Goal: Task Accomplishment & Management: Use online tool/utility

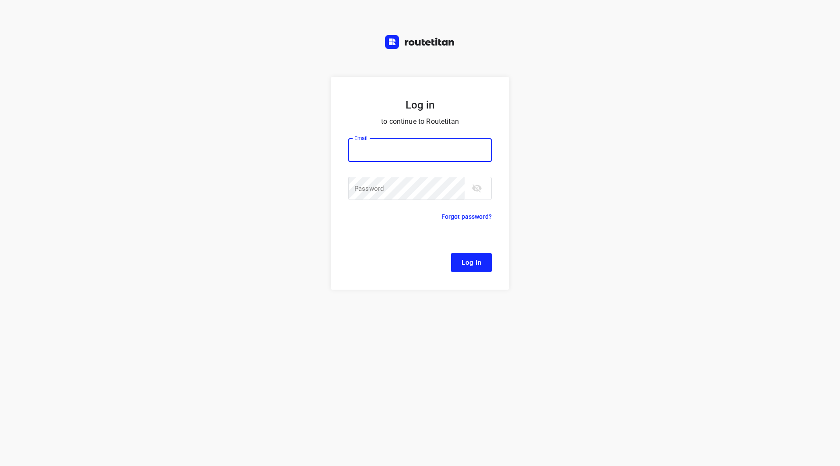
click at [392, 141] on input "email" at bounding box center [420, 150] width 144 height 24
type input "remco@fruitopjewerk.nl"
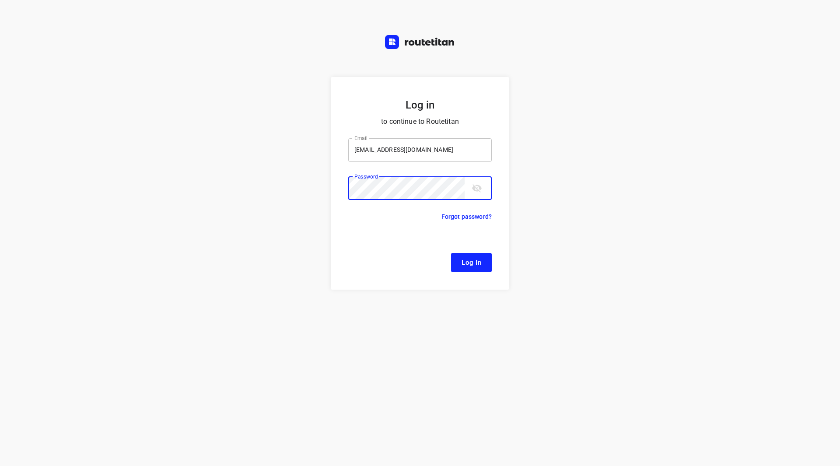
click at [451, 253] on button "Log In" at bounding box center [471, 262] width 41 height 19
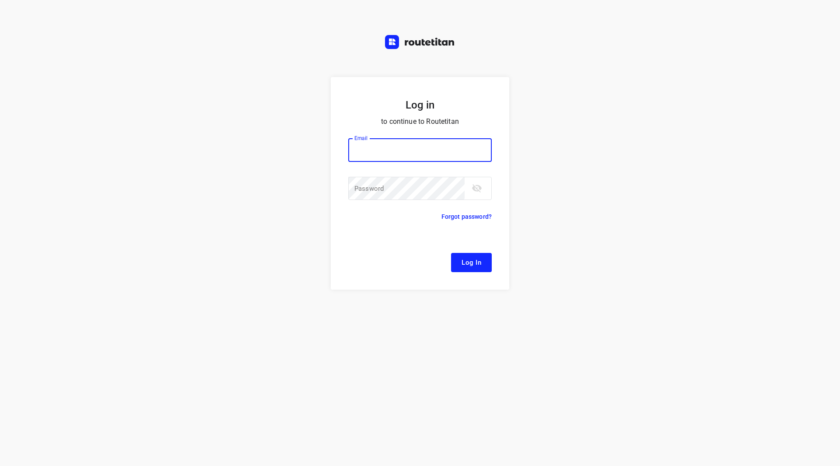
click at [364, 139] on input "email" at bounding box center [420, 150] width 144 height 24
type input "remco@fruitopjewerk.nl"
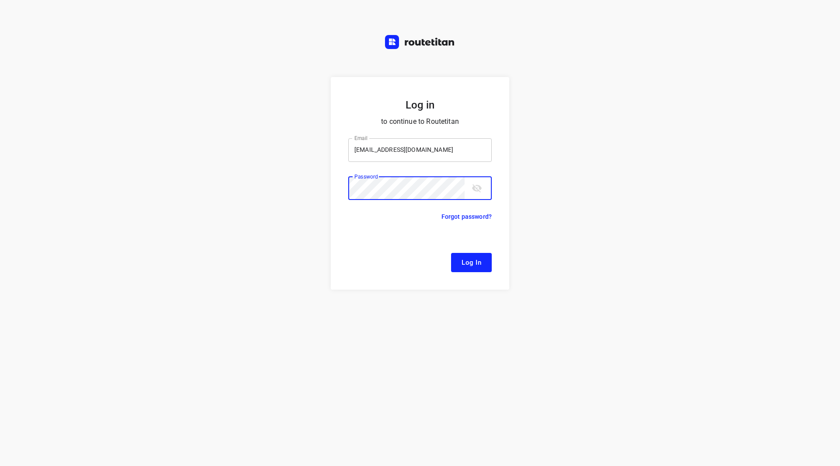
click at [451, 253] on button "Log In" at bounding box center [471, 262] width 41 height 19
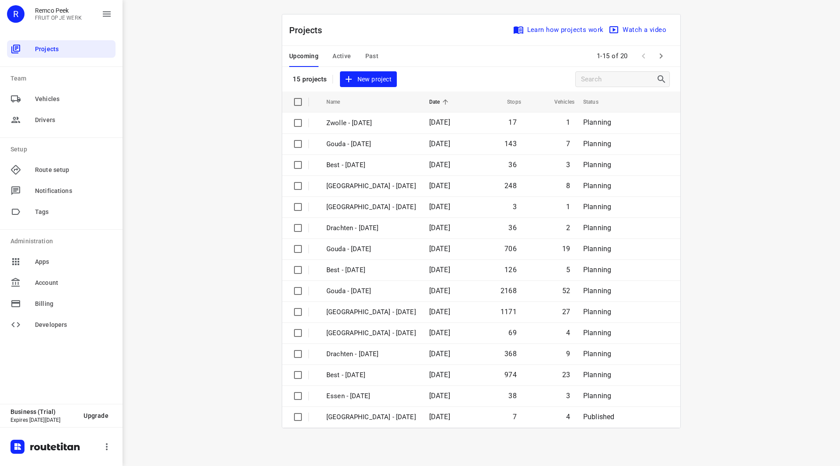
click at [336, 55] on span "Active" at bounding box center [342, 56] width 18 height 11
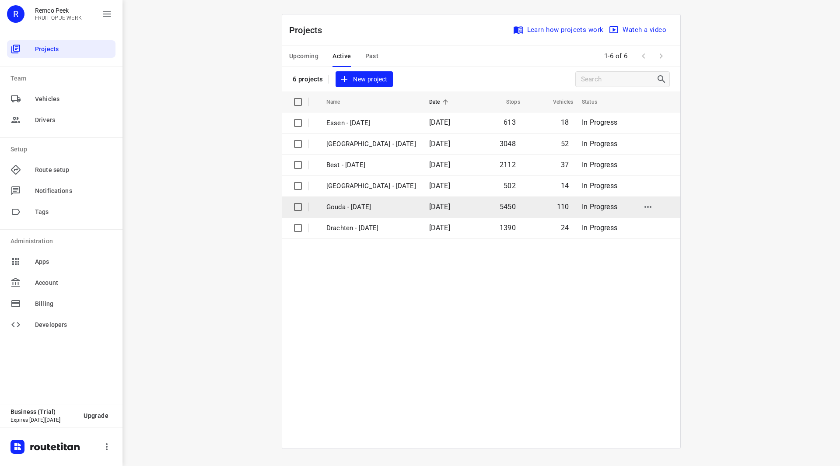
click at [355, 205] on p "Gouda - [DATE]" at bounding box center [371, 207] width 90 height 10
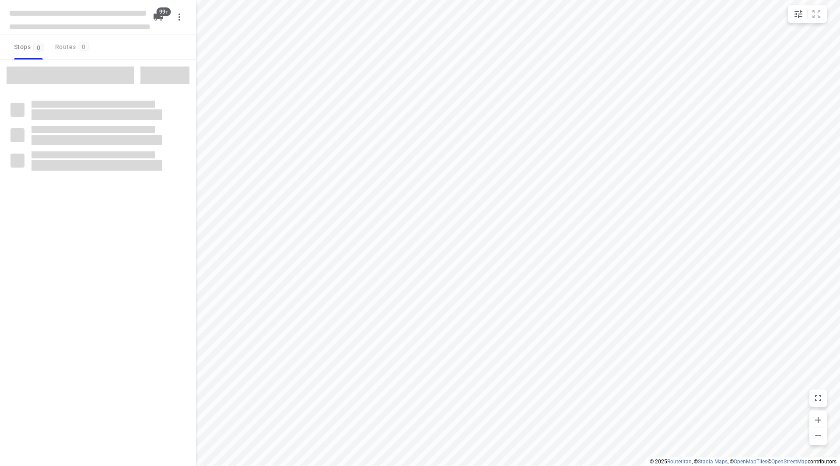
checkbox input "true"
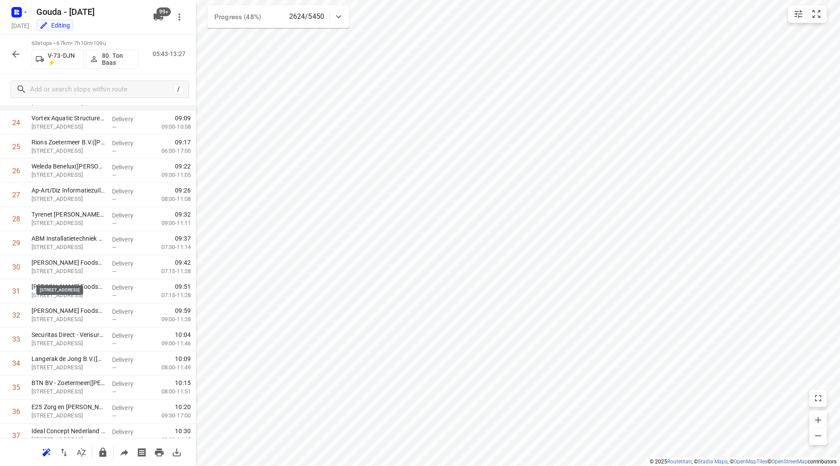
scroll to position [420, 0]
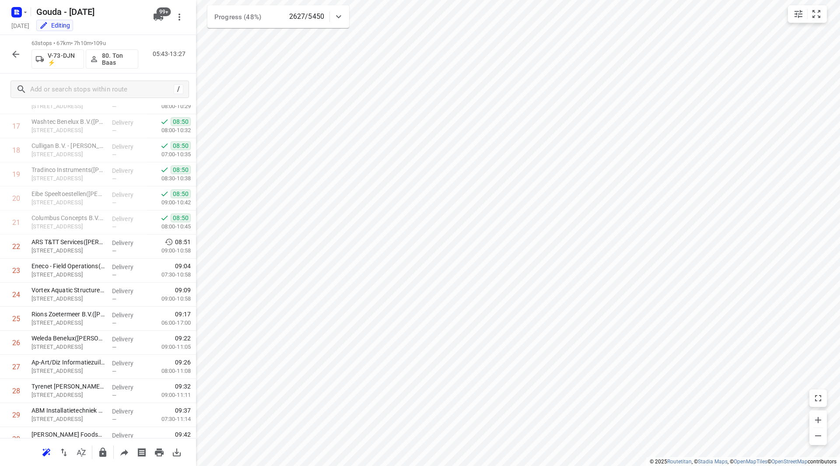
click at [15, 51] on icon "button" at bounding box center [15, 54] width 7 height 7
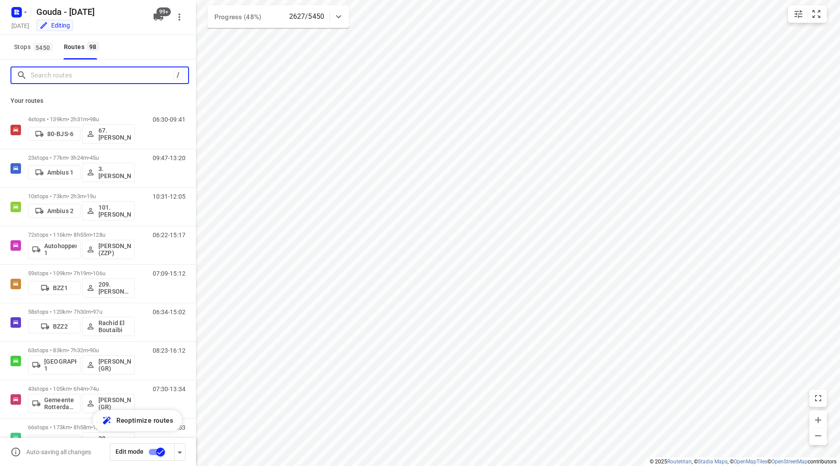
click at [48, 77] on input "Search routes" at bounding box center [102, 76] width 143 height 14
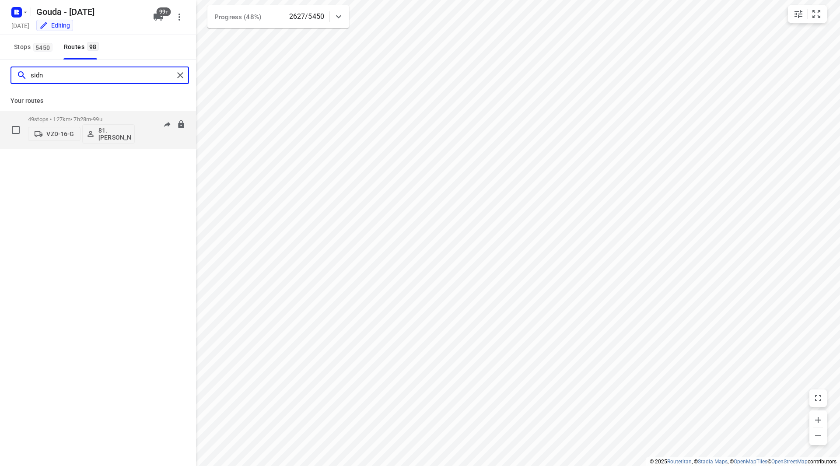
type input "sidn"
click at [118, 117] on p "49 stops • 127km • 7h28m • 99u" at bounding box center [81, 119] width 107 height 7
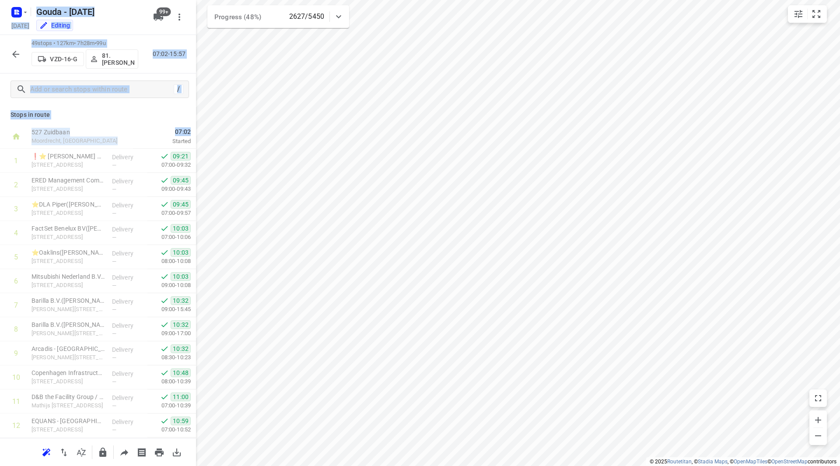
click at [217, 233] on div "i © 2025 Routetitan , © Stadia Maps , © OpenMapTiles © OpenStreetMap contributo…" at bounding box center [420, 233] width 840 height 466
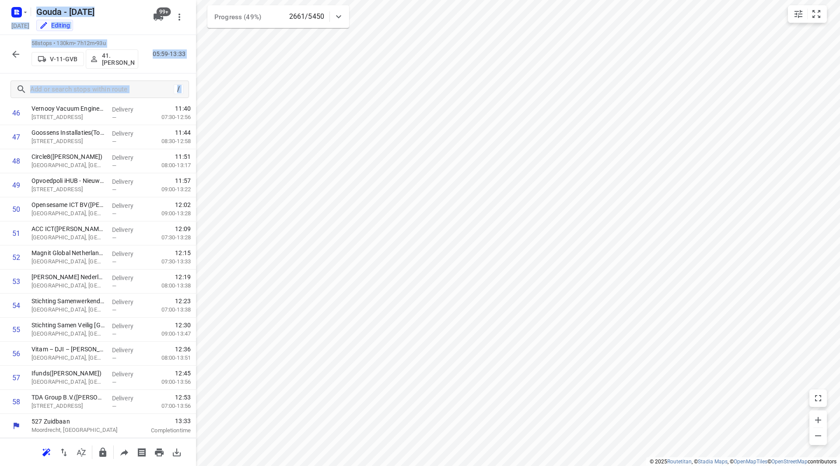
scroll to position [770, 0]
click at [14, 54] on icon "button" at bounding box center [15, 54] width 7 height 7
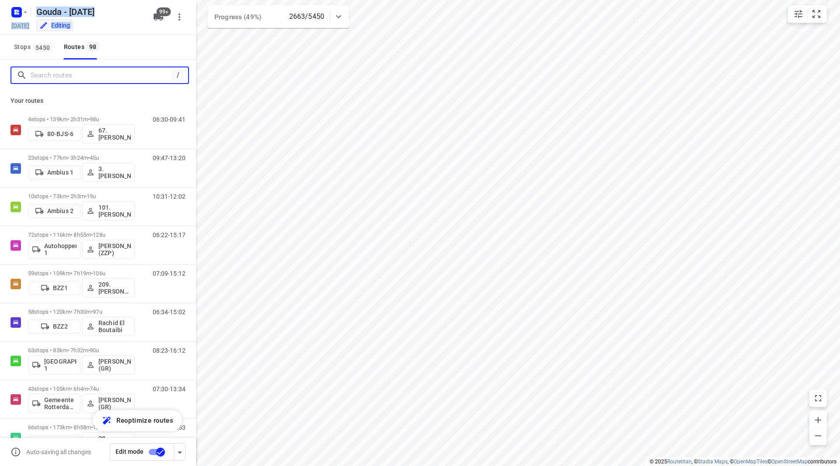
click at [48, 77] on input "Search routes" at bounding box center [102, 76] width 143 height 14
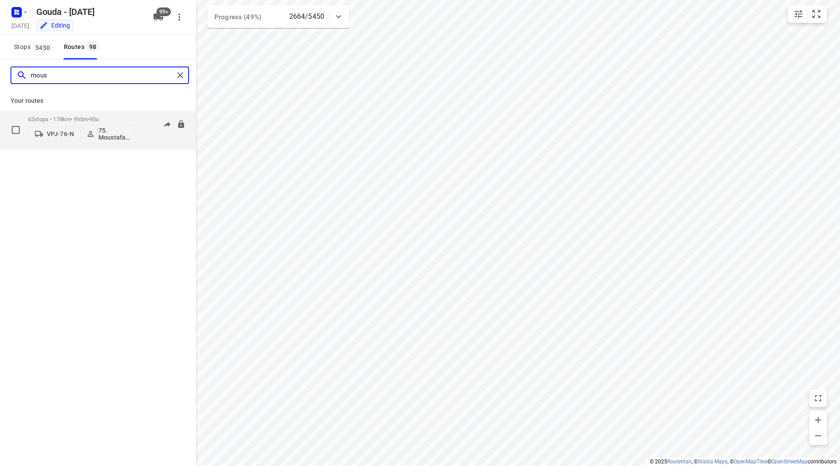
type input "mous"
click at [121, 119] on p "62 stops • 178km • 9h5m • 95u" at bounding box center [81, 119] width 107 height 7
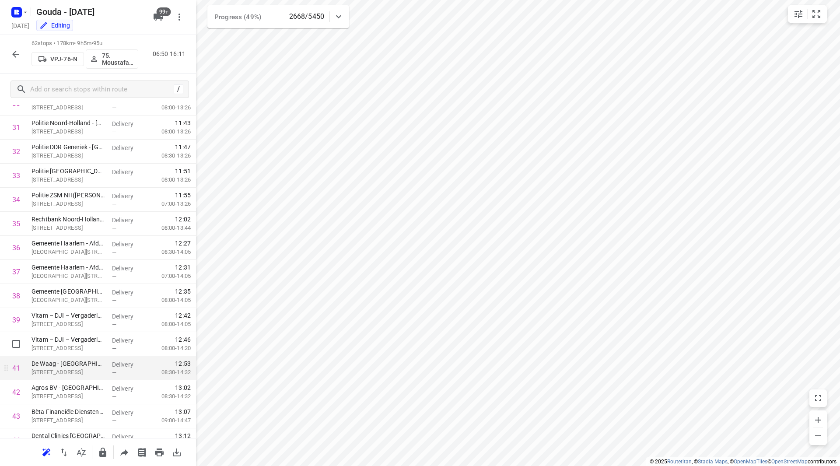
scroll to position [789, 0]
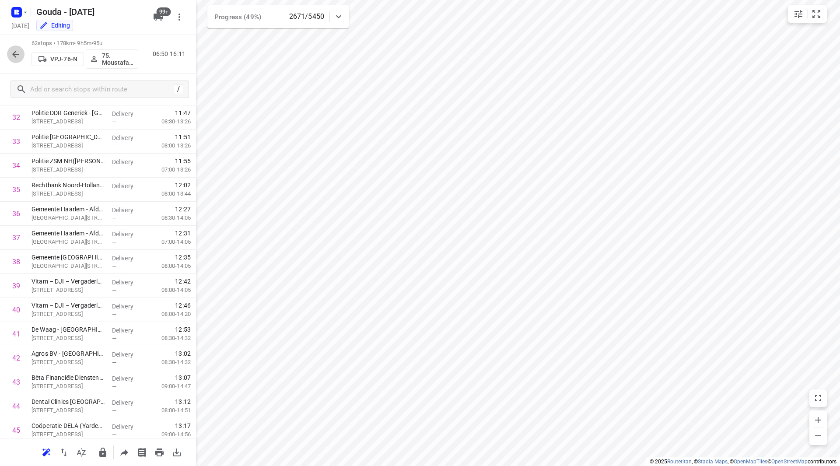
click at [23, 53] on button "button" at bounding box center [16, 55] width 18 height 18
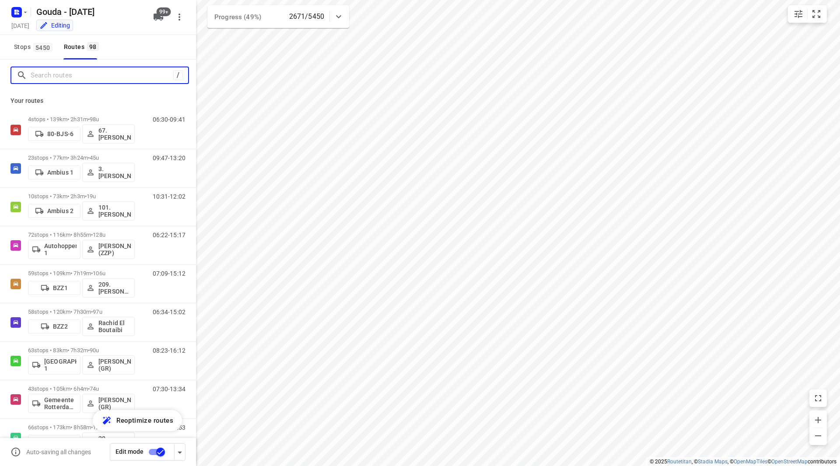
click at [50, 78] on input "Search routes" at bounding box center [102, 76] width 143 height 14
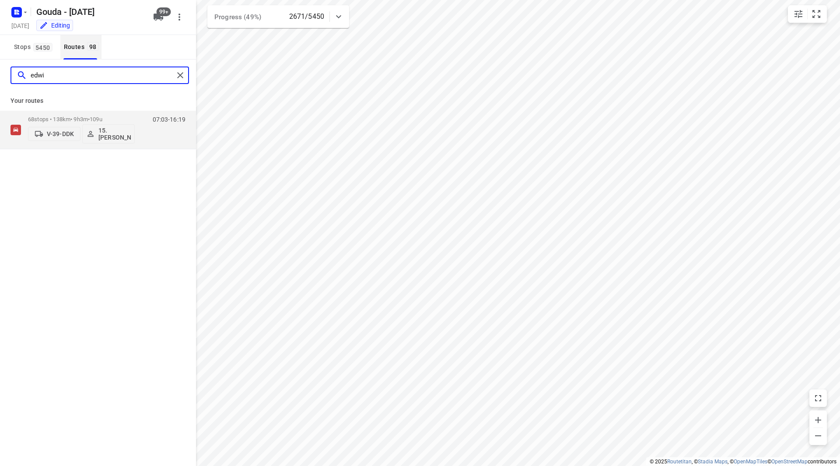
type input "edwin"
click at [120, 113] on div "68 stops • 138km • 9h3m • 109u V-39-DDK 15. Edwin Swede" at bounding box center [81, 130] width 107 height 36
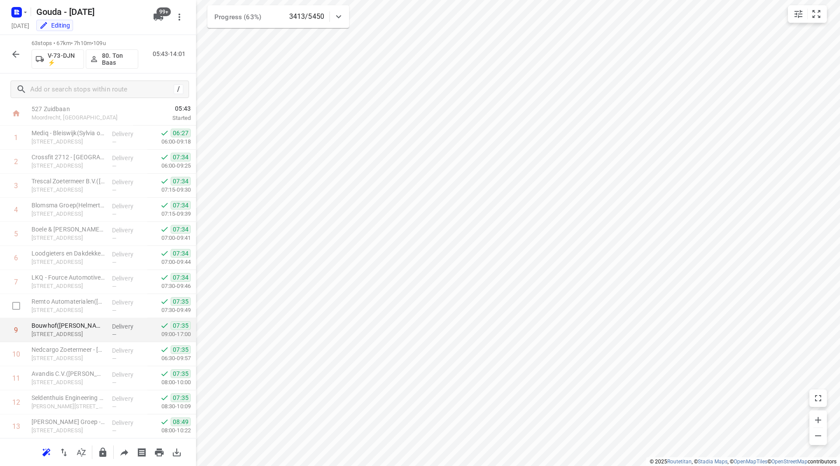
scroll to position [44, 0]
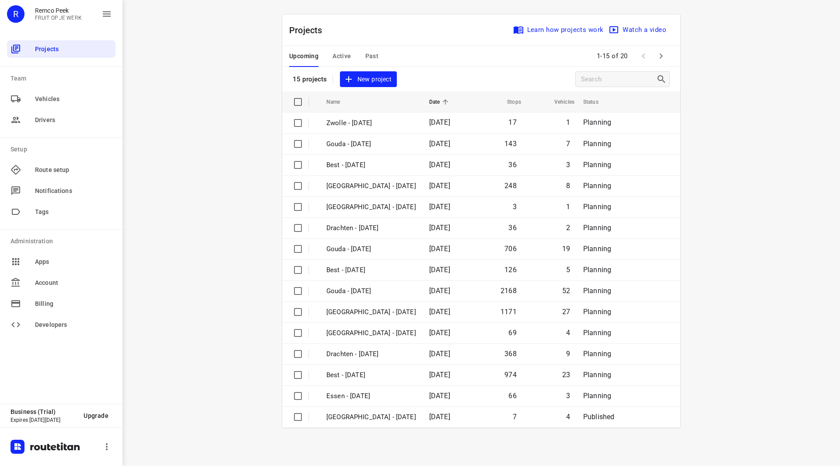
click at [347, 59] on span "Active" at bounding box center [342, 56] width 18 height 11
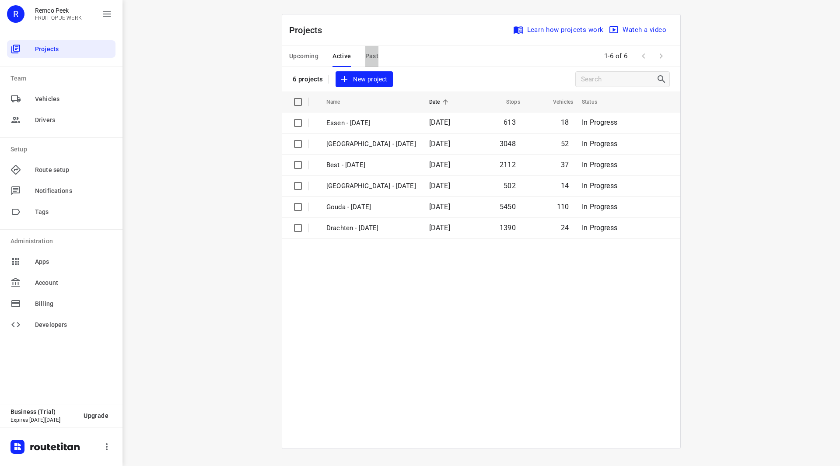
click at [372, 50] on button "Past" at bounding box center [372, 56] width 14 height 21
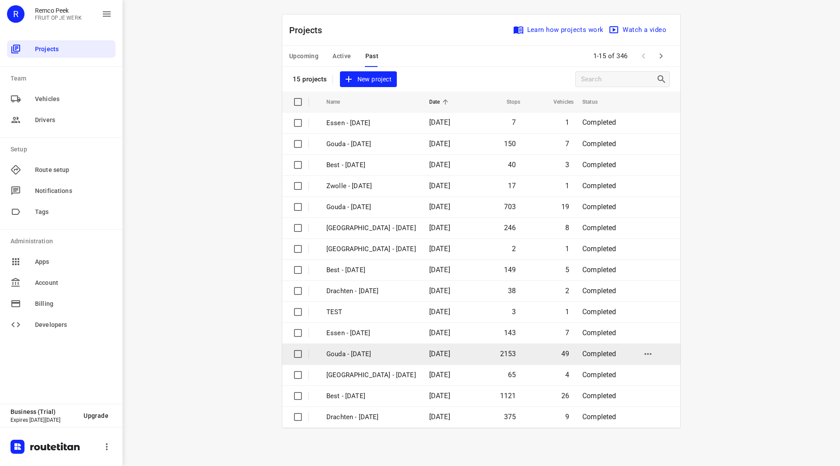
click at [370, 357] on p "Gouda - [DATE]" at bounding box center [371, 354] width 90 height 10
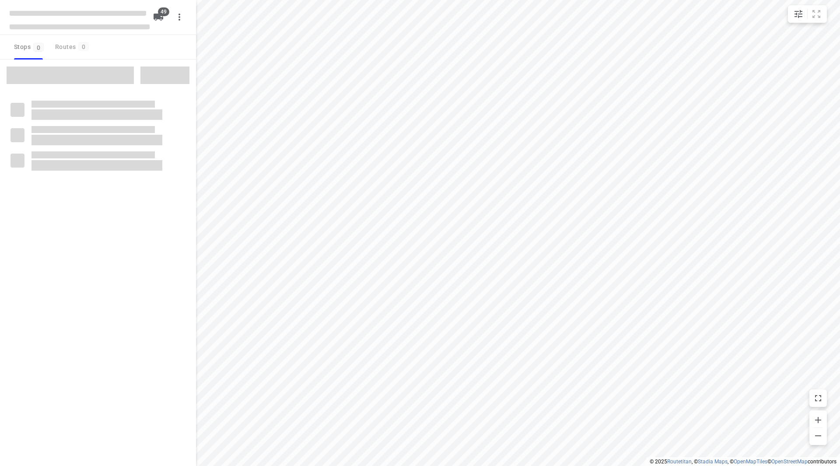
checkbox input "true"
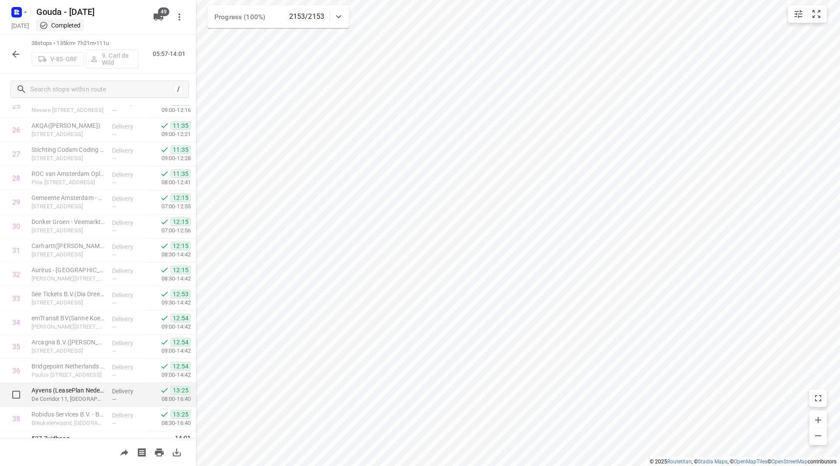
scroll to position [606, 0]
click at [25, 18] on button "button" at bounding box center [19, 12] width 18 height 14
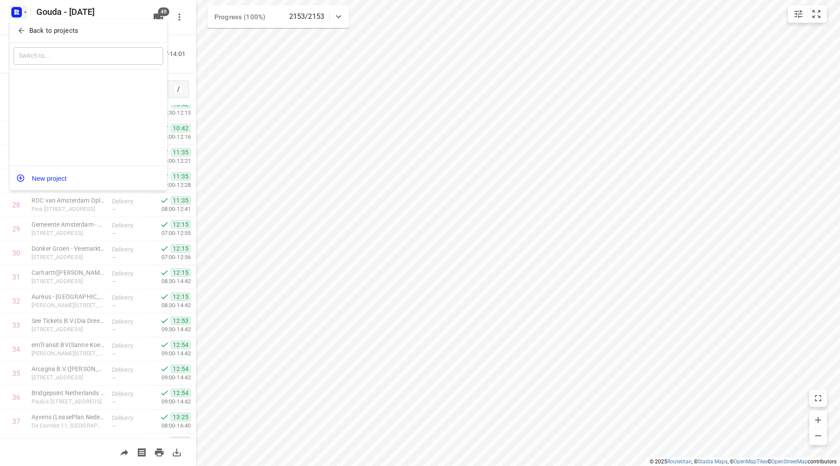
click at [28, 26] on span "Back to projects" at bounding box center [88, 31] width 143 height 10
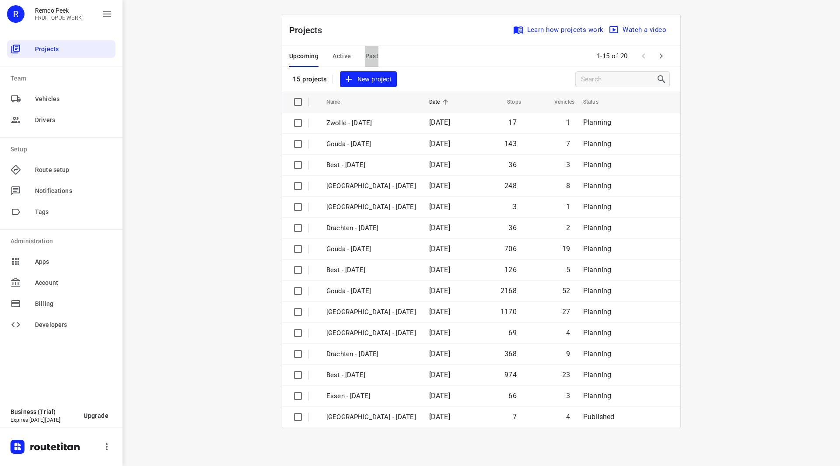
click at [370, 54] on span "Past" at bounding box center [372, 56] width 14 height 11
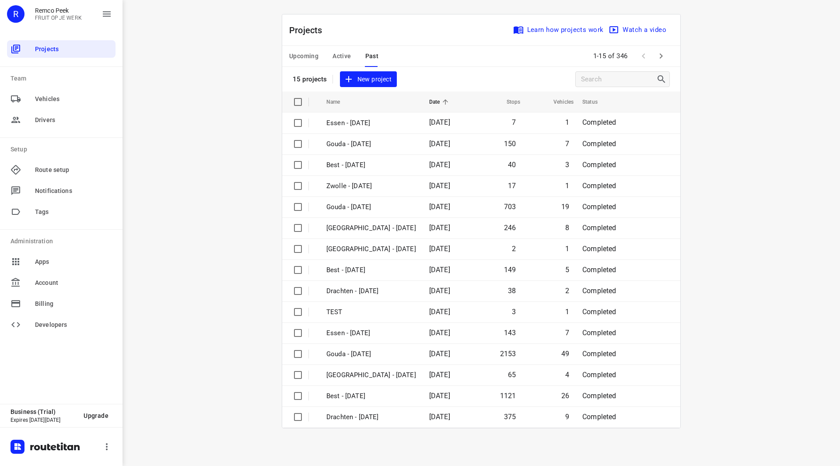
click at [339, 53] on span "Active" at bounding box center [342, 56] width 18 height 11
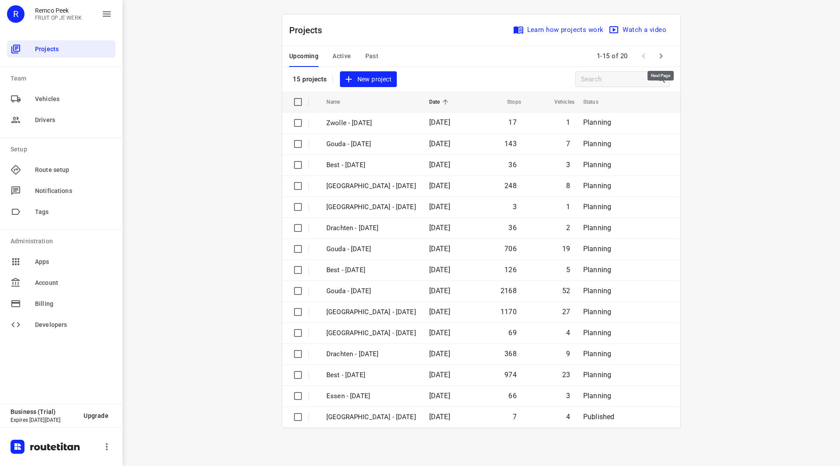
click at [662, 56] on icon "button" at bounding box center [661, 56] width 11 height 11
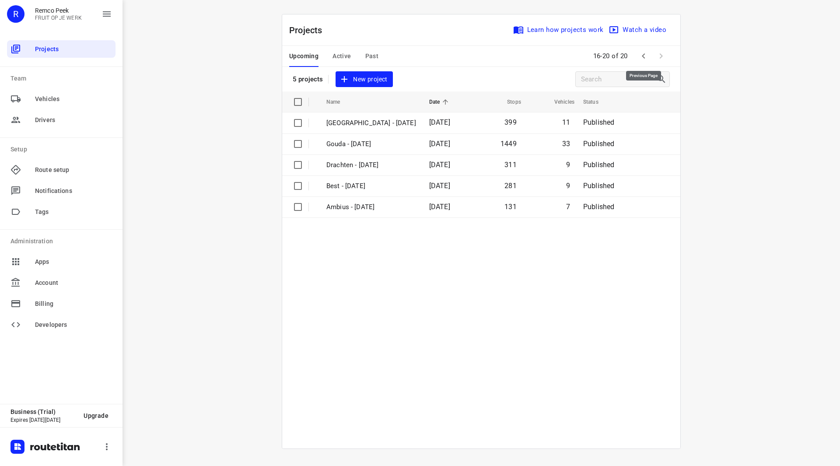
click at [638, 59] on icon "button" at bounding box center [643, 56] width 11 height 11
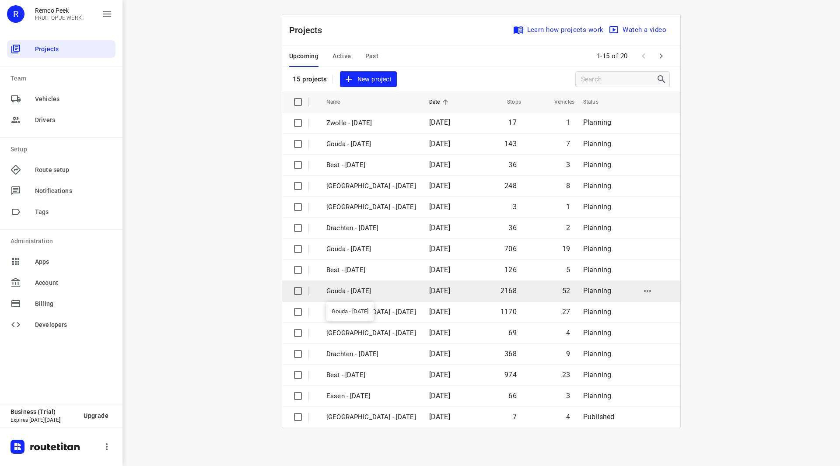
click at [361, 288] on p "Gouda - [DATE]" at bounding box center [371, 291] width 90 height 10
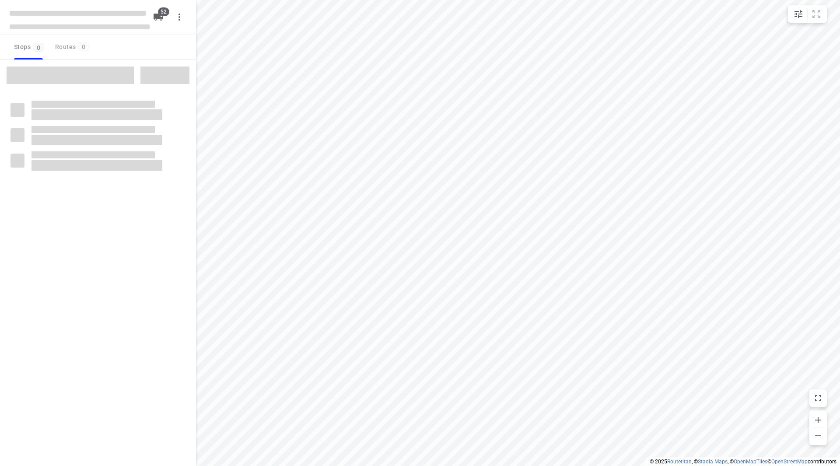
checkbox input "true"
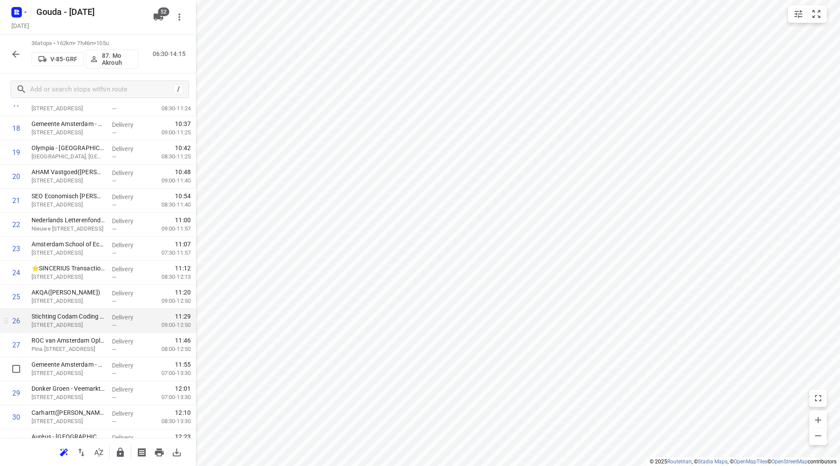
scroll to position [569, 0]
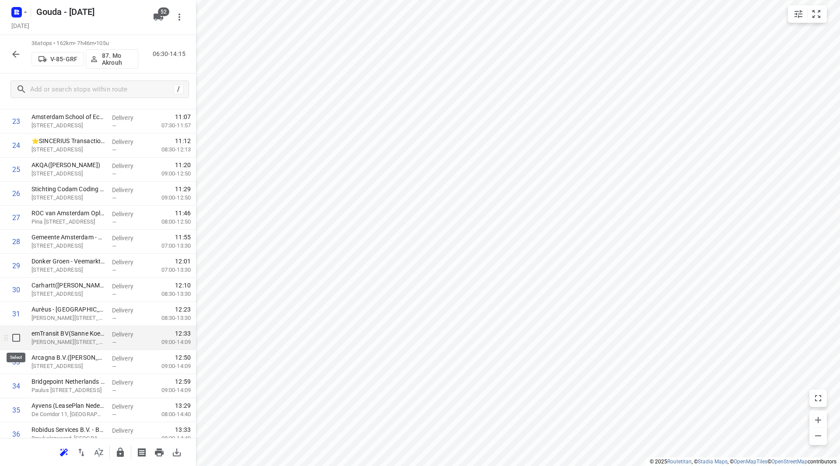
click at [14, 339] on input "checkbox" at bounding box center [16, 338] width 18 height 18
checkbox input "true"
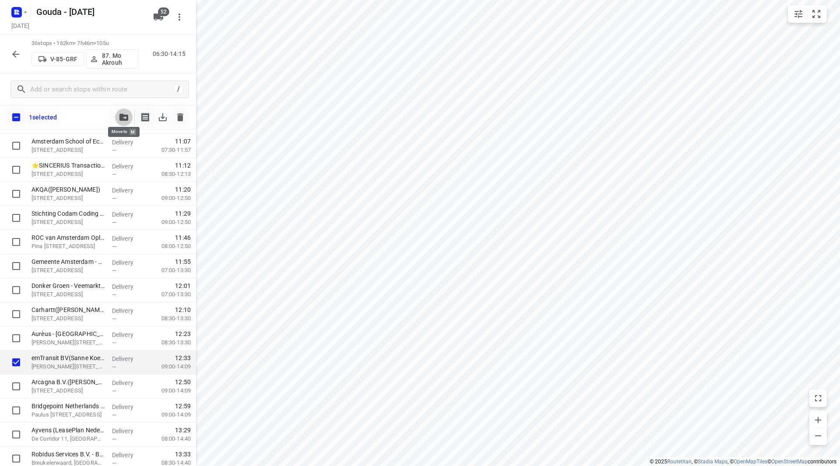
click at [124, 116] on icon "button" at bounding box center [123, 117] width 9 height 7
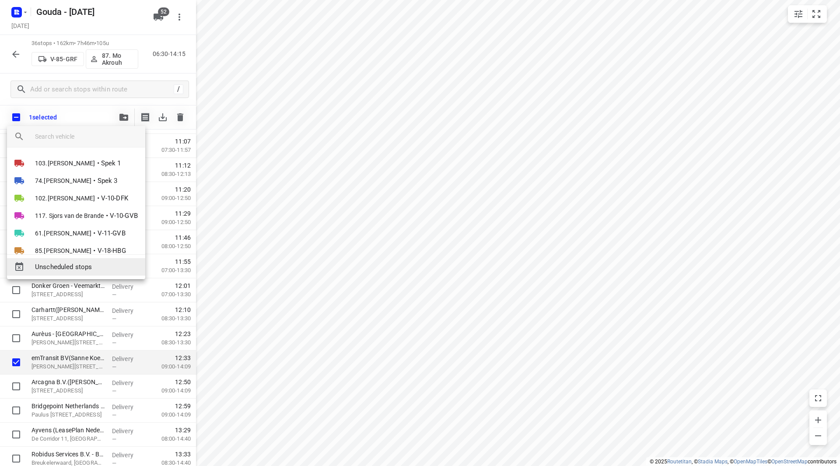
click at [98, 266] on span "Unscheduled stops" at bounding box center [86, 267] width 103 height 10
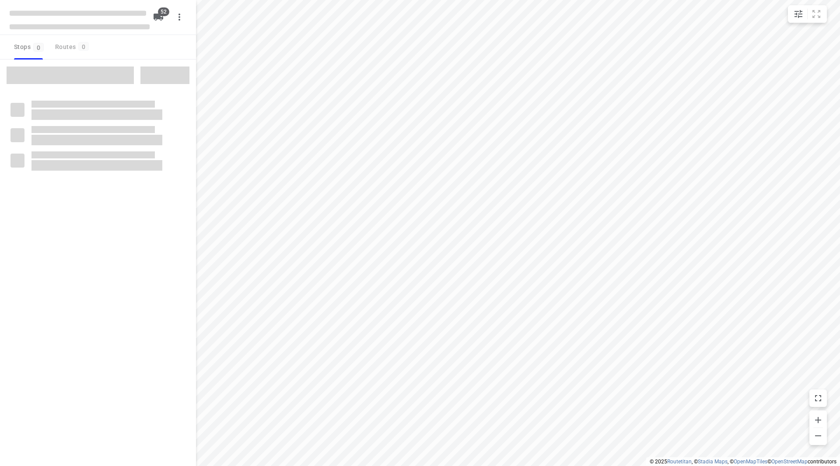
checkbox input "true"
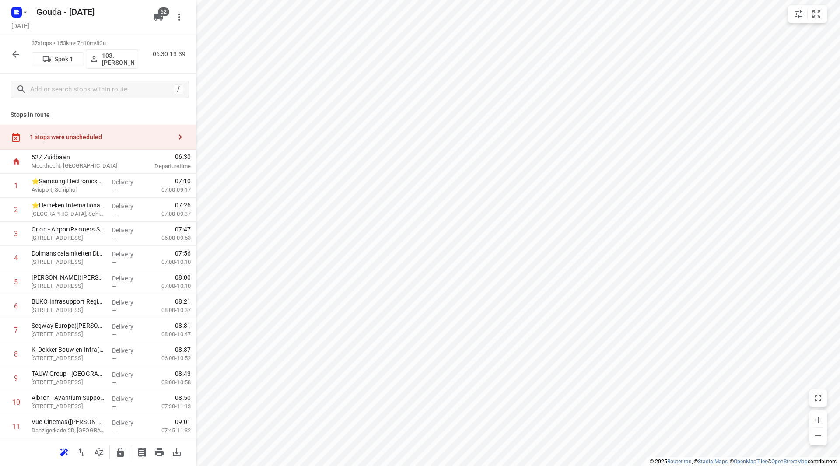
click at [10, 50] on button "button" at bounding box center [16, 55] width 18 height 18
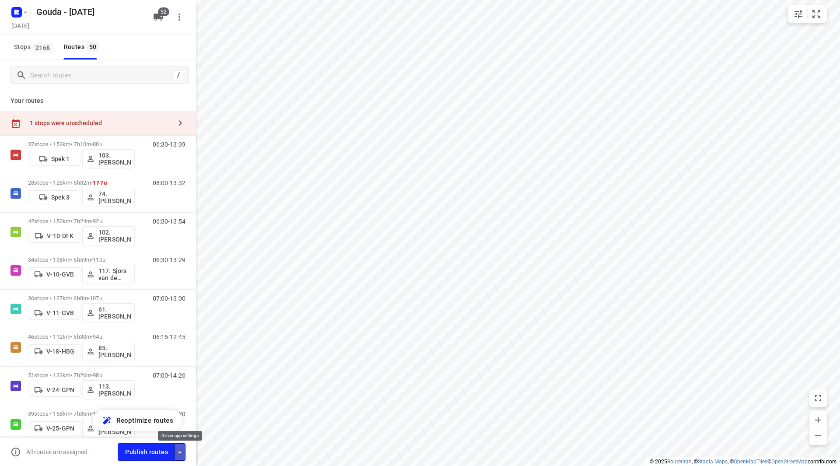
click at [179, 448] on icon "button" at bounding box center [180, 452] width 11 height 11
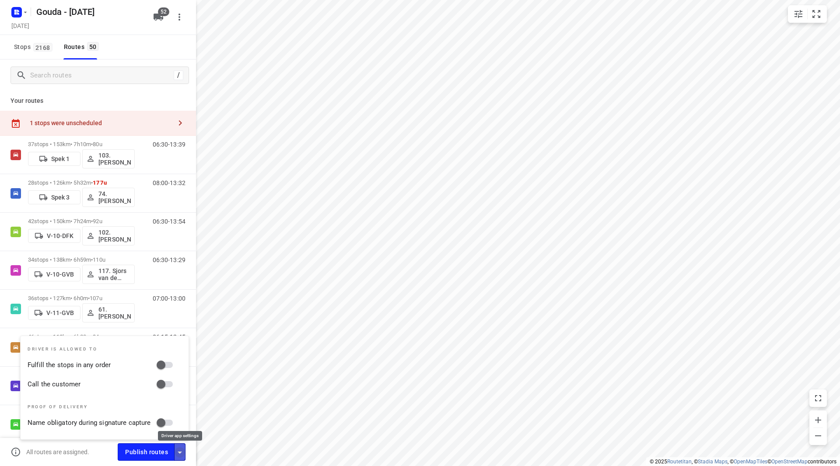
click at [180, 449] on icon "button" at bounding box center [180, 452] width 11 height 11
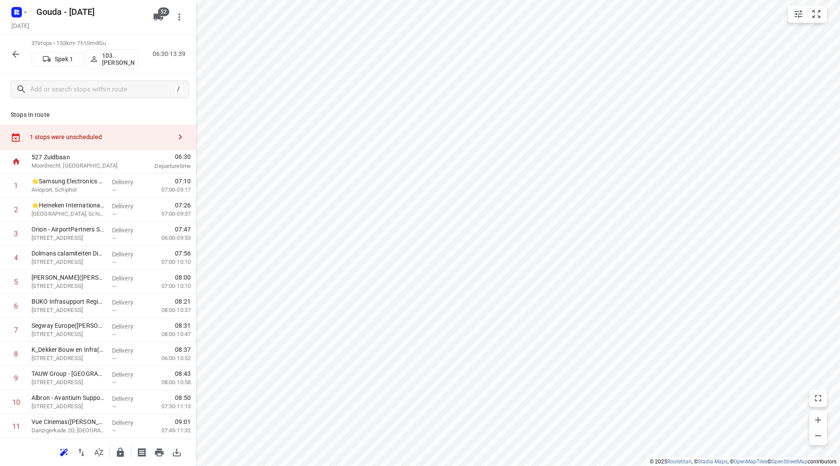
click at [78, 138] on div "1 stops were unscheduled" at bounding box center [101, 136] width 142 height 7
drag, startPoint x: 296, startPoint y: 78, endPoint x: 278, endPoint y: 94, distance: 23.9
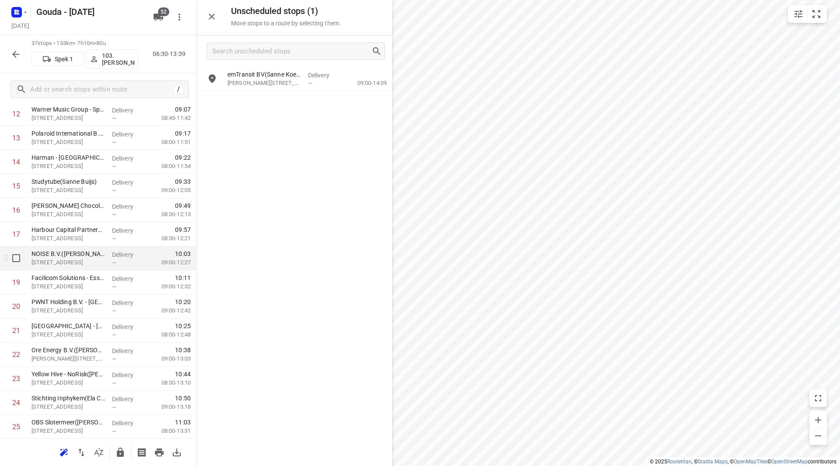
scroll to position [350, 0]
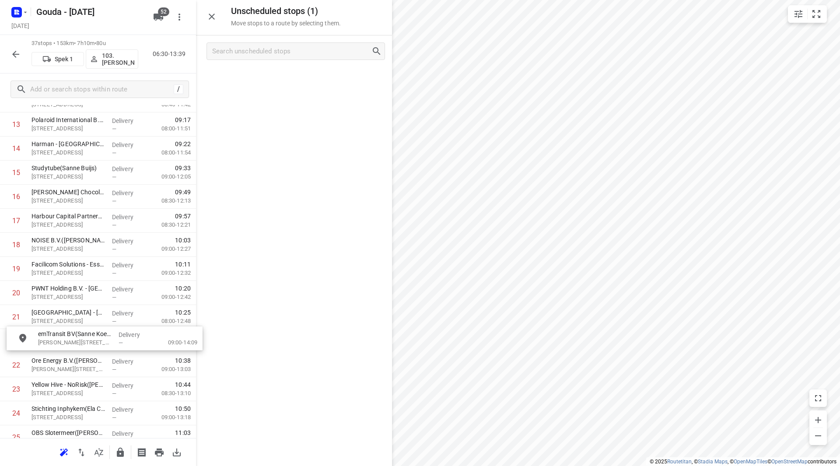
drag, startPoint x: 272, startPoint y: 79, endPoint x: 81, endPoint y: 341, distance: 323.9
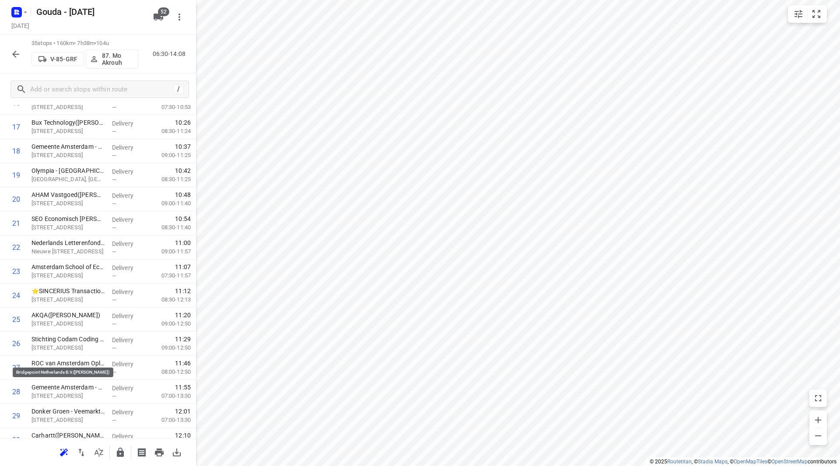
scroll to position [577, 0]
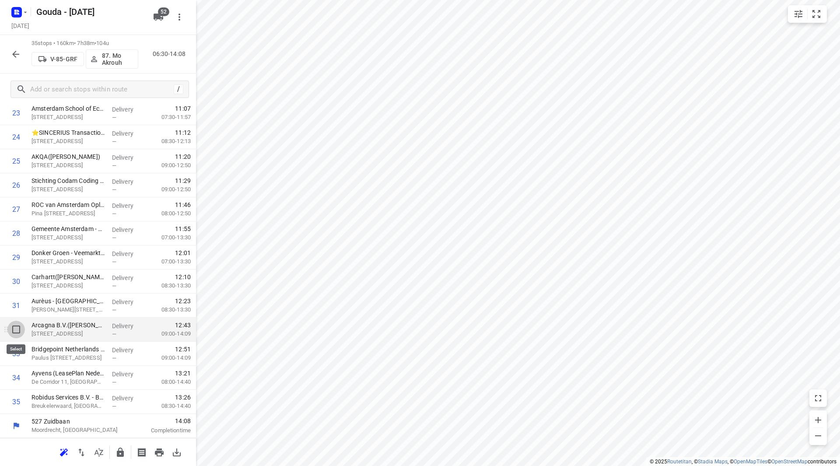
click at [13, 331] on input "checkbox" at bounding box center [16, 330] width 18 height 18
checkbox input "true"
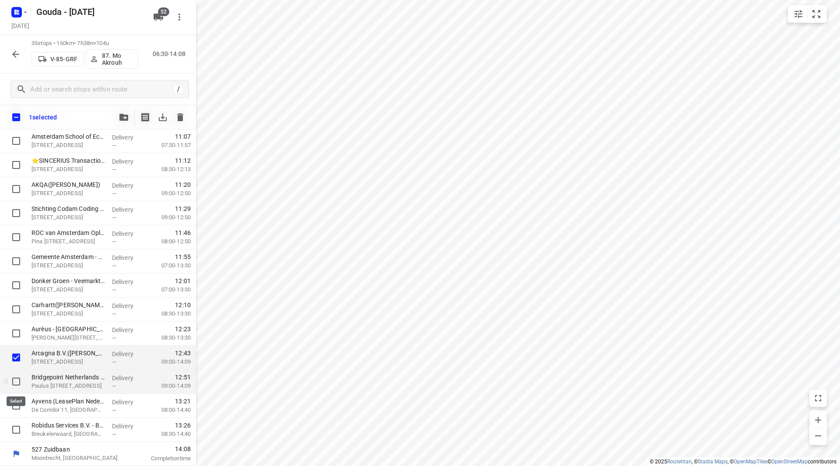
click at [19, 381] on input "checkbox" at bounding box center [16, 382] width 18 height 18
checkbox input "true"
click at [129, 122] on button "button" at bounding box center [124, 118] width 18 height 18
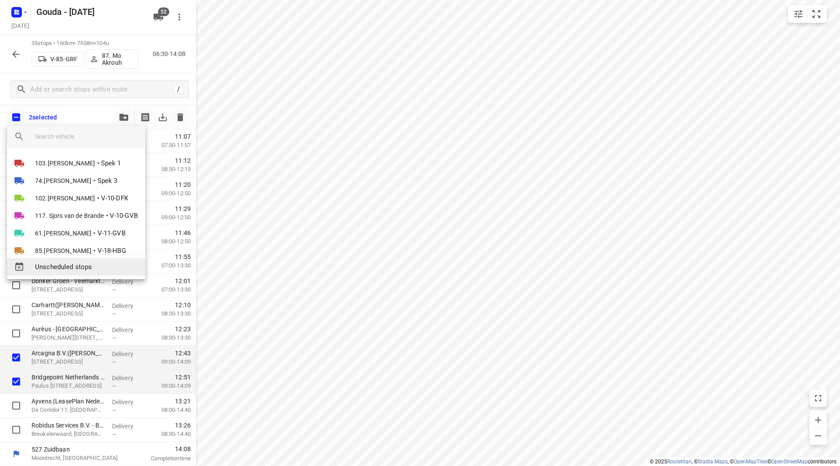
click at [91, 267] on span "Unscheduled stops" at bounding box center [86, 267] width 103 height 10
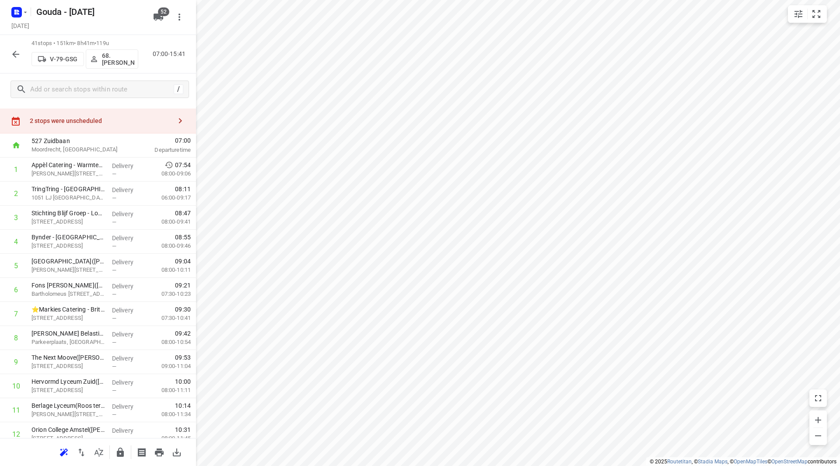
scroll to position [12, 0]
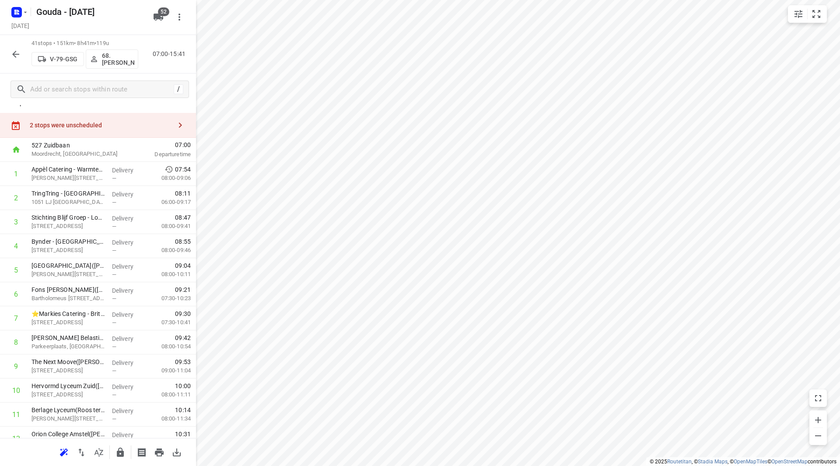
click at [142, 121] on div "2 stops were unscheduled" at bounding box center [98, 125] width 196 height 25
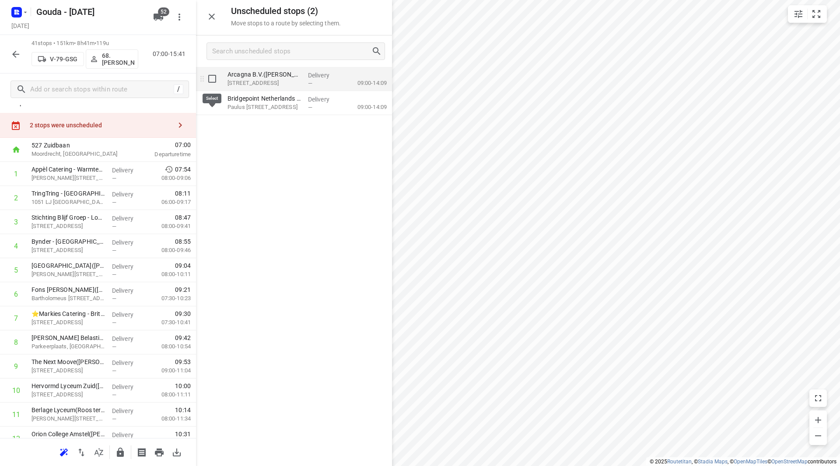
drag, startPoint x: 212, startPoint y: 77, endPoint x: 210, endPoint y: 115, distance: 37.7
click at [212, 79] on input "grid" at bounding box center [212, 79] width 18 height 18
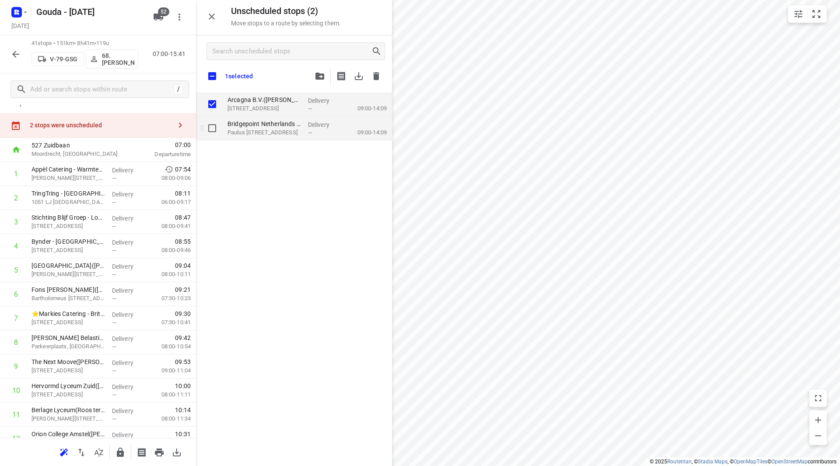
checkbox input "true"
click at [214, 128] on input "grid" at bounding box center [212, 128] width 18 height 18
checkbox input "true"
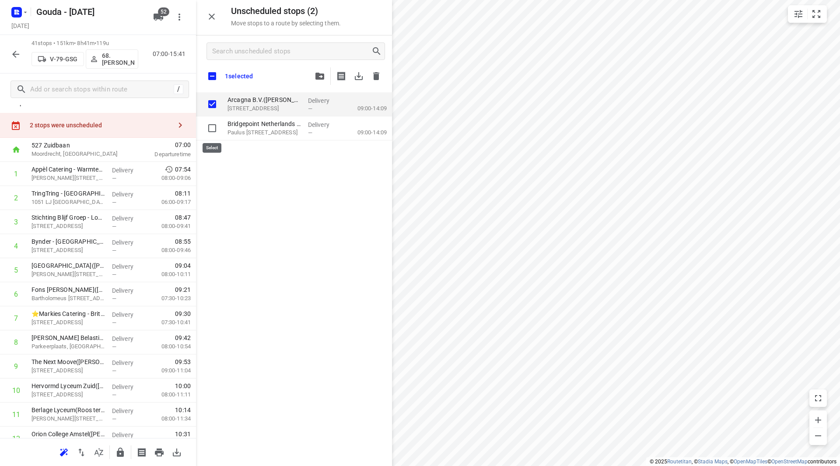
checkbox input "true"
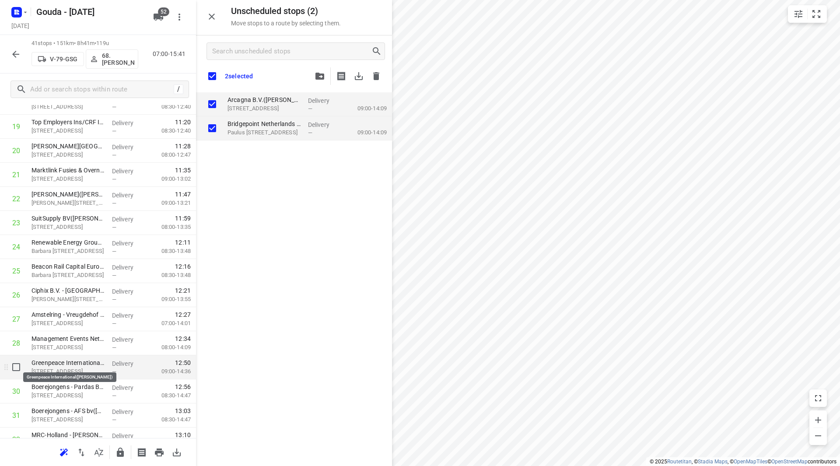
scroll to position [493, 0]
checkbox input "true"
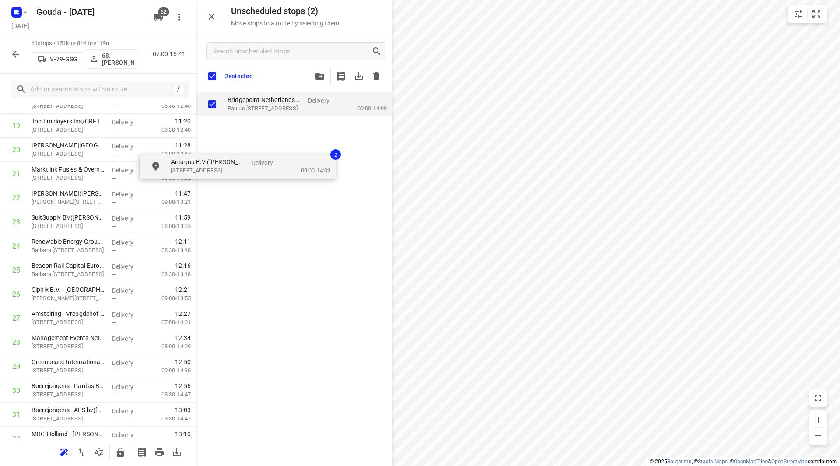
checkbox input "true"
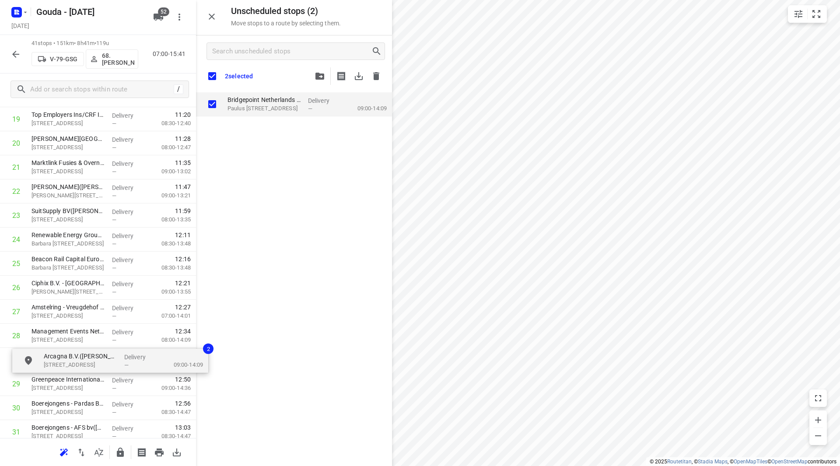
drag, startPoint x: 268, startPoint y: 100, endPoint x: 79, endPoint y: 354, distance: 316.4
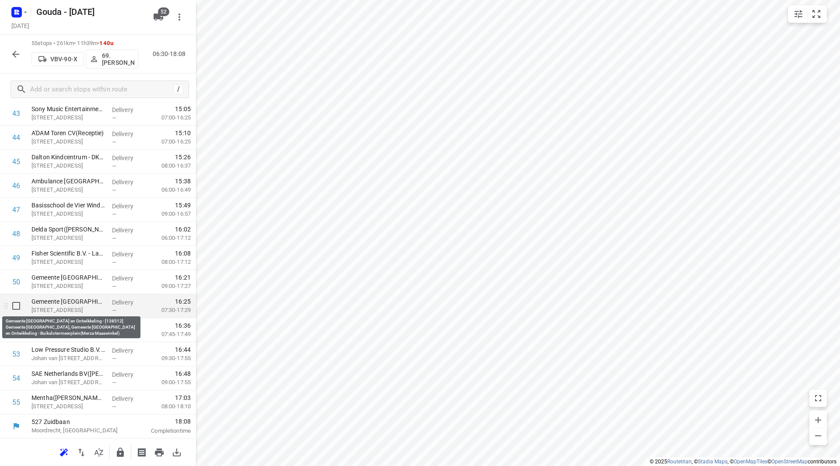
scroll to position [1058, 0]
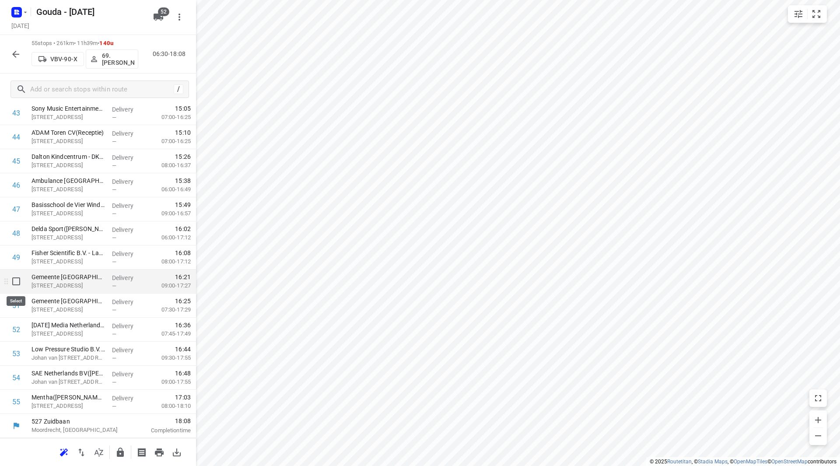
click at [17, 276] on input "checkbox" at bounding box center [16, 282] width 18 height 18
checkbox input "true"
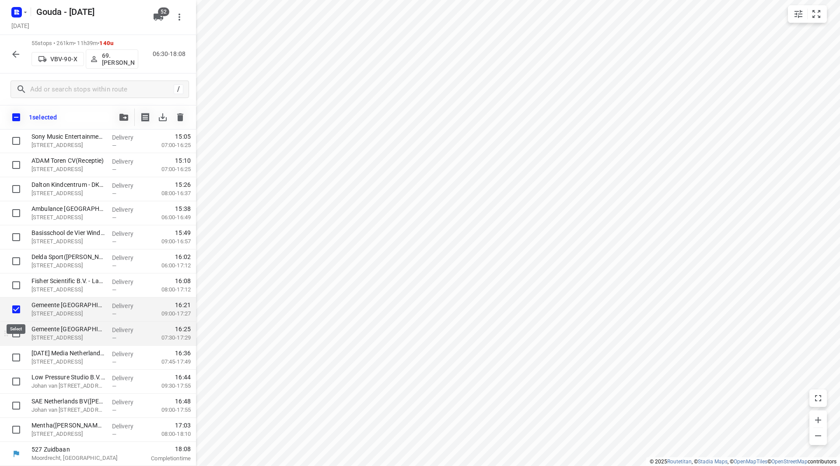
scroll to position [1055, 0]
click at [17, 333] on input "checkbox" at bounding box center [16, 334] width 18 height 18
checkbox input "true"
click at [18, 361] on input "checkbox" at bounding box center [16, 358] width 18 height 18
checkbox input "true"
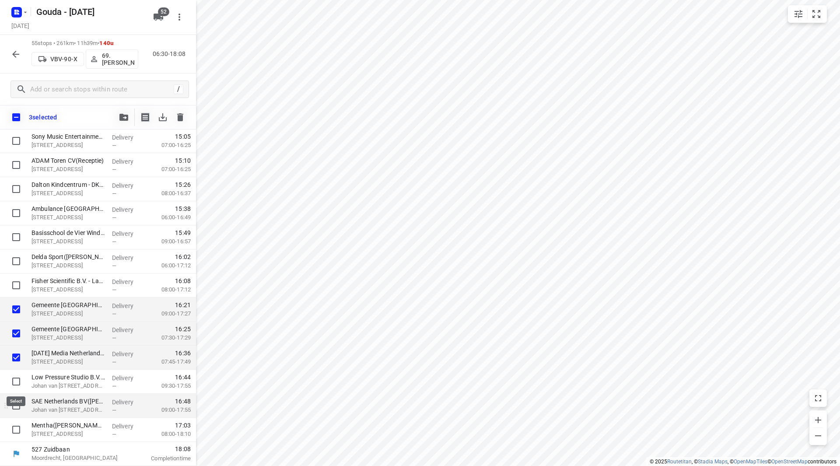
drag, startPoint x: 20, startPoint y: 381, endPoint x: 21, endPoint y: 395, distance: 13.7
click at [20, 381] on input "checkbox" at bounding box center [16, 382] width 18 height 18
checkbox input "true"
click at [20, 412] on input "checkbox" at bounding box center [16, 406] width 18 height 18
checkbox input "true"
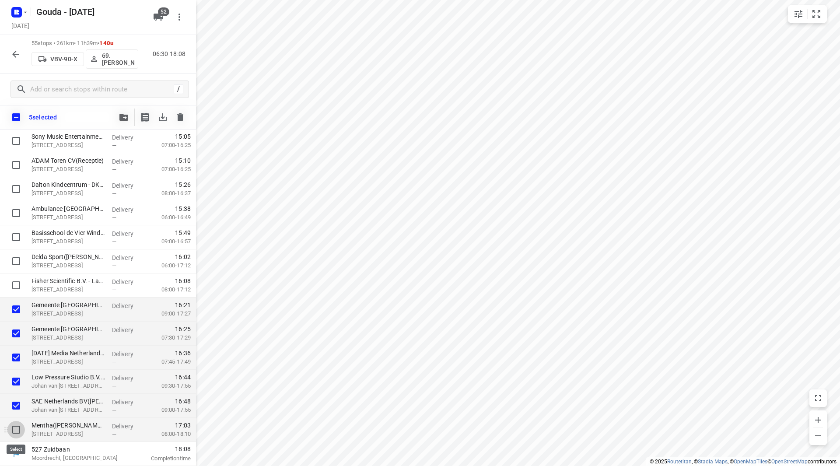
click at [19, 424] on input "checkbox" at bounding box center [16, 430] width 18 height 18
checkbox input "true"
click at [126, 117] on icon "button" at bounding box center [123, 117] width 9 height 7
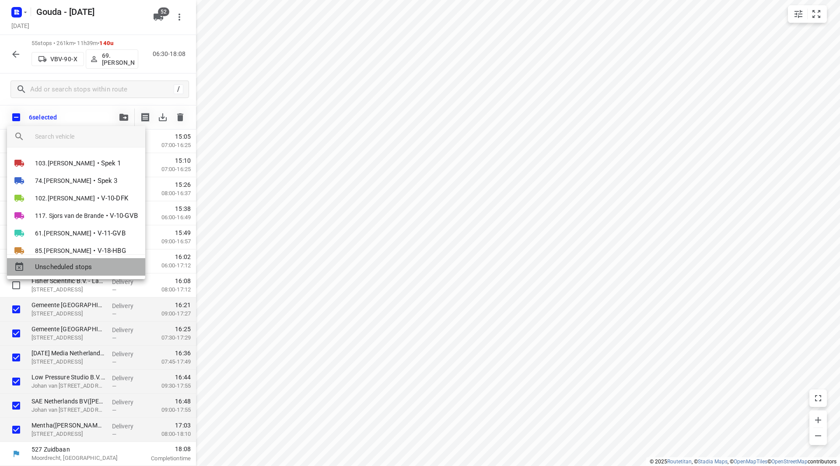
click at [53, 265] on span "Unscheduled stops" at bounding box center [86, 267] width 103 height 10
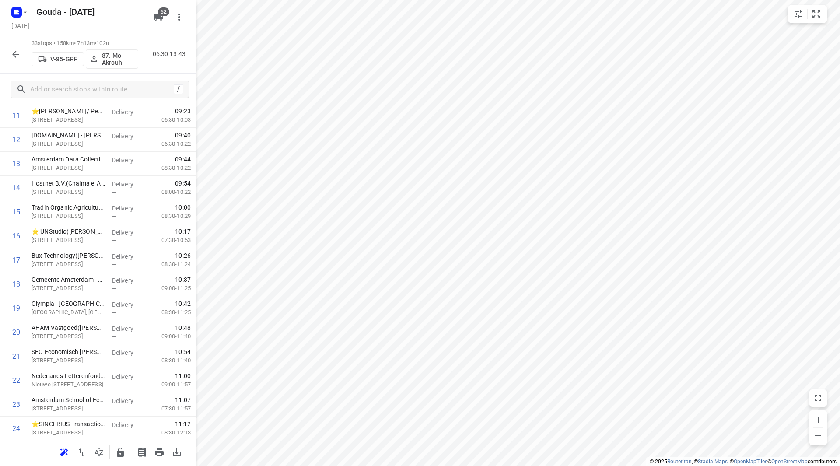
scroll to position [0, 0]
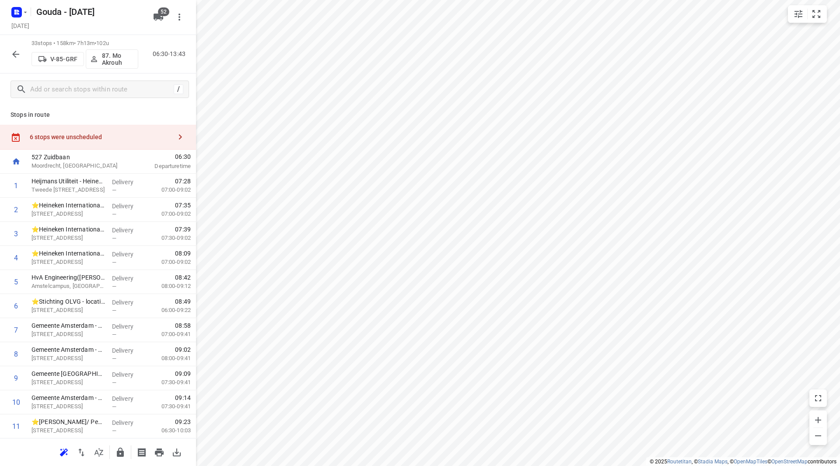
click at [118, 140] on div "6 stops were unscheduled" at bounding box center [101, 136] width 142 height 7
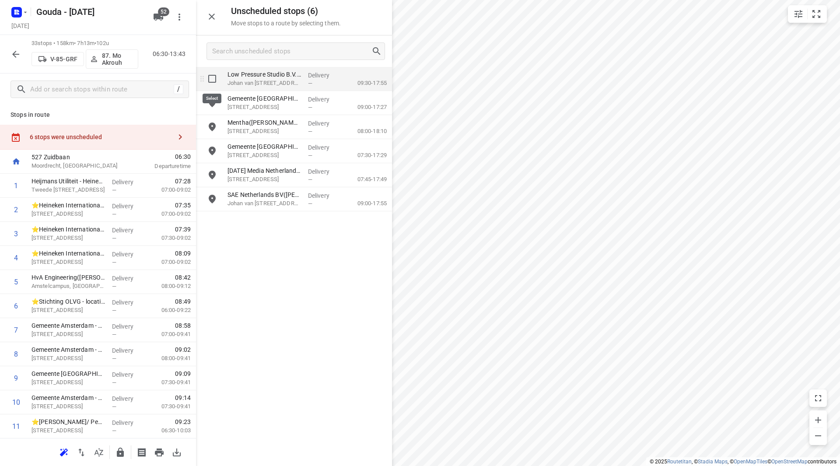
click at [217, 77] on input "grid" at bounding box center [212, 79] width 18 height 18
checkbox input "true"
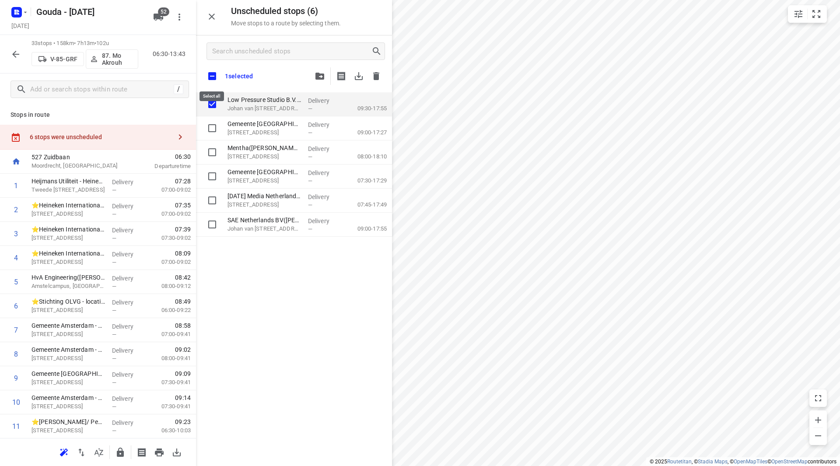
click at [213, 75] on input "checkbox" at bounding box center [212, 76] width 18 height 18
checkbox input "true"
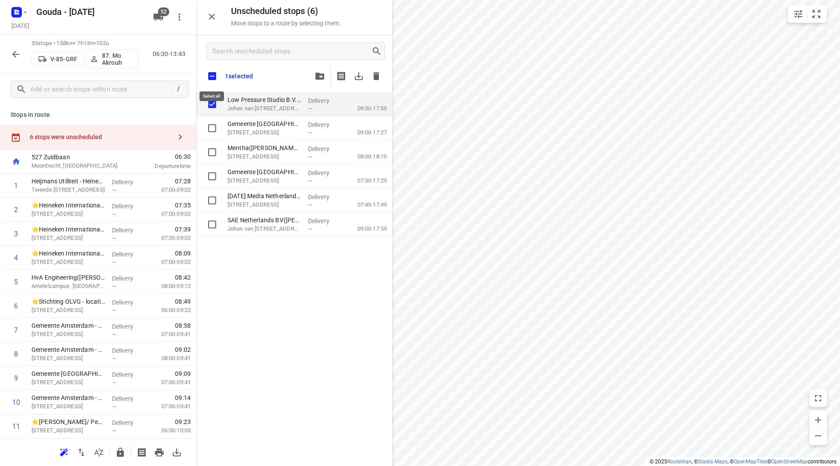
checkbox input "true"
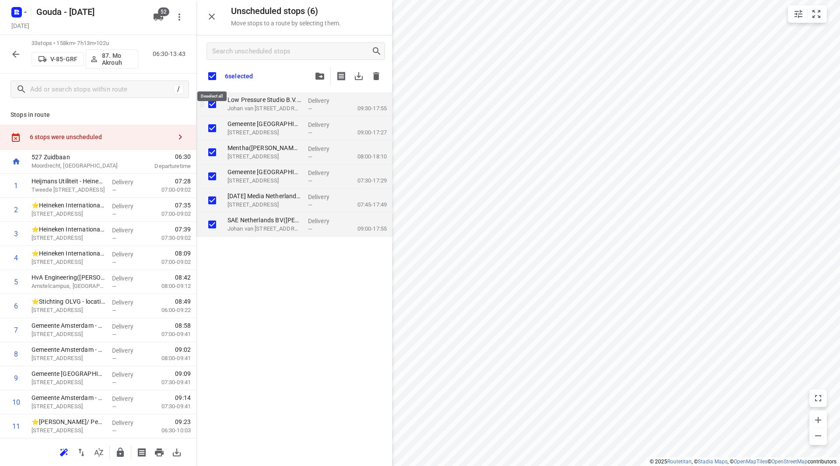
checkbox input "true"
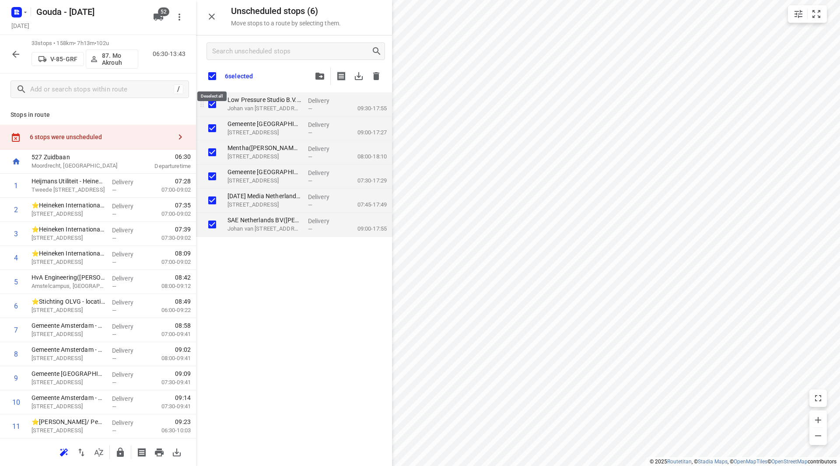
checkbox input "true"
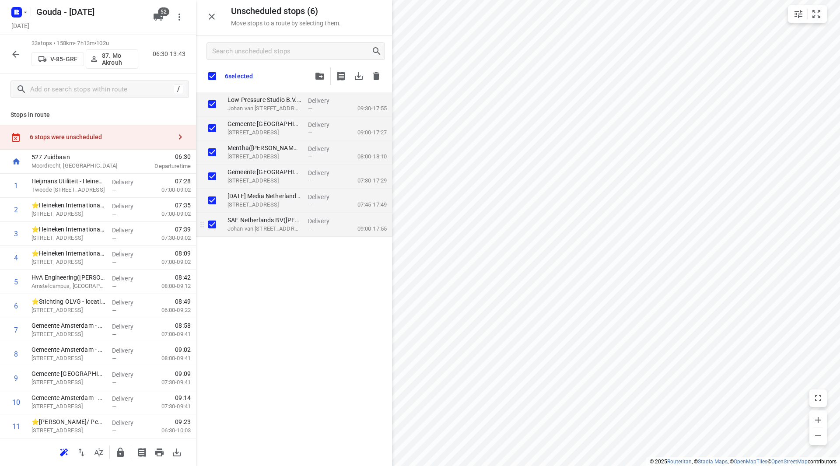
checkbox input "true"
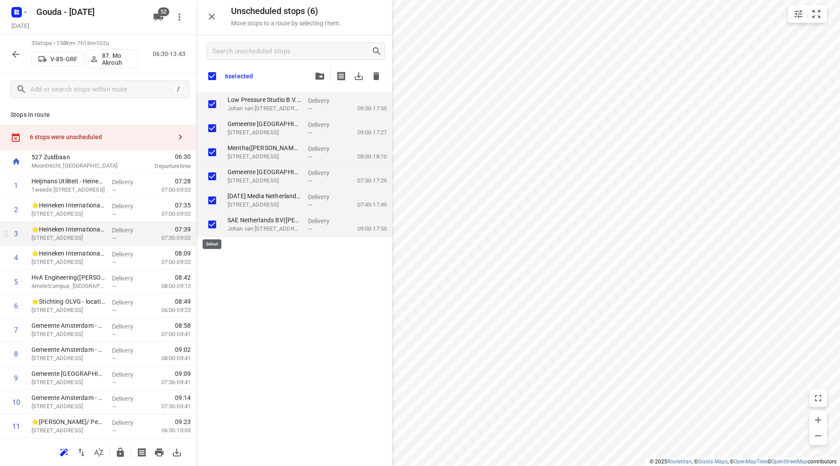
checkbox input "true"
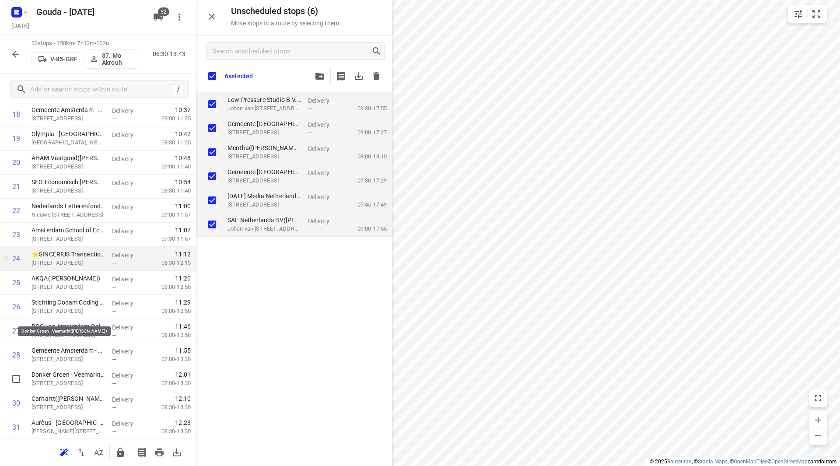
scroll to position [466, 0]
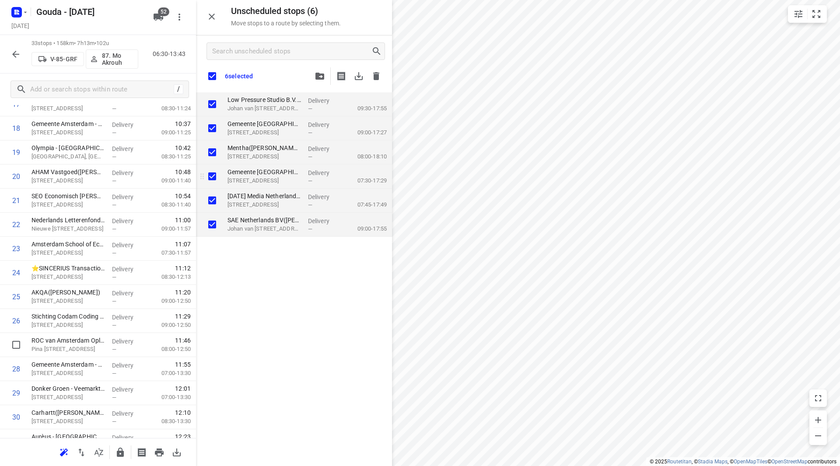
checkbox input "true"
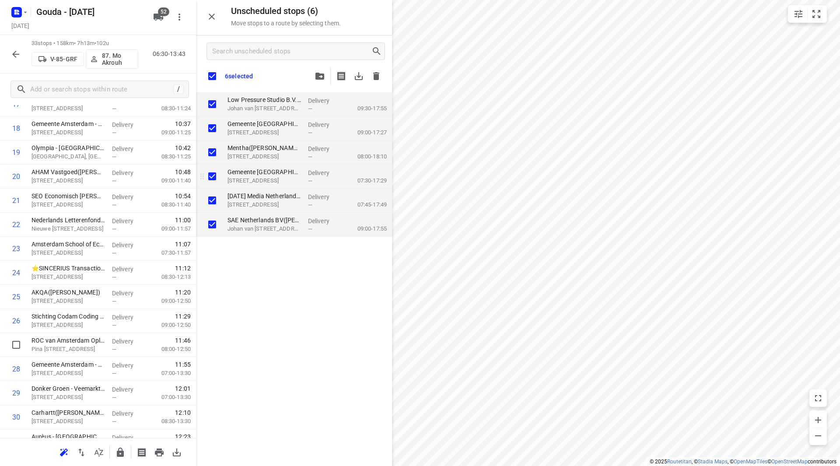
checkbox input "true"
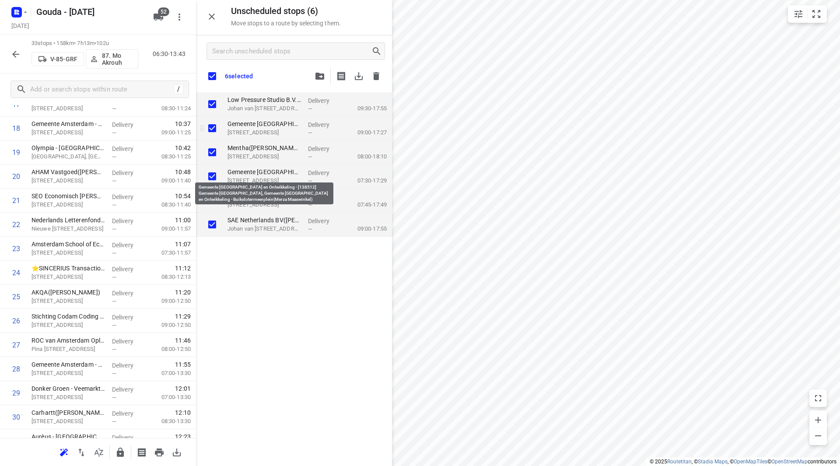
checkbox input "true"
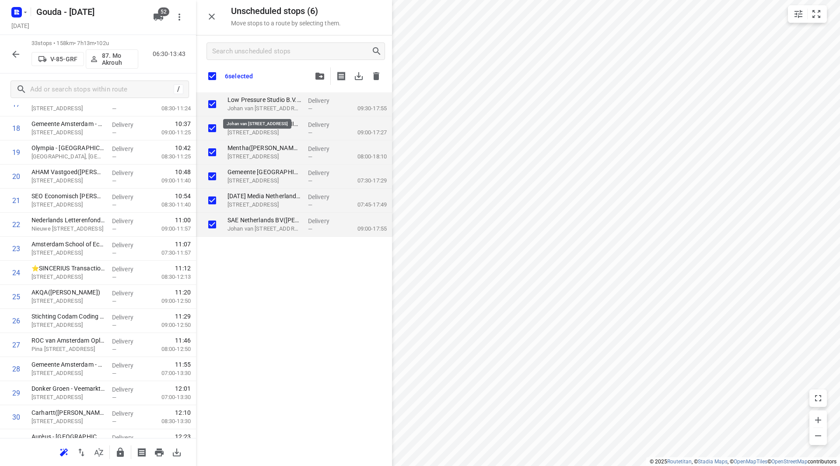
checkbox input "true"
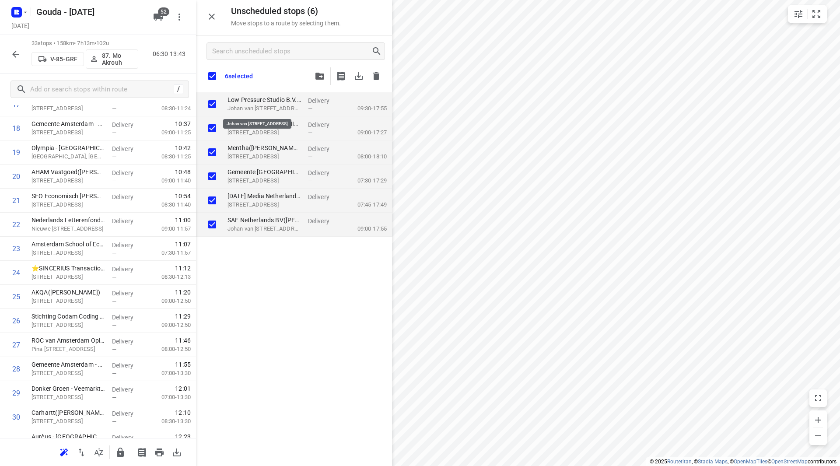
checkbox input "true"
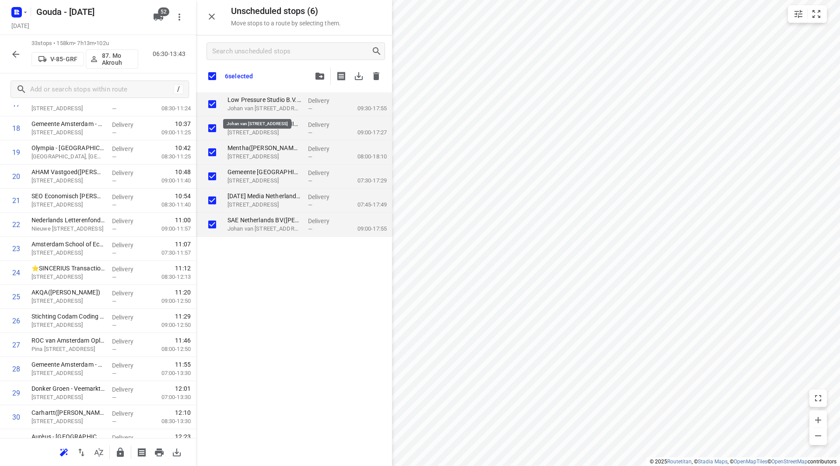
checkbox input "true"
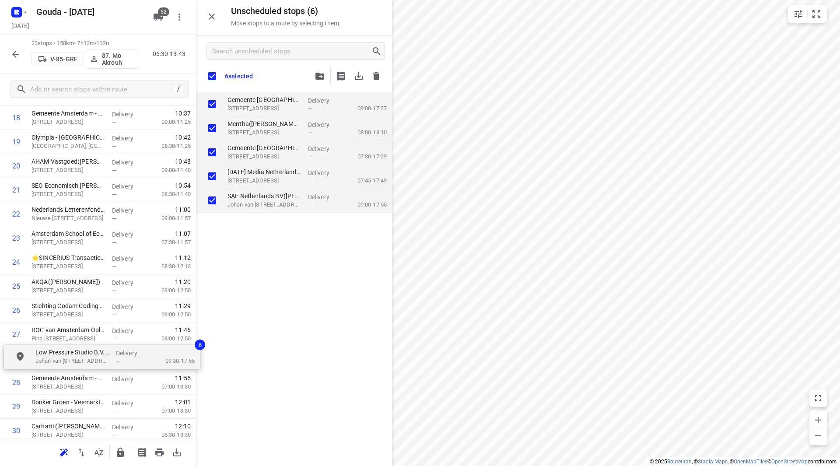
drag, startPoint x: 250, startPoint y: 105, endPoint x: 52, endPoint y: 362, distance: 324.4
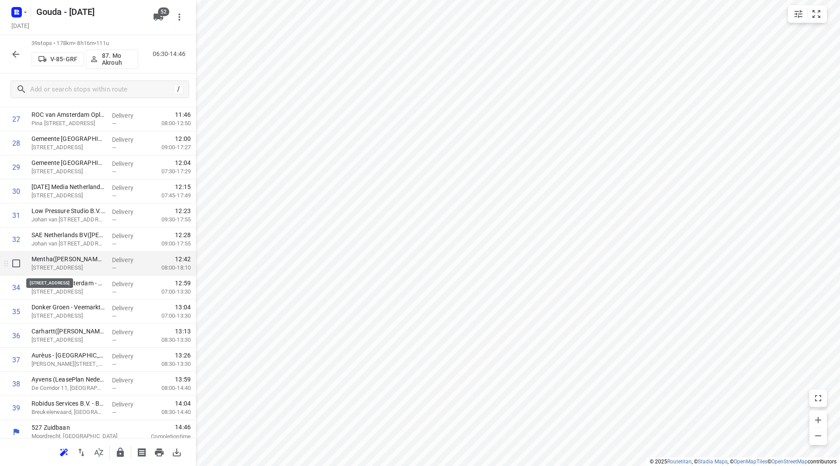
scroll to position [673, 0]
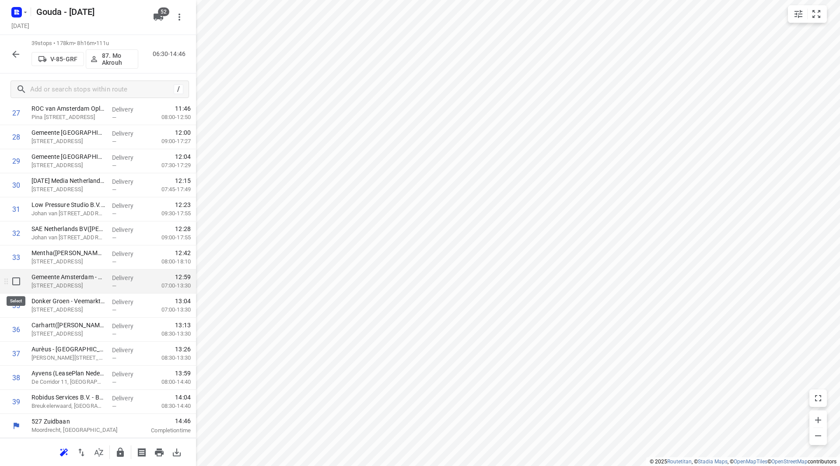
click at [13, 279] on input "checkbox" at bounding box center [16, 282] width 18 height 18
checkbox input "true"
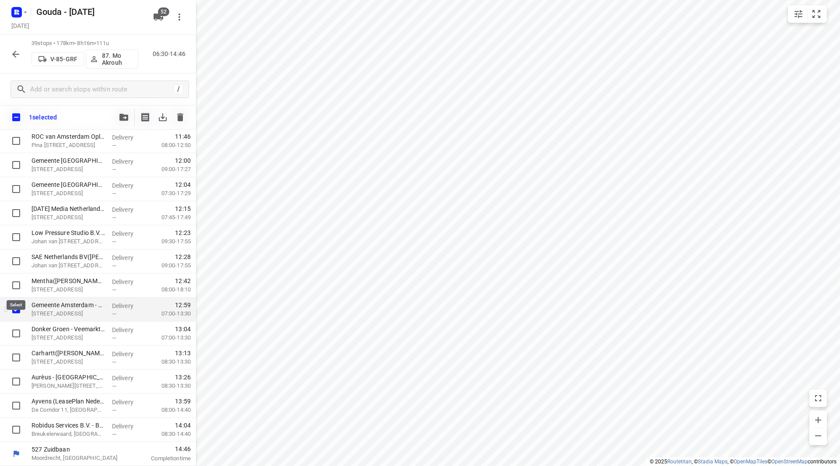
scroll to position [670, 0]
drag, startPoint x: 18, startPoint y: 332, endPoint x: 18, endPoint y: 357, distance: 25.8
click at [18, 332] on input "checkbox" at bounding box center [16, 334] width 18 height 18
checkbox input "true"
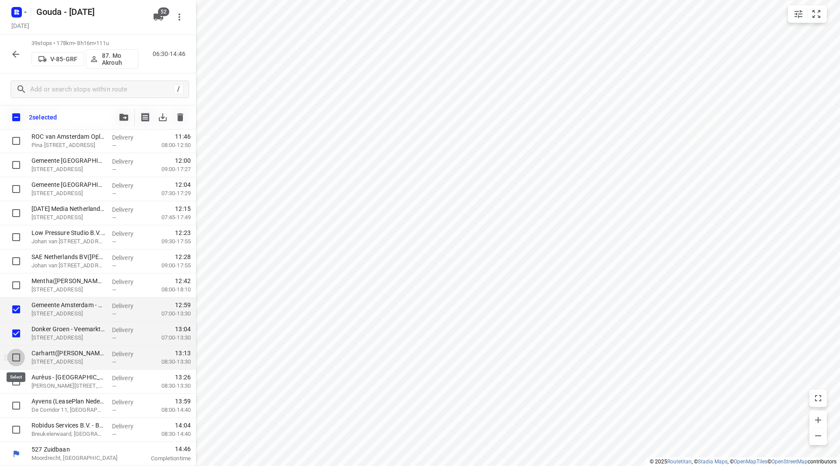
click at [16, 354] on input "checkbox" at bounding box center [16, 358] width 18 height 18
checkbox input "true"
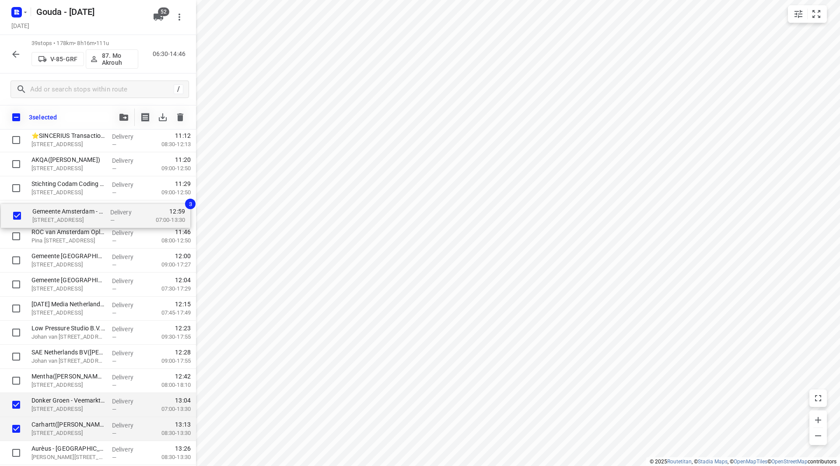
scroll to position [599, 0]
drag, startPoint x: 72, startPoint y: 289, endPoint x: 64, endPoint y: 199, distance: 90.9
click at [64, 199] on div "Heijmans Utiliteit - Heineken Awet(Hakan Koc) Tweede Weteringplantsoen 21, Amst…" at bounding box center [98, 44] width 196 height 938
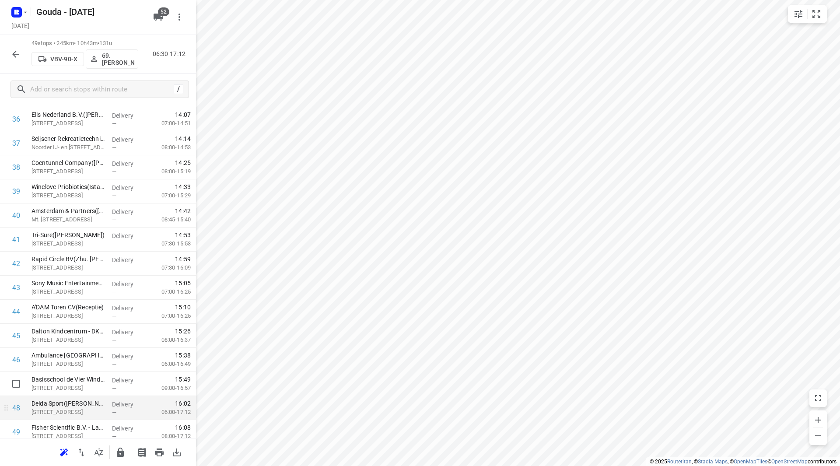
scroll to position [914, 0]
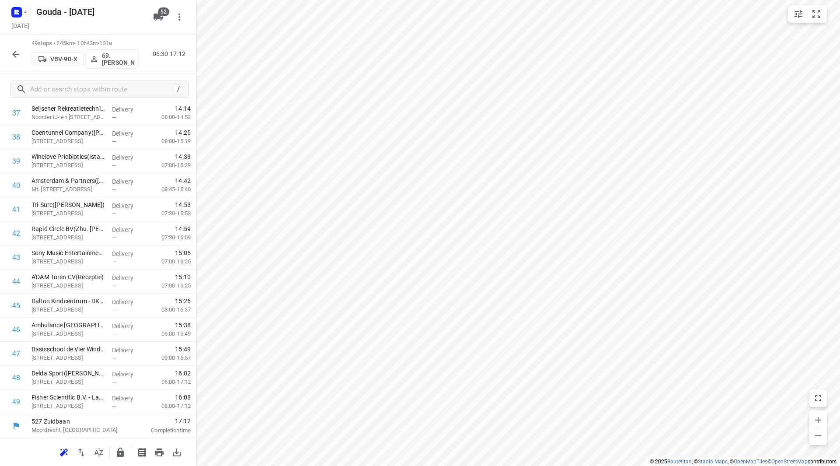
click at [15, 51] on icon "button" at bounding box center [16, 54] width 11 height 11
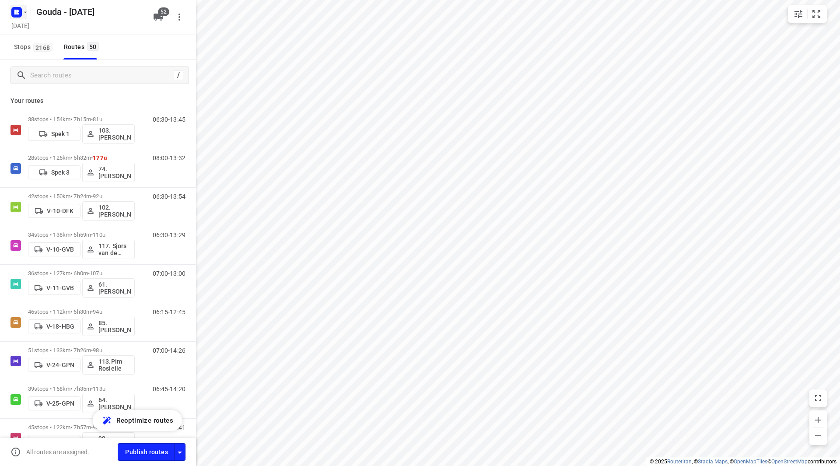
click at [23, 11] on icon "button" at bounding box center [25, 12] width 7 height 7
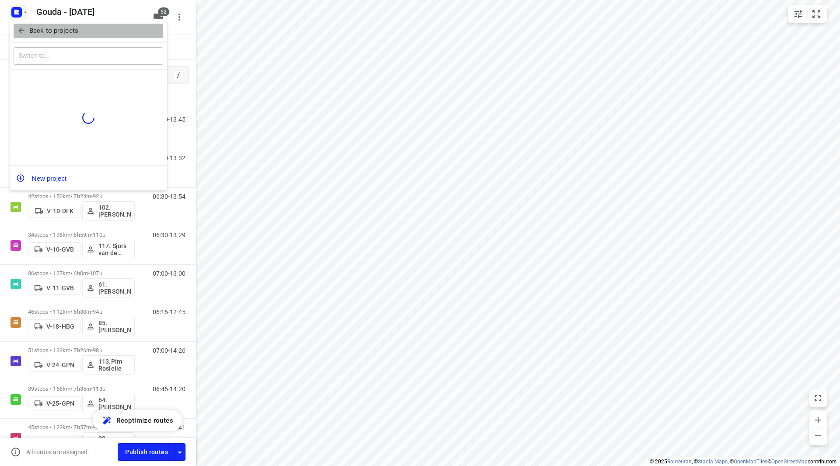
click at [27, 31] on span "Back to projects" at bounding box center [88, 31] width 143 height 10
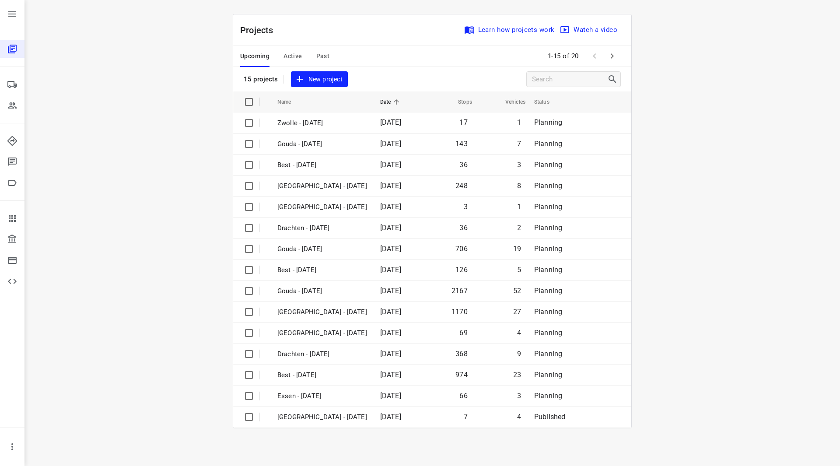
click at [281, 45] on div "Projects Learn how projects work Watch a video" at bounding box center [432, 30] width 398 height 32
click at [295, 55] on span "Active" at bounding box center [293, 56] width 18 height 11
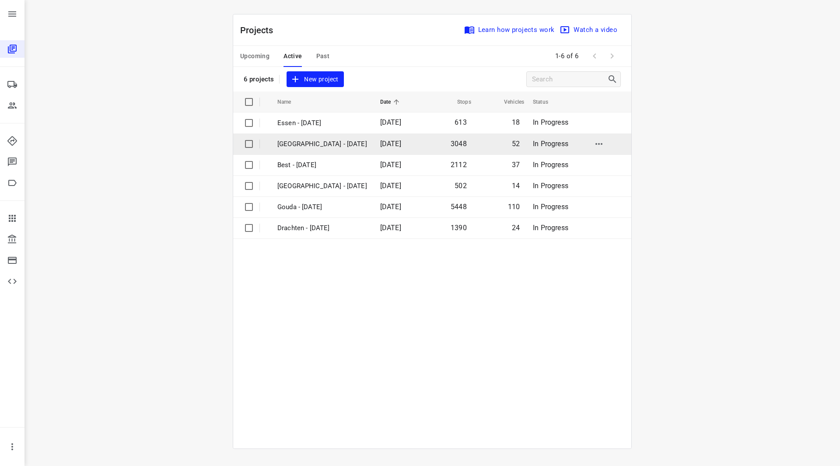
click at [317, 142] on p "[GEOGRAPHIC_DATA] - [DATE]" at bounding box center [322, 144] width 90 height 10
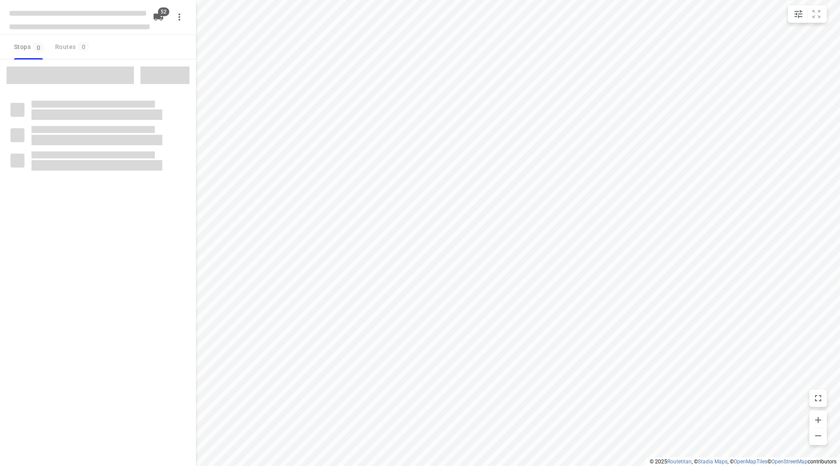
checkbox input "true"
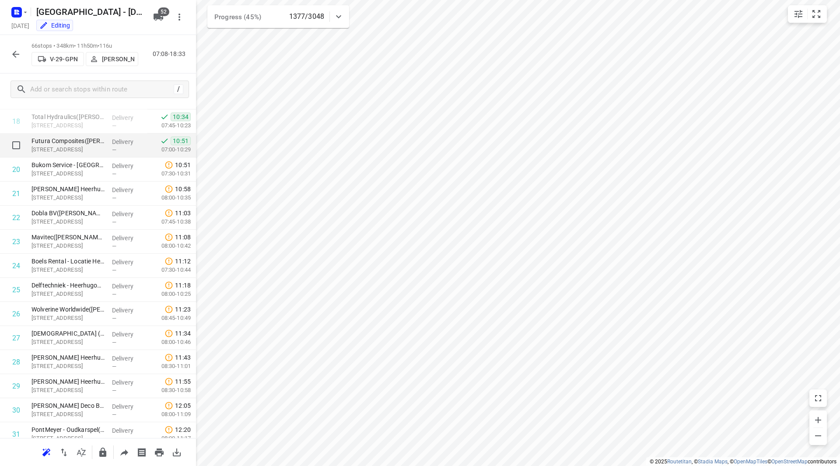
scroll to position [404, 0]
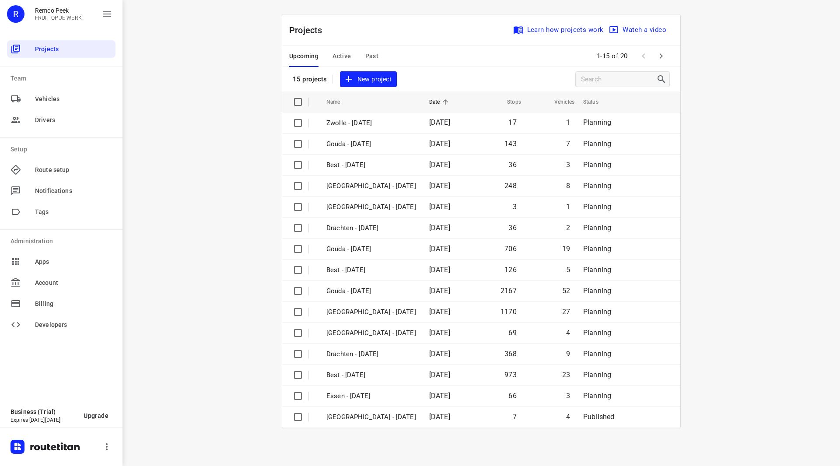
click at [333, 55] on span "Active" at bounding box center [342, 56] width 18 height 11
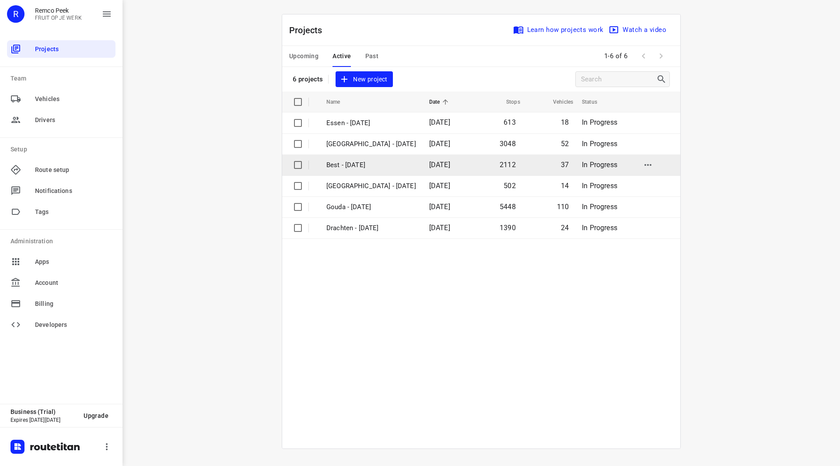
click at [361, 168] on p "Best - Monday" at bounding box center [371, 165] width 90 height 10
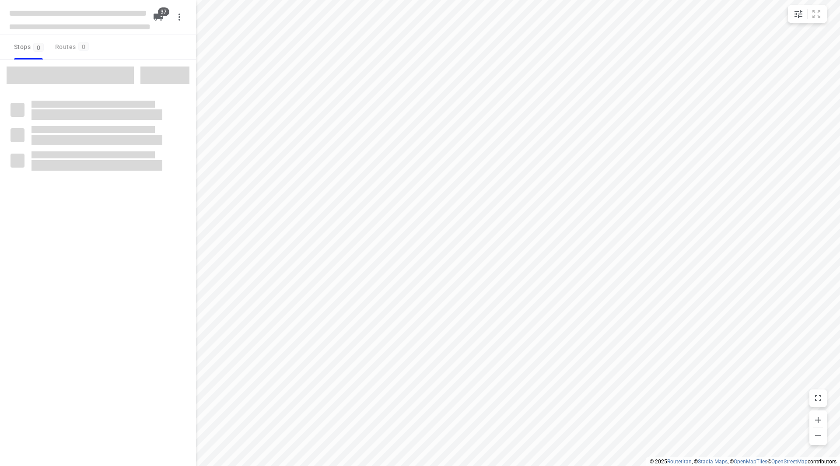
checkbox input "true"
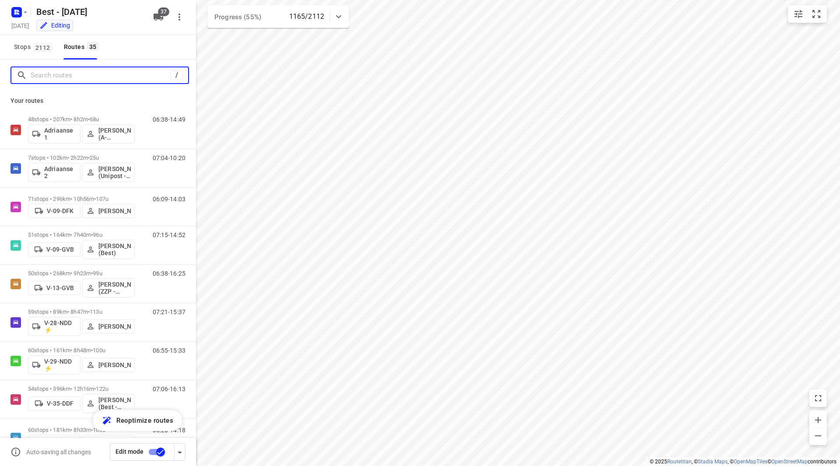
click at [91, 75] on input "Search routes" at bounding box center [101, 76] width 140 height 14
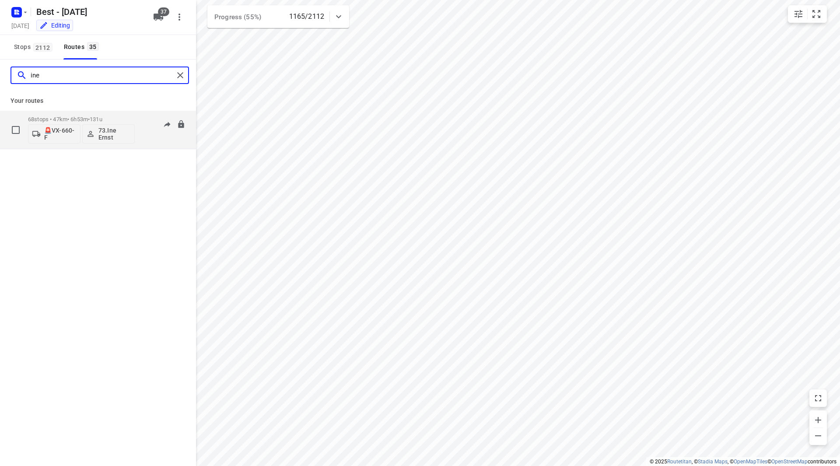
type input "ine"
click at [112, 119] on p "68 stops • 47km • 6h53m • 131u" at bounding box center [81, 119] width 107 height 7
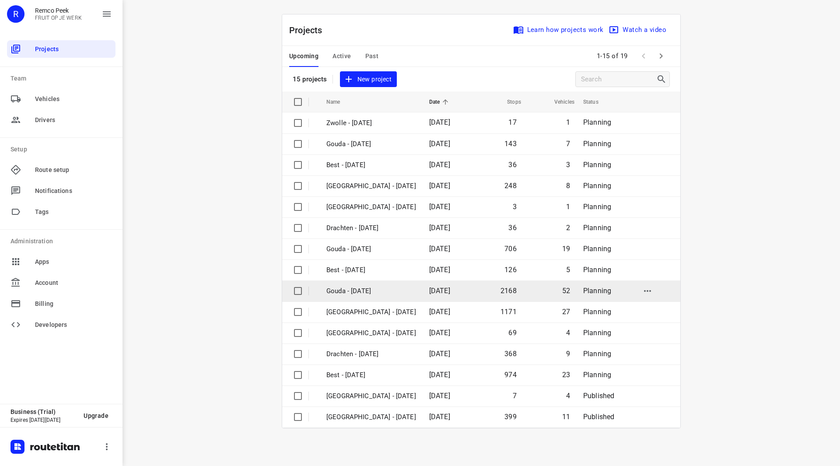
click at [358, 292] on p "Gouda - [DATE]" at bounding box center [371, 291] width 90 height 10
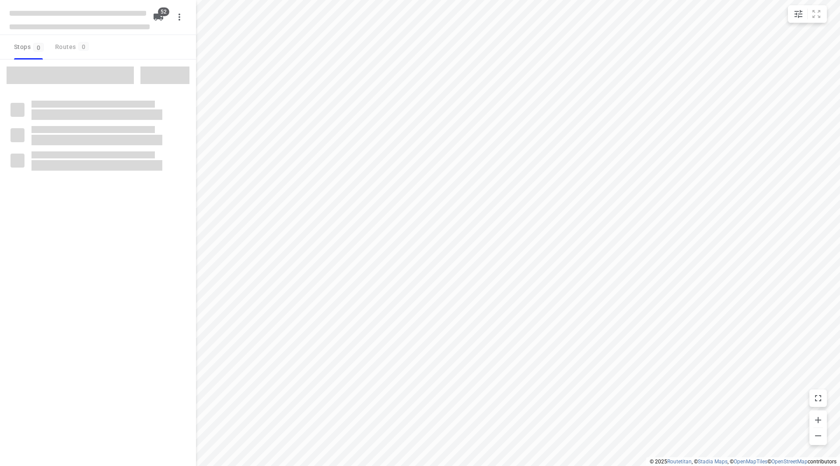
checkbox input "true"
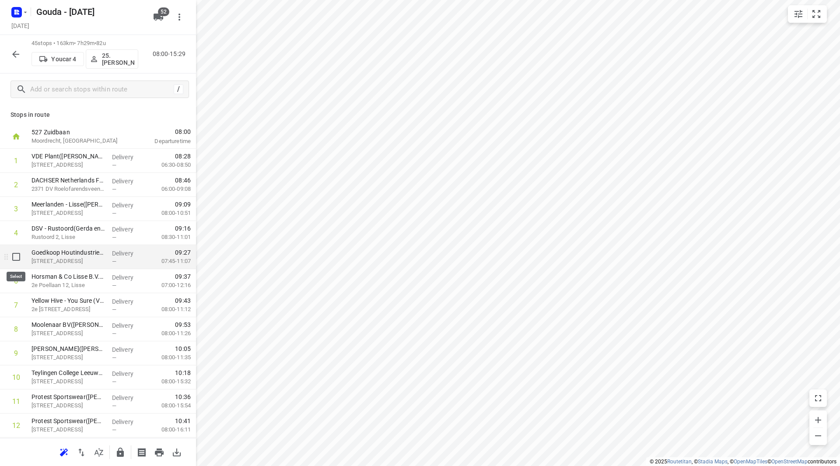
click at [11, 253] on input "checkbox" at bounding box center [16, 257] width 18 height 18
checkbox input "true"
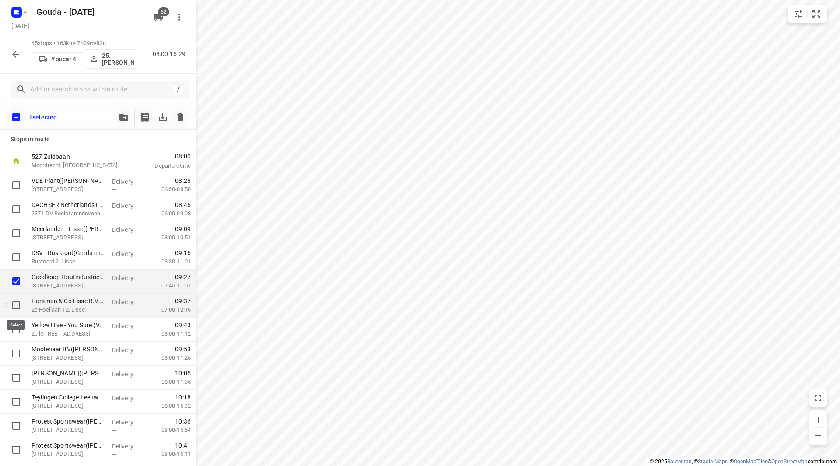
click at [17, 309] on input "checkbox" at bounding box center [16, 306] width 18 height 18
checkbox input "true"
click at [16, 331] on input "checkbox" at bounding box center [16, 330] width 18 height 18
checkbox input "true"
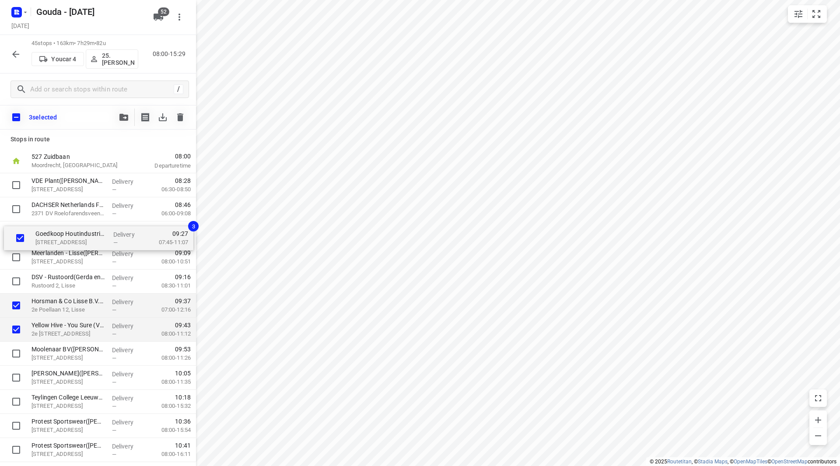
drag, startPoint x: 76, startPoint y: 283, endPoint x: 79, endPoint y: 232, distance: 50.4
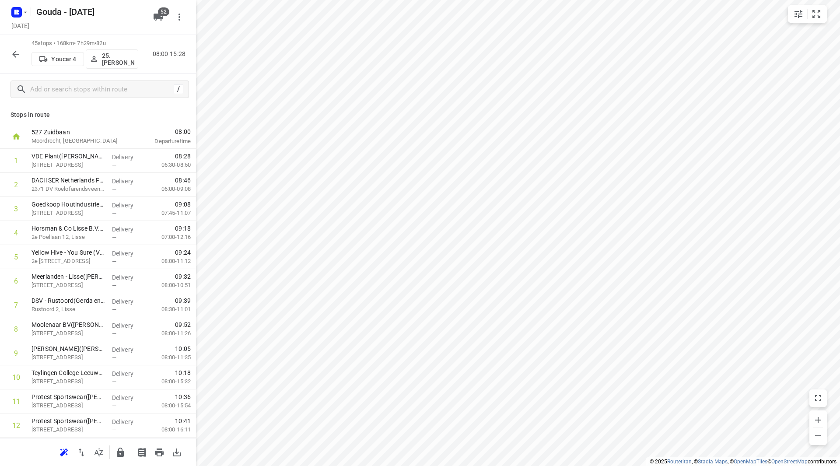
click at [18, 57] on icon "button" at bounding box center [16, 54] width 11 height 11
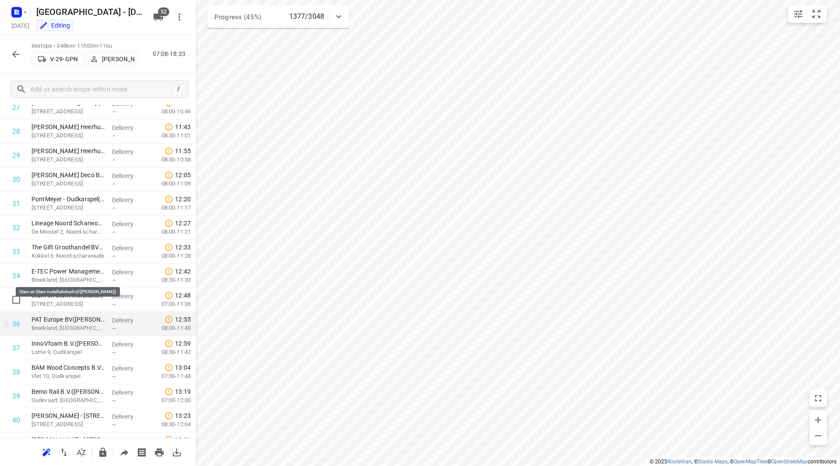
scroll to position [711, 0]
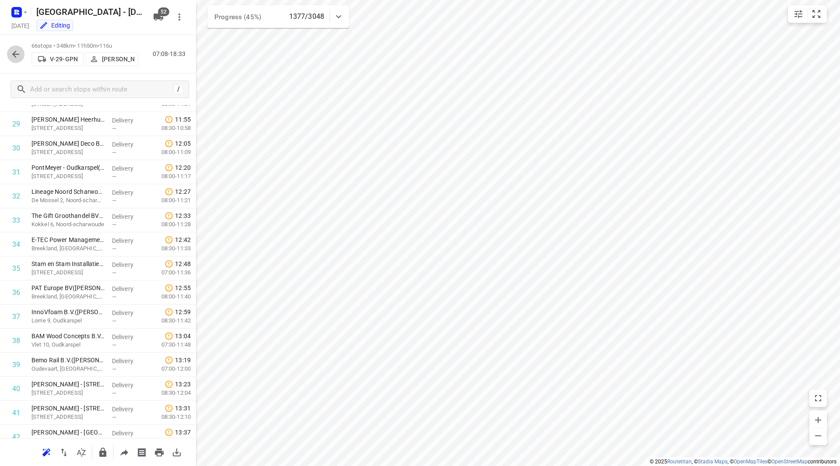
click at [20, 53] on icon "button" at bounding box center [16, 54] width 11 height 11
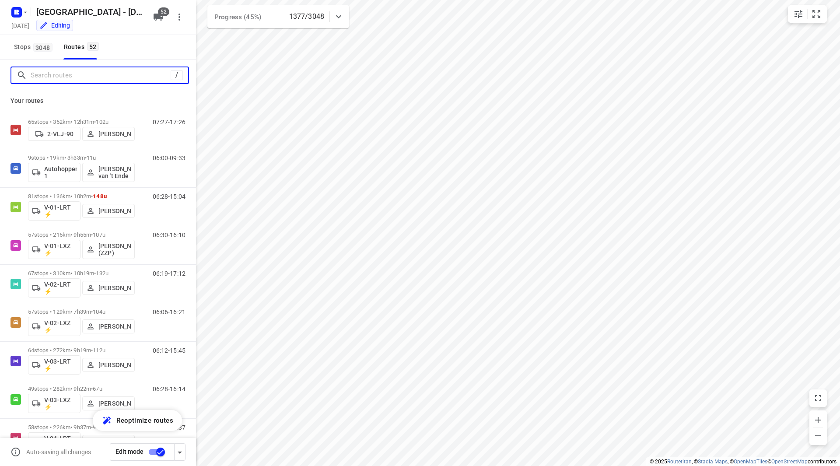
click at [57, 78] on input "Search routes" at bounding box center [101, 76] width 140 height 14
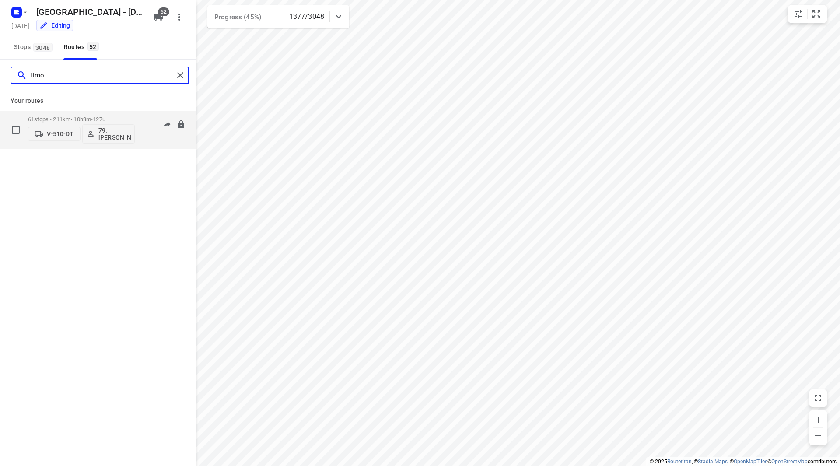
type input "timo"
click at [111, 112] on div "61 stops • 211km • 10h3m • 127u V-510-DT 79. [PERSON_NAME]" at bounding box center [81, 130] width 107 height 36
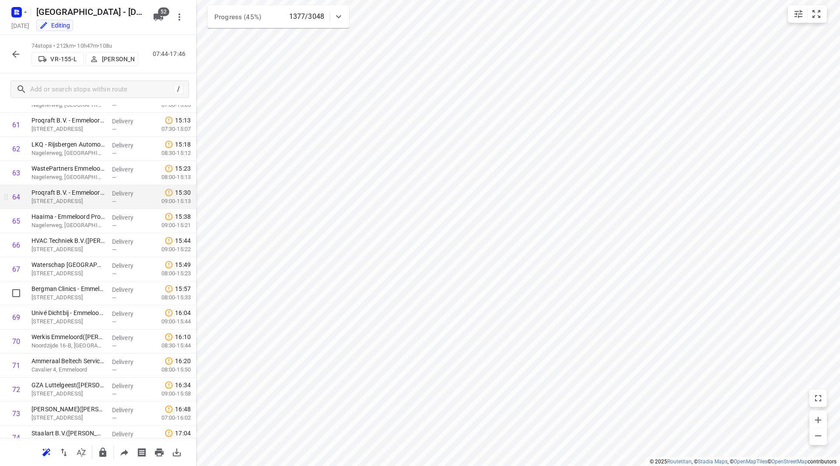
scroll to position [1428, 0]
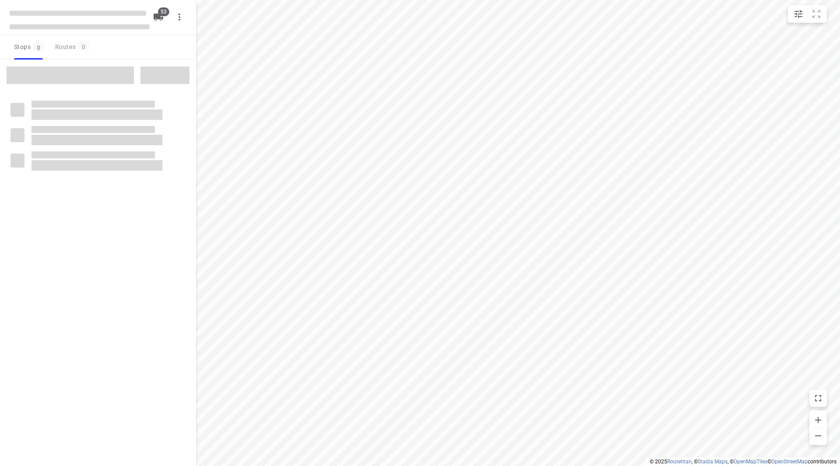
checkbox input "true"
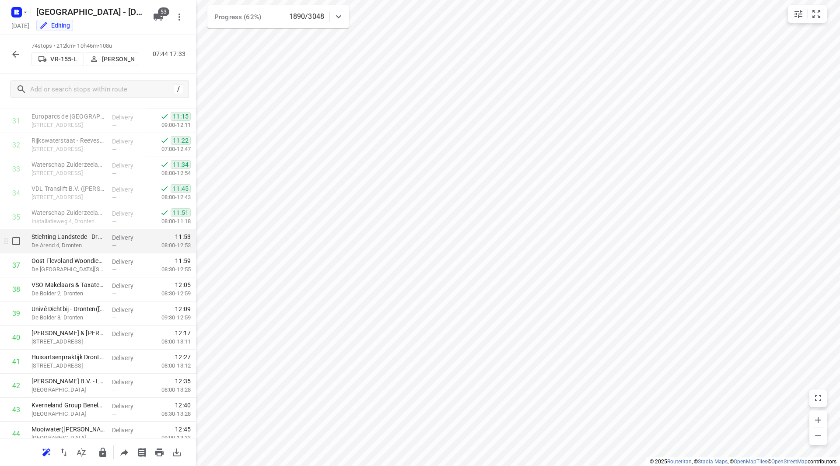
scroll to position [684, 0]
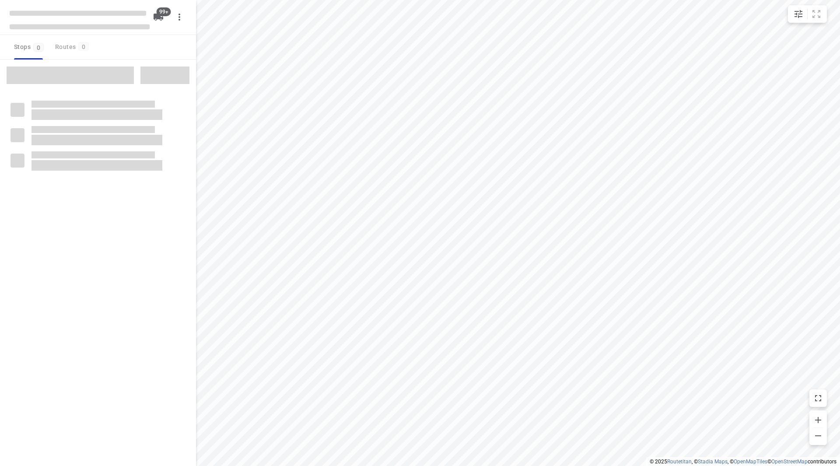
checkbox input "true"
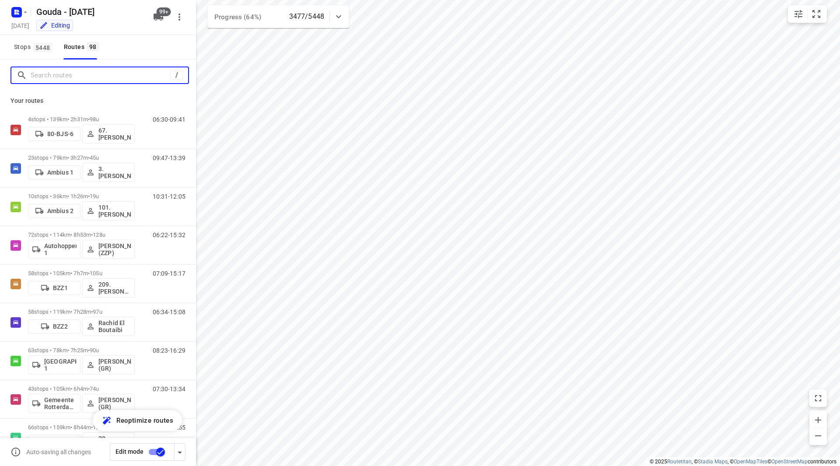
click at [76, 79] on input "Search routes" at bounding box center [101, 76] width 140 height 14
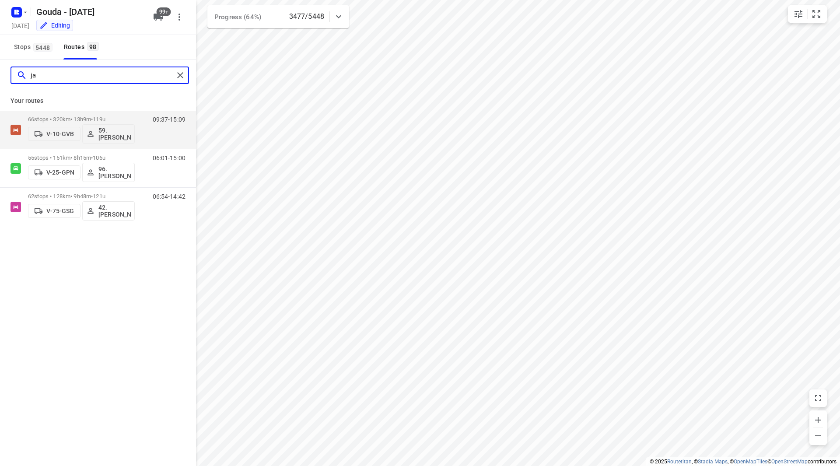
type input "j"
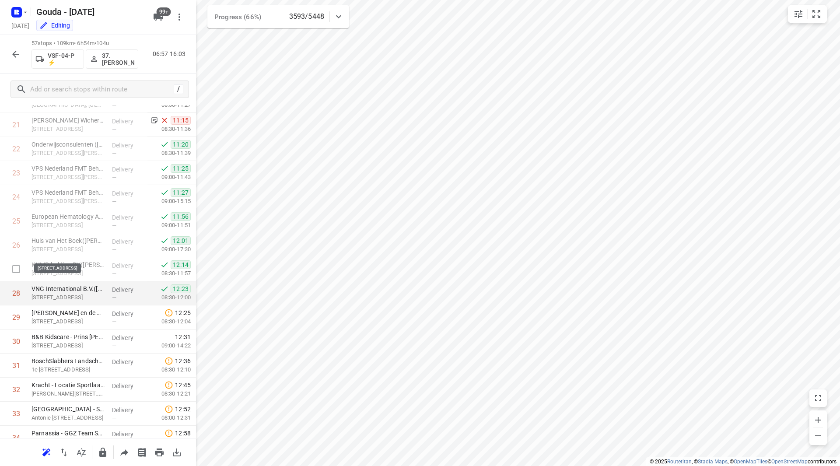
scroll to position [538, 0]
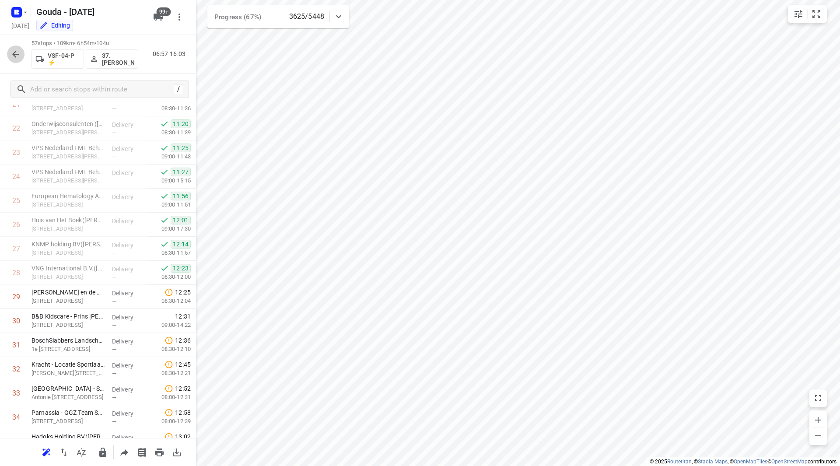
click at [13, 60] on button "button" at bounding box center [16, 55] width 18 height 18
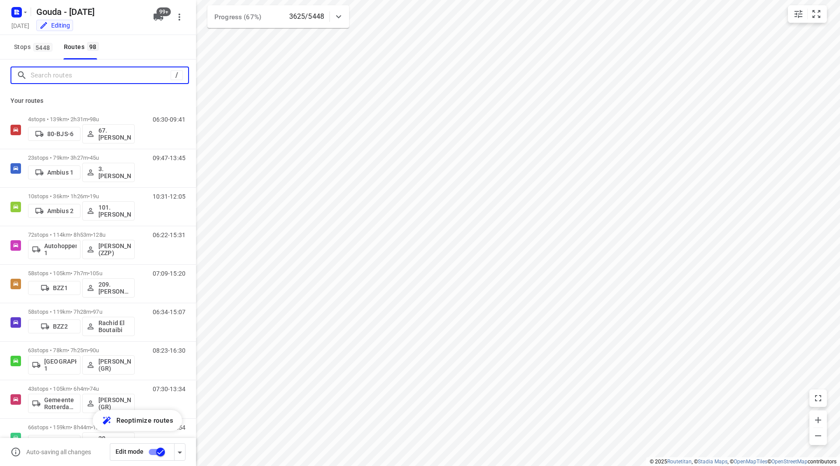
click at [60, 75] on input "Search routes" at bounding box center [101, 76] width 140 height 14
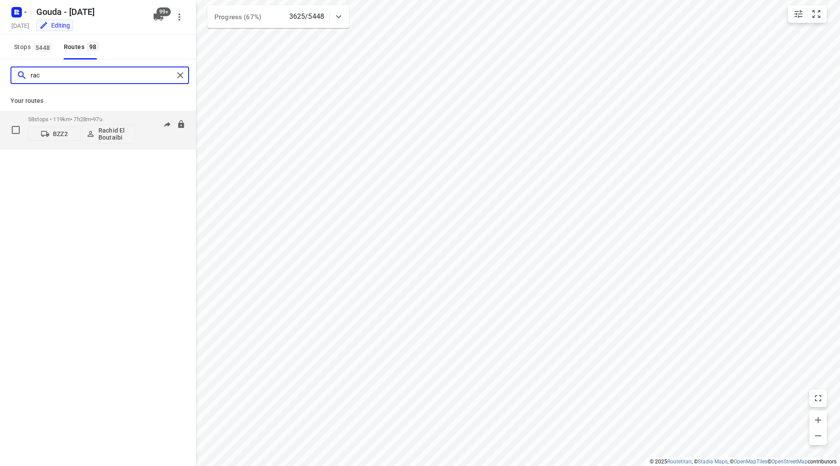
type input "rac"
click at [116, 119] on p "58 stops • 119km • 7h28m • 97u" at bounding box center [81, 119] width 107 height 7
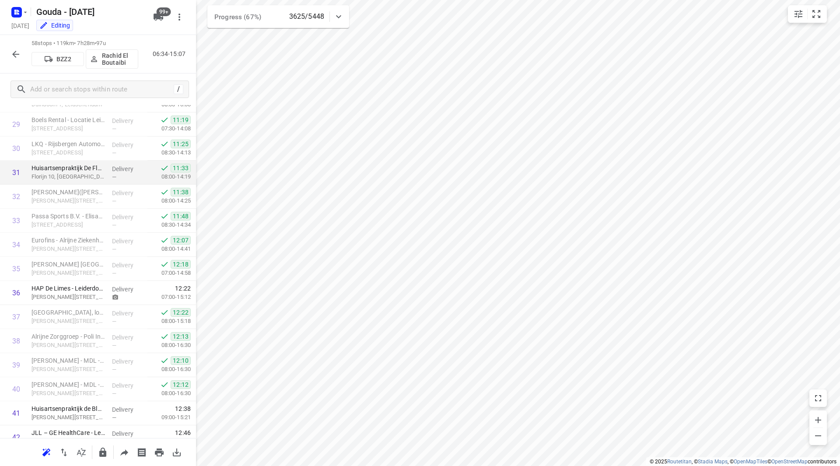
scroll to position [788, 0]
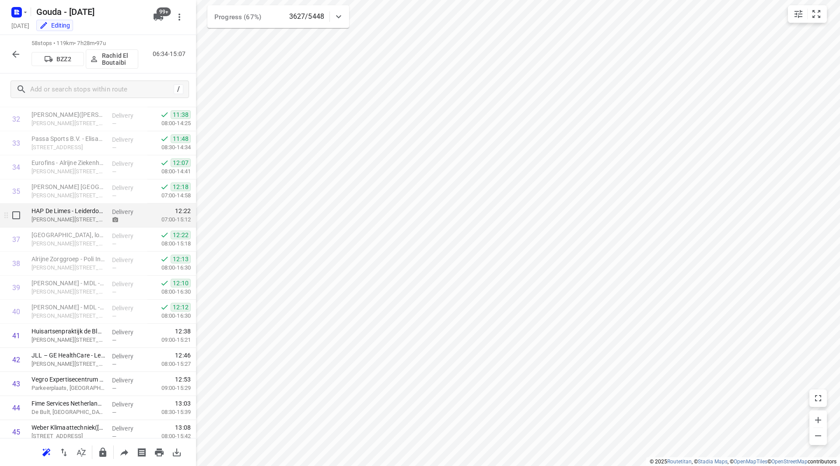
click at [68, 214] on p "HAP De Limes - Leiderdorp en Kantoor Leiderdorp([PERSON_NAME])" at bounding box center [69, 211] width 74 height 9
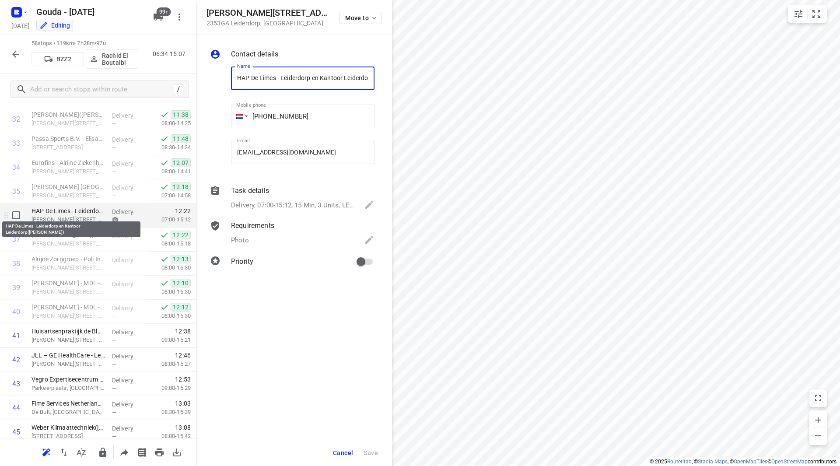
scroll to position [0, 43]
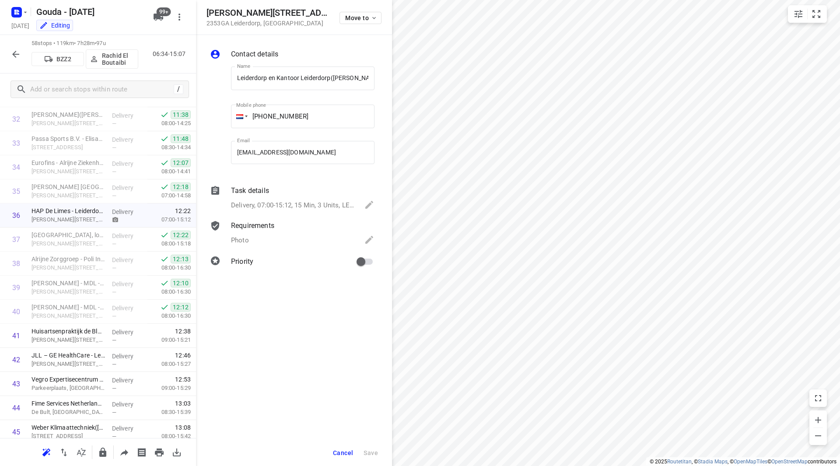
click at [284, 207] on p "Delivery, 07:00-15:12, 15 Min, 3 Units, LET OP!!! [PERSON_NAME] de instructie N…" at bounding box center [293, 205] width 125 height 10
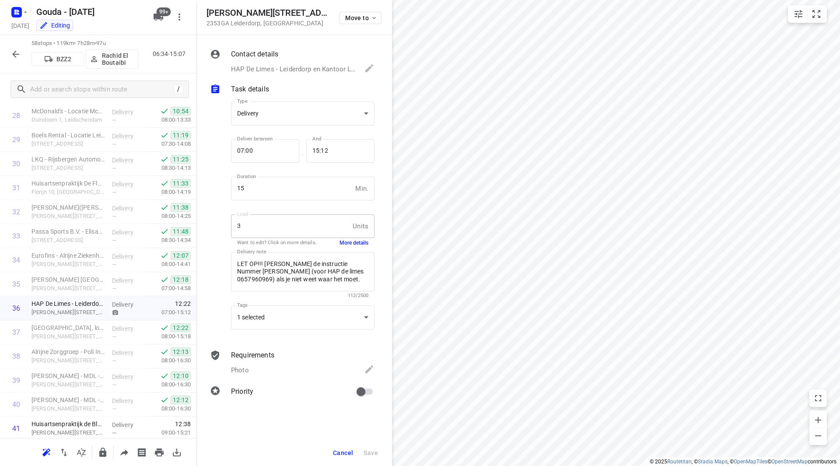
scroll to position [699, 0]
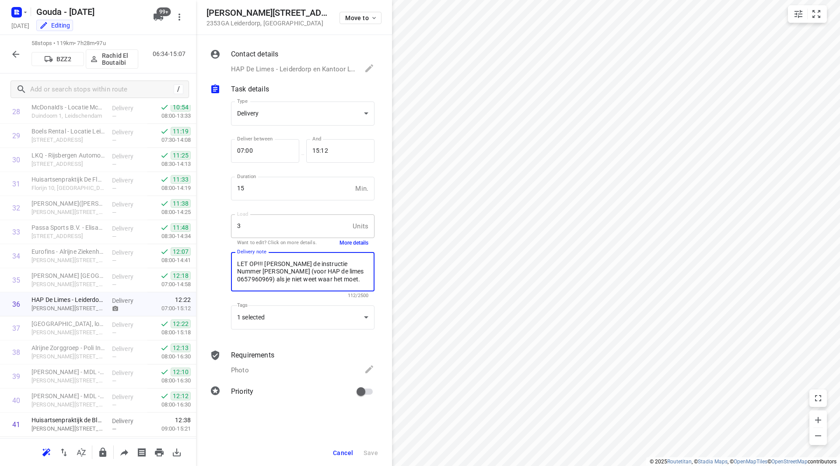
drag, startPoint x: 281, startPoint y: 264, endPoint x: 284, endPoint y: 273, distance: 8.7
click at [284, 273] on textarea "LET OP!!! Lees de instructie Nummer Nicole krab (voor HAP de limes 0657960969) …" at bounding box center [302, 271] width 131 height 23
click at [291, 275] on textarea "LET OP!!! Lees de instructie Nummer Nicole krab (voor HAP de limes 0657960969) …" at bounding box center [302, 271] width 131 height 23
click at [294, 271] on textarea "LET OP!!! Lees de instructie Nummer Nicole krab (voor HAP de limes 0657960969) …" at bounding box center [302, 271] width 131 height 23
click at [295, 271] on textarea "LET OP!!! Lees de instructie Nummer Nicole krab (voor HAP de limes 0657960969) …" at bounding box center [302, 271] width 131 height 23
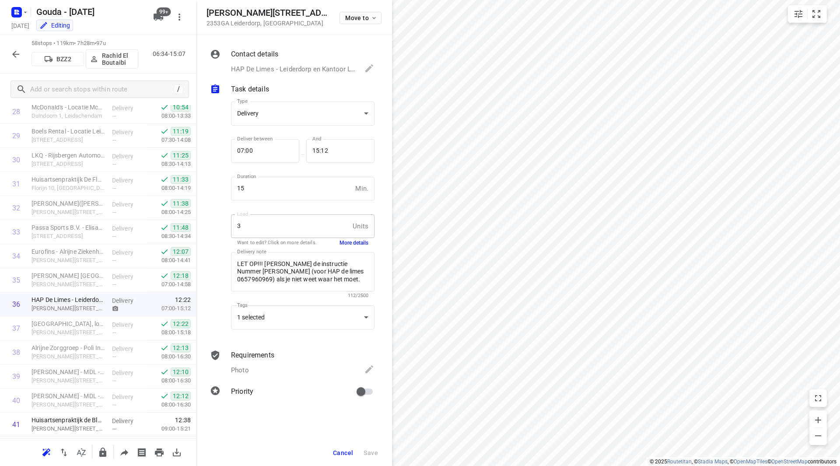
drag, startPoint x: 343, startPoint y: 455, endPoint x: 347, endPoint y: 448, distance: 8.2
click at [343, 454] on span "Cancel" at bounding box center [343, 452] width 20 height 7
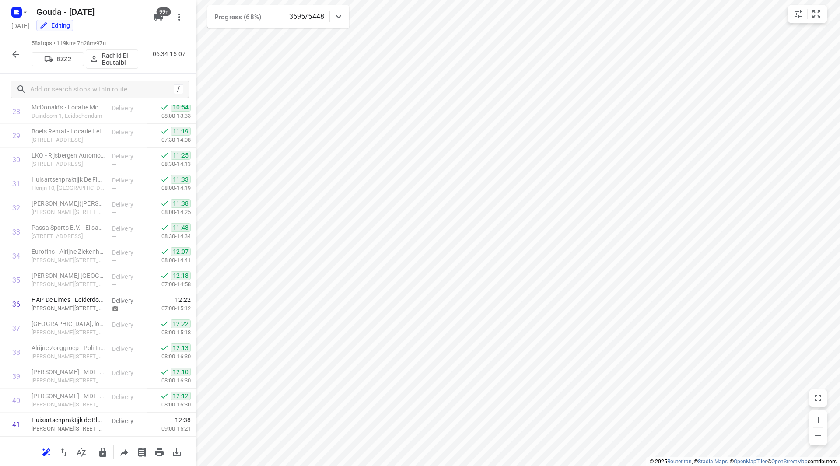
click at [13, 53] on icon "button" at bounding box center [15, 54] width 7 height 7
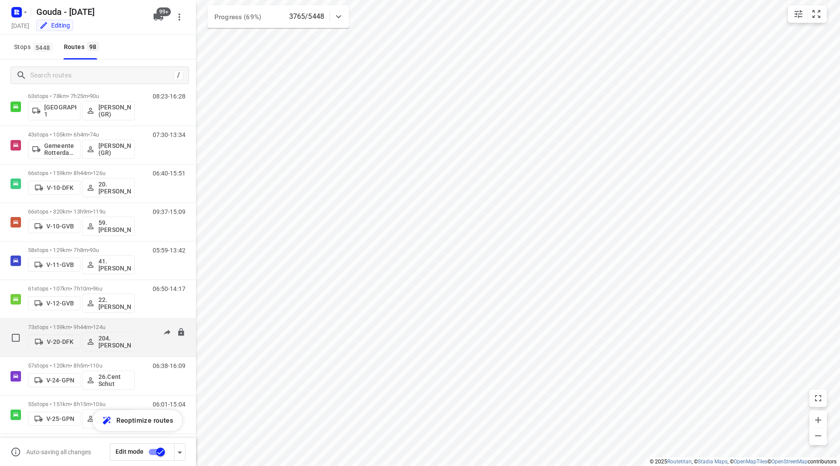
scroll to position [385, 0]
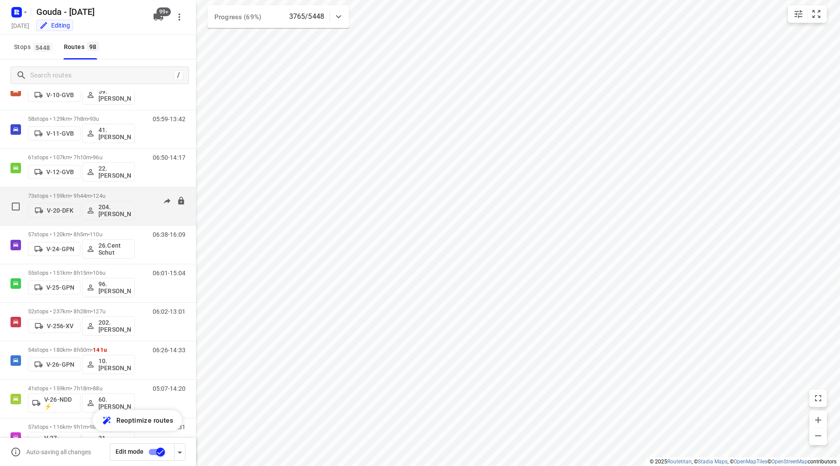
click at [110, 192] on div "73 stops • 159km • 9h44m • 124u V-20-DFK 204.Shebay Girmay" at bounding box center [81, 206] width 107 height 36
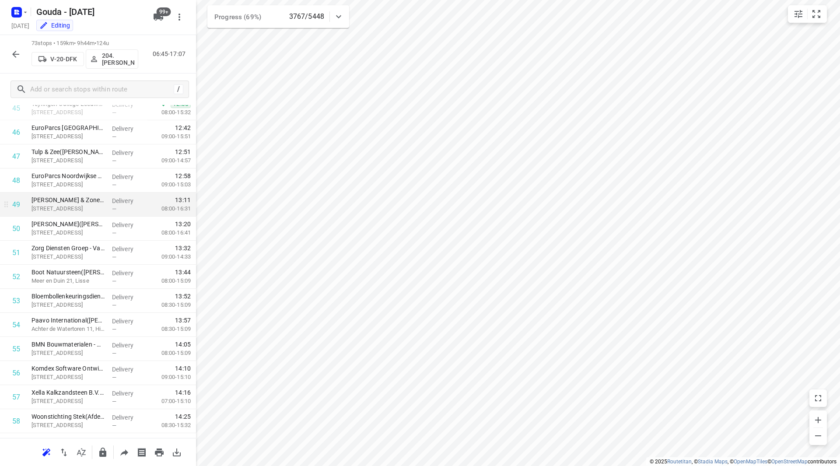
scroll to position [1098, 0]
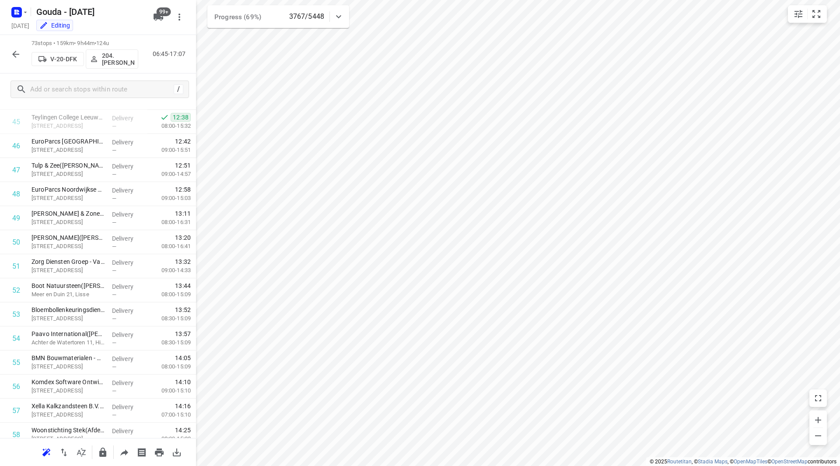
click at [14, 53] on icon "button" at bounding box center [15, 54] width 7 height 7
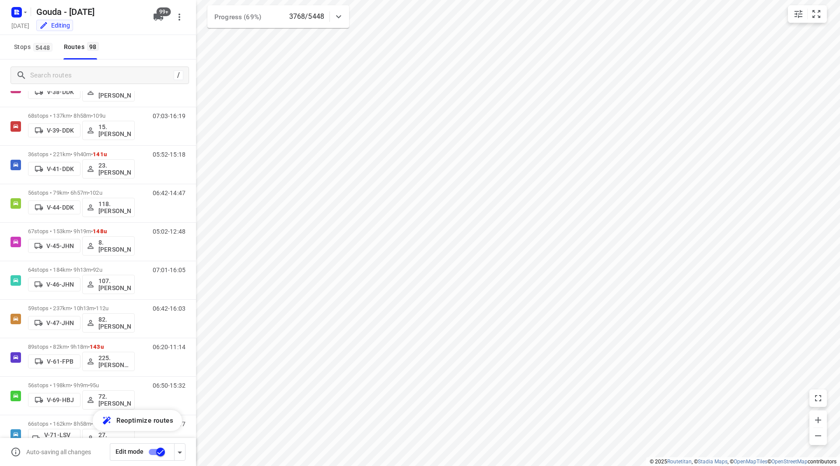
scroll to position [866, 0]
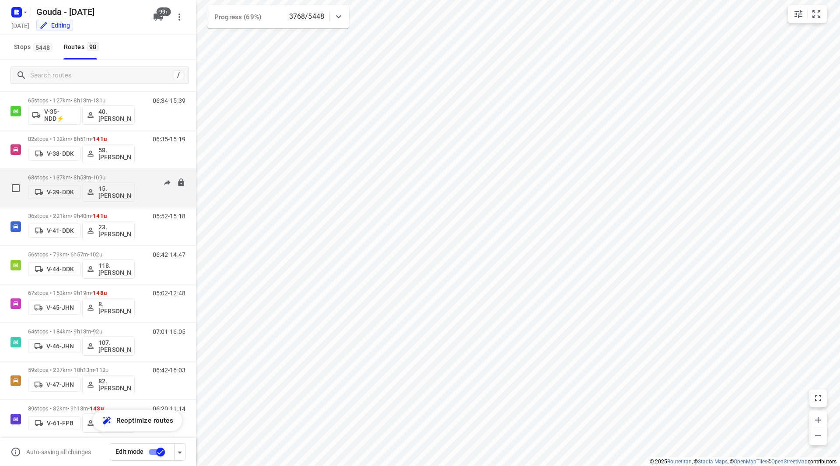
click at [92, 172] on div "68 stops • 137km • 8h58m • 109u V-39-DDK 15. Edwin Swede" at bounding box center [81, 188] width 107 height 36
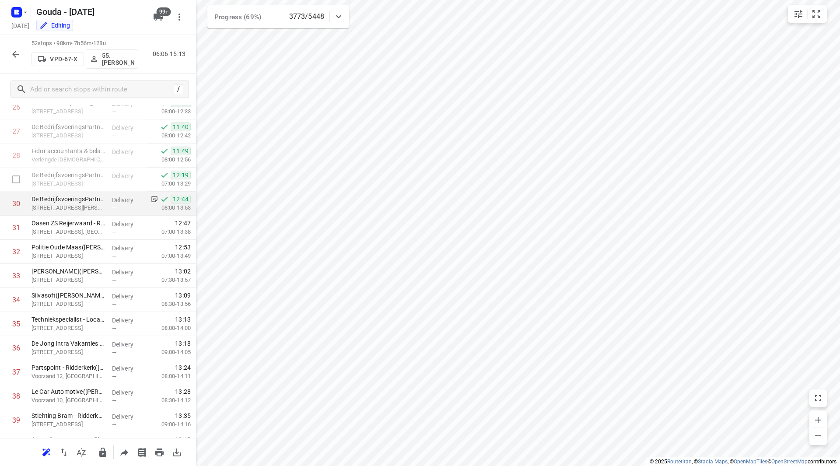
scroll to position [636, 0]
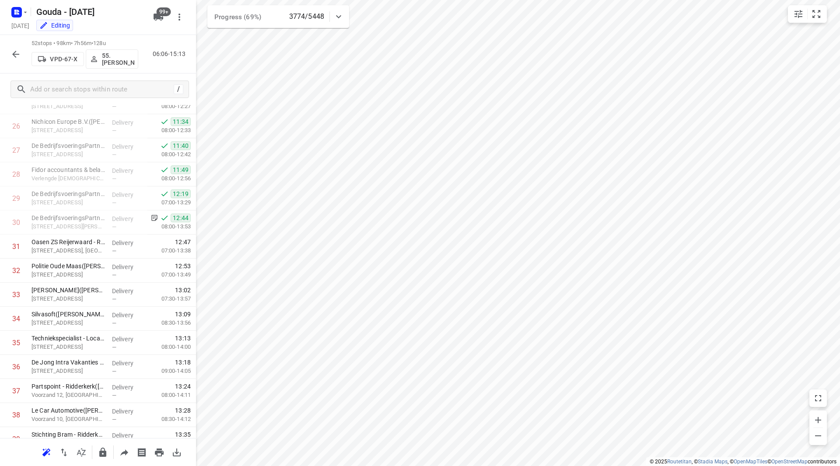
click at [16, 51] on icon "button" at bounding box center [15, 54] width 7 height 7
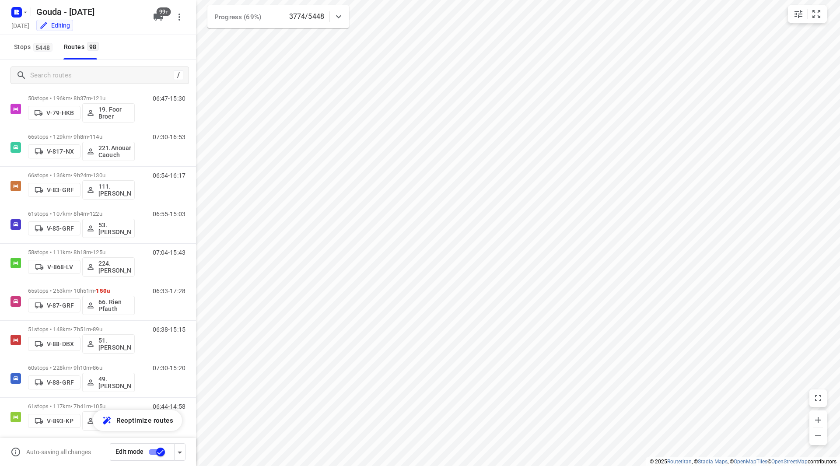
scroll to position [1719, 0]
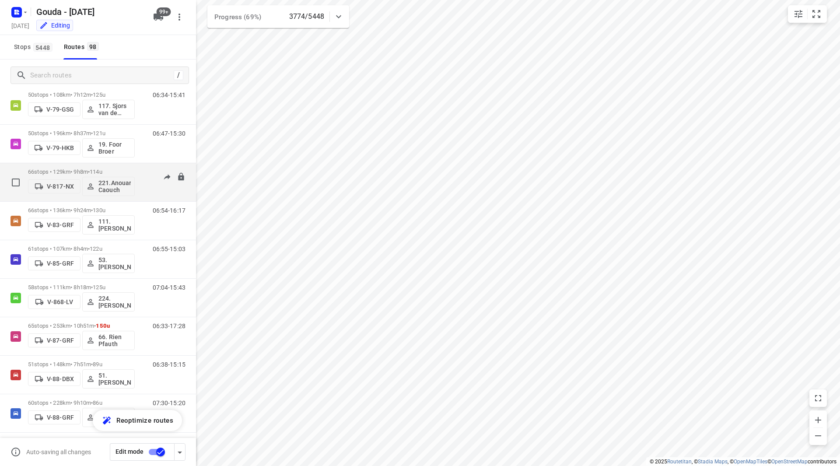
click at [90, 171] on span "•" at bounding box center [89, 171] width 2 height 7
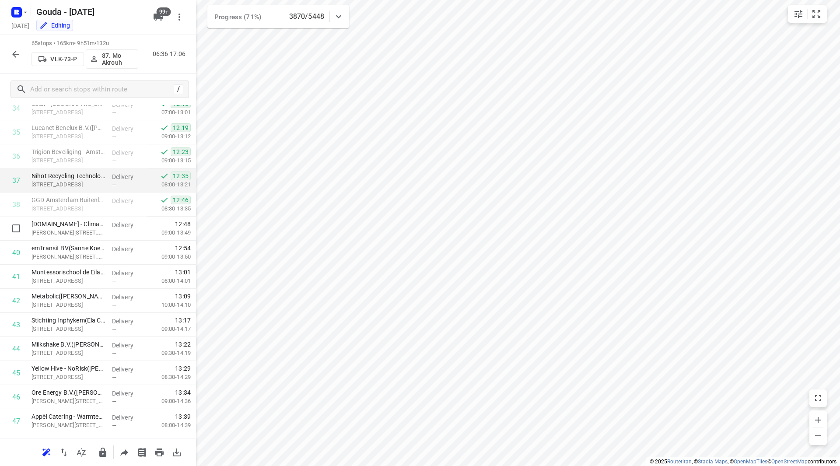
scroll to position [818, 0]
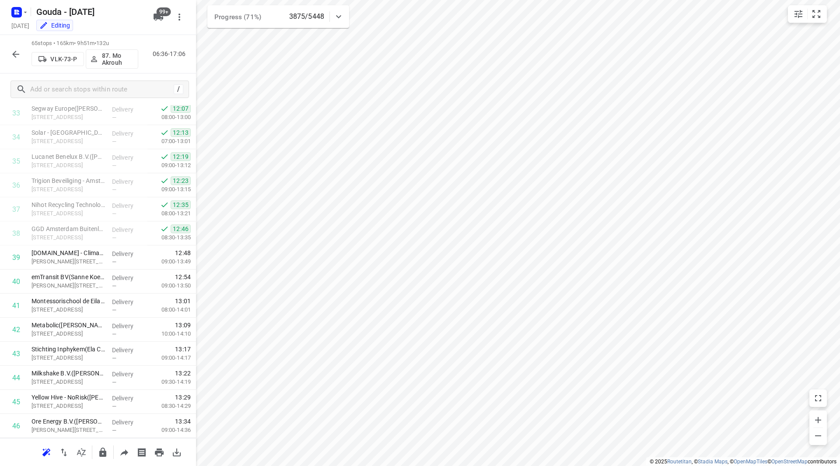
click at [16, 55] on icon "button" at bounding box center [16, 54] width 11 height 11
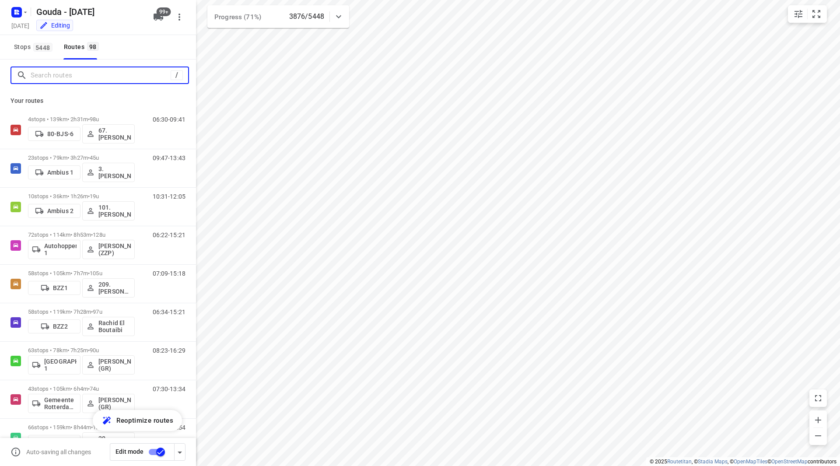
click at [60, 78] on input "Search routes" at bounding box center [101, 76] width 140 height 14
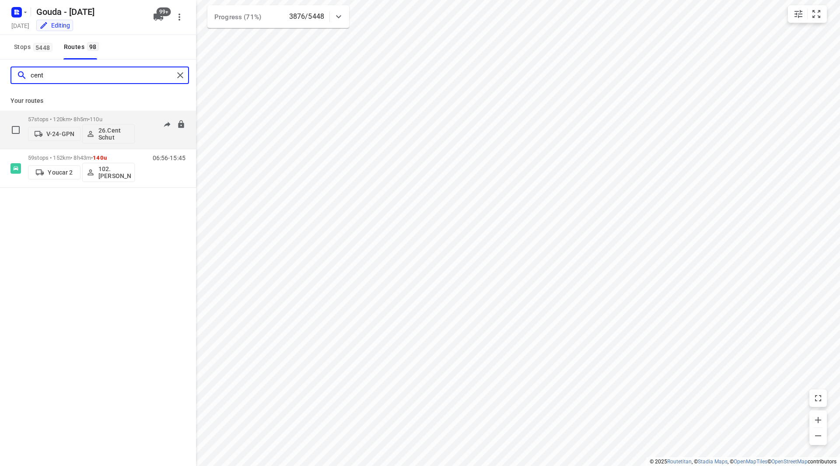
type input "cent"
click at [141, 116] on div "57 stops • 120km • 8h5m • 110u V-24-GPN 26.Cent Schut 06:38-16:27" at bounding box center [112, 130] width 168 height 36
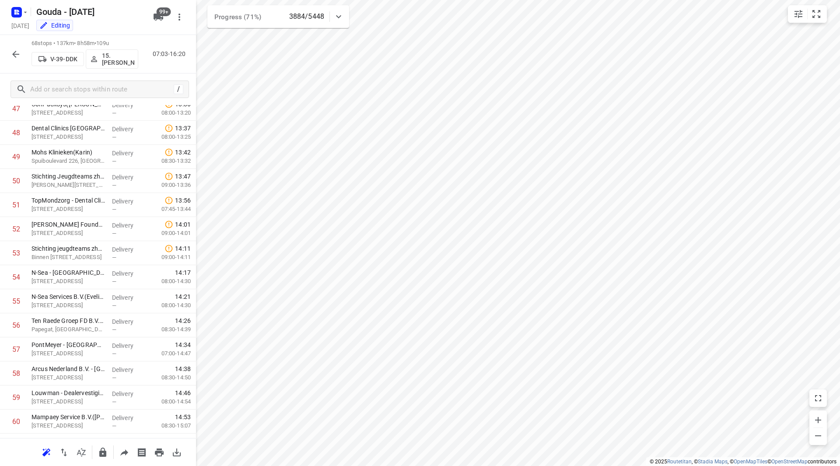
scroll to position [1371, 0]
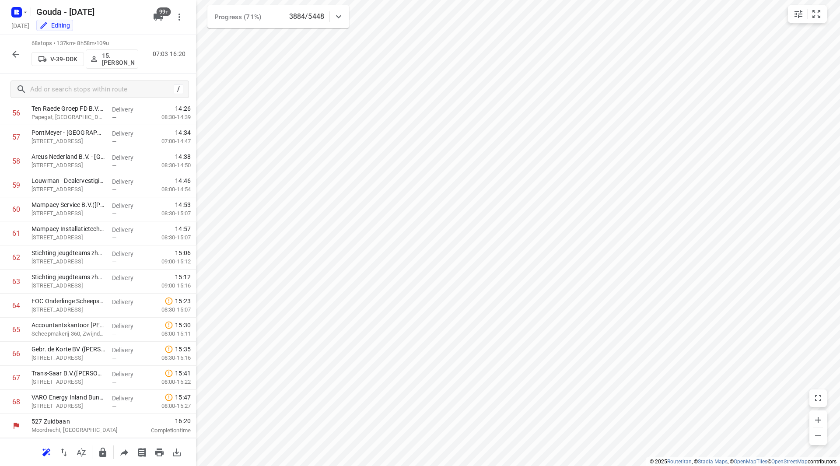
click at [12, 57] on icon "button" at bounding box center [16, 54] width 11 height 11
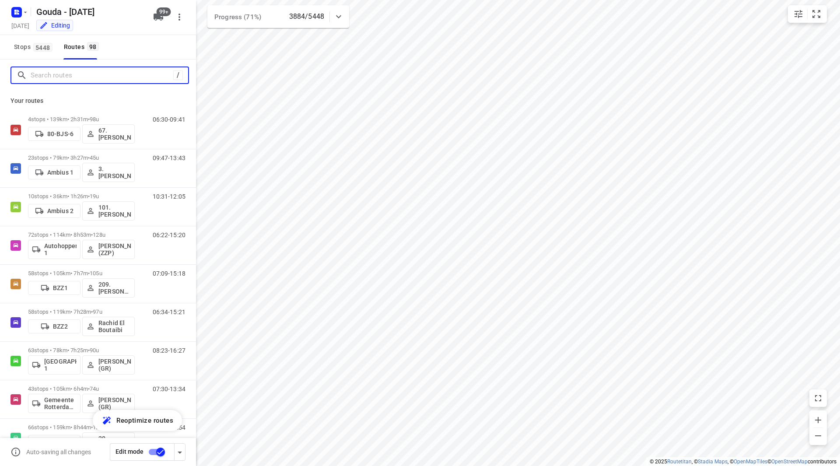
click at [58, 78] on input "Search routes" at bounding box center [102, 76] width 143 height 14
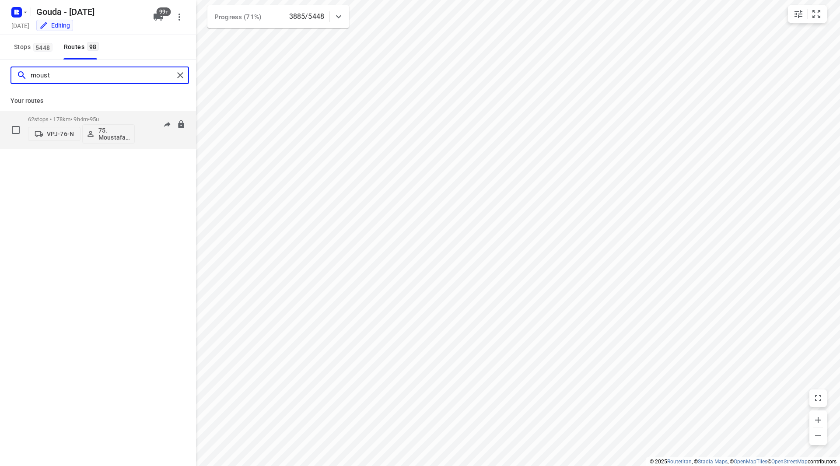
type input "moust"
click at [128, 117] on p "62 stops • 178km • 9h4m • 95u" at bounding box center [81, 119] width 107 height 7
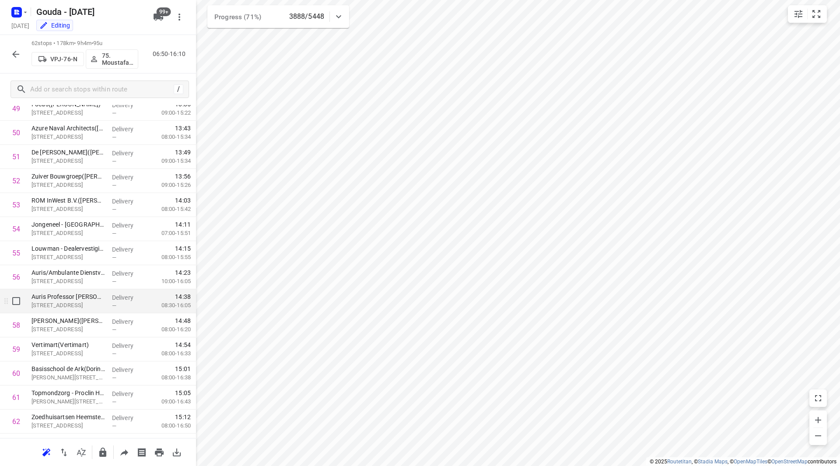
scroll to position [1227, 0]
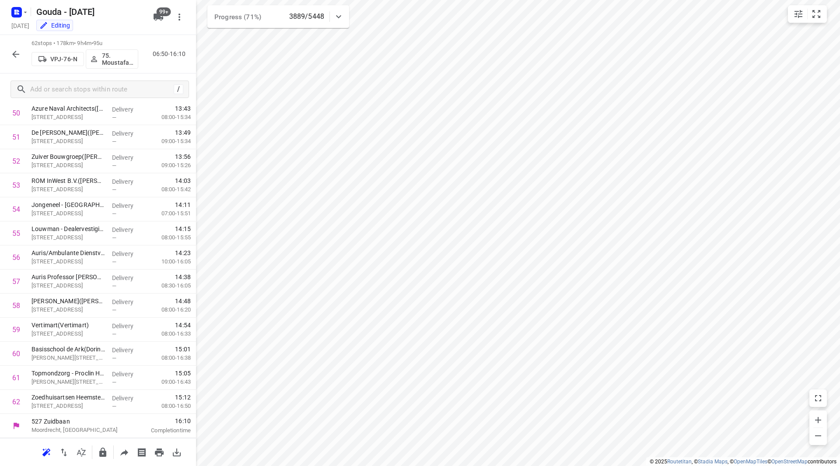
click at [18, 53] on icon "button" at bounding box center [16, 54] width 11 height 11
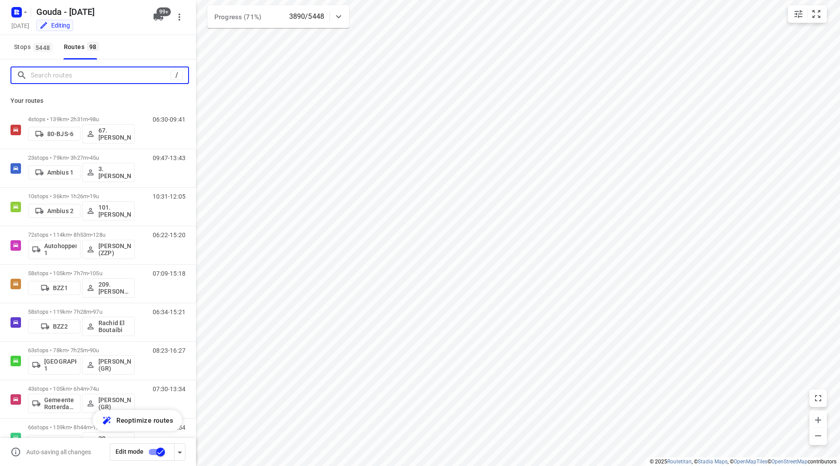
click at [60, 77] on input "Search routes" at bounding box center [101, 76] width 140 height 14
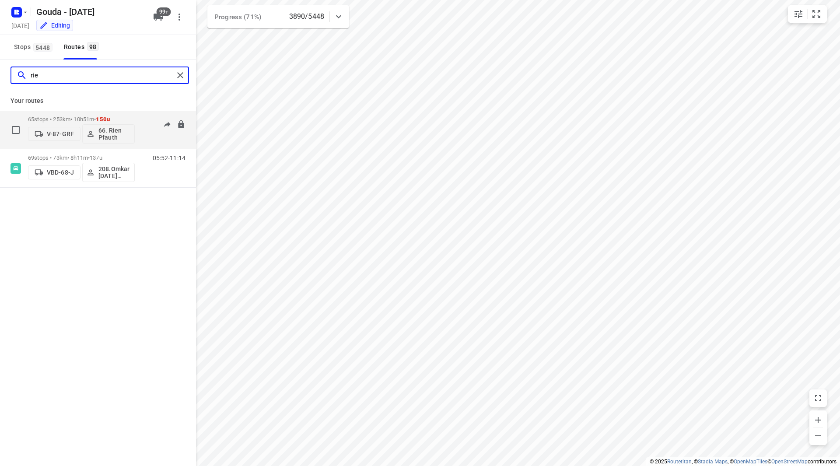
type input "rie"
click at [133, 118] on p "65 stops • 253km • 10h51m • 150u" at bounding box center [81, 119] width 107 height 7
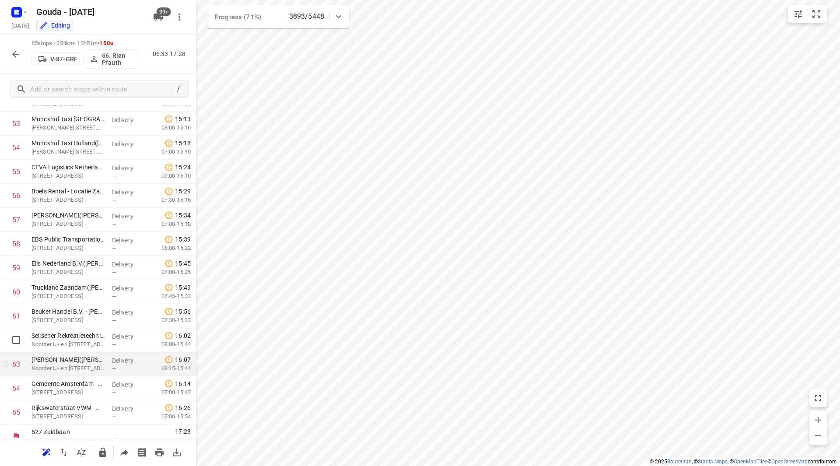
scroll to position [1299, 0]
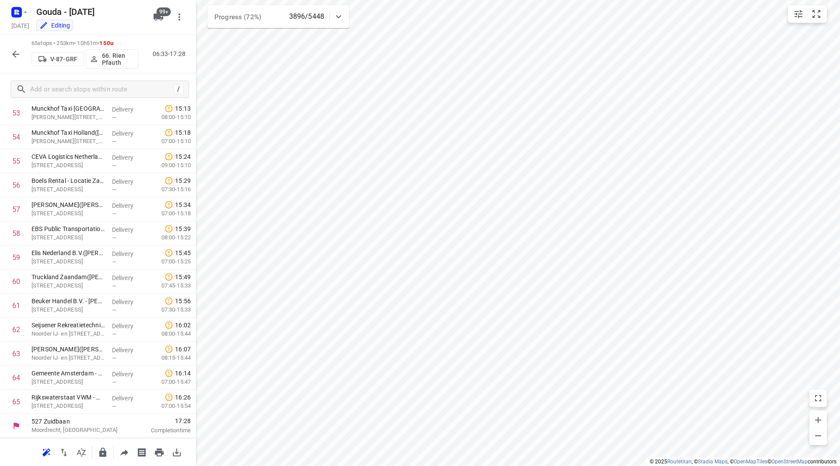
click at [15, 56] on icon "button" at bounding box center [15, 54] width 7 height 7
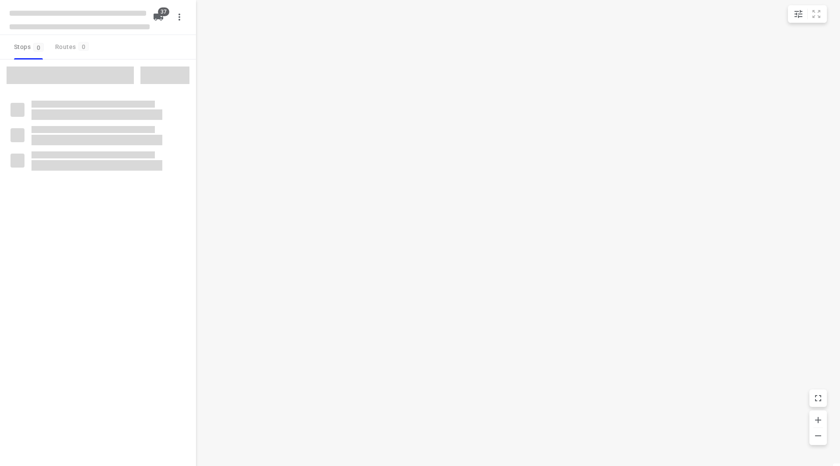
checkbox input "true"
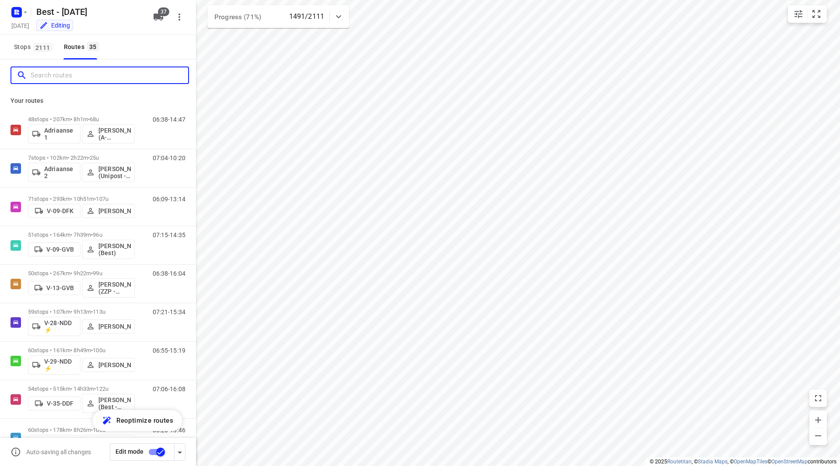
click at [87, 76] on input "Search routes" at bounding box center [110, 76] width 158 height 14
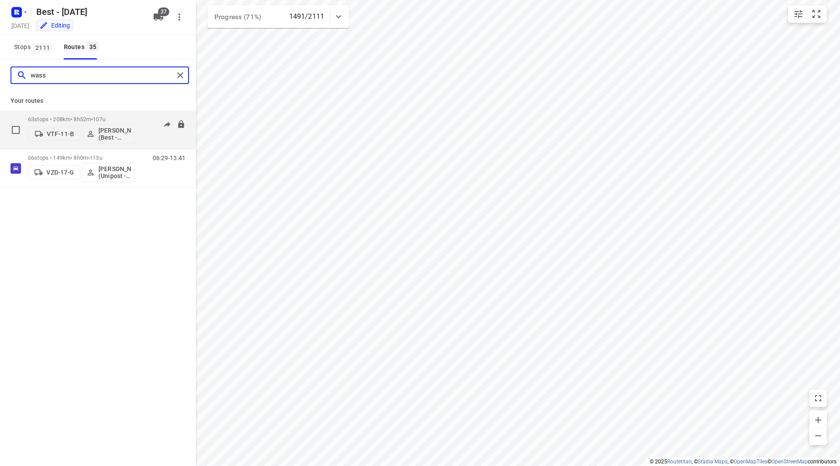
type input "wass"
click at [122, 118] on p "63 stops • 208km • 8h52m • 107u" at bounding box center [81, 119] width 107 height 7
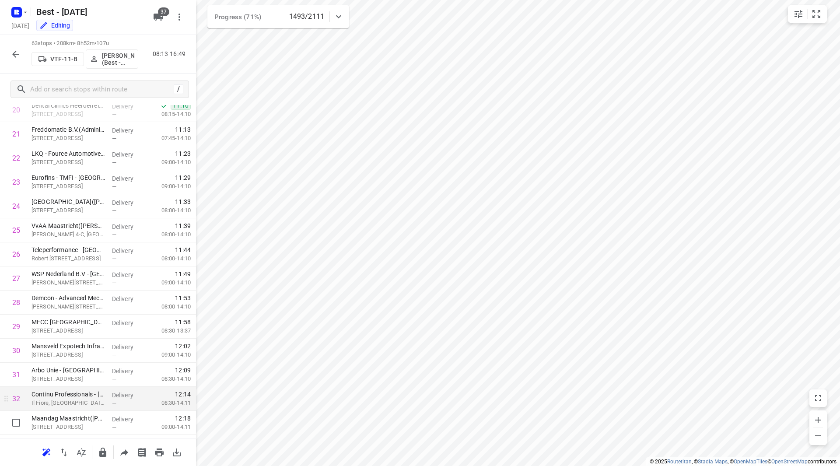
scroll to position [376, 0]
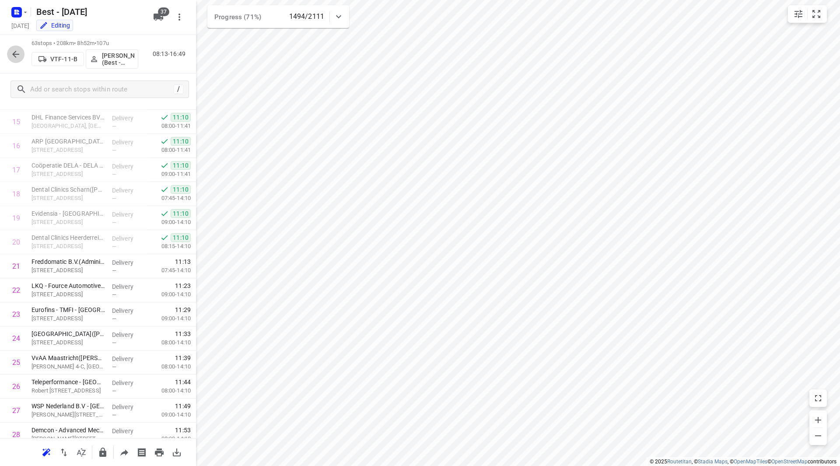
click at [14, 50] on icon "button" at bounding box center [16, 54] width 11 height 11
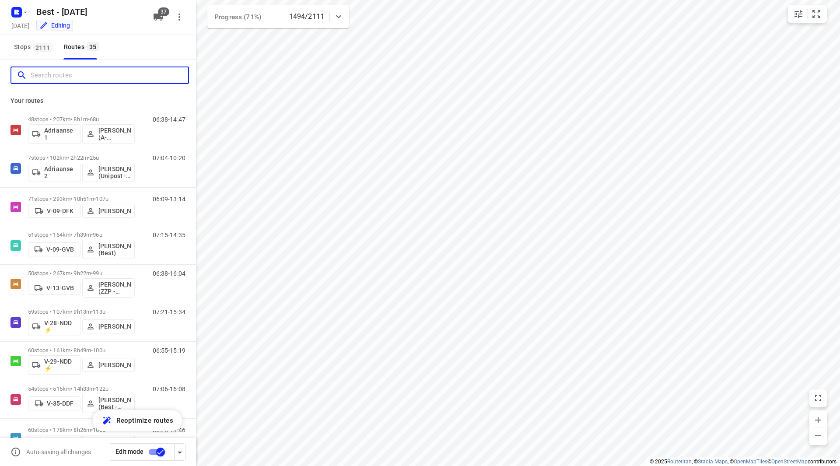
click at [49, 74] on input "Search routes" at bounding box center [110, 76] width 158 height 14
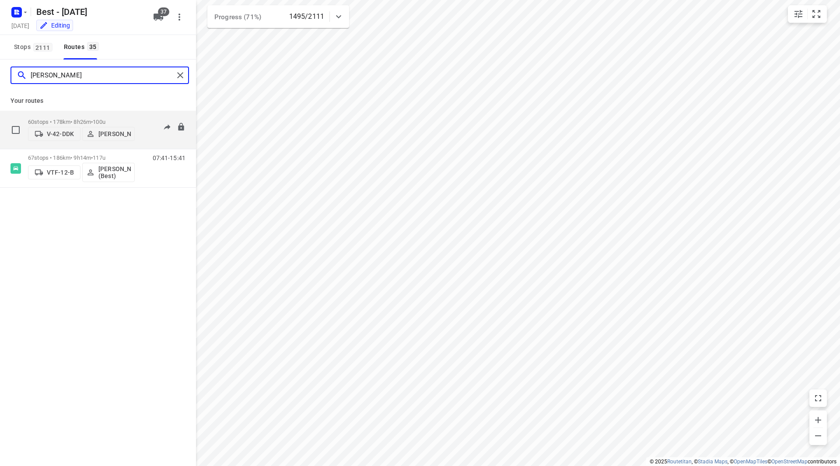
type input "lisa"
click at [115, 114] on div "60 stops • 178km • 8h26m • 100u V-42-DDK Lisa van Rosmalen" at bounding box center [81, 129] width 107 height 31
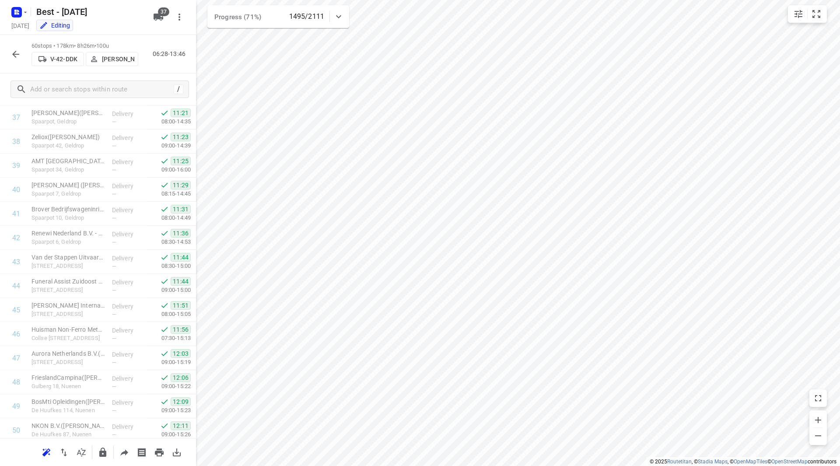
scroll to position [1179, 0]
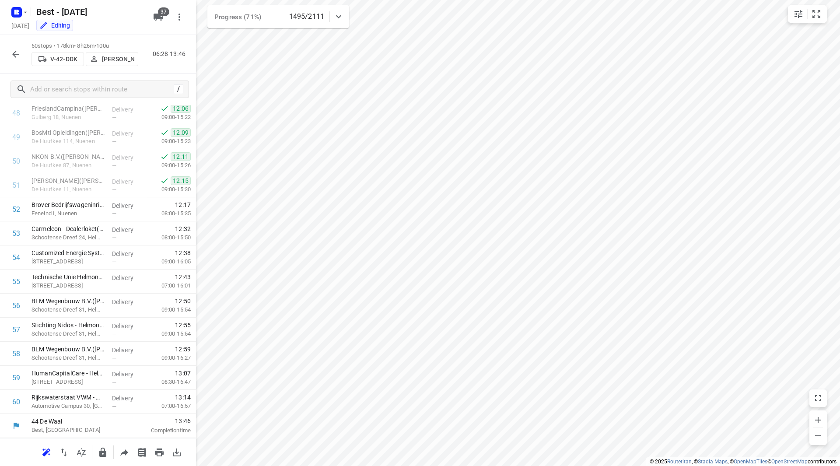
click at [15, 55] on icon "button" at bounding box center [16, 54] width 11 height 11
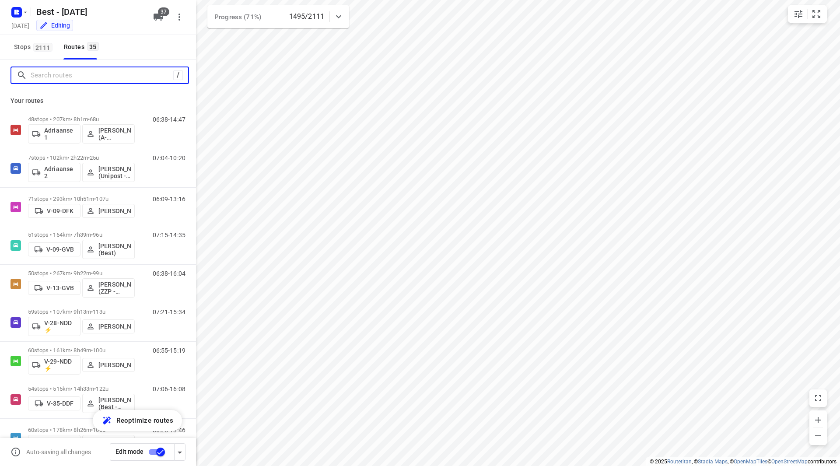
click at [57, 81] on input "Search routes" at bounding box center [102, 76] width 143 height 14
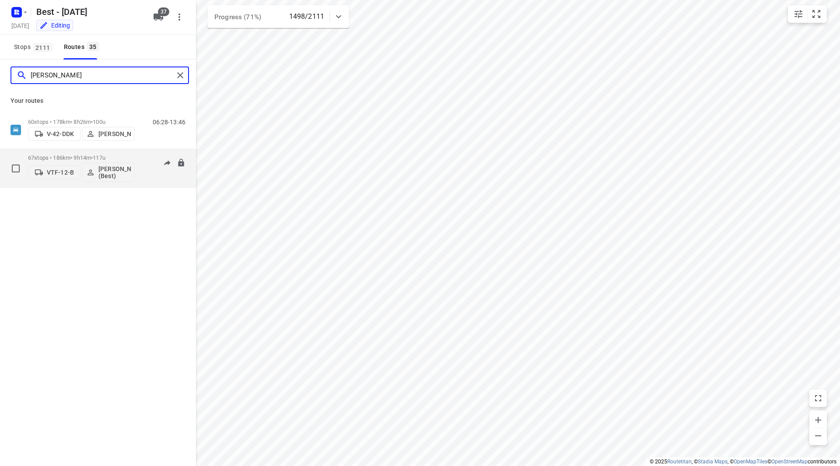
type input "lisa"
click at [105, 158] on span "117u" at bounding box center [99, 157] width 13 height 7
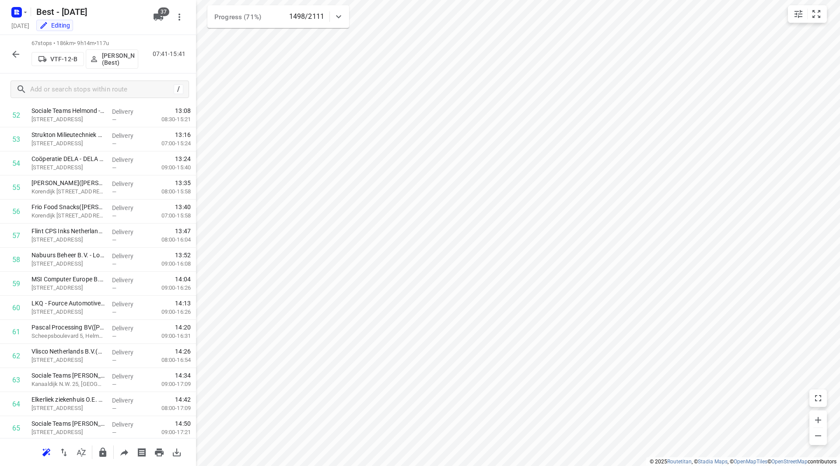
scroll to position [1347, 0]
click at [17, 50] on icon "button" at bounding box center [16, 54] width 11 height 11
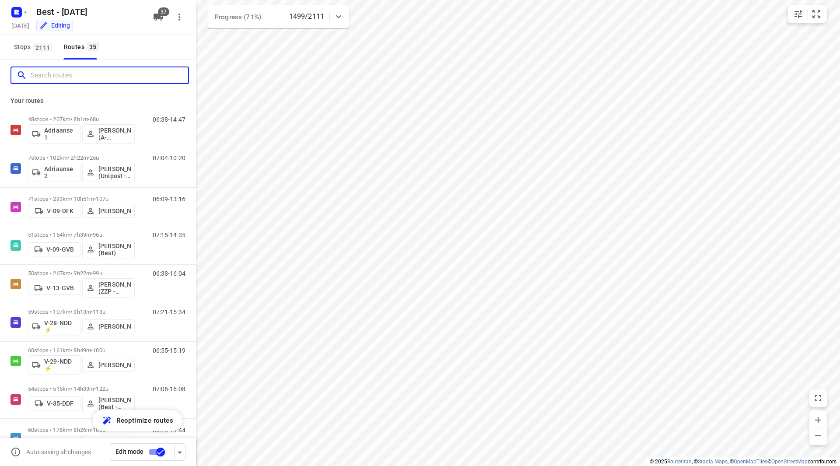
click at [66, 79] on input "Search routes" at bounding box center [110, 76] width 158 height 14
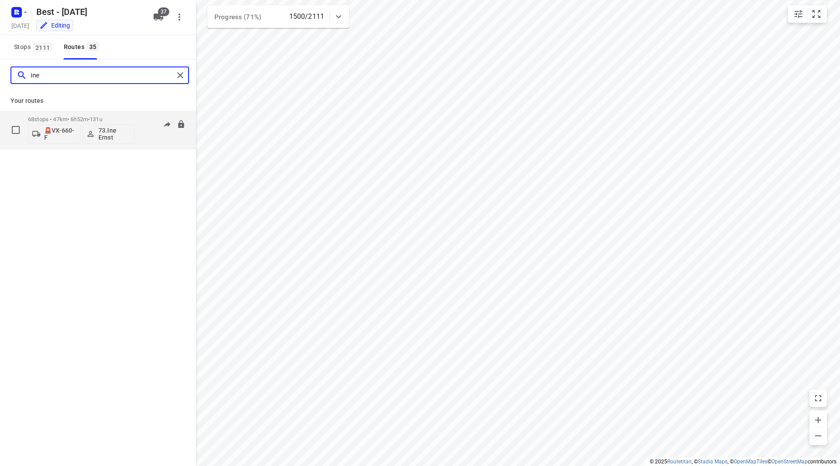
type input "ine"
click at [112, 119] on p "68 stops • 47km • 6h52m • 131u" at bounding box center [81, 119] width 107 height 7
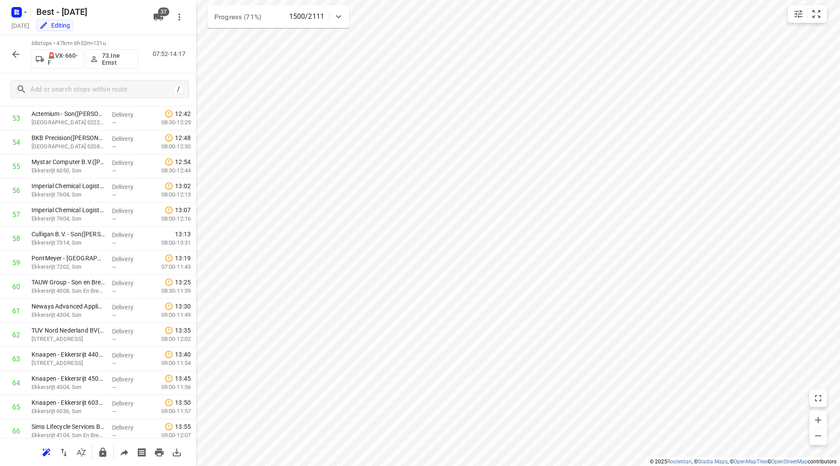
scroll to position [1371, 0]
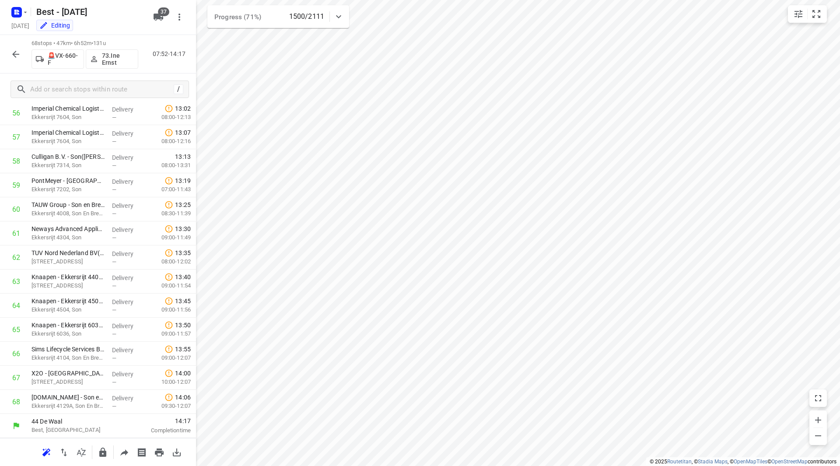
click at [9, 51] on button "button" at bounding box center [16, 55] width 18 height 18
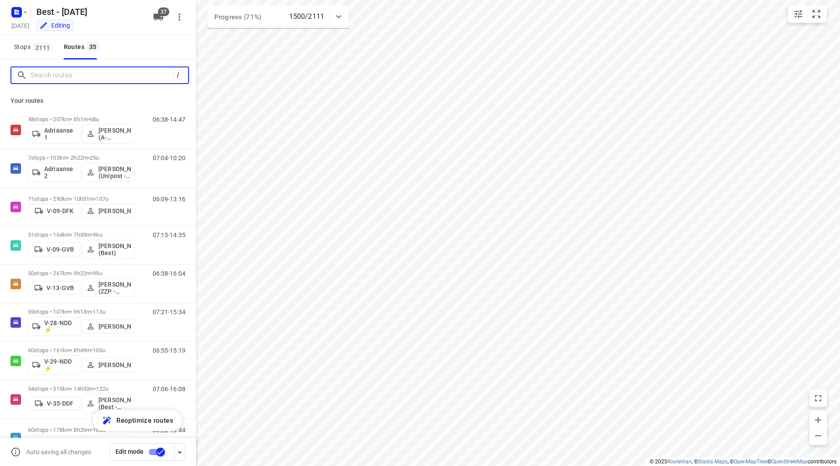
click at [55, 78] on input "Search routes" at bounding box center [102, 76] width 143 height 14
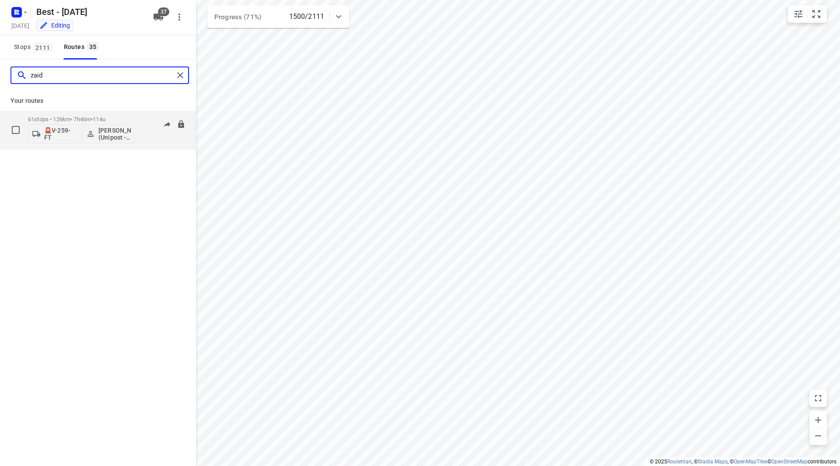
type input "zaid"
click at [124, 123] on div "🚨V-259-FT Zaid Kramy (Unipost - ZZP - Best)" at bounding box center [81, 133] width 107 height 21
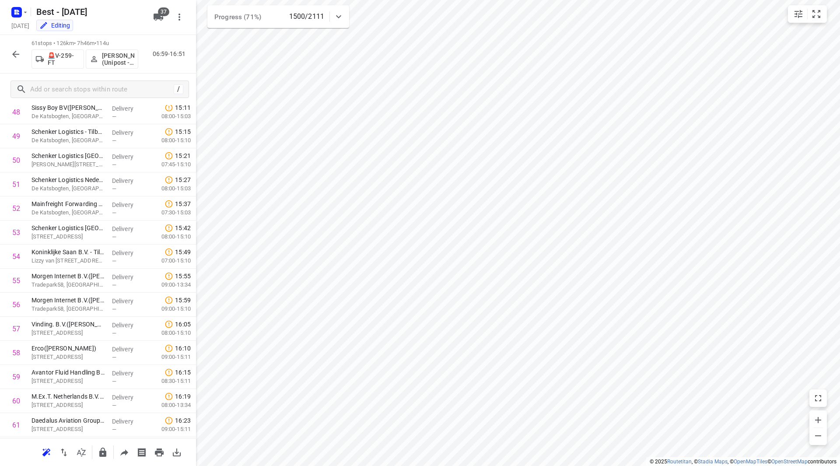
scroll to position [1203, 0]
click at [17, 46] on button "button" at bounding box center [16, 55] width 18 height 18
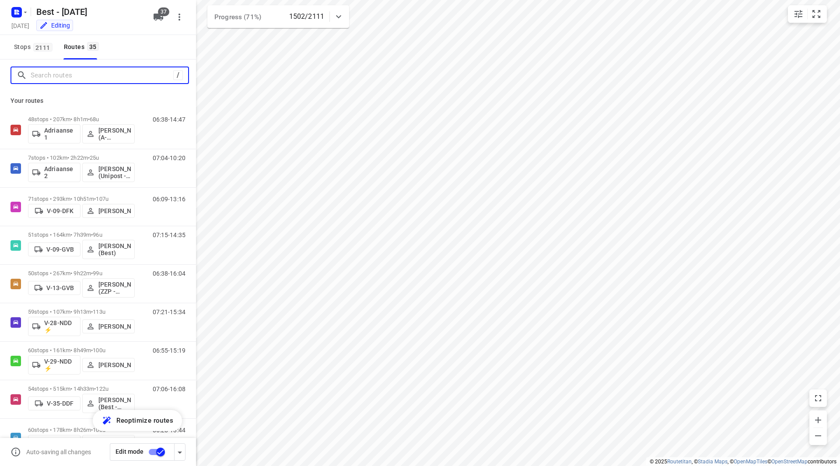
click at [51, 77] on input "Search routes" at bounding box center [102, 76] width 143 height 14
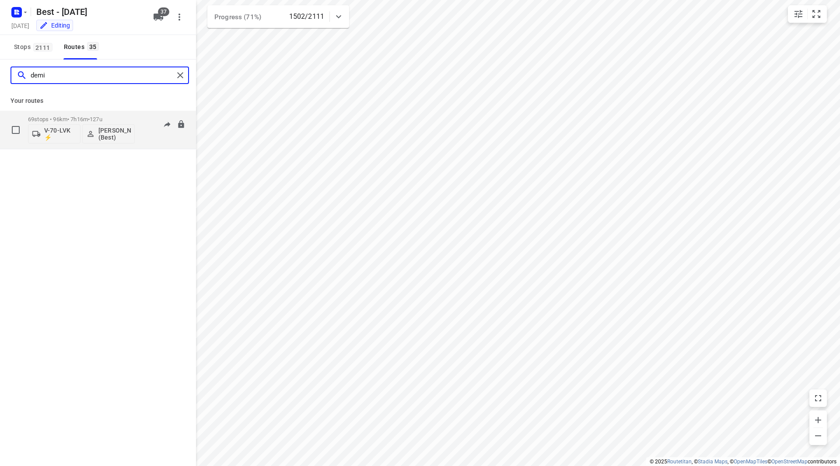
type input "demi"
click at [102, 117] on span "127u" at bounding box center [96, 119] width 13 height 7
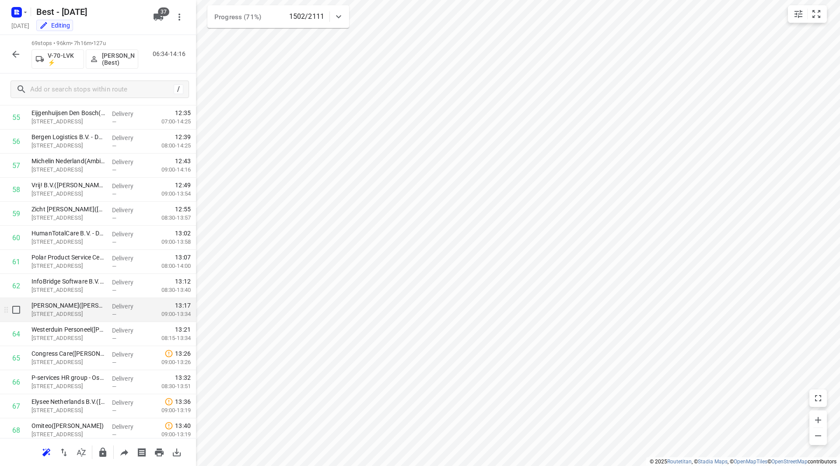
scroll to position [1395, 0]
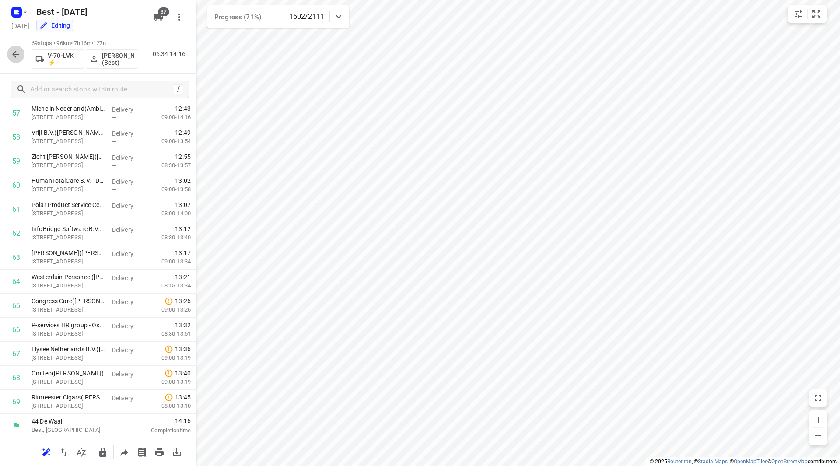
click at [19, 56] on icon "button" at bounding box center [16, 54] width 11 height 11
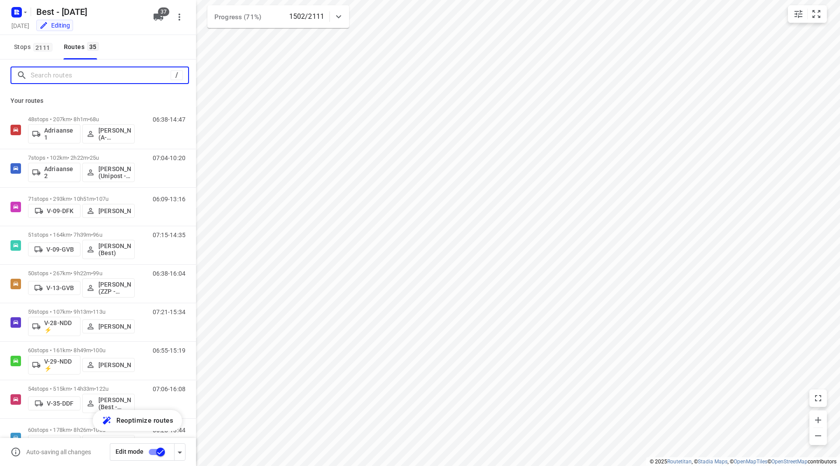
click at [117, 76] on input "Search routes" at bounding box center [101, 76] width 140 height 14
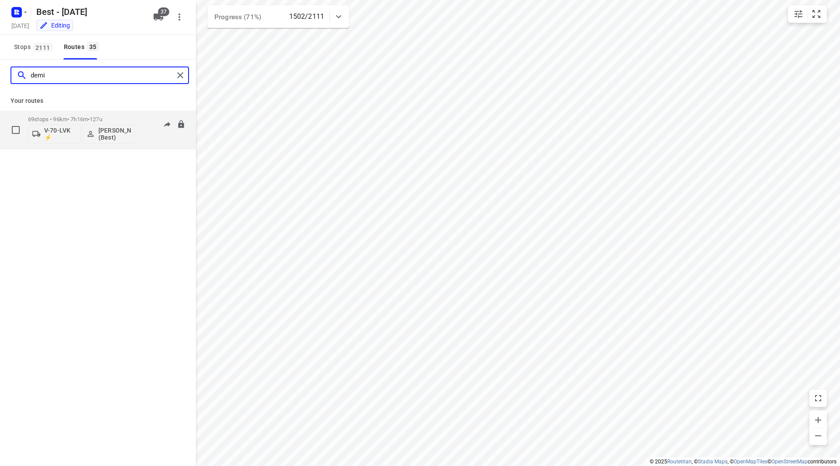
type input "demi"
click at [92, 120] on p "69 stops • 96km • 7h16m • 127u" at bounding box center [81, 119] width 107 height 7
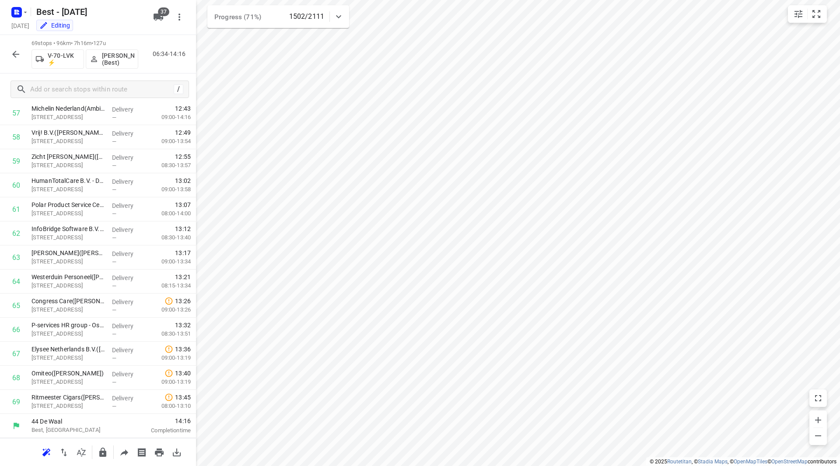
click at [19, 53] on icon "button" at bounding box center [16, 54] width 11 height 11
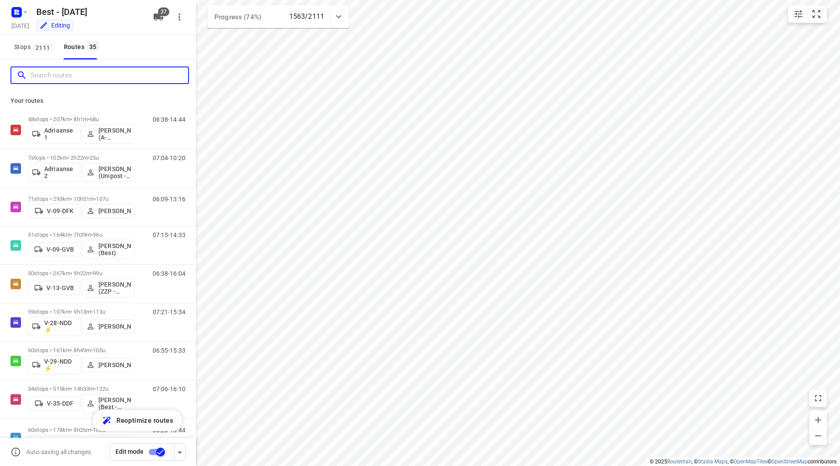
click at [82, 74] on input "Search routes" at bounding box center [110, 76] width 158 height 14
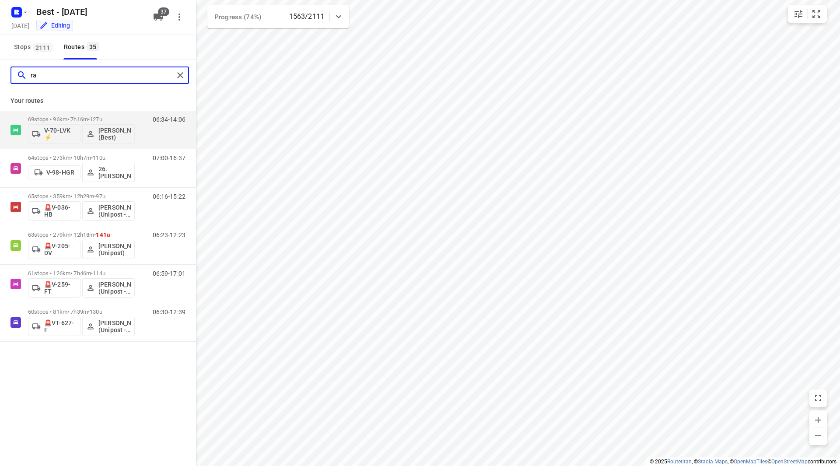
type input "ra"
drag, startPoint x: 53, startPoint y: 73, endPoint x: 7, endPoint y: 73, distance: 46.8
click at [8, 77] on div "ra" at bounding box center [98, 76] width 196 height 32
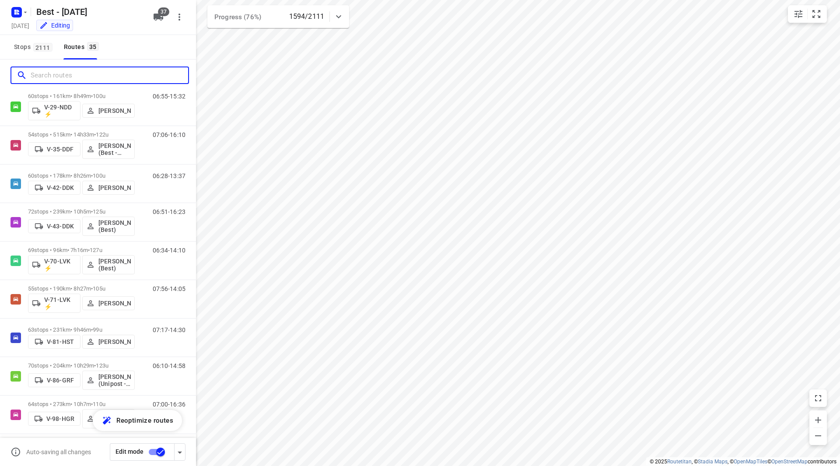
scroll to position [275, 0]
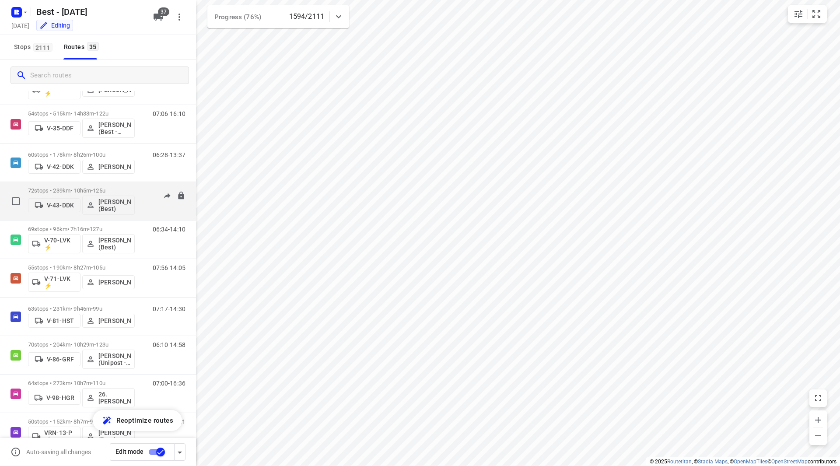
click at [105, 189] on span "125u" at bounding box center [99, 190] width 13 height 7
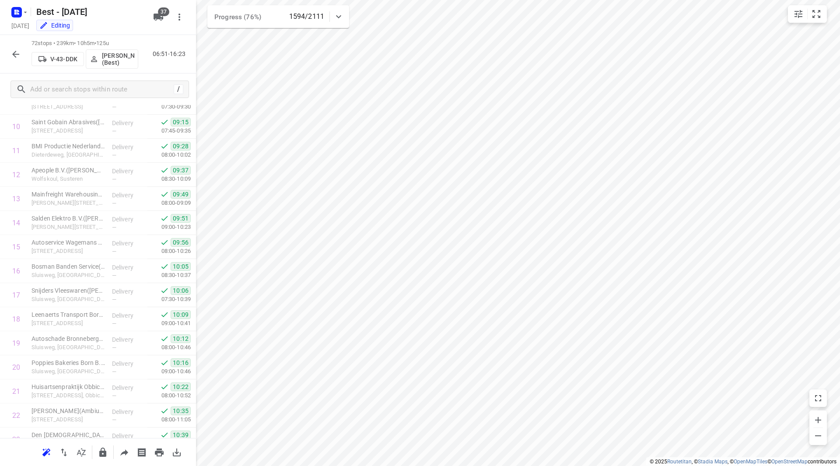
scroll to position [0, 0]
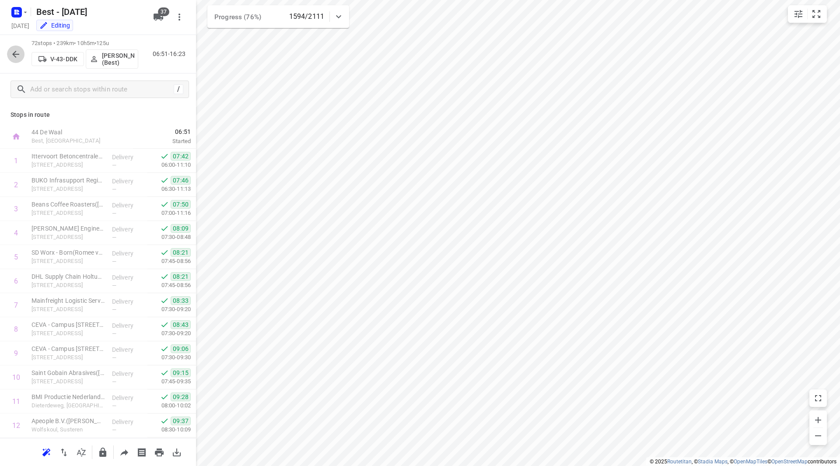
click at [13, 52] on icon "button" at bounding box center [16, 54] width 11 height 11
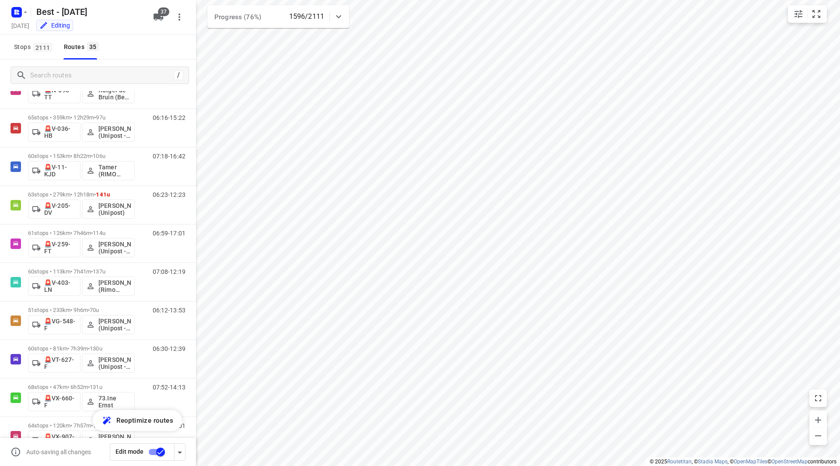
scroll to position [1029, 0]
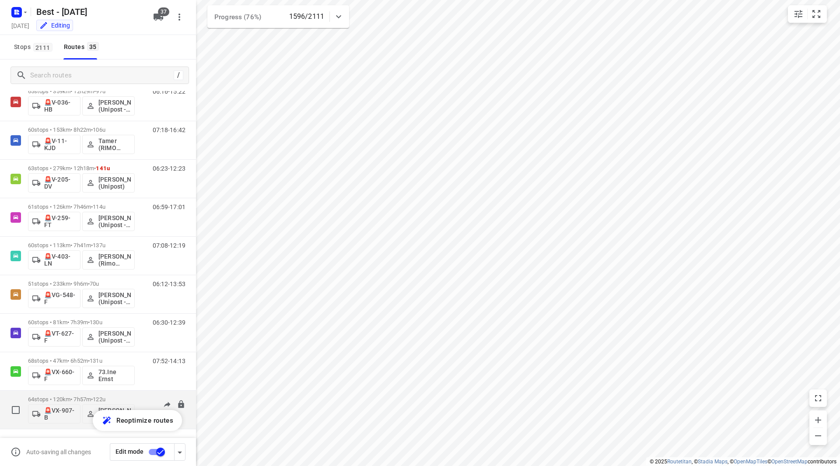
click at [85, 397] on p "64 stops • 120km • 7h57m • 122u" at bounding box center [81, 399] width 107 height 7
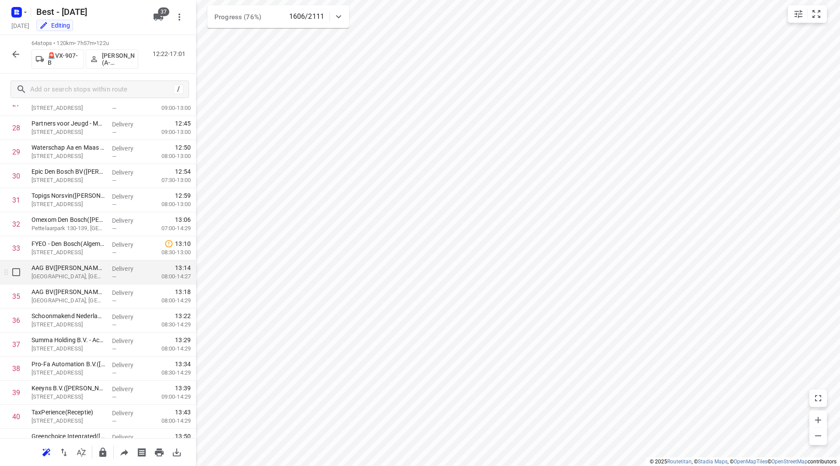
scroll to position [487, 0]
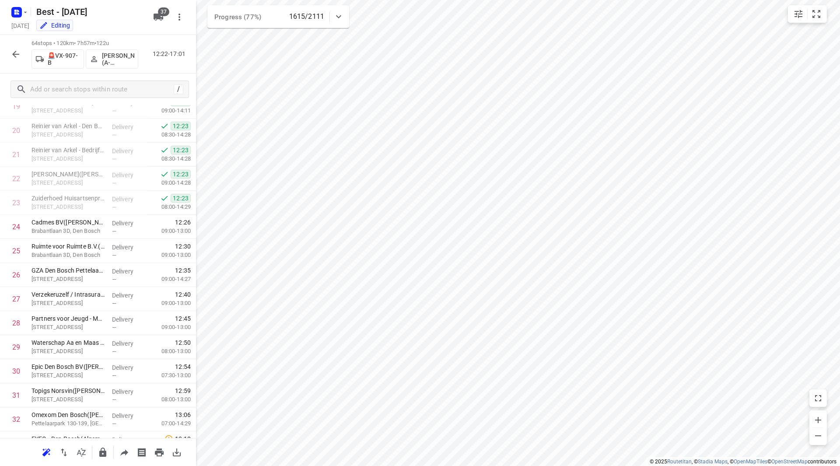
click at [17, 52] on icon "button" at bounding box center [16, 54] width 11 height 11
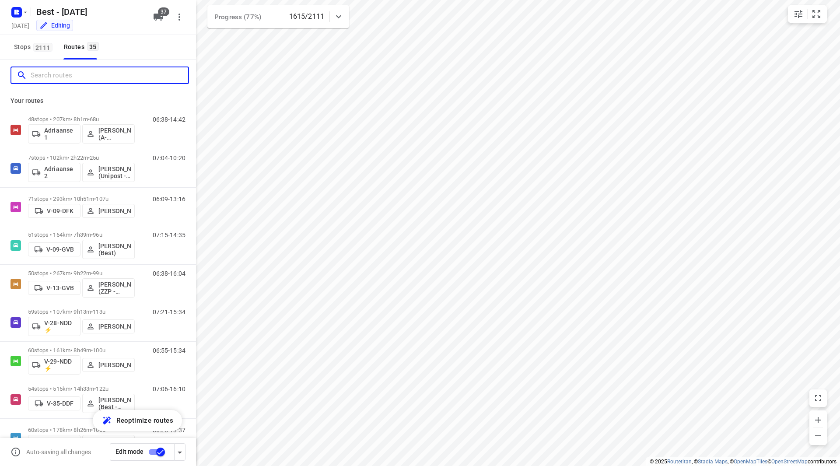
click at [57, 81] on input "Search routes" at bounding box center [110, 76] width 158 height 14
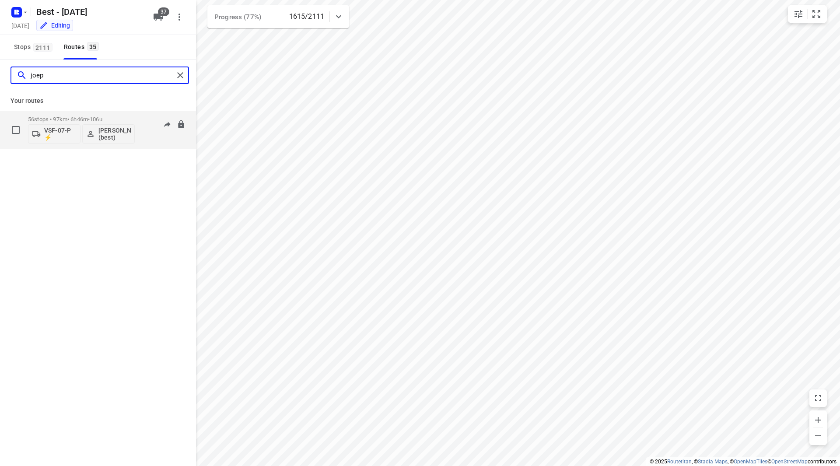
type input "joep"
click at [117, 113] on div "56 stops • 97km • 6h46m • 106u VSF-07-P ⚡ Joep Slagter (best)" at bounding box center [81, 130] width 107 height 36
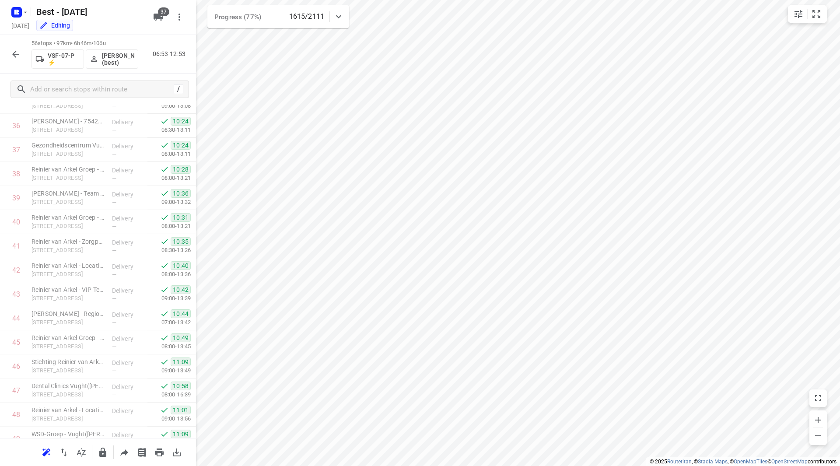
scroll to position [1082, 0]
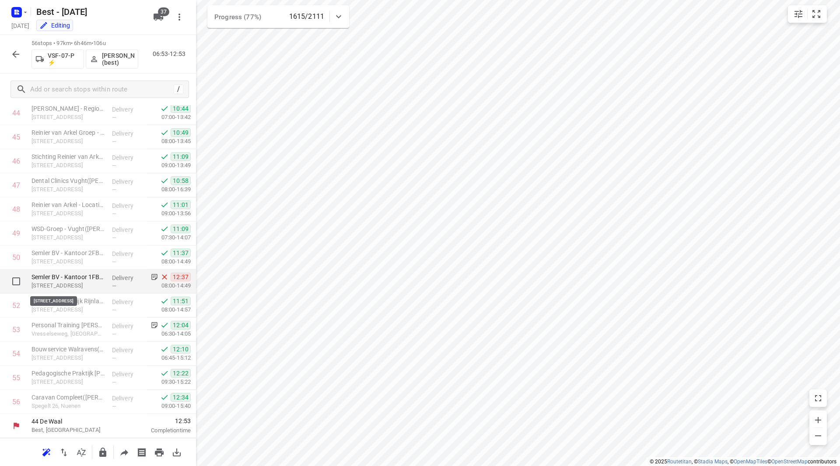
click at [85, 285] on p "Ockhuizenweg 3a, Son En Breugel" at bounding box center [69, 285] width 74 height 9
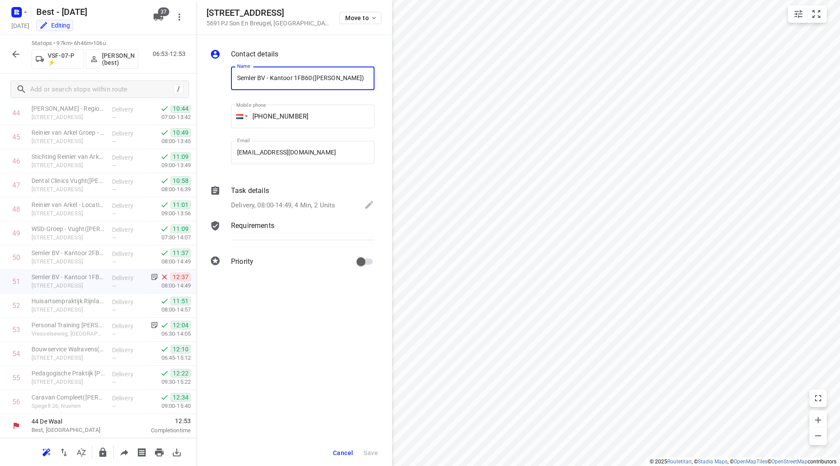
click at [282, 205] on p "Delivery, 08:00-14:49, 4 Min, 2 Units" at bounding box center [283, 205] width 104 height 10
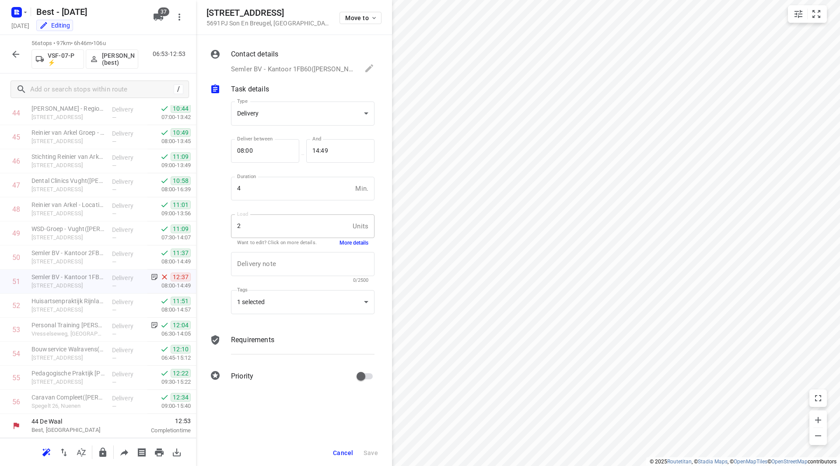
click at [350, 248] on div "Delivery note x Delivery note 0/2500" at bounding box center [303, 268] width 151 height 42
click at [350, 243] on button "More details" at bounding box center [354, 242] width 29 height 7
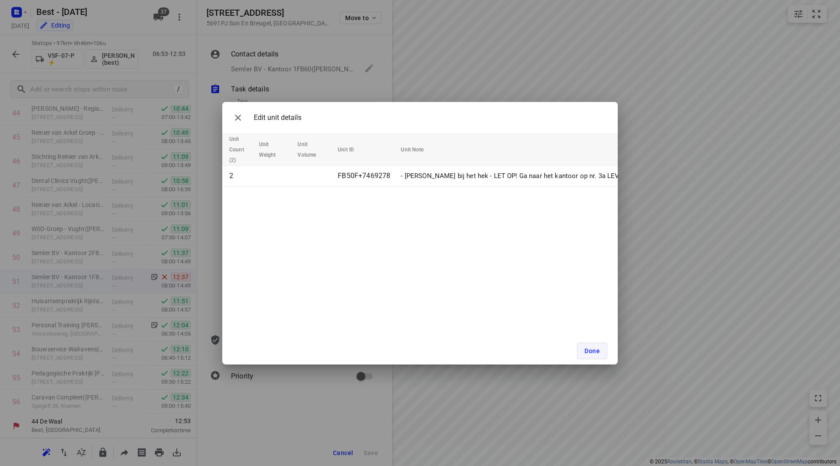
click at [598, 349] on span "Done" at bounding box center [592, 350] width 15 height 7
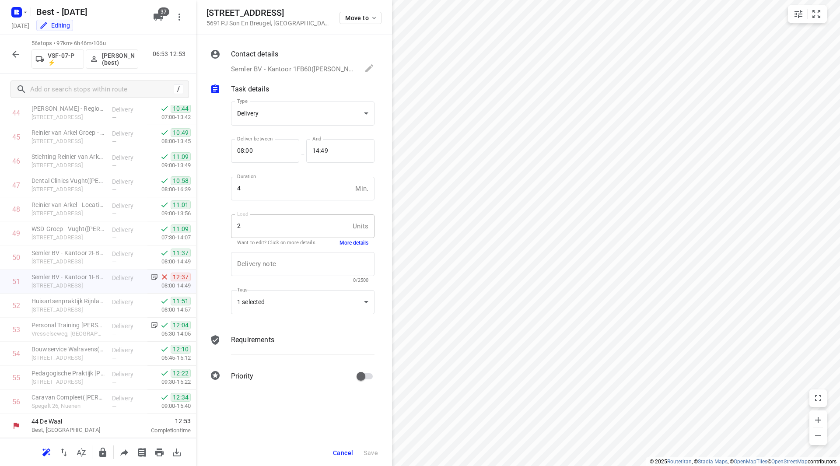
click at [344, 447] on button "Cancel" at bounding box center [342, 453] width 27 height 16
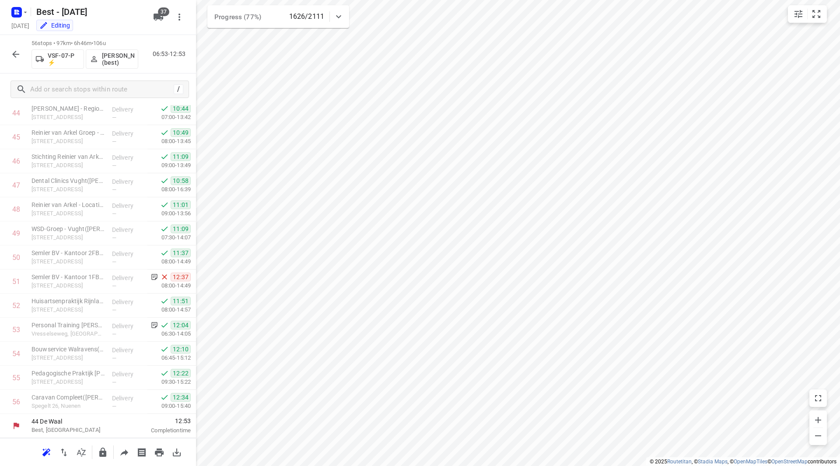
click at [18, 54] on icon "button" at bounding box center [15, 54] width 7 height 7
click at [18, 53] on icon "button" at bounding box center [16, 54] width 11 height 11
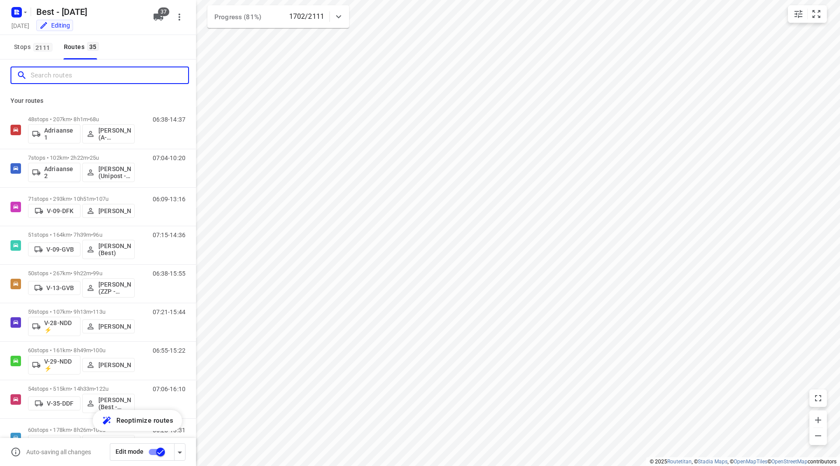
click at [69, 79] on input "Search routes" at bounding box center [110, 76] width 158 height 14
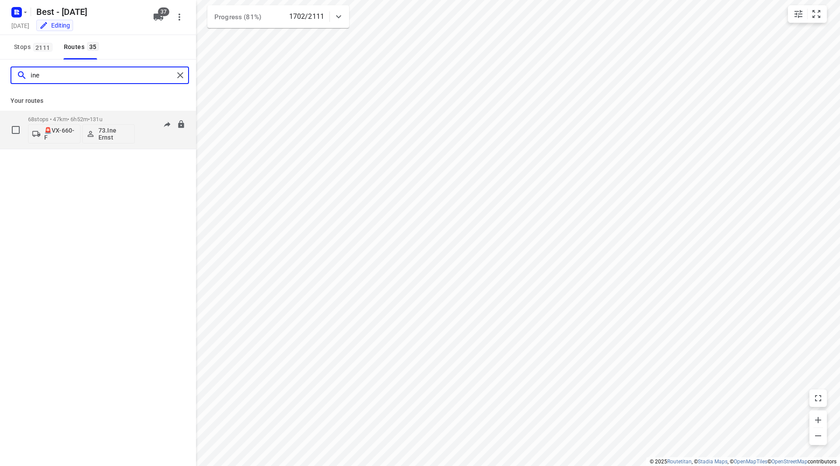
type input "ine"
click at [125, 117] on p "68 stops • 47km • 6h52m • 131u" at bounding box center [81, 119] width 107 height 7
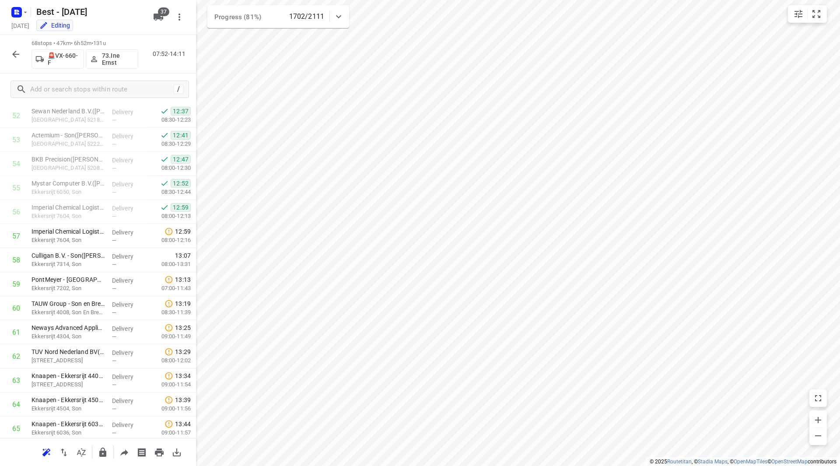
scroll to position [1270, 0]
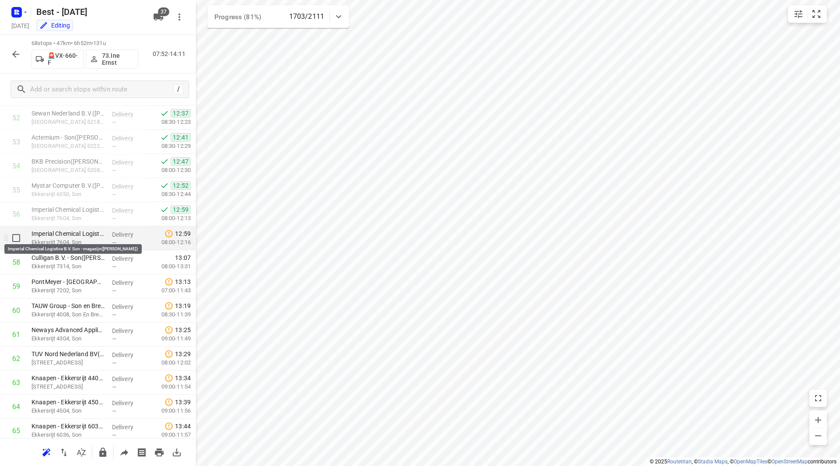
click at [83, 234] on p "Imperial Chemical Logistics B.V. Son - magazijn(Ralf Yontar)" at bounding box center [69, 233] width 74 height 9
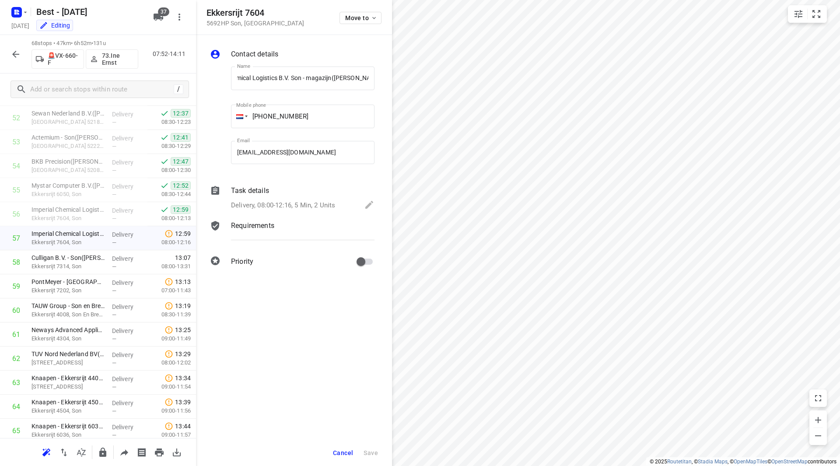
scroll to position [0, 0]
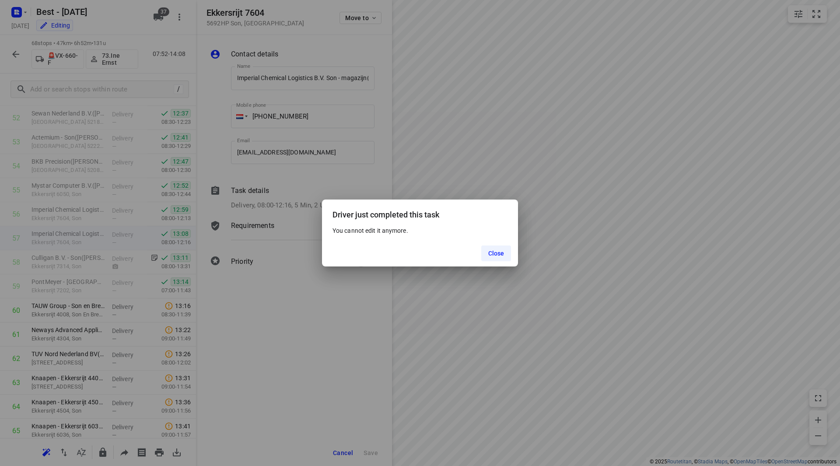
click at [496, 252] on span "Close" at bounding box center [496, 253] width 16 height 7
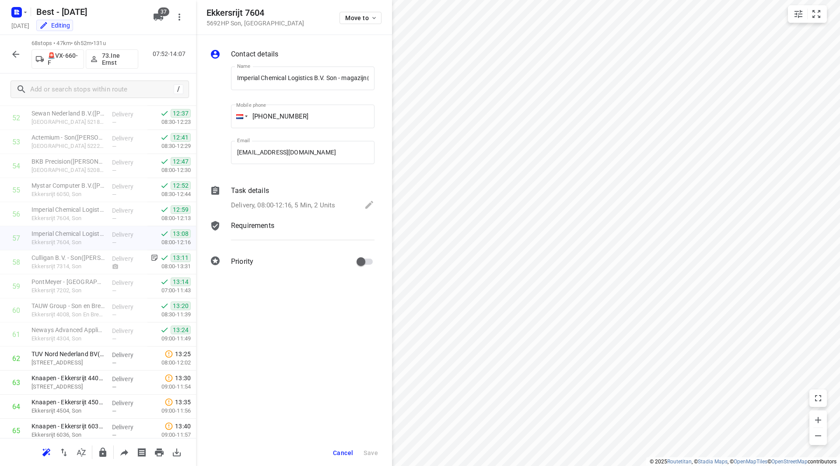
click at [21, 53] on button "button" at bounding box center [16, 55] width 18 height 18
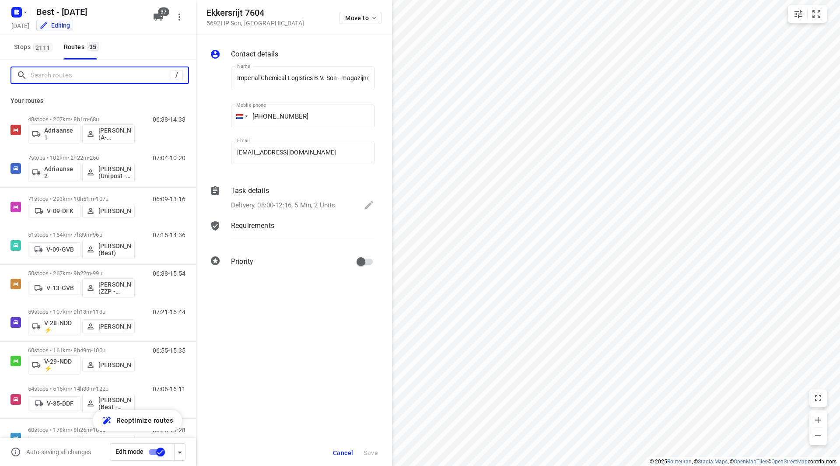
click at [89, 76] on input "Search routes" at bounding box center [101, 76] width 140 height 14
click at [70, 78] on input "Search routes" at bounding box center [102, 76] width 143 height 14
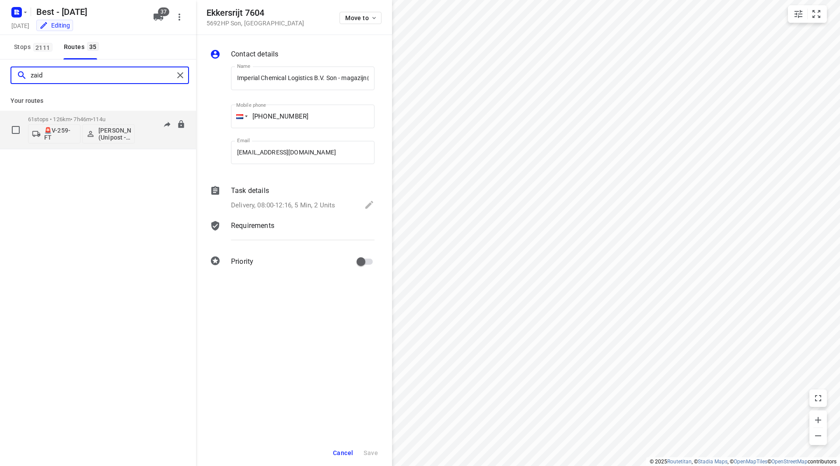
type input "zaid"
click at [129, 119] on p "61 stops • 126km • 7h46m • 114u" at bounding box center [81, 119] width 107 height 7
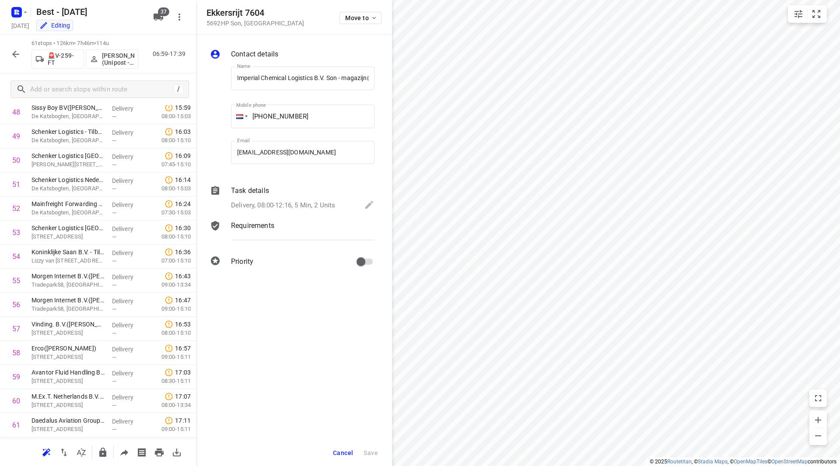
scroll to position [1203, 0]
click at [347, 448] on button "Cancel" at bounding box center [342, 453] width 27 height 16
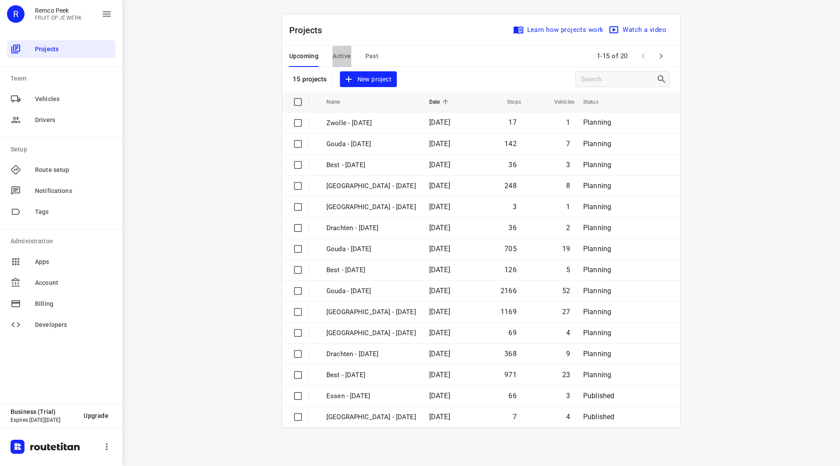
click at [335, 63] on button "Active" at bounding box center [342, 56] width 18 height 21
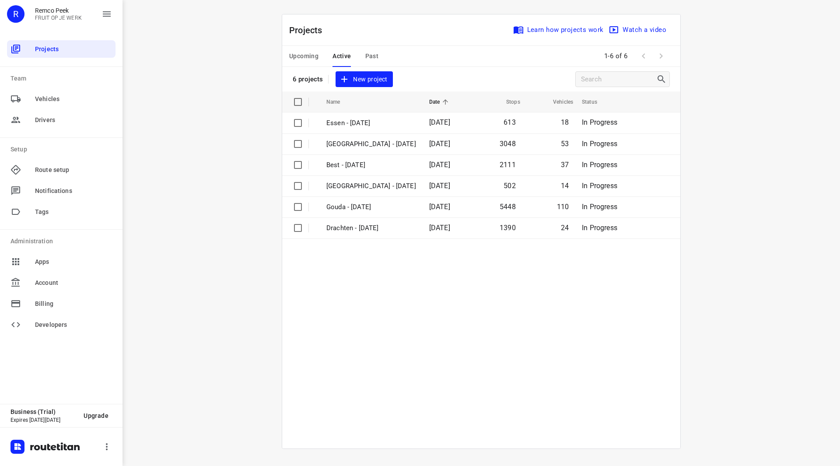
click at [305, 57] on span "Upcoming" at bounding box center [303, 56] width 29 height 11
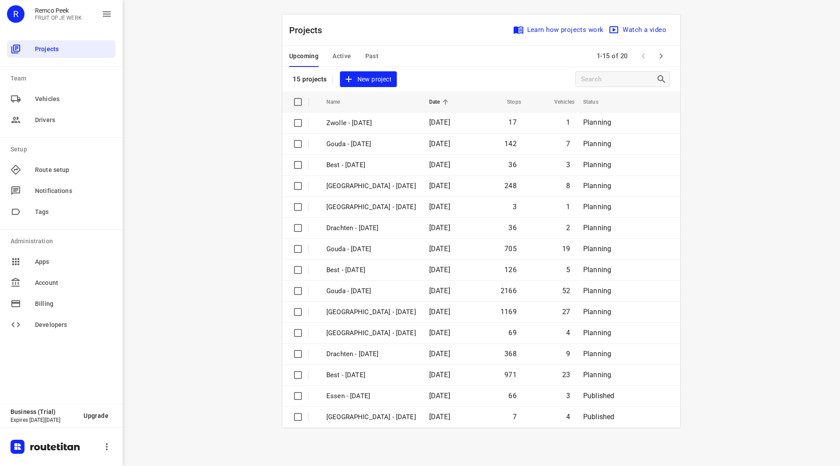
click at [337, 56] on span "Active" at bounding box center [342, 56] width 18 height 11
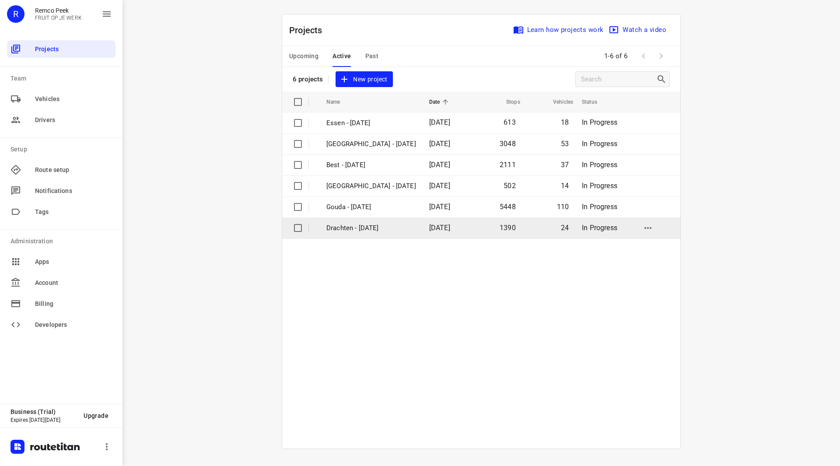
click at [359, 228] on p "Drachten - [DATE]" at bounding box center [371, 228] width 90 height 10
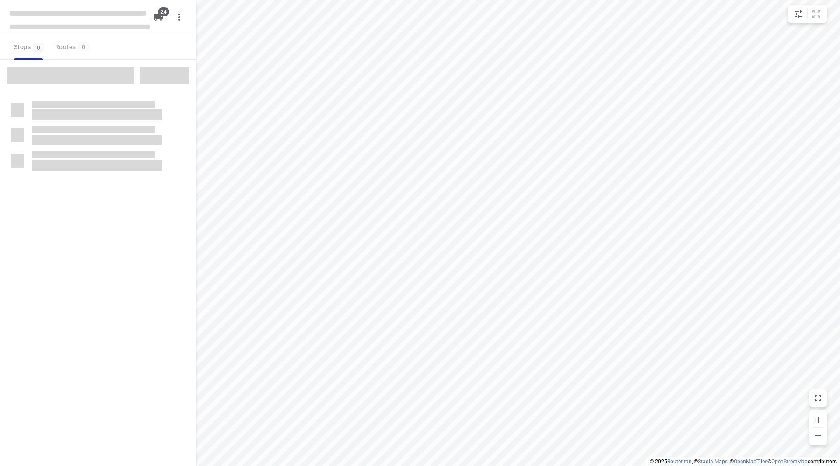
checkbox input "true"
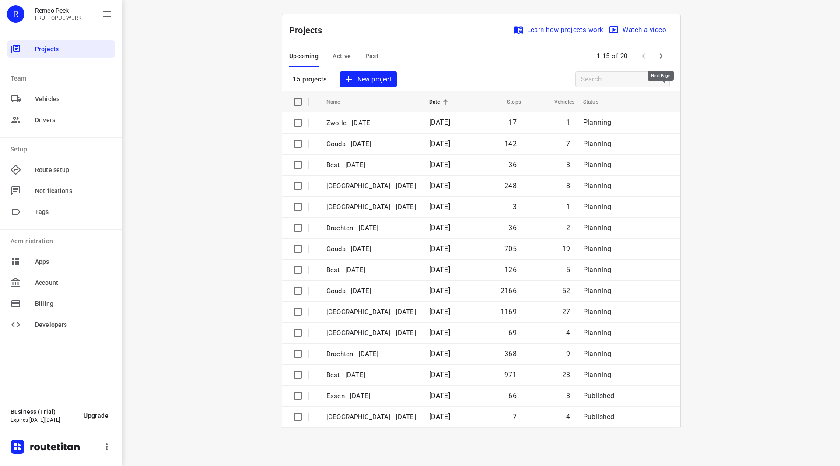
click at [663, 58] on icon "button" at bounding box center [661, 56] width 11 height 11
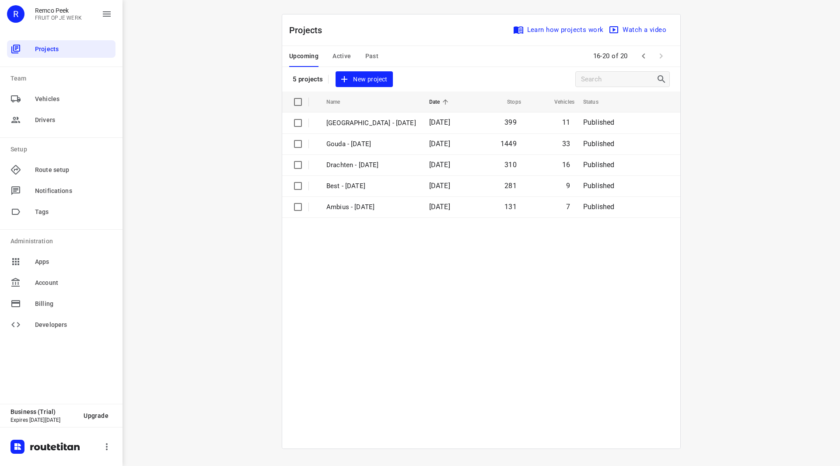
click at [344, 60] on span "Active" at bounding box center [342, 56] width 18 height 11
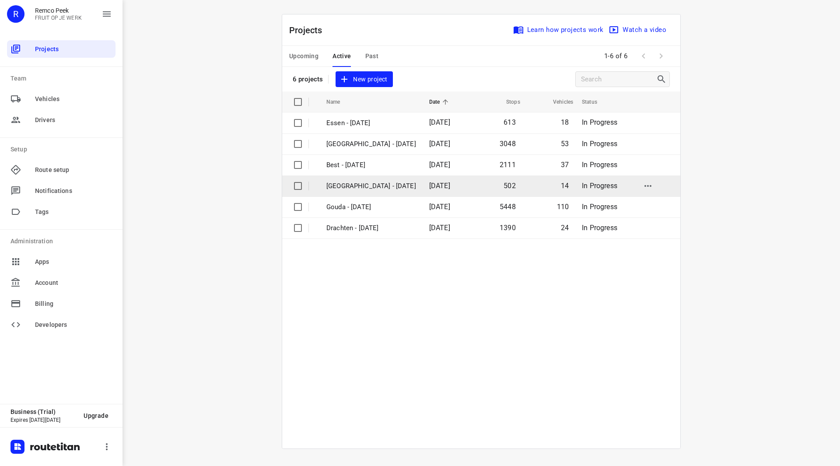
click at [354, 187] on p "[GEOGRAPHIC_DATA] - [DATE]" at bounding box center [371, 186] width 90 height 10
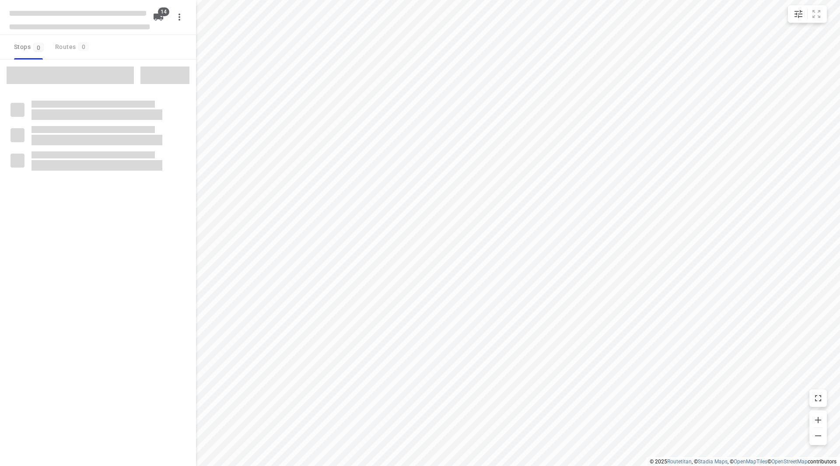
checkbox input "true"
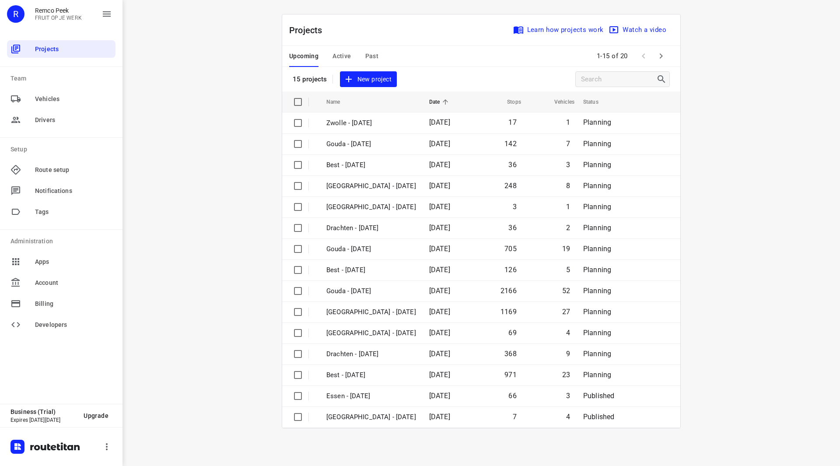
click at [373, 54] on span "Past" at bounding box center [372, 56] width 14 height 11
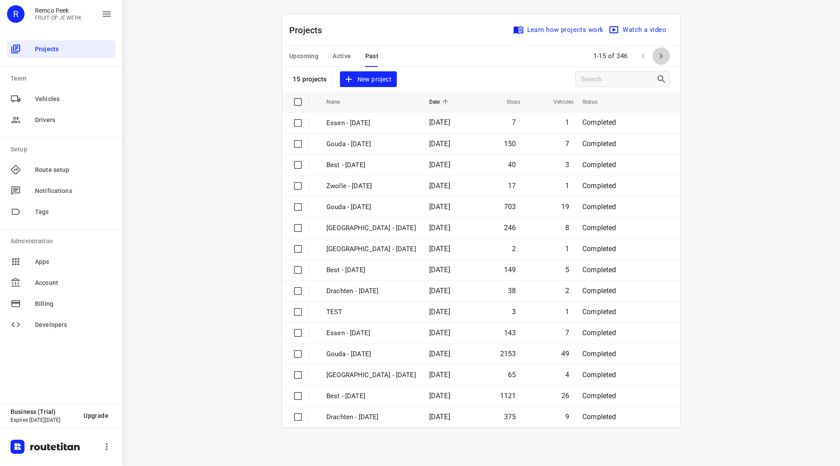
click at [662, 53] on icon "button" at bounding box center [661, 56] width 11 height 11
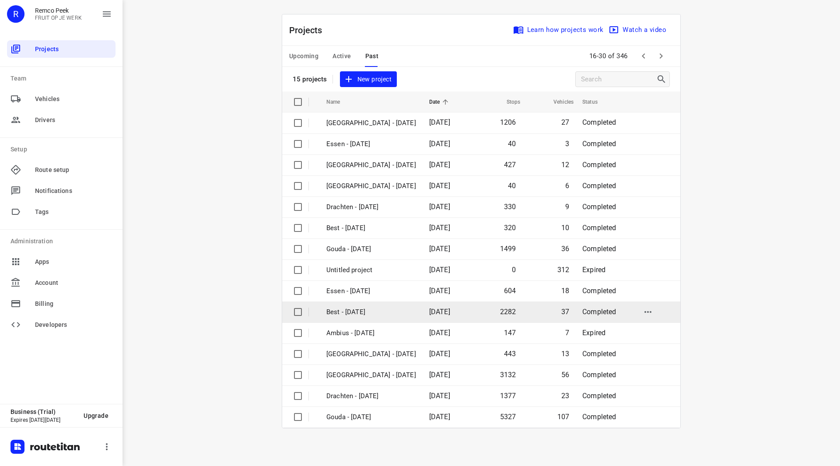
click at [355, 309] on p "Best - [DATE]" at bounding box center [371, 312] width 90 height 10
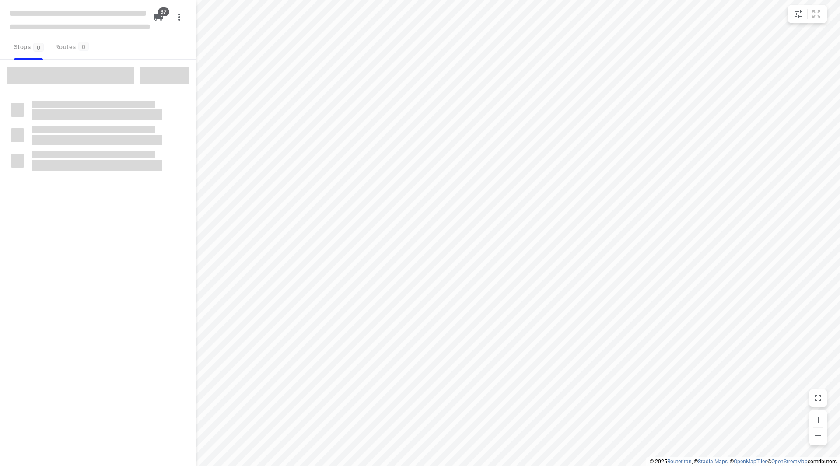
checkbox input "true"
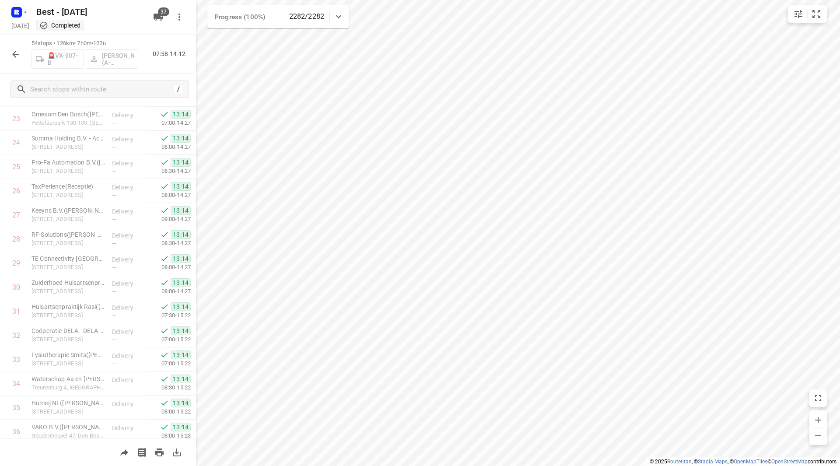
scroll to position [532, 0]
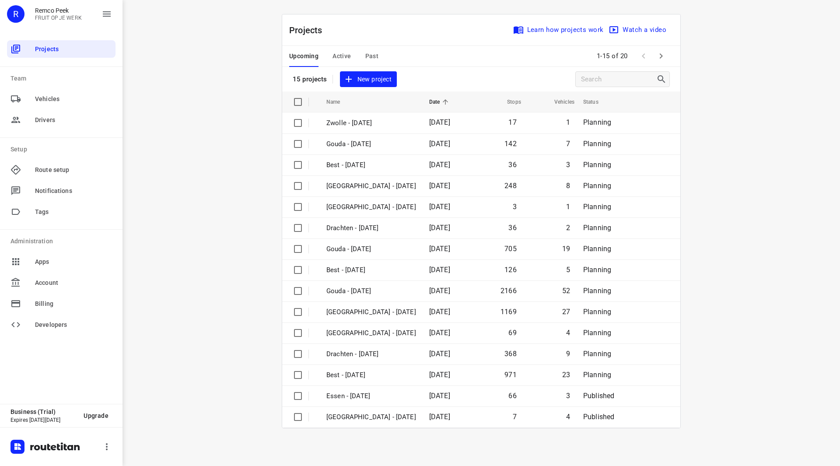
click at [343, 57] on span "Active" at bounding box center [342, 56] width 18 height 11
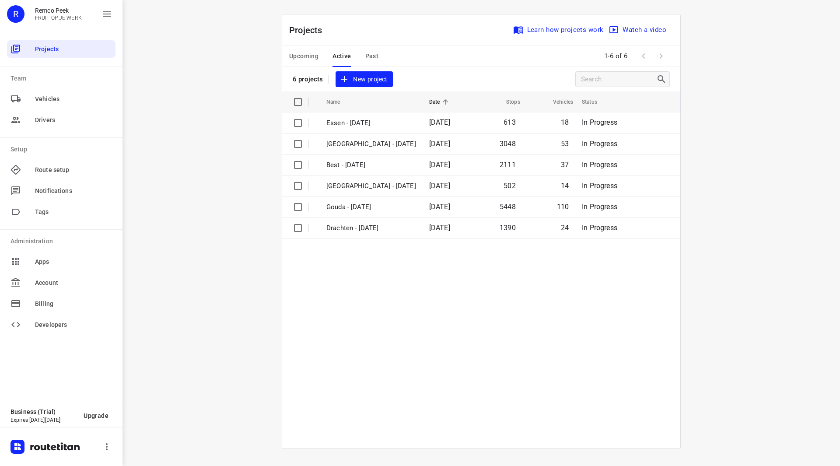
click at [312, 58] on span "Upcoming" at bounding box center [303, 56] width 29 height 11
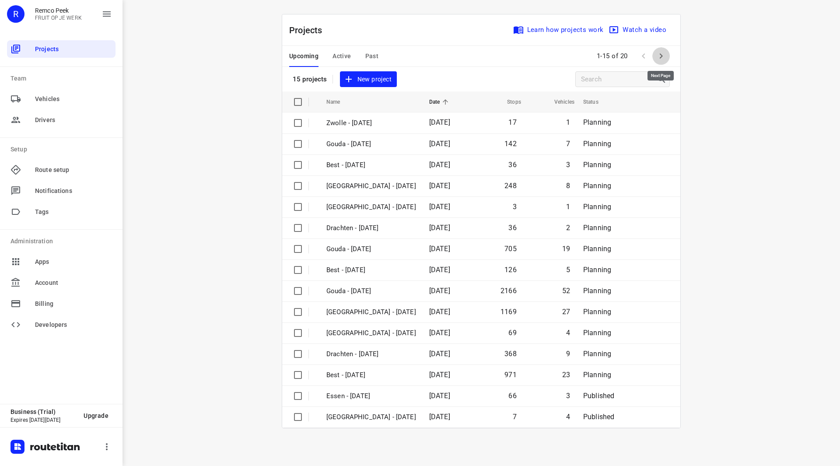
click at [656, 62] on button "button" at bounding box center [661, 56] width 18 height 18
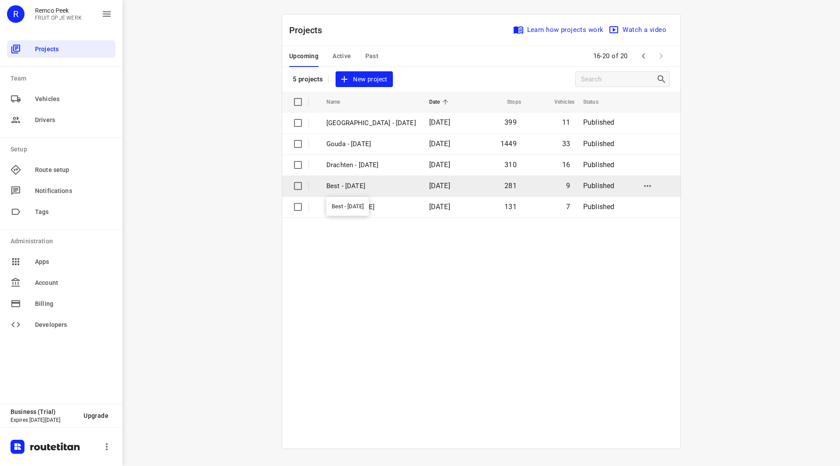
click at [367, 189] on p "Best - [DATE]" at bounding box center [371, 186] width 90 height 10
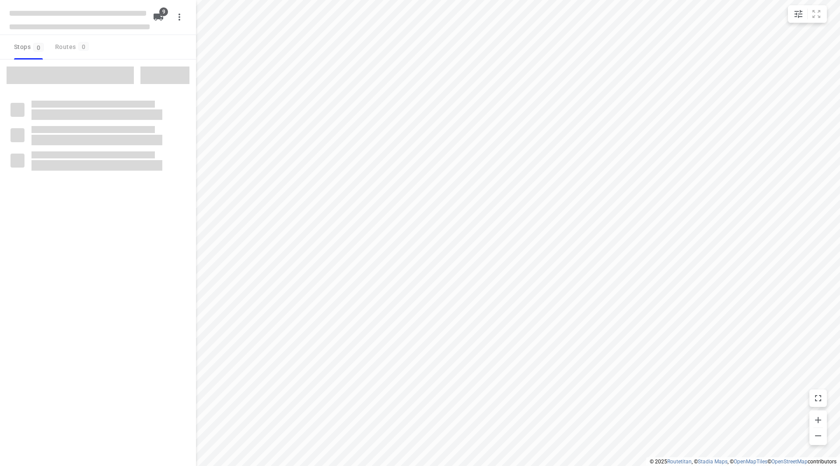
checkbox input "true"
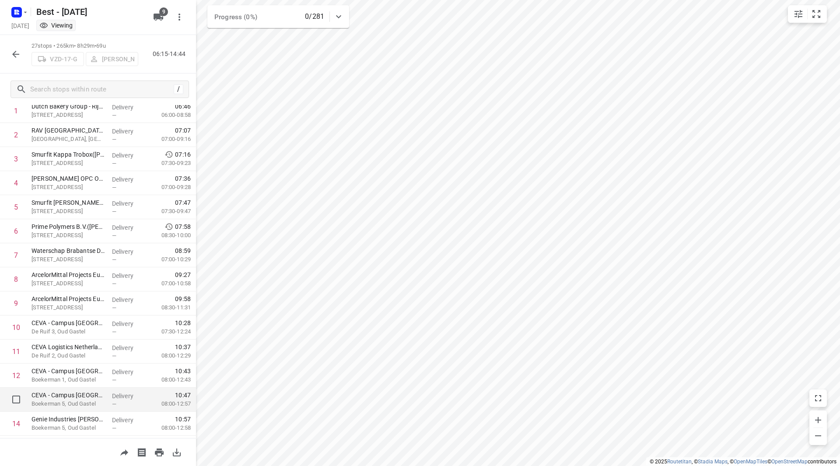
scroll to position [88, 0]
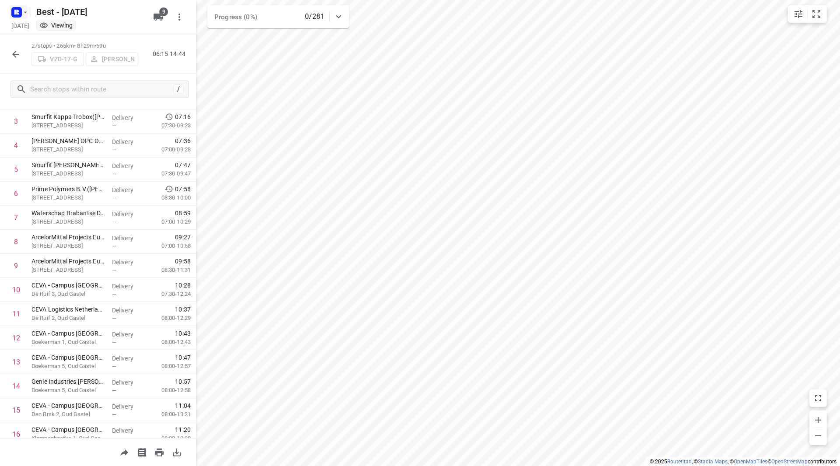
click at [22, 13] on button "button" at bounding box center [19, 12] width 18 height 14
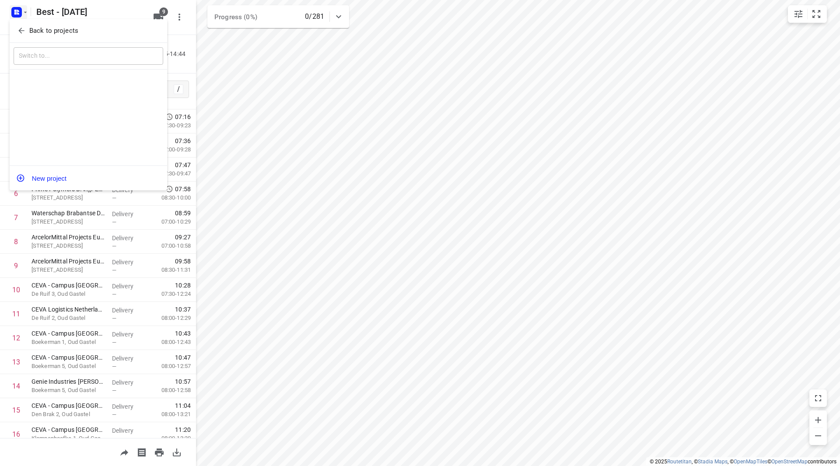
click at [32, 32] on p "Back to projects" at bounding box center [53, 31] width 49 height 10
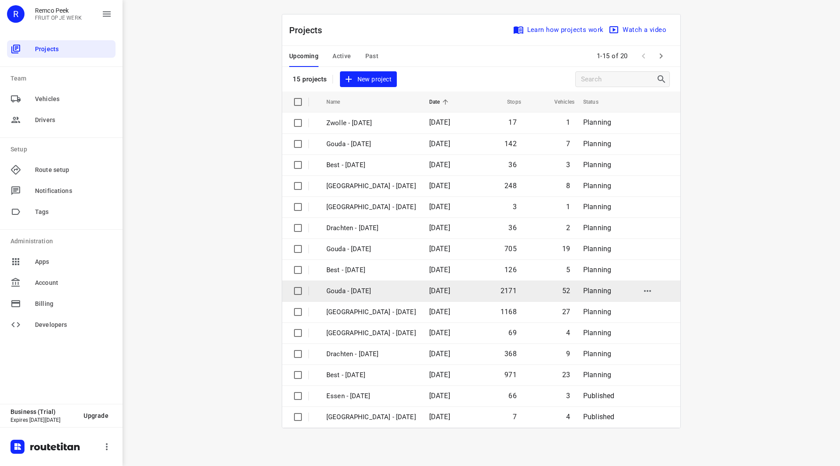
click at [370, 289] on p "Gouda - [DATE]" at bounding box center [371, 291] width 90 height 10
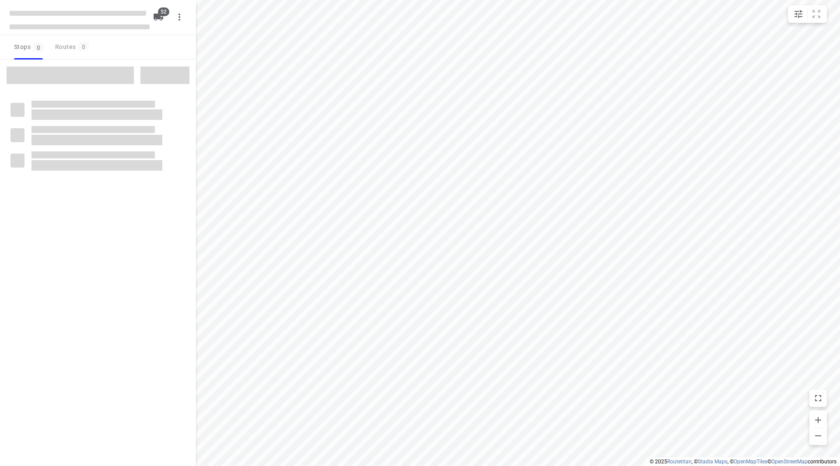
checkbox input "true"
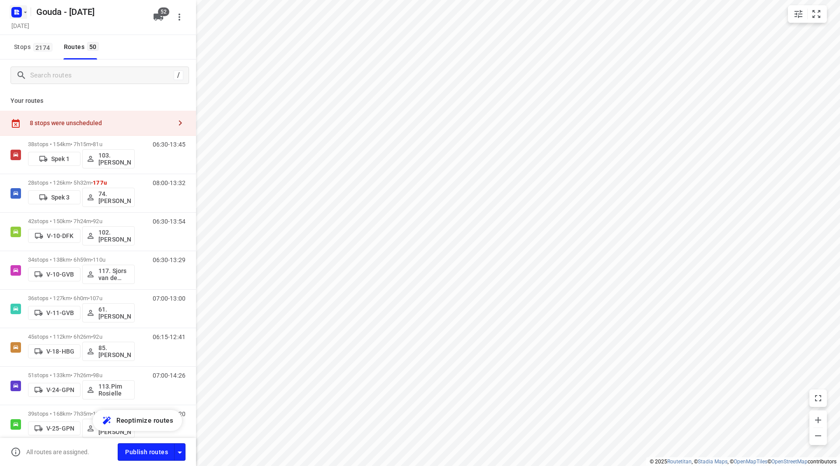
click at [28, 12] on icon "button" at bounding box center [25, 12] width 7 height 7
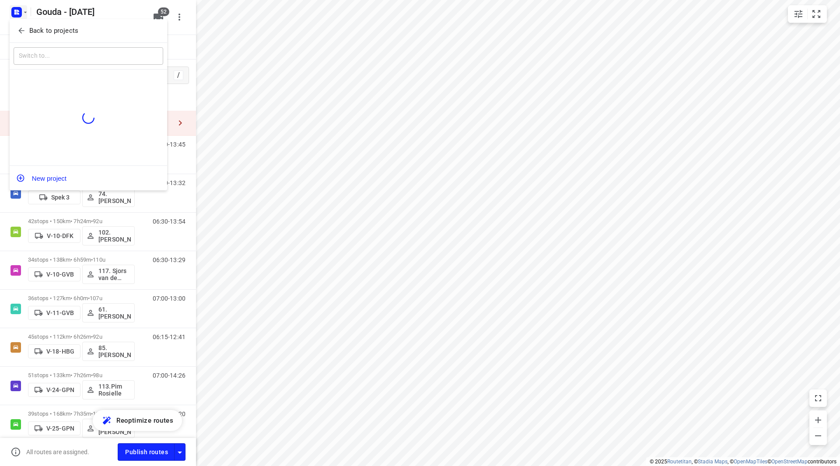
click at [29, 31] on p "Back to projects" at bounding box center [53, 31] width 49 height 10
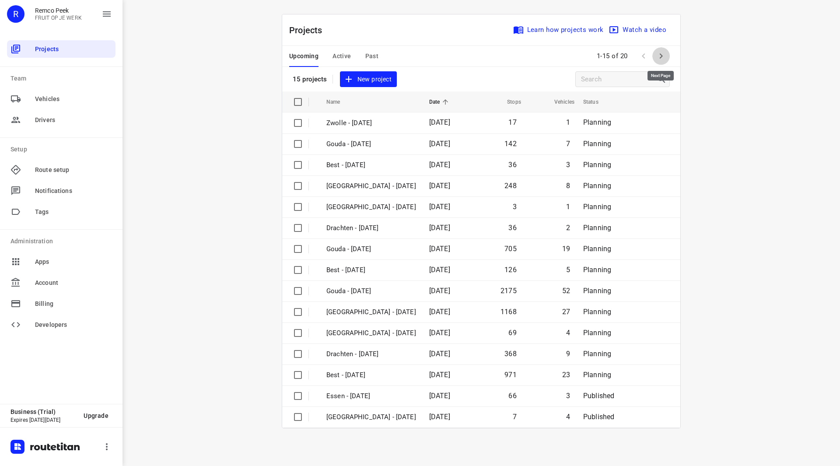
click at [655, 55] on button "button" at bounding box center [661, 56] width 18 height 18
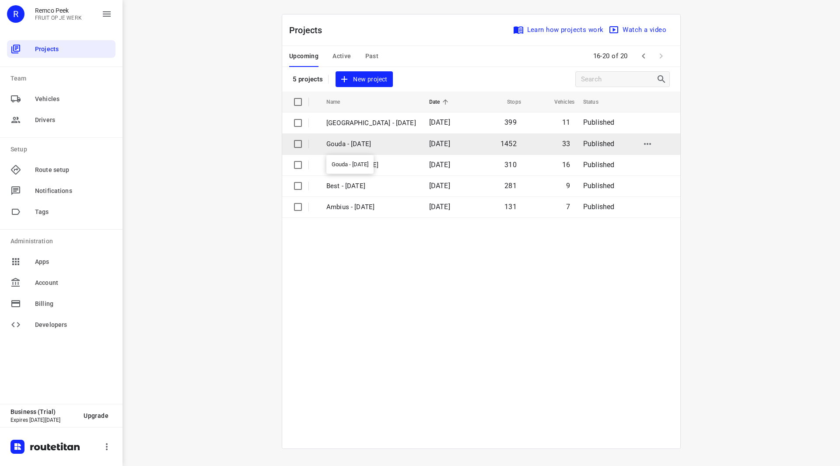
click at [357, 144] on p "Gouda - [DATE]" at bounding box center [371, 144] width 90 height 10
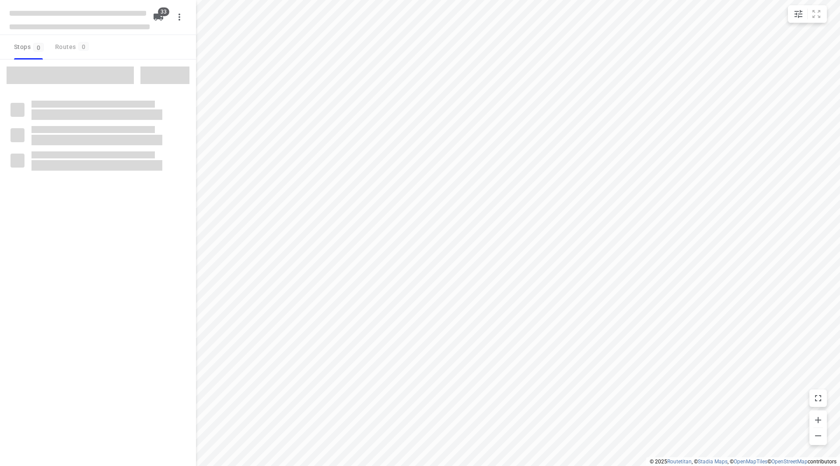
checkbox input "true"
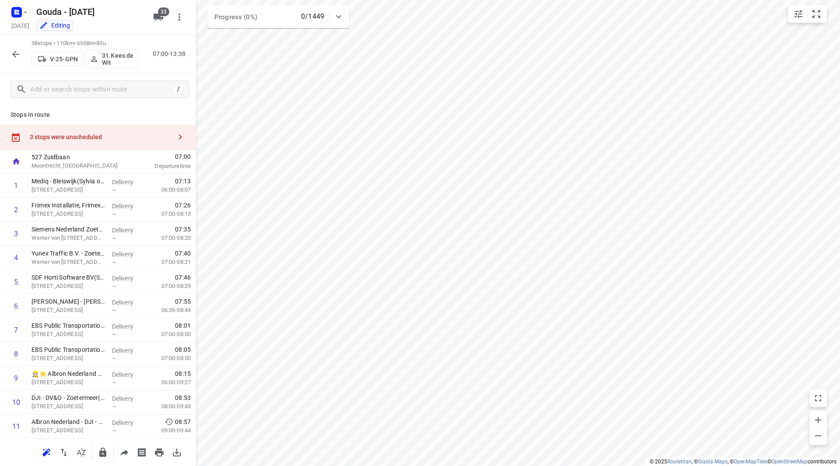
click at [119, 133] on div "3 stops were unscheduled" at bounding box center [101, 136] width 142 height 7
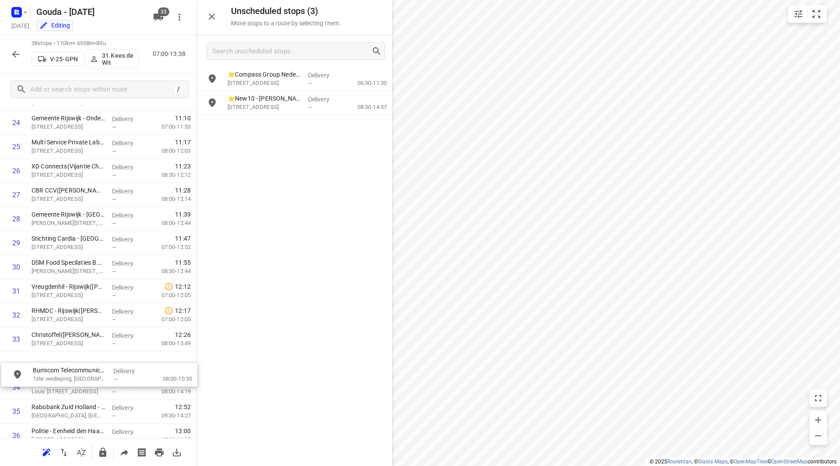
scroll to position [618, 0]
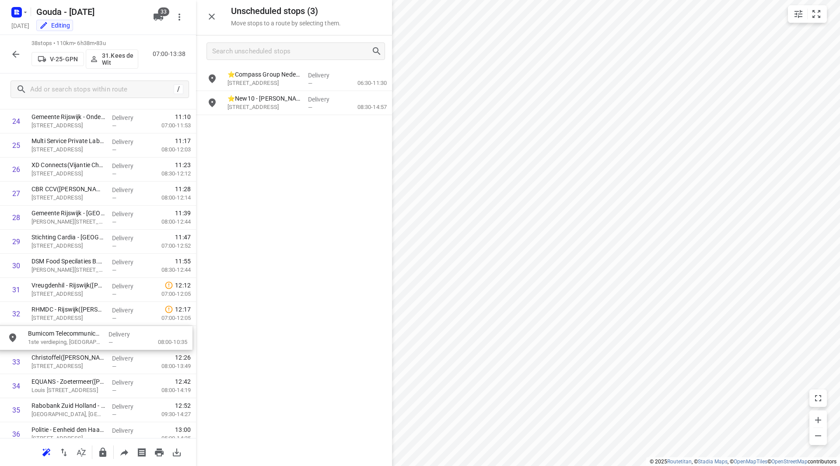
drag, startPoint x: 282, startPoint y: 103, endPoint x: 81, endPoint y: 338, distance: 309.3
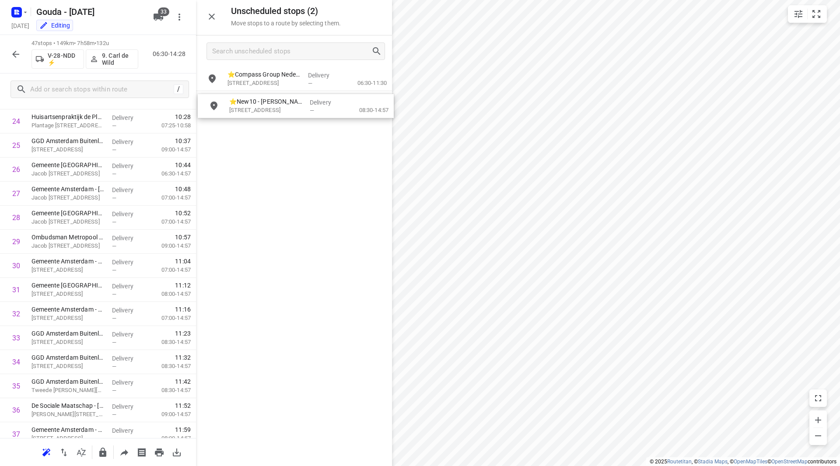
drag, startPoint x: 284, startPoint y: 111, endPoint x: 285, endPoint y: 116, distance: 5.3
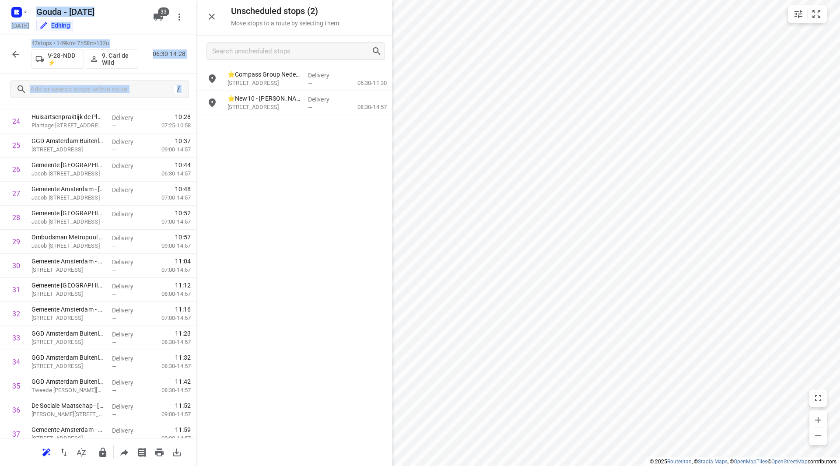
click at [195, 290] on div "Unscheduled stops ( 2 ) Move stops to a route by selecting them. ⭐Compass Group…" at bounding box center [98, 233] width 196 height 466
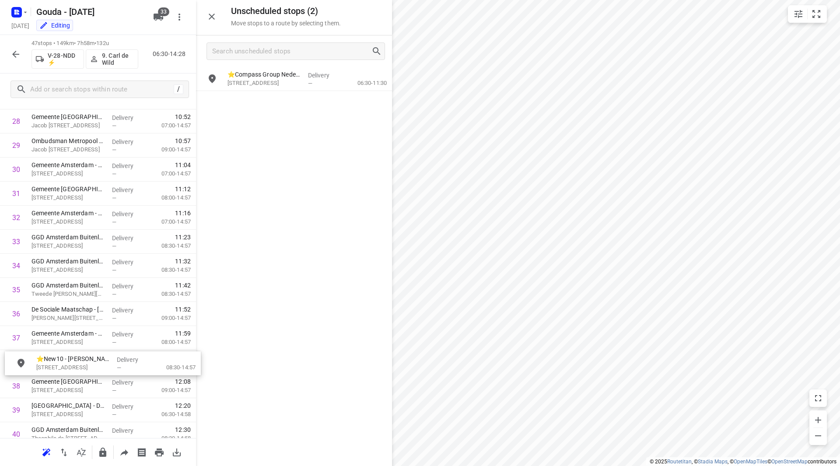
scroll to position [715, 0]
drag, startPoint x: 267, startPoint y: 110, endPoint x: 71, endPoint y: 350, distance: 310.4
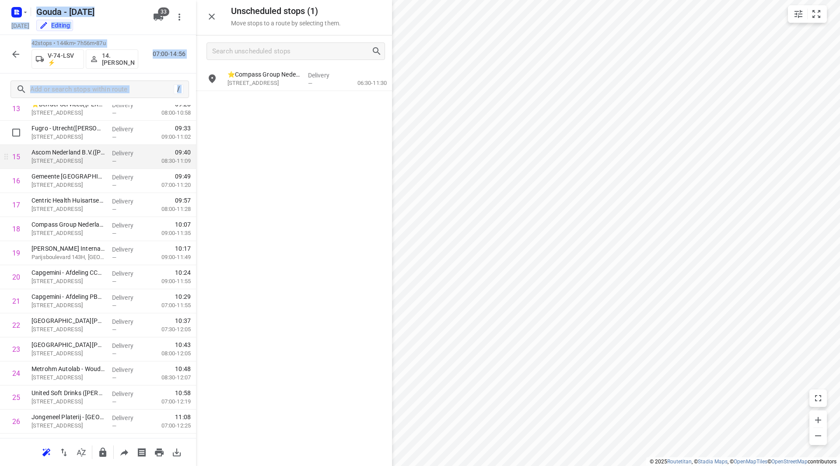
scroll to position [365, 0]
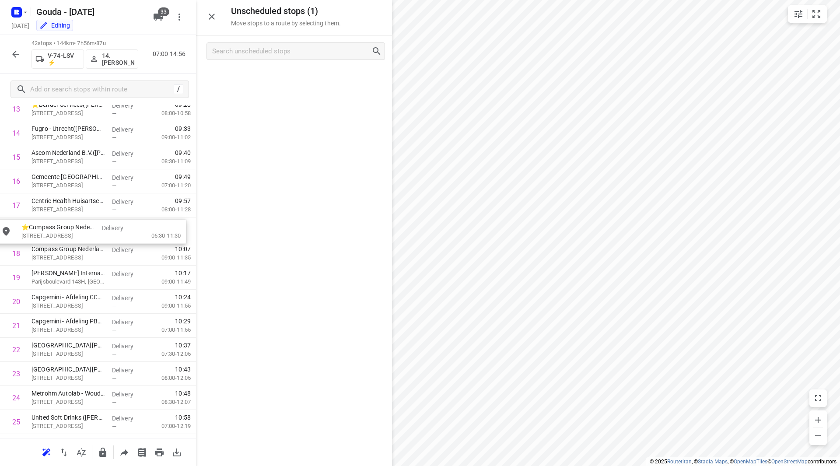
drag, startPoint x: 270, startPoint y: 98, endPoint x: 65, endPoint y: 237, distance: 247.4
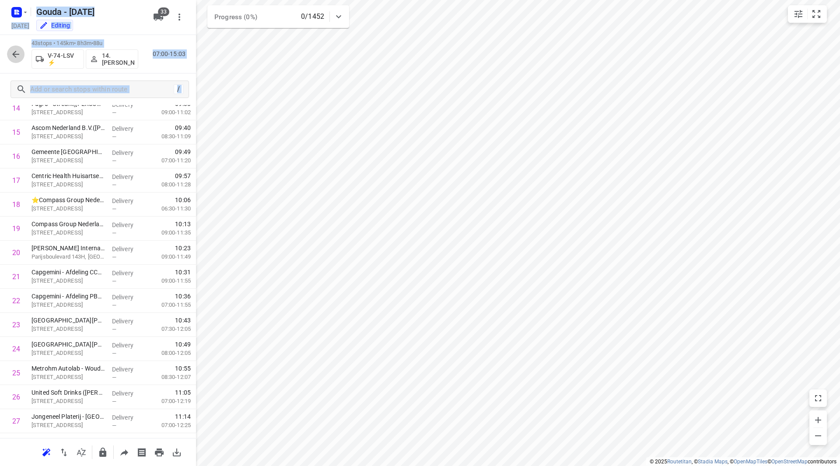
click at [18, 48] on button "button" at bounding box center [16, 55] width 18 height 18
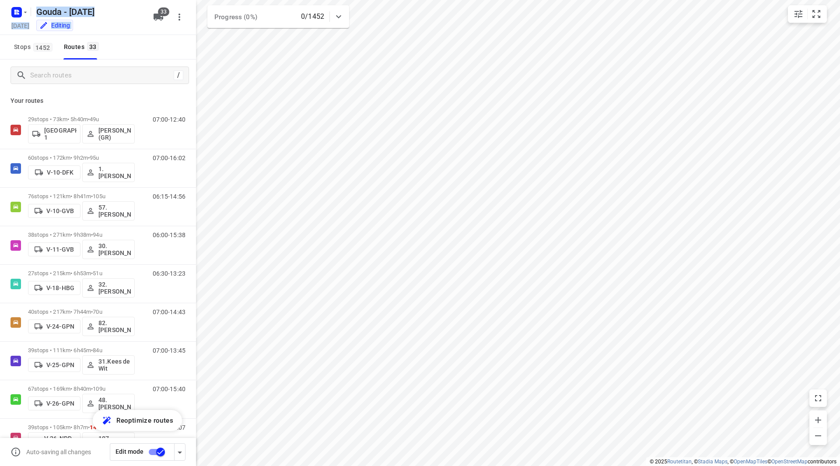
click at [158, 451] on input "checkbox" at bounding box center [161, 452] width 50 height 17
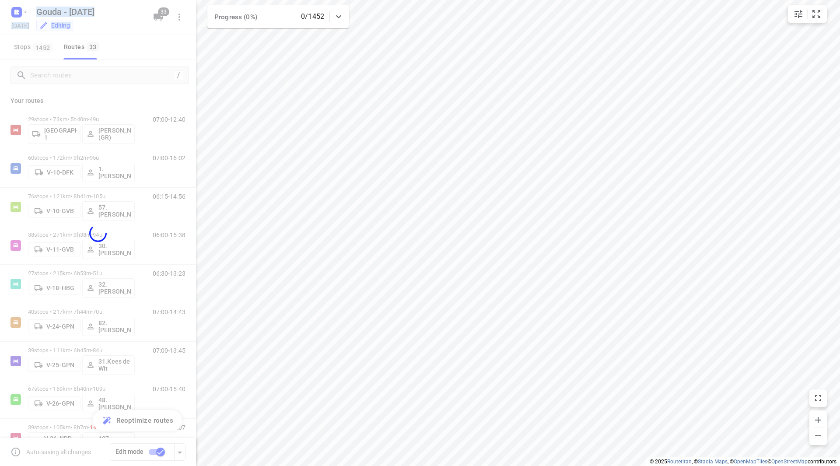
checkbox input "false"
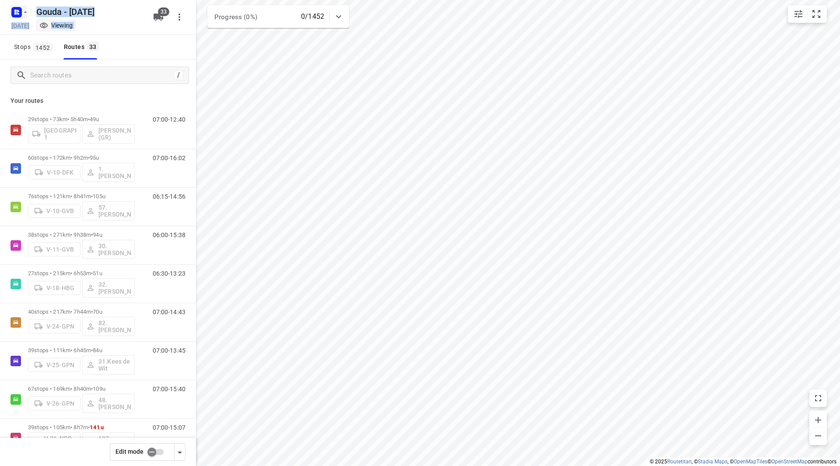
click at [27, 9] on icon "button" at bounding box center [25, 12] width 7 height 7
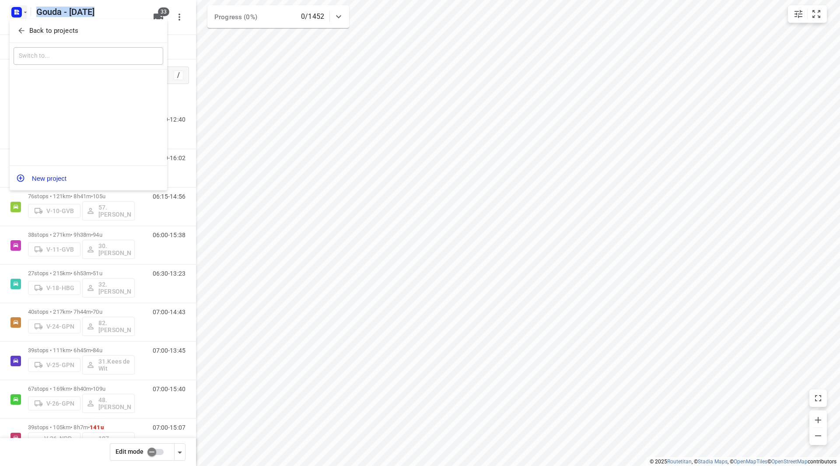
click at [28, 31] on span "Back to projects" at bounding box center [88, 31] width 143 height 10
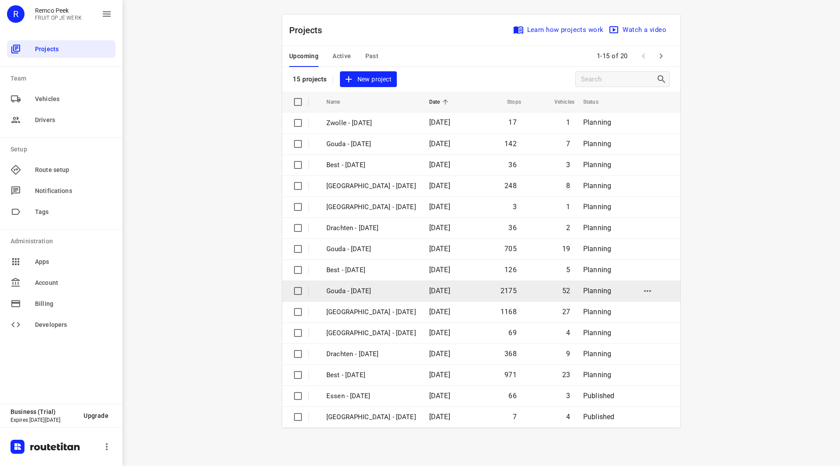
click at [364, 287] on p "Gouda - [DATE]" at bounding box center [371, 291] width 90 height 10
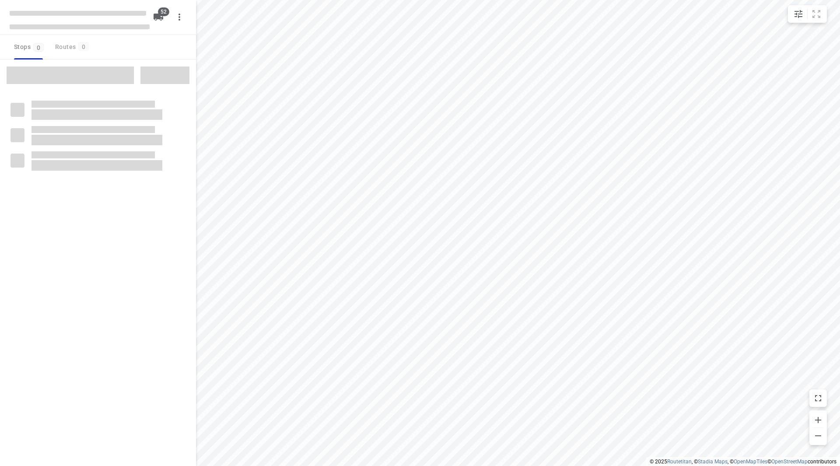
checkbox input "true"
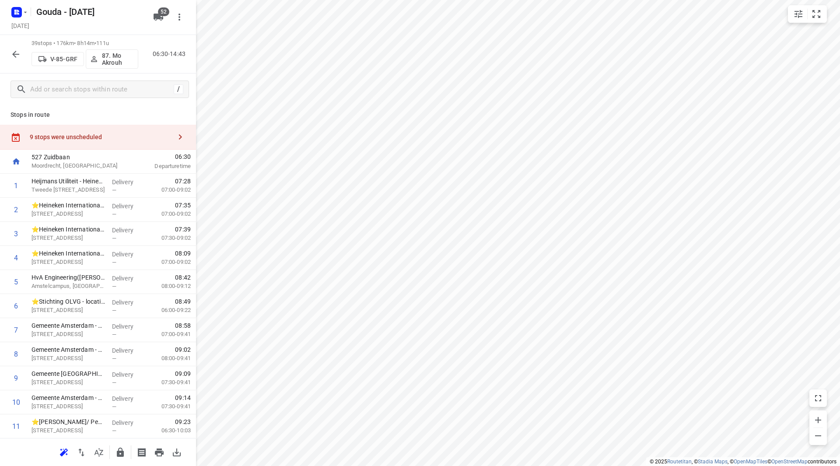
click at [113, 140] on div "9 stops were unscheduled" at bounding box center [101, 136] width 142 height 7
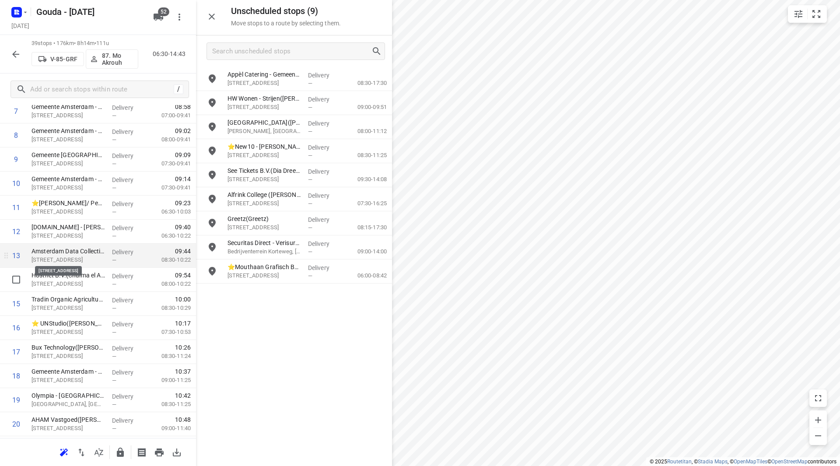
scroll to position [263, 0]
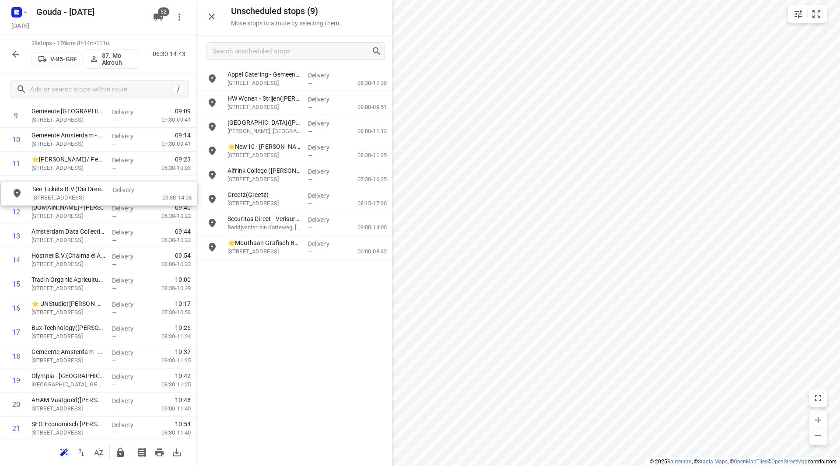
drag, startPoint x: 259, startPoint y: 179, endPoint x: 53, endPoint y: 198, distance: 207.3
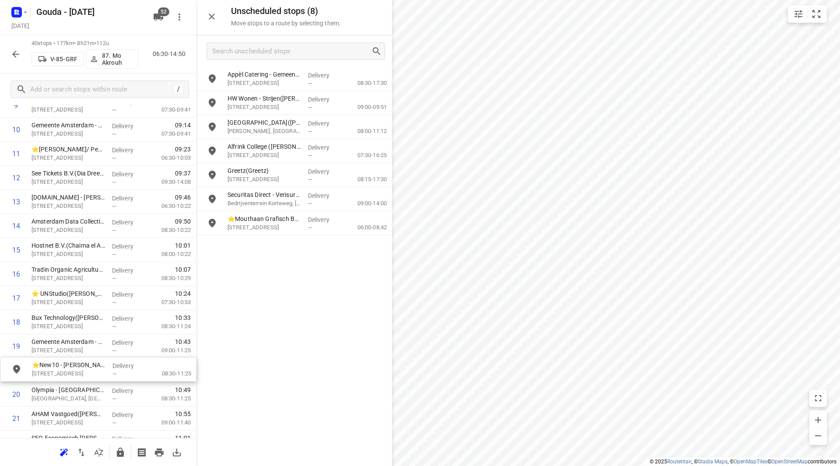
scroll to position [274, 0]
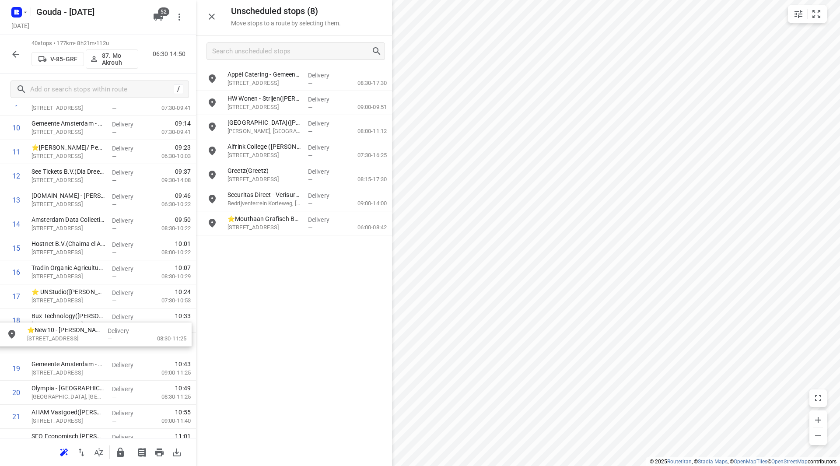
drag, startPoint x: 270, startPoint y: 153, endPoint x: 64, endPoint y: 343, distance: 280.5
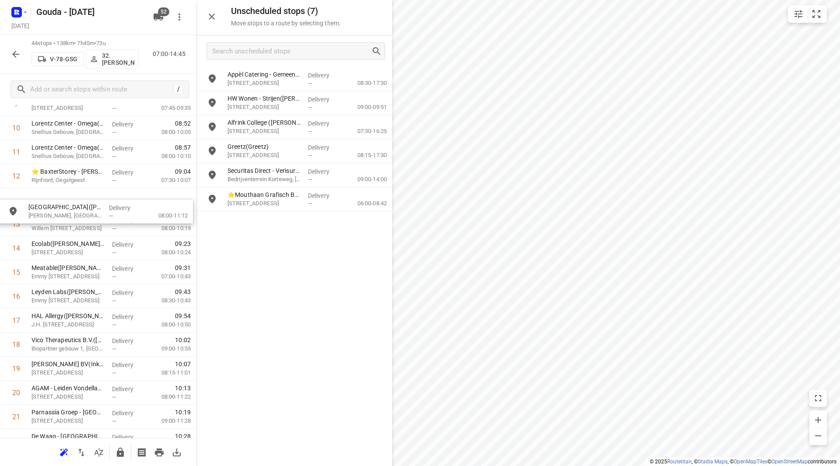
scroll to position [273, 0]
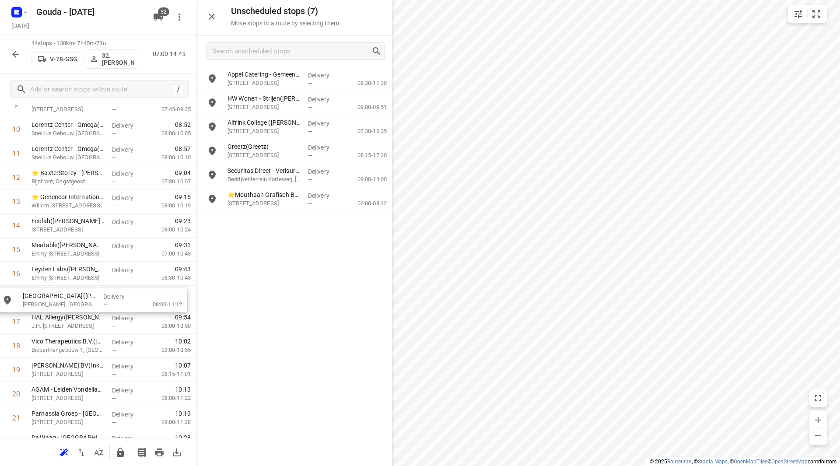
drag, startPoint x: 253, startPoint y: 115, endPoint x: 47, endPoint y: 286, distance: 267.9
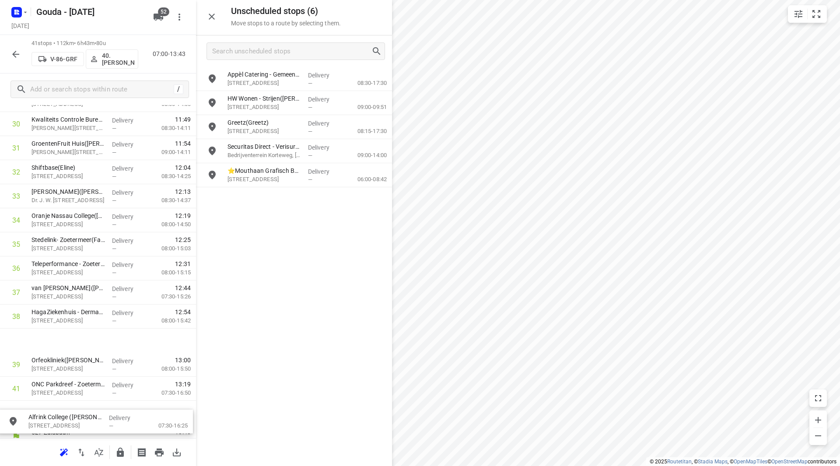
scroll to position [774, 0]
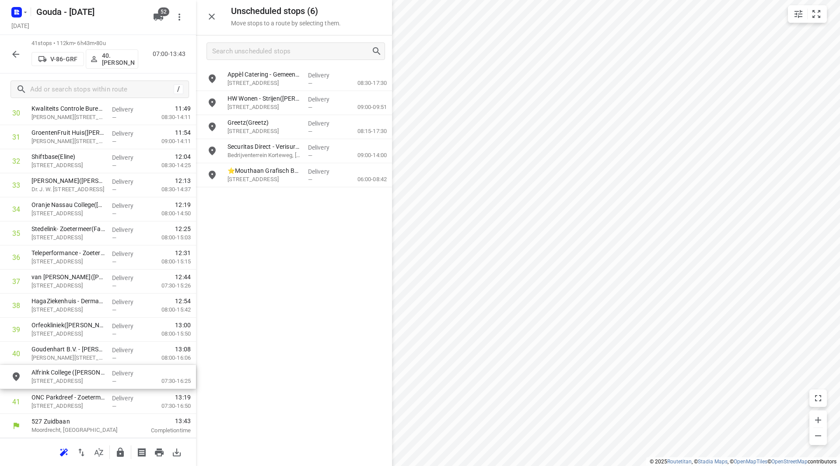
drag, startPoint x: 245, startPoint y: 133, endPoint x: 60, endPoint y: 377, distance: 305.8
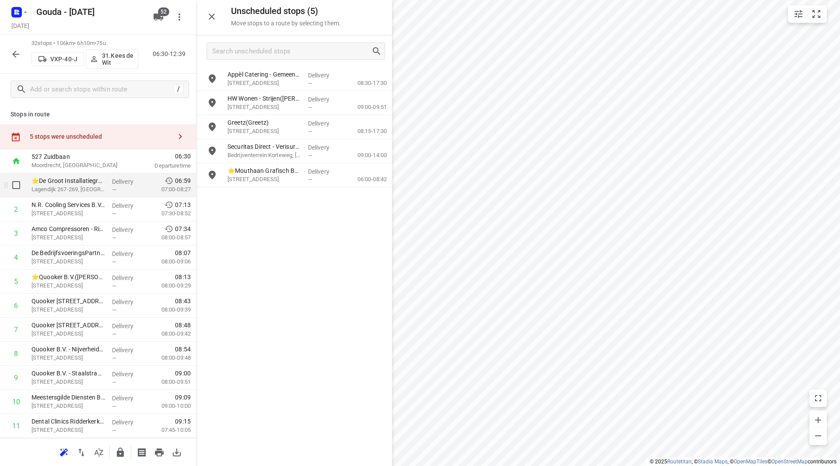
scroll to position [0, 0]
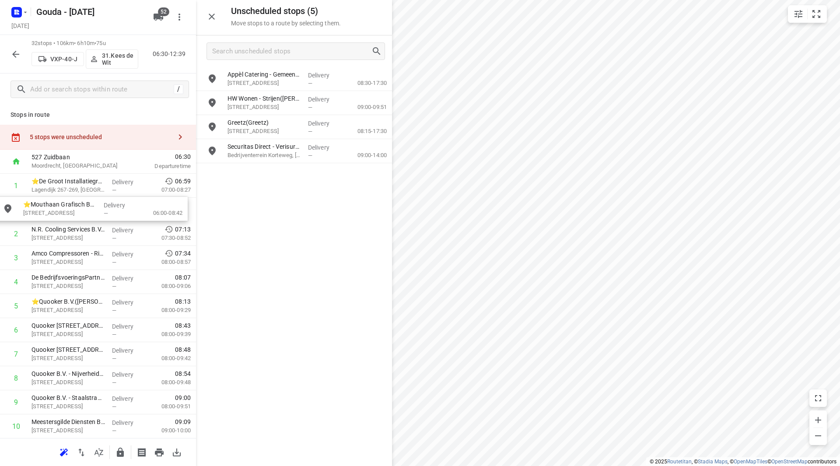
drag, startPoint x: 285, startPoint y: 179, endPoint x: 79, endPoint y: 216, distance: 209.0
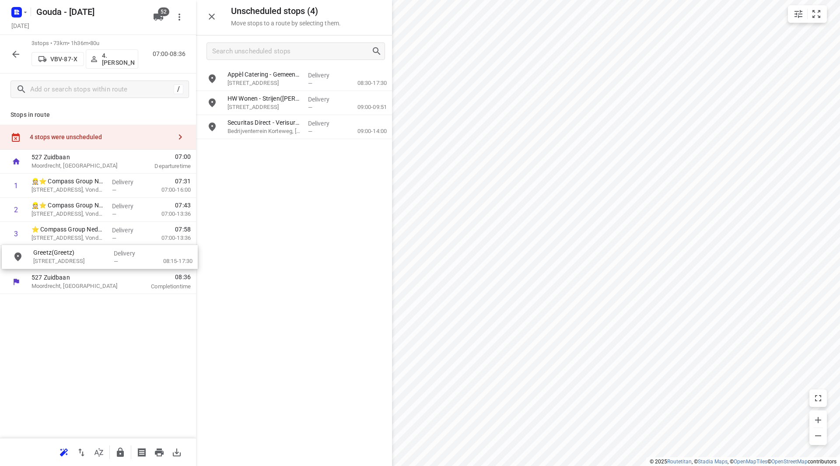
drag, startPoint x: 190, startPoint y: 154, endPoint x: 68, endPoint y: 257, distance: 159.6
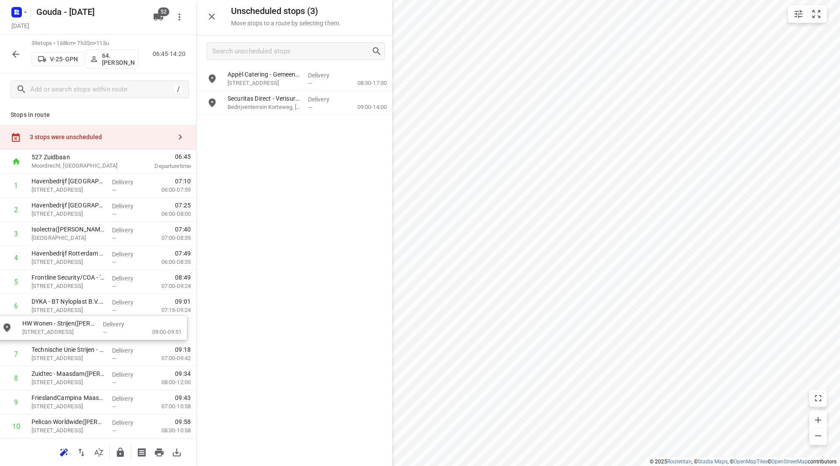
drag, startPoint x: 259, startPoint y: 99, endPoint x: 60, endPoint y: 321, distance: 298.0
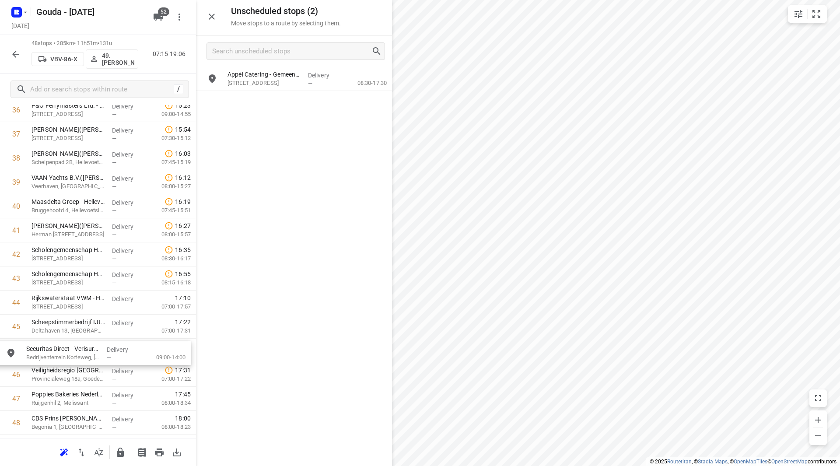
drag, startPoint x: 269, startPoint y: 96, endPoint x: 66, endPoint y: 348, distance: 323.3
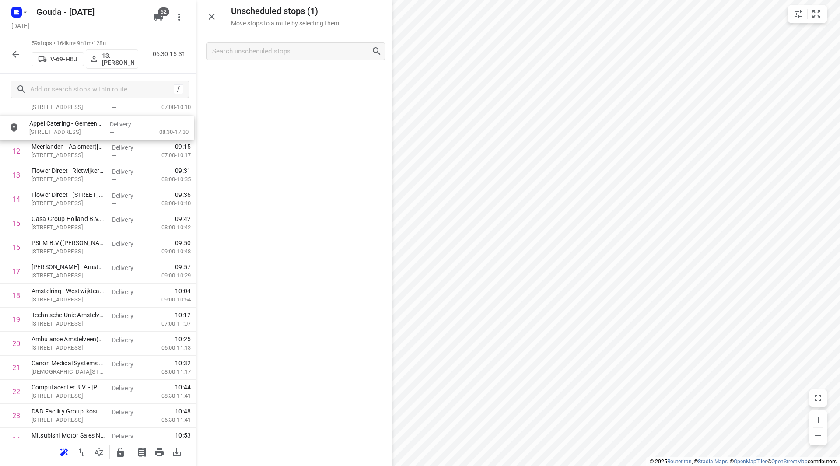
scroll to position [291, 0]
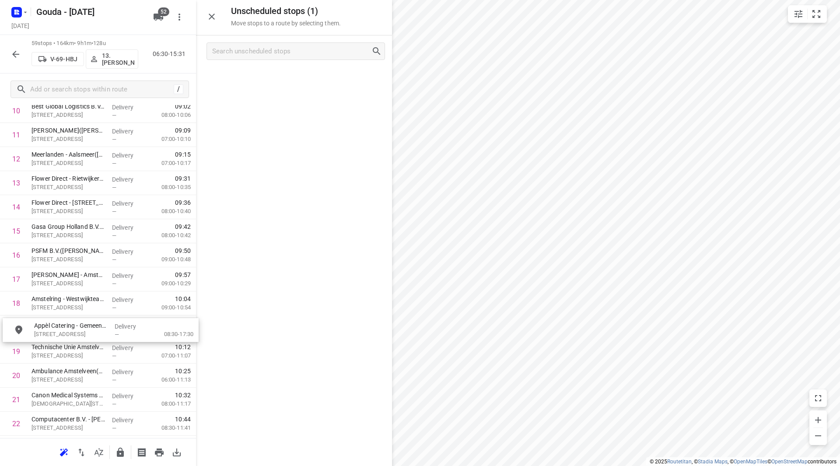
drag, startPoint x: 299, startPoint y: 73, endPoint x: 107, endPoint y: 326, distance: 318.3
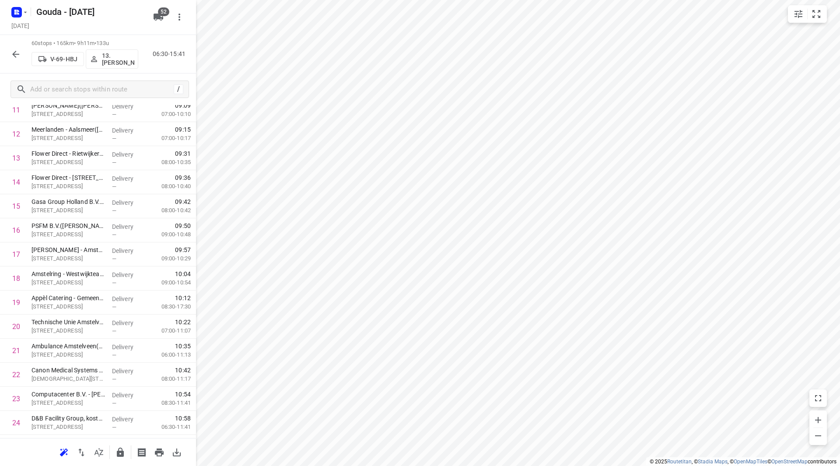
click at [13, 52] on icon "button" at bounding box center [16, 54] width 11 height 11
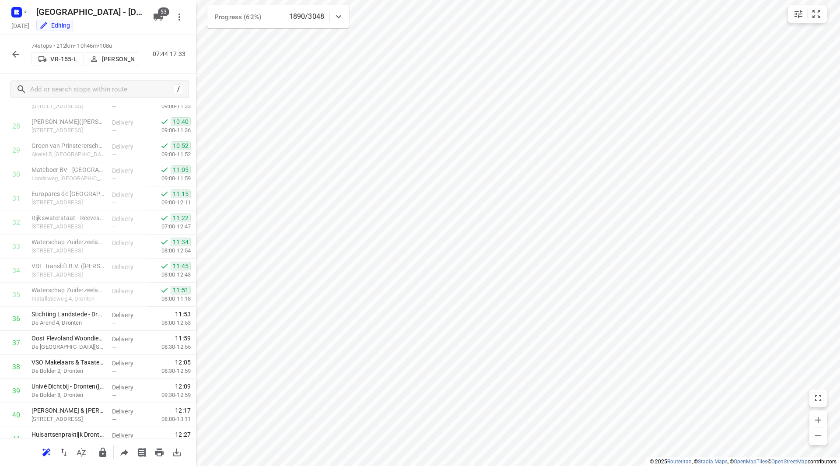
scroll to position [1516, 0]
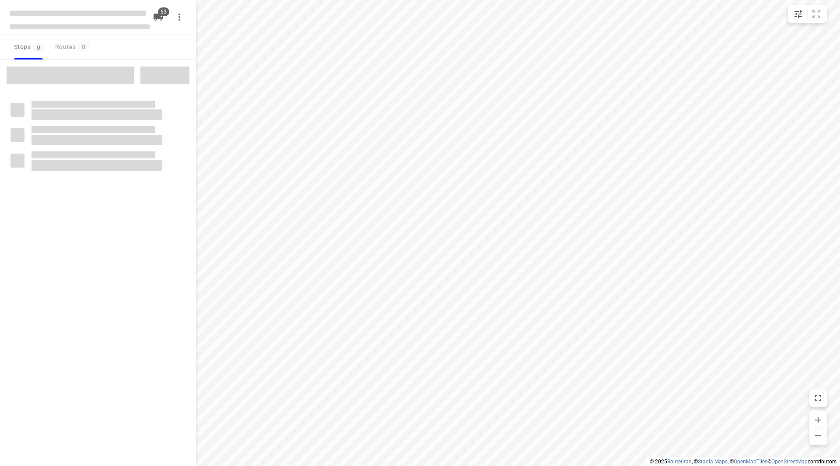
checkbox input "true"
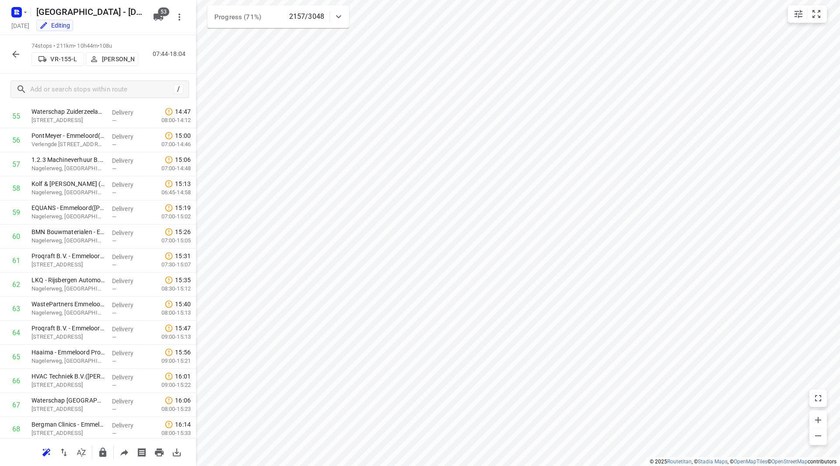
scroll to position [1516, 0]
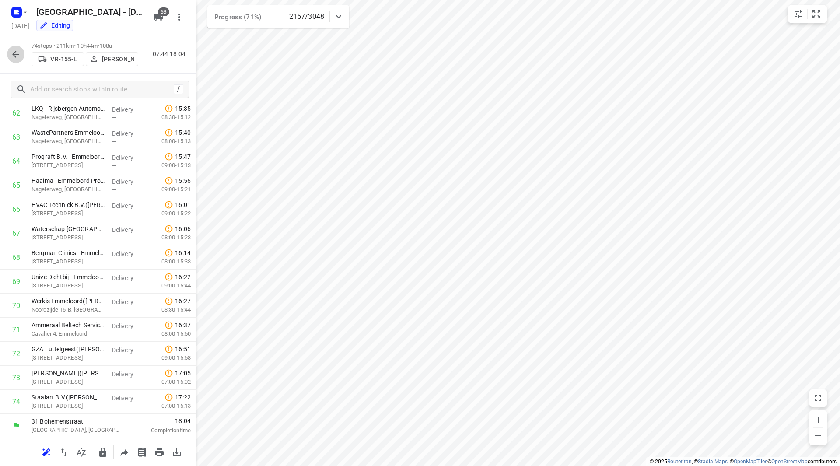
click at [17, 56] on icon "button" at bounding box center [16, 54] width 11 height 11
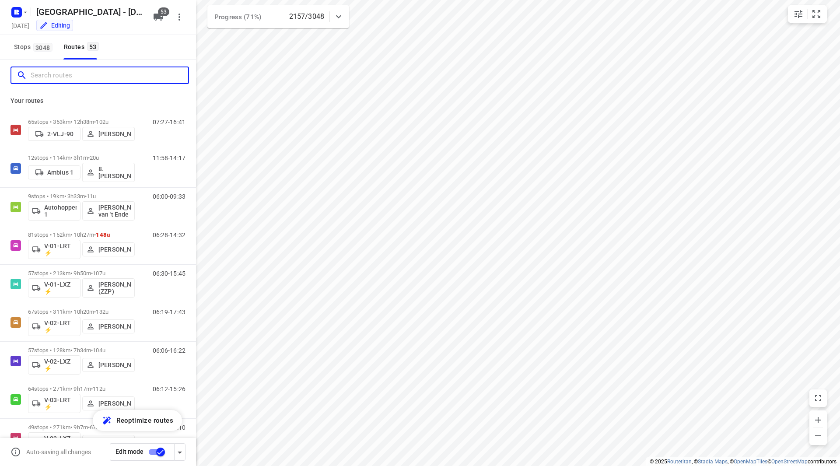
click at [62, 77] on input "Search routes" at bounding box center [110, 76] width 158 height 14
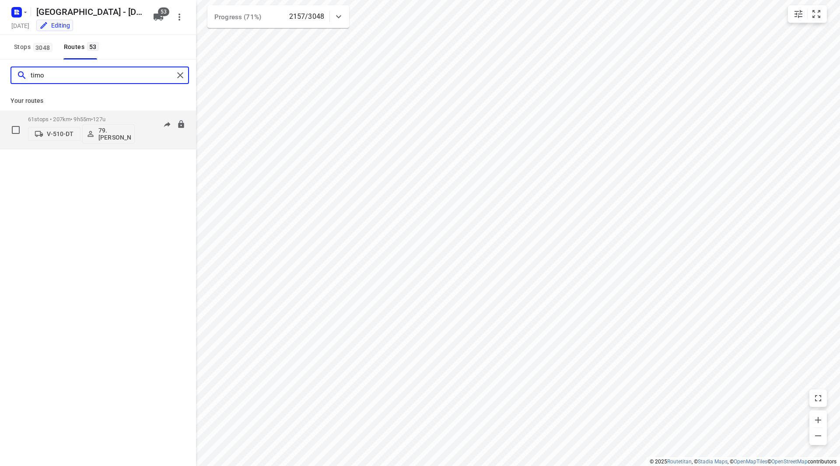
type input "timo"
click at [120, 111] on div "61 stops • 207km • 9h55m • 127u V-510-DT 79. Timo van Deuren 07:33-17:17" at bounding box center [98, 130] width 196 height 39
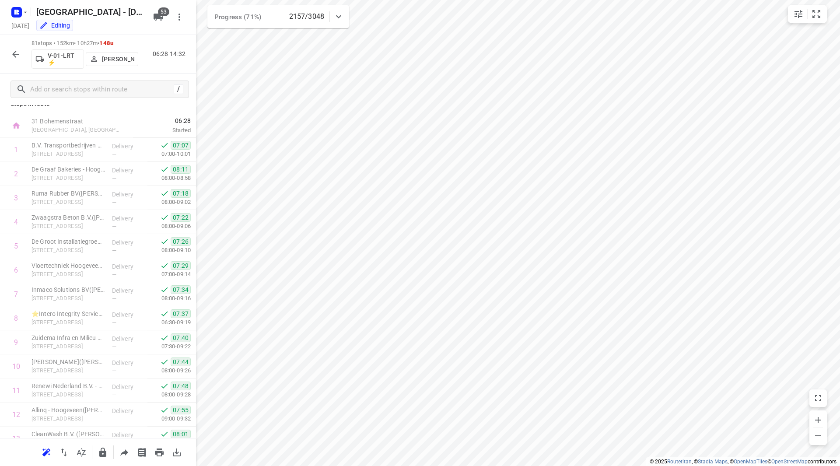
scroll to position [0, 0]
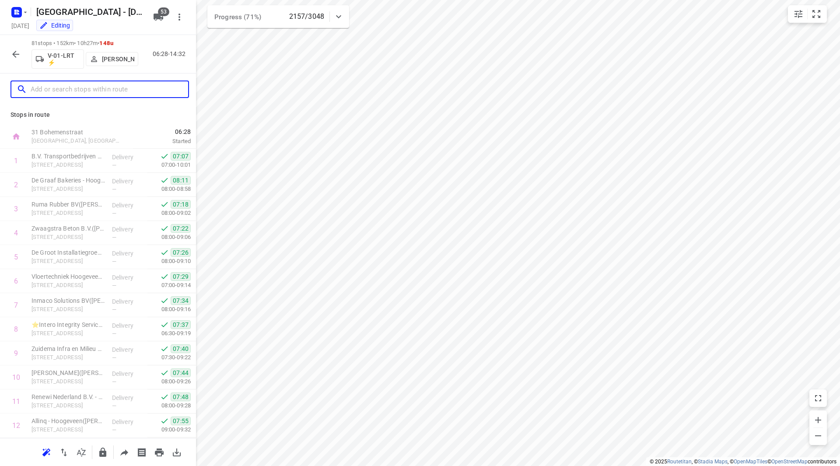
click at [88, 94] on input "text" at bounding box center [110, 90] width 158 height 14
click at [14, 53] on icon "button" at bounding box center [15, 54] width 7 height 7
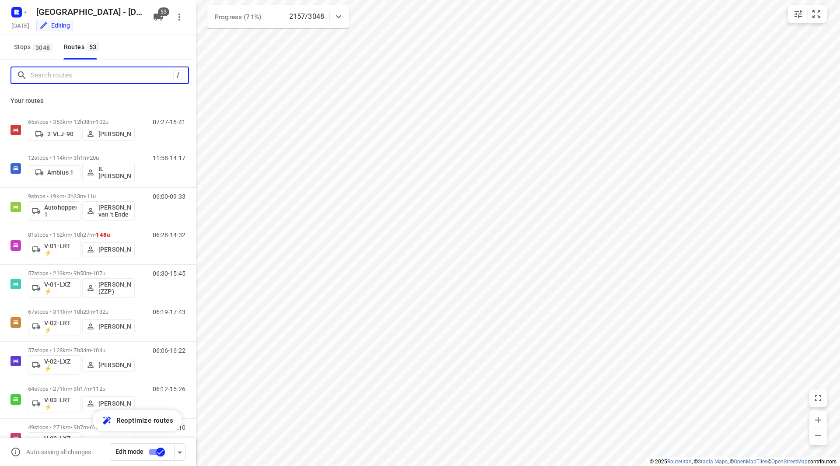
click at [68, 78] on input "Search routes" at bounding box center [102, 76] width 143 height 14
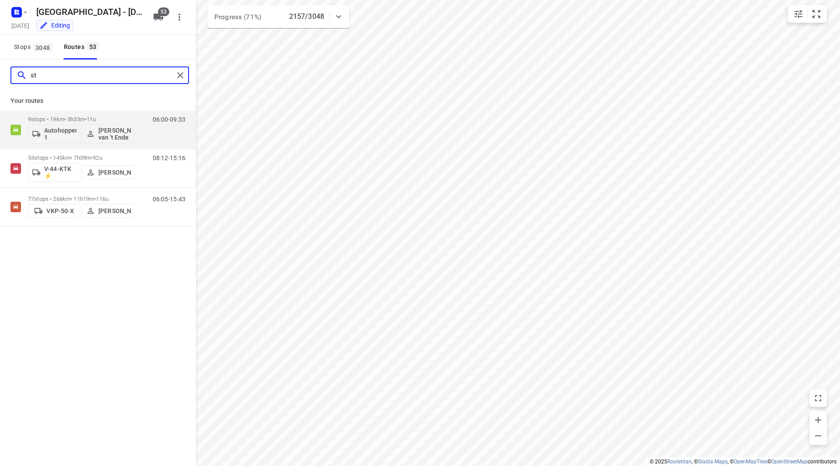
type input "s"
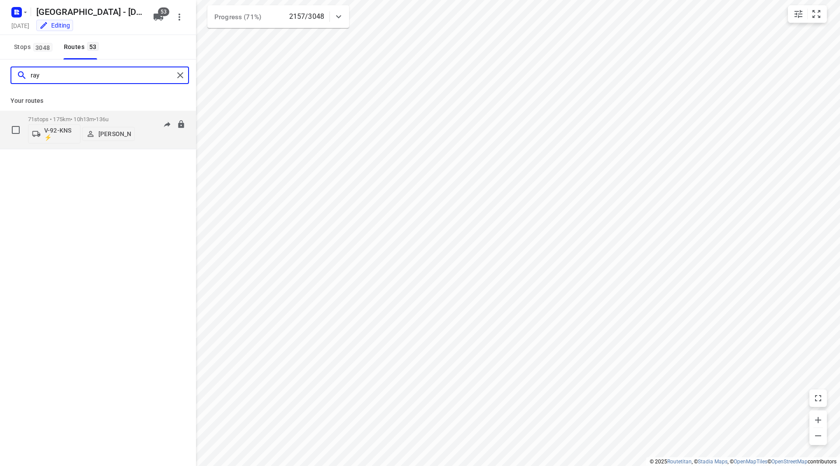
type input "ray"
click at [118, 114] on div "71 stops • 175km • 10h13m • 136u V-92-KNS ⚡ Raymond Blom" at bounding box center [81, 130] width 107 height 36
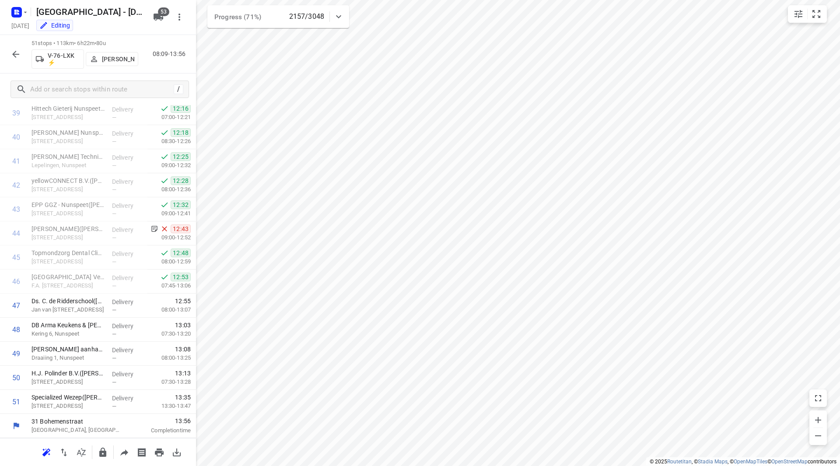
scroll to position [962, 0]
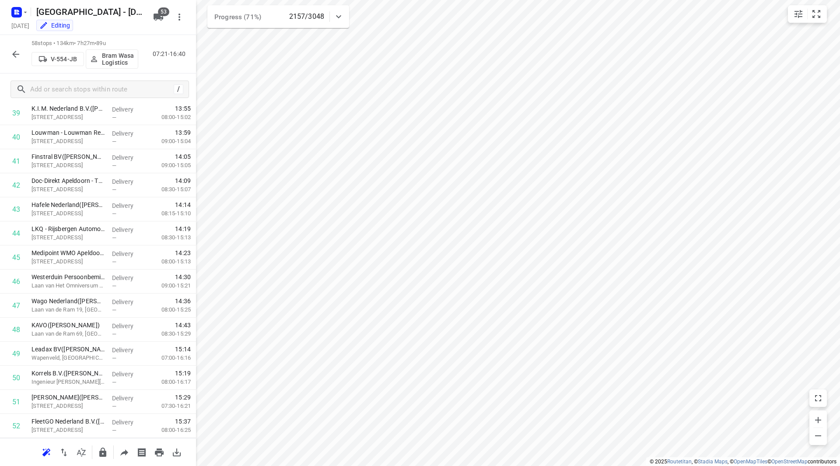
click at [18, 52] on icon "button" at bounding box center [16, 54] width 11 height 11
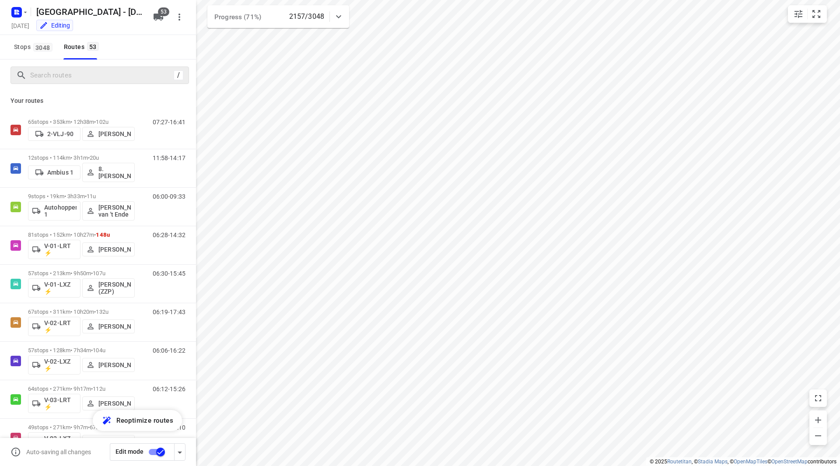
click at [76, 84] on div "/" at bounding box center [100, 76] width 179 height 18
click at [76, 77] on input "Search routes" at bounding box center [102, 76] width 143 height 14
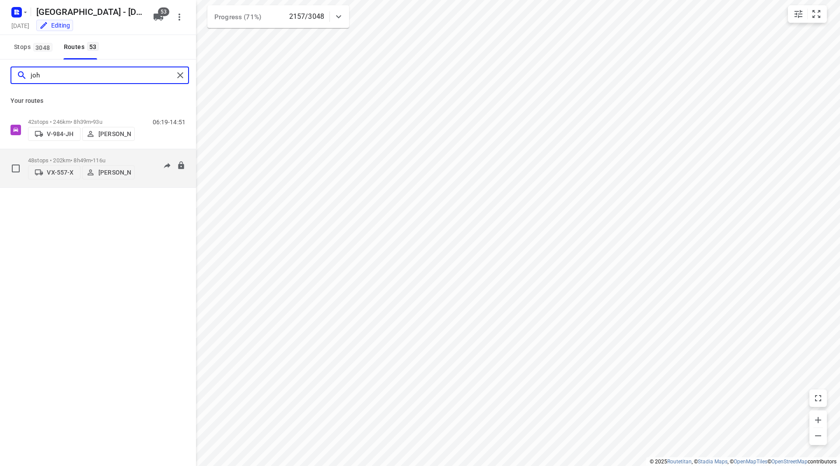
type input "joh"
click at [111, 153] on div "48 stops • 202km • 8h49m • 116u VX-557-X Johan Schild" at bounding box center [81, 168] width 107 height 31
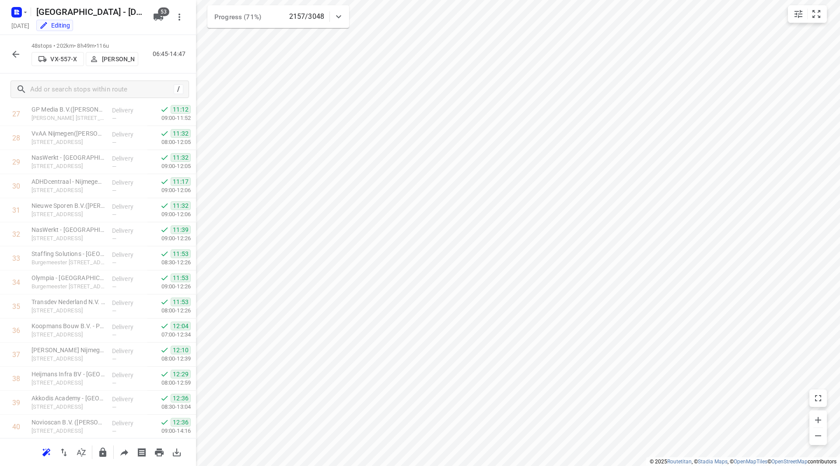
scroll to position [890, 0]
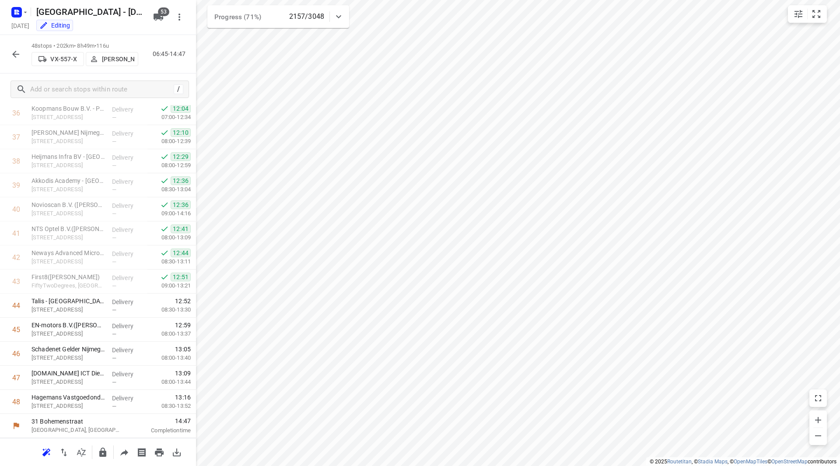
click at [19, 52] on icon "button" at bounding box center [16, 54] width 11 height 11
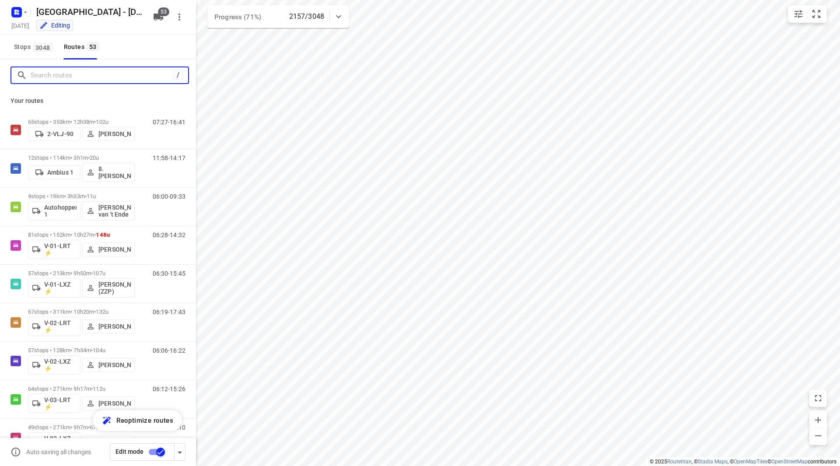
click at [68, 73] on input "Search routes" at bounding box center [102, 76] width 143 height 14
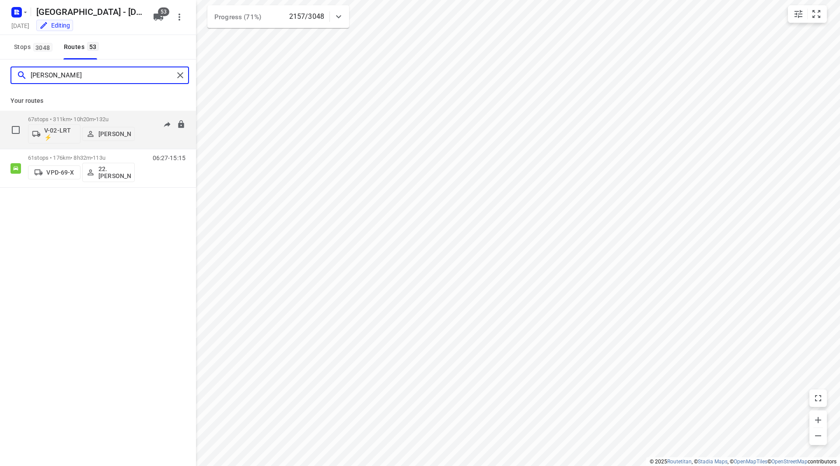
type input "frank"
click at [120, 112] on div "67 stops • 311km • 10h20m • 132u V-02-LRT ⚡ Frank Louwdijk" at bounding box center [81, 130] width 107 height 36
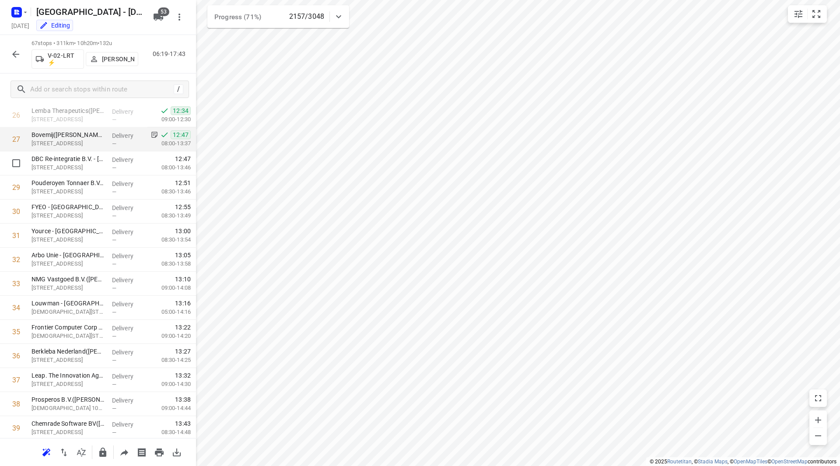
scroll to position [516, 0]
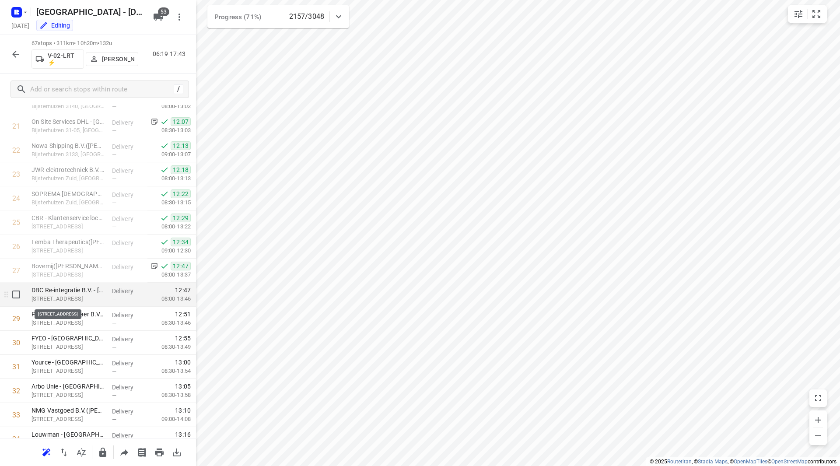
click at [71, 295] on p "Wijchenseweg 102, Nijmegen" at bounding box center [69, 298] width 74 height 9
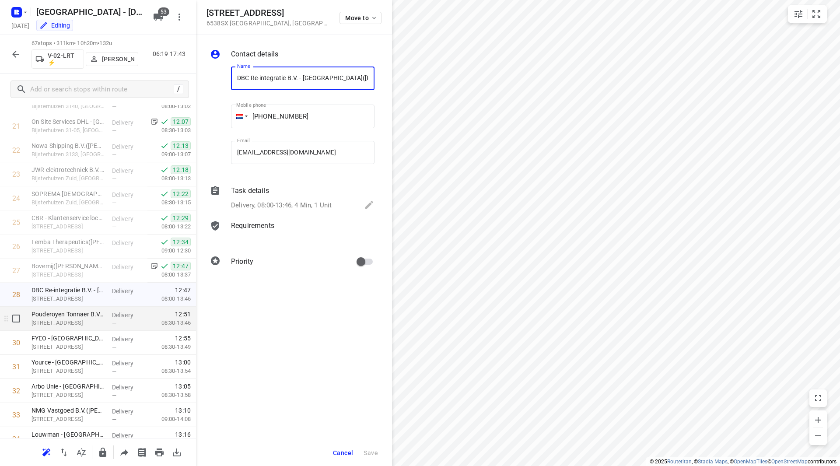
click at [76, 320] on p "Wijchenseweg 102, Nijmegen" at bounding box center [69, 323] width 74 height 9
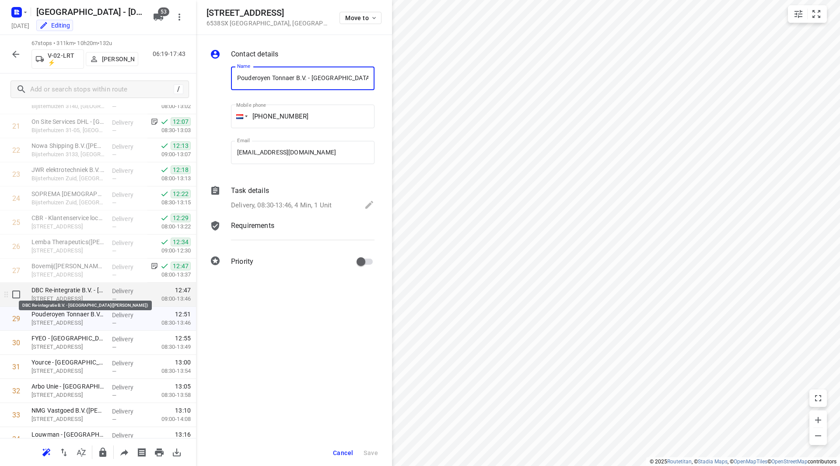
click at [76, 294] on p "DBC Re-integratie B.V. - Nijmegen(Tom Steur)" at bounding box center [69, 290] width 74 height 9
click at [349, 448] on button "Cancel" at bounding box center [342, 453] width 27 height 16
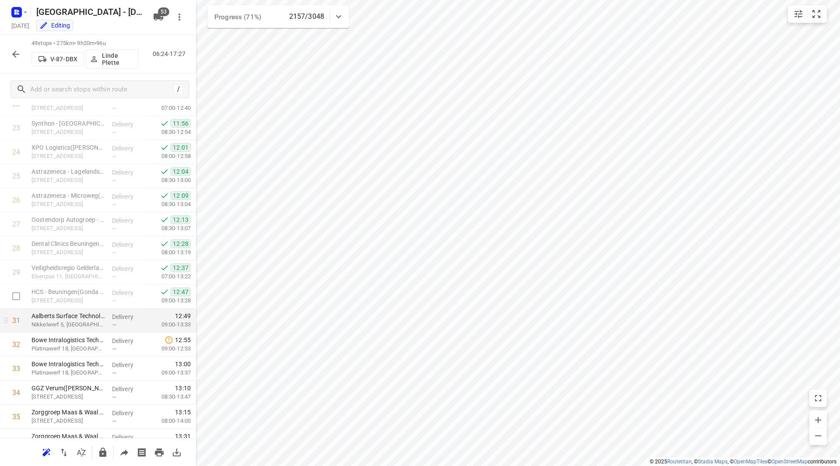
scroll to position [564, 0]
click at [14, 54] on icon "button" at bounding box center [15, 54] width 7 height 7
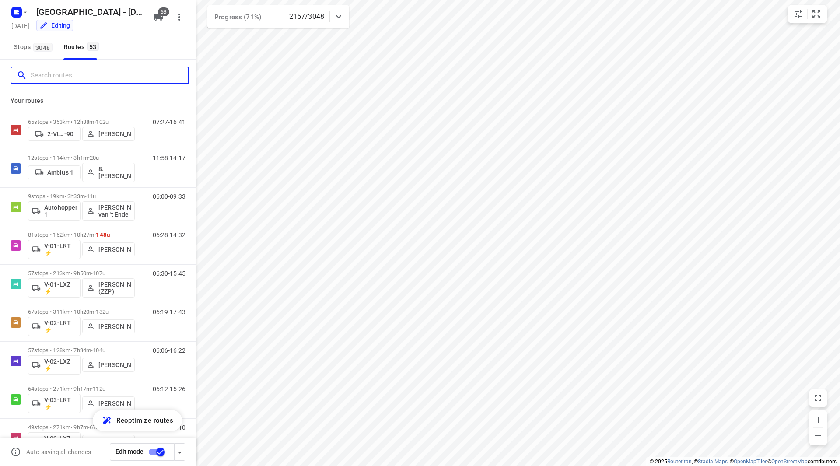
click at [86, 82] on input "Search routes" at bounding box center [110, 76] width 158 height 14
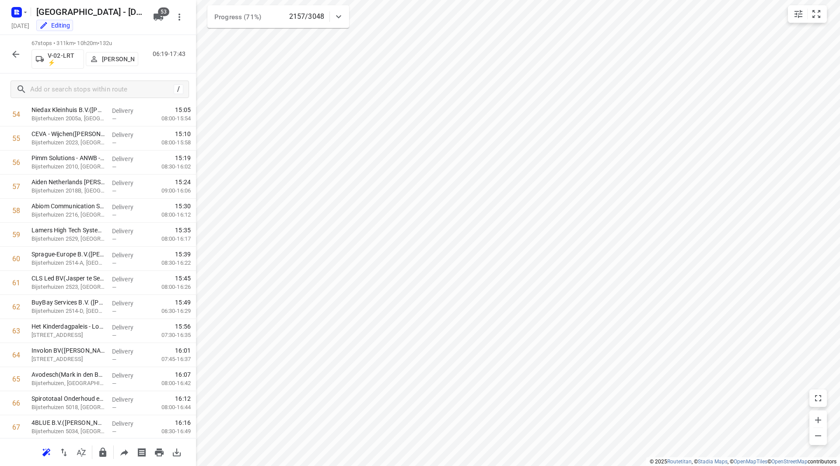
scroll to position [1347, 0]
click at [14, 52] on icon "button" at bounding box center [16, 54] width 11 height 11
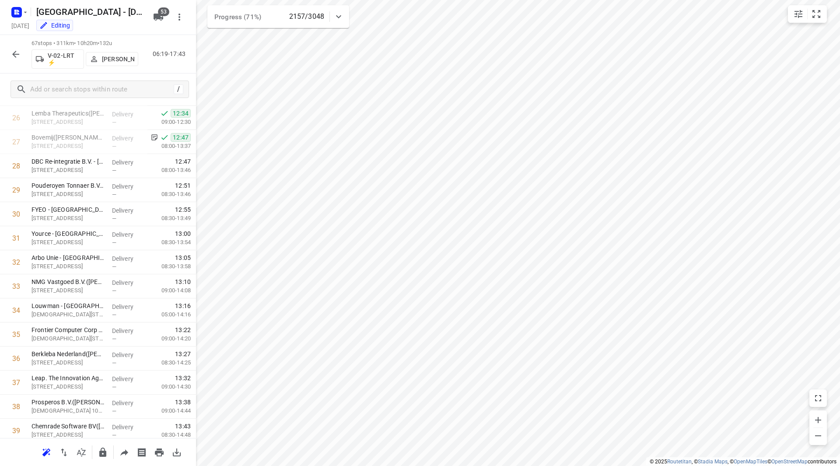
scroll to position [624, 0]
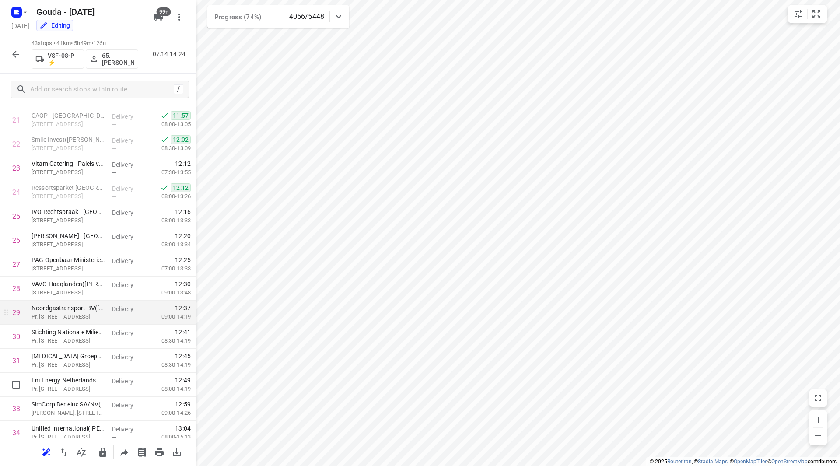
scroll to position [463, 0]
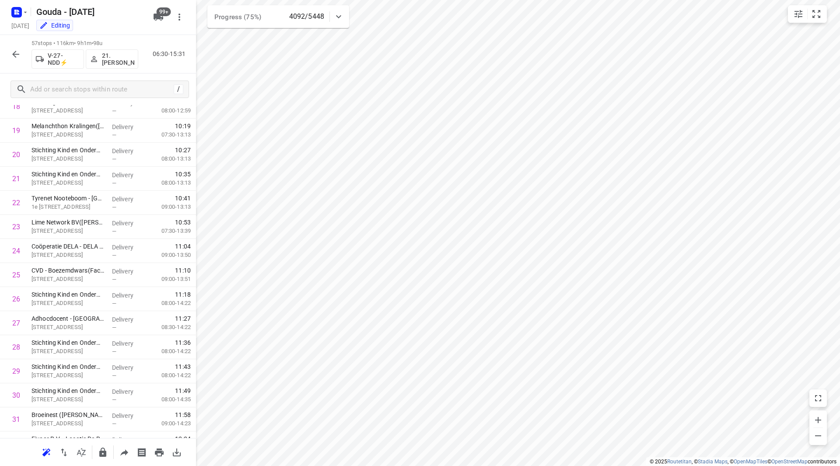
click at [125, 453] on icon "button" at bounding box center [124, 452] width 8 height 7
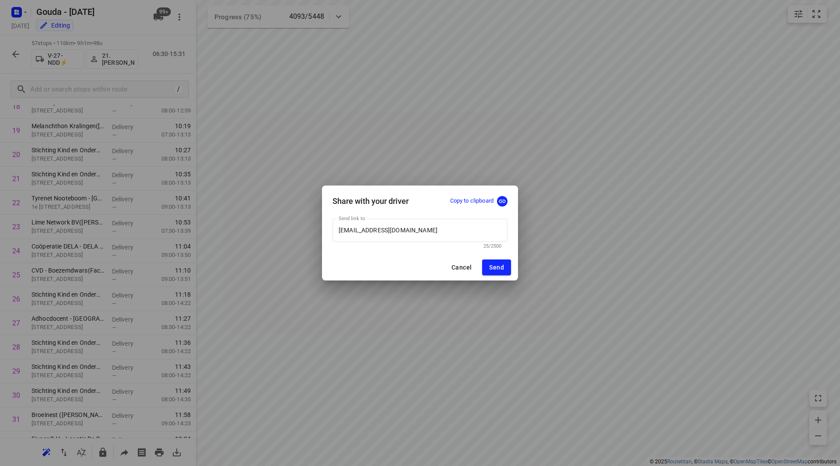
click at [471, 197] on p "Copy to clipboard" at bounding box center [471, 201] width 43 height 8
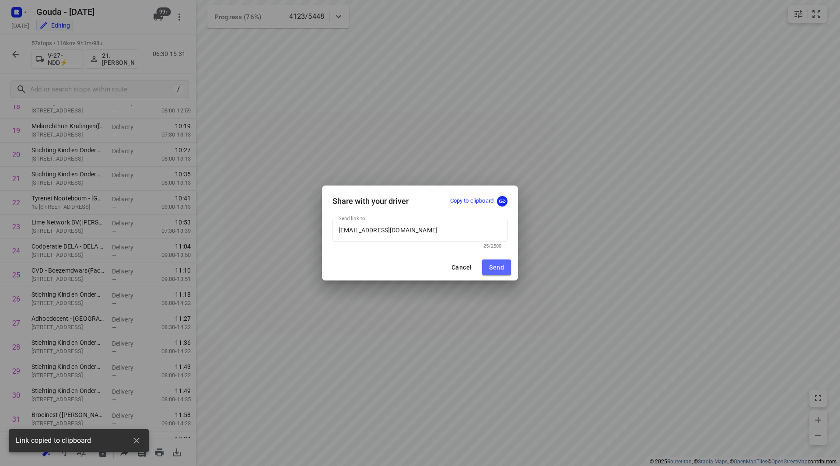
click at [506, 267] on button "Send" at bounding box center [496, 267] width 29 height 16
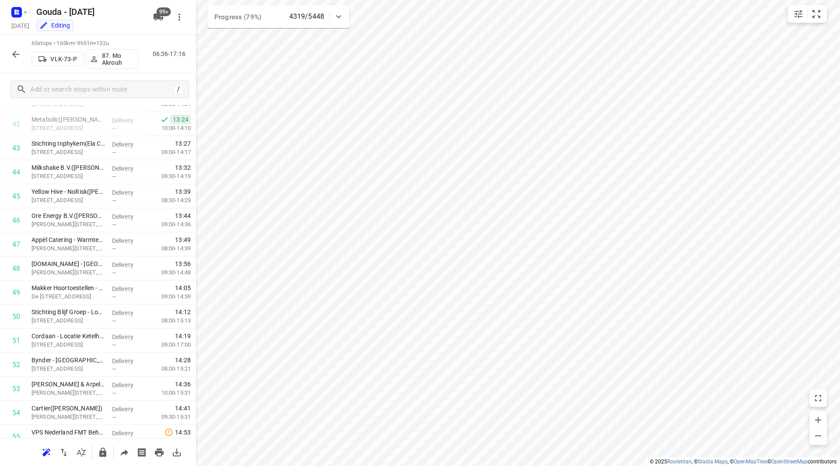
scroll to position [1299, 0]
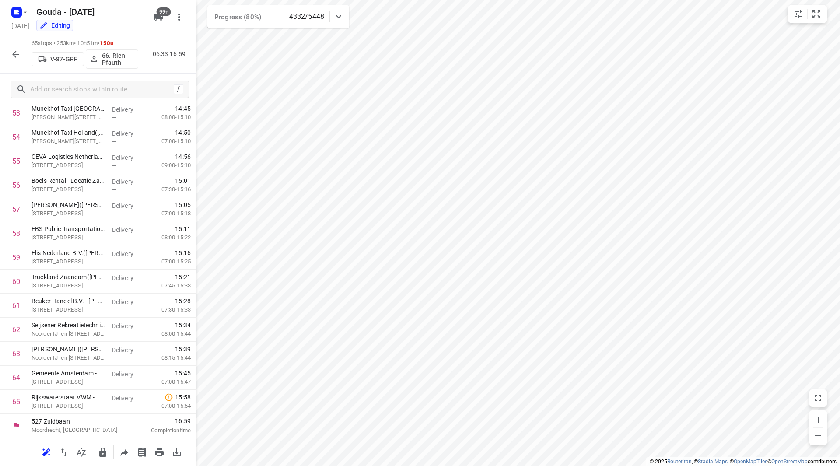
click at [14, 51] on icon "button" at bounding box center [16, 54] width 11 height 11
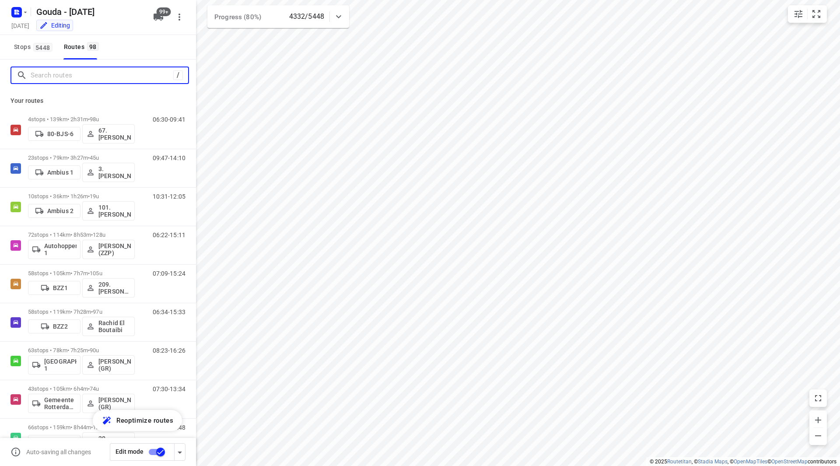
click at [40, 75] on input "Search routes" at bounding box center [102, 76] width 143 height 14
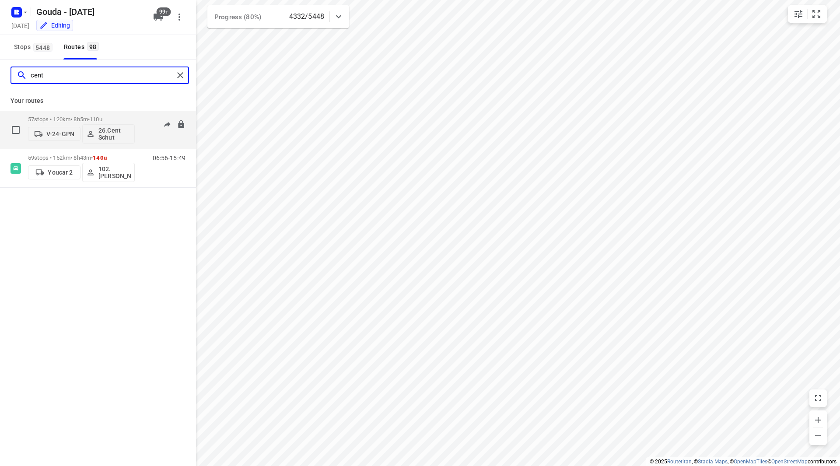
type input "cent"
click at [118, 118] on p "57 stops • 120km • 8h5m • 110u" at bounding box center [81, 119] width 107 height 7
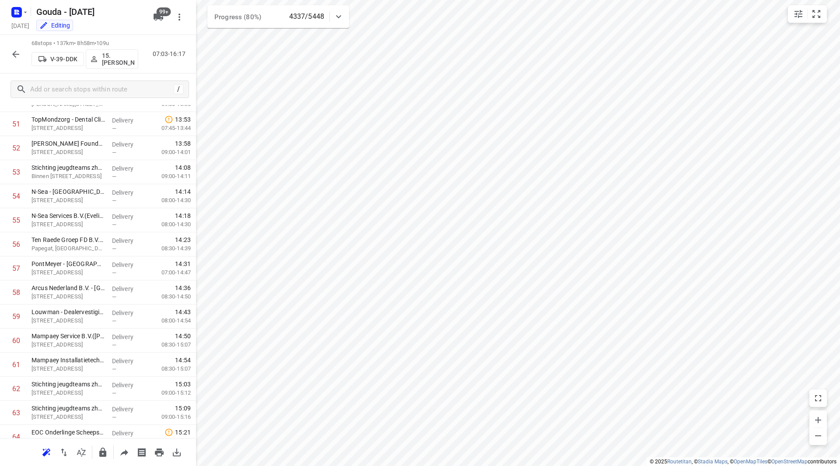
scroll to position [1371, 0]
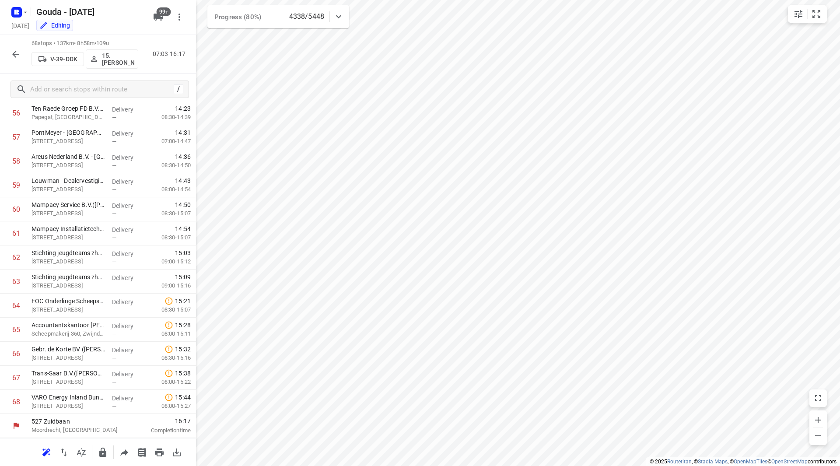
click at [12, 49] on icon "button" at bounding box center [16, 54] width 11 height 11
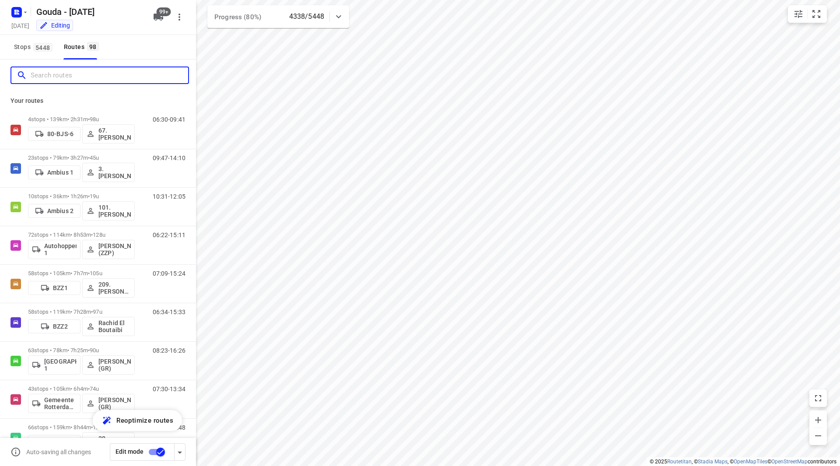
click at [77, 77] on input "Search routes" at bounding box center [110, 76] width 158 height 14
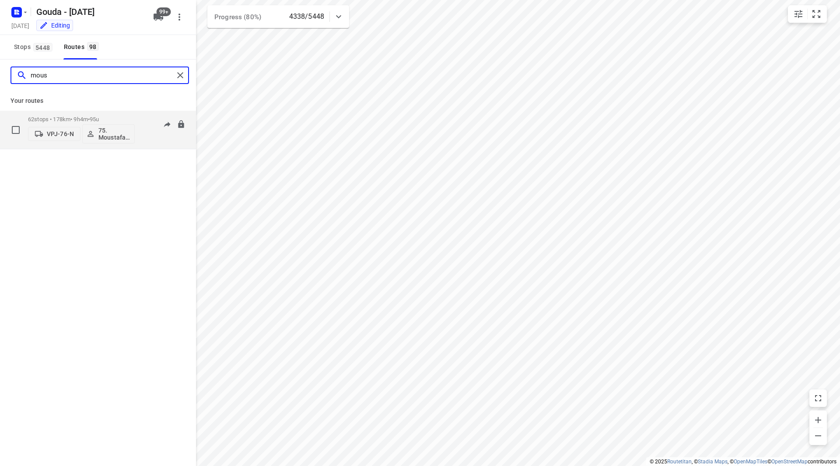
type input "mous"
click at [112, 116] on div "62 stops • 178km • 9h4m • 95u VPJ-76-N 75. Moustafa Shhadeh" at bounding box center [81, 130] width 107 height 36
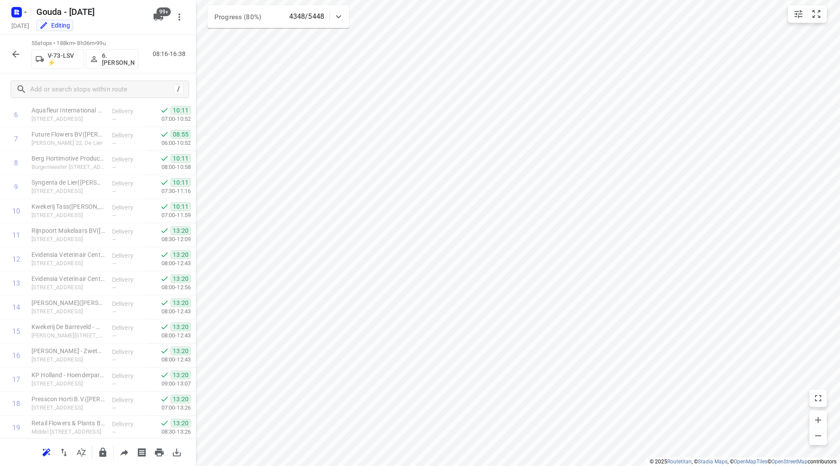
scroll to position [0, 0]
click at [12, 54] on icon "button" at bounding box center [16, 54] width 11 height 11
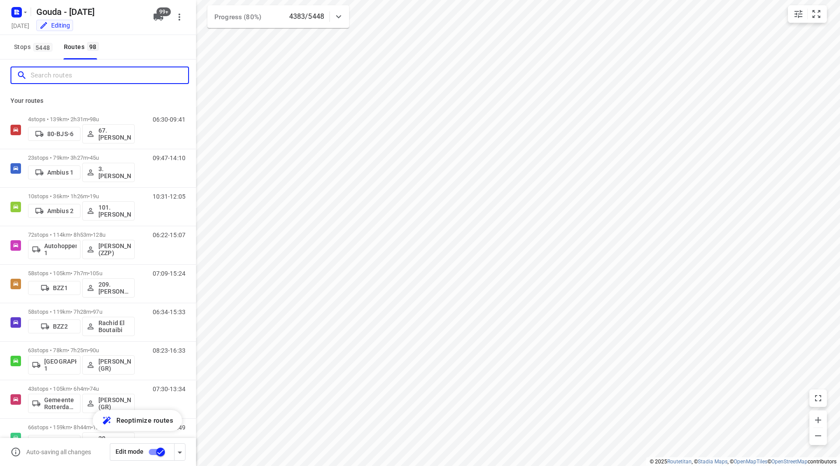
click at [81, 74] on input "Search routes" at bounding box center [110, 76] width 158 height 14
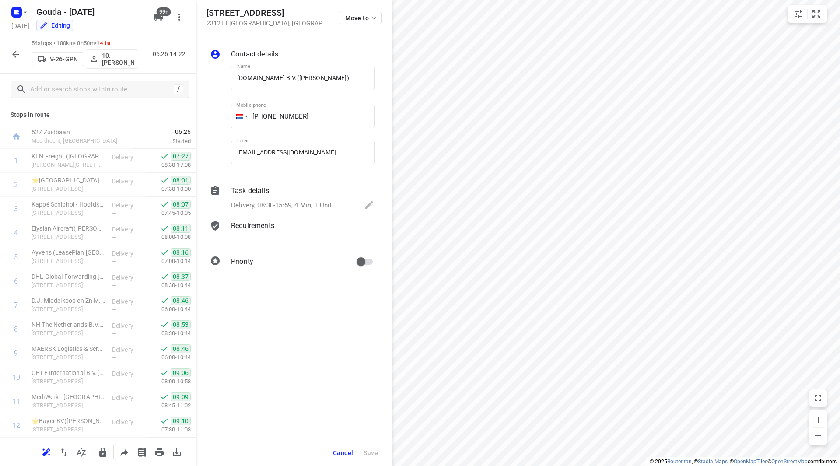
click at [340, 456] on span "Cancel" at bounding box center [343, 452] width 20 height 7
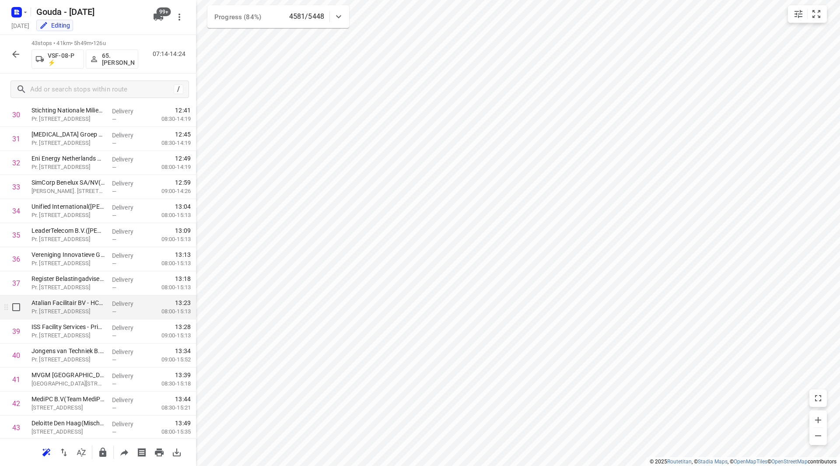
scroll to position [770, 0]
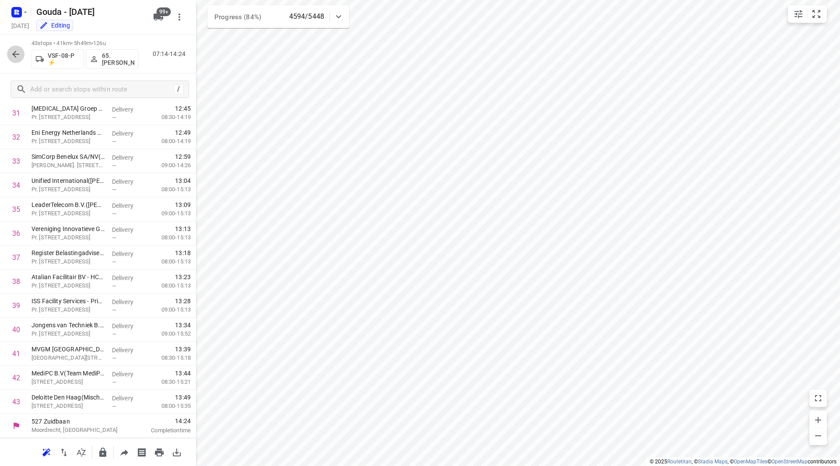
click at [16, 55] on icon "button" at bounding box center [16, 54] width 11 height 11
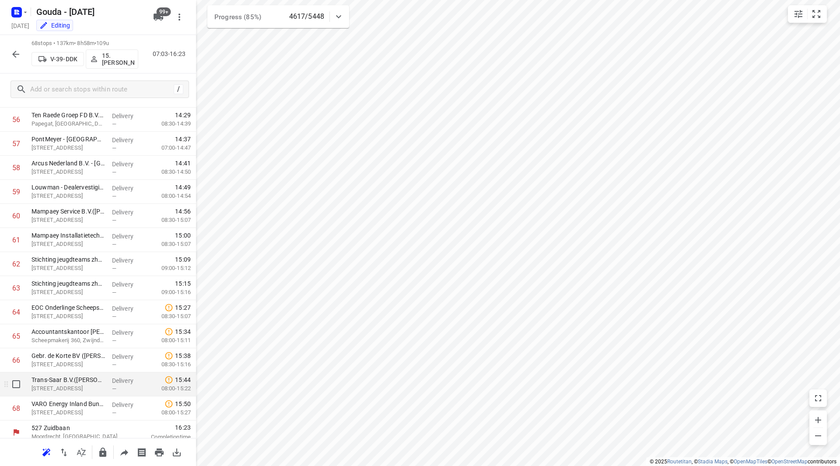
scroll to position [1371, 0]
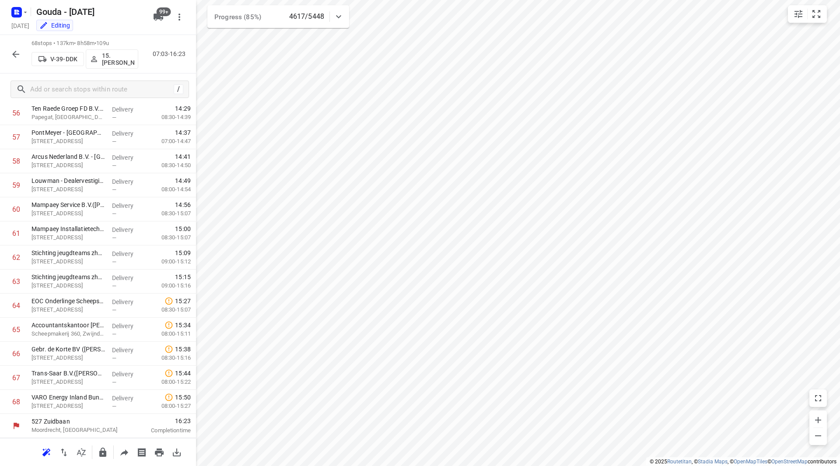
click at [17, 52] on icon "button" at bounding box center [16, 54] width 11 height 11
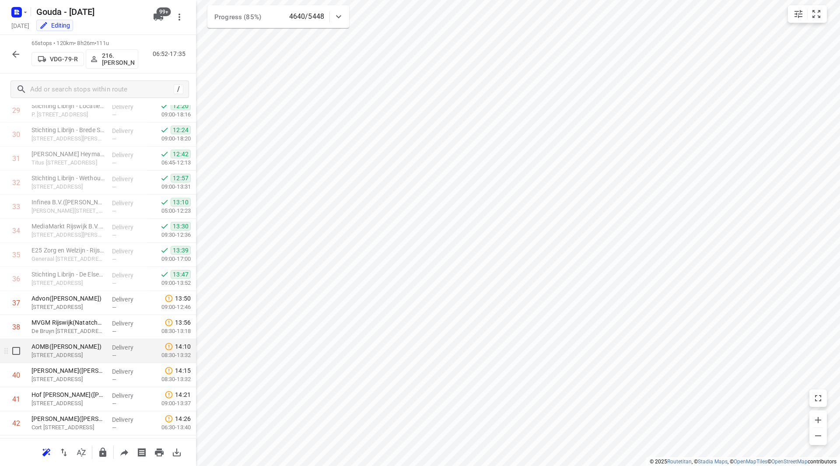
scroll to position [744, 0]
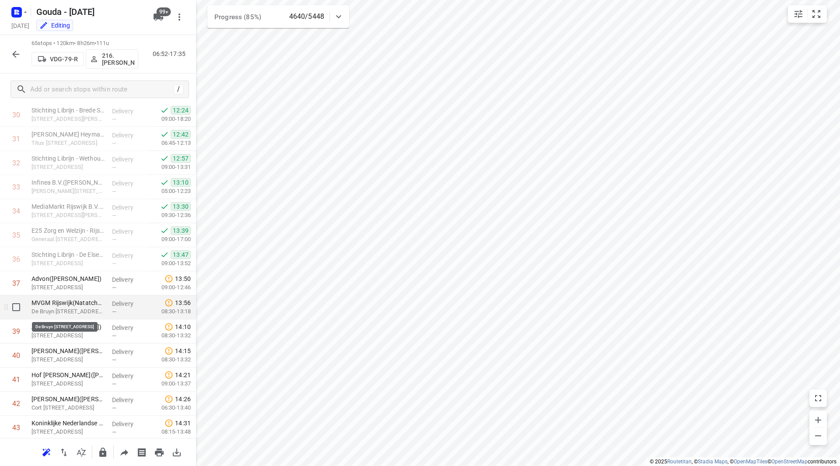
click at [71, 308] on p "De Bruyn [STREET_ADDRESS]" at bounding box center [69, 311] width 74 height 9
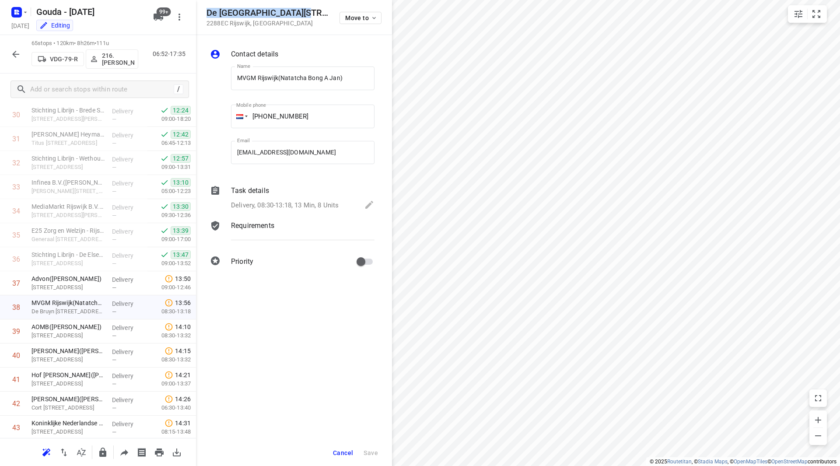
drag, startPoint x: 297, startPoint y: 13, endPoint x: 205, endPoint y: 14, distance: 92.3
click at [205, 14] on div "De Bruyn [STREET_ADDRESS] Move to" at bounding box center [294, 17] width 196 height 35
copy h5 "De [GEOGRAPHIC_DATA][STREET_ADDRESS]"
click at [338, 455] on span "Cancel" at bounding box center [343, 452] width 20 height 7
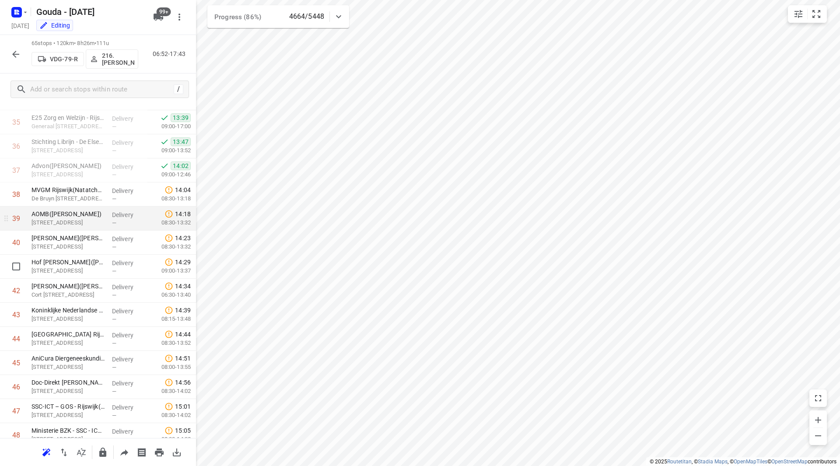
scroll to position [819, 0]
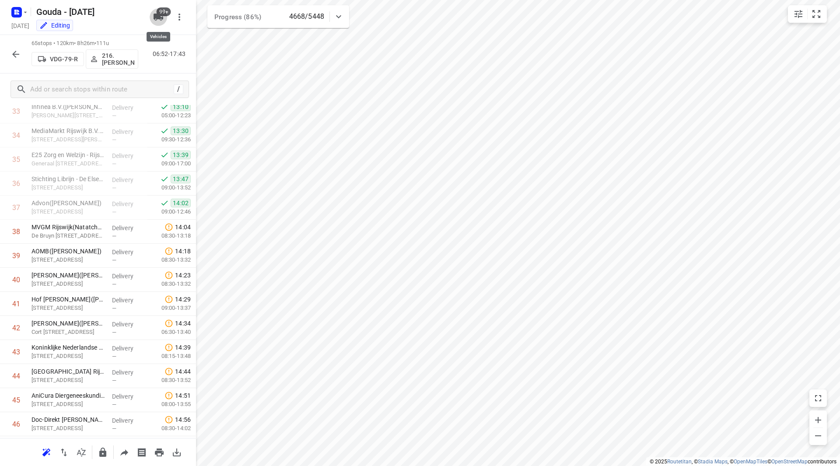
click at [155, 19] on icon "button" at bounding box center [159, 17] width 10 height 7
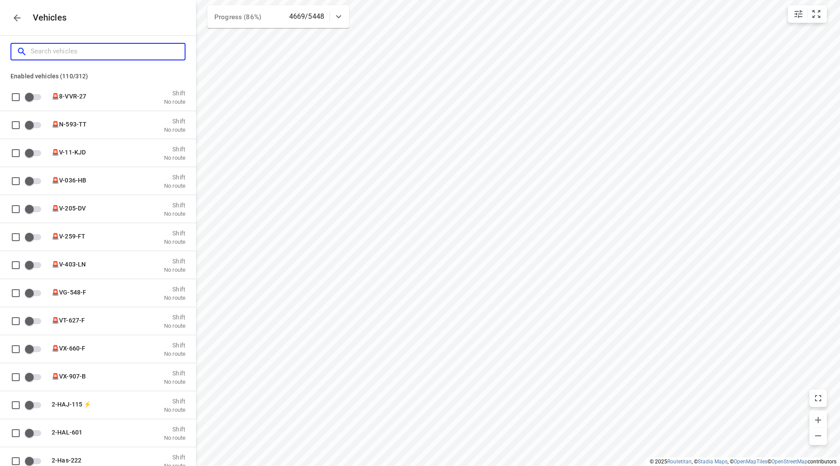
click at [87, 55] on input "Search vehicles" at bounding box center [108, 52] width 154 height 14
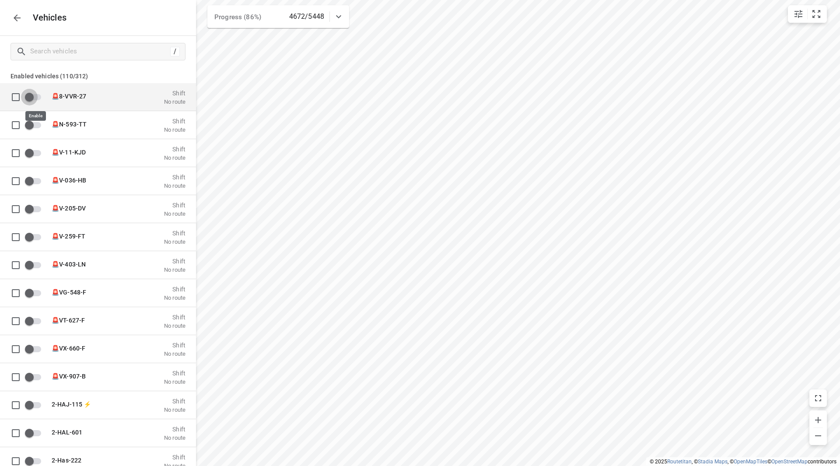
click at [32, 97] on input "grid" at bounding box center [29, 96] width 50 height 17
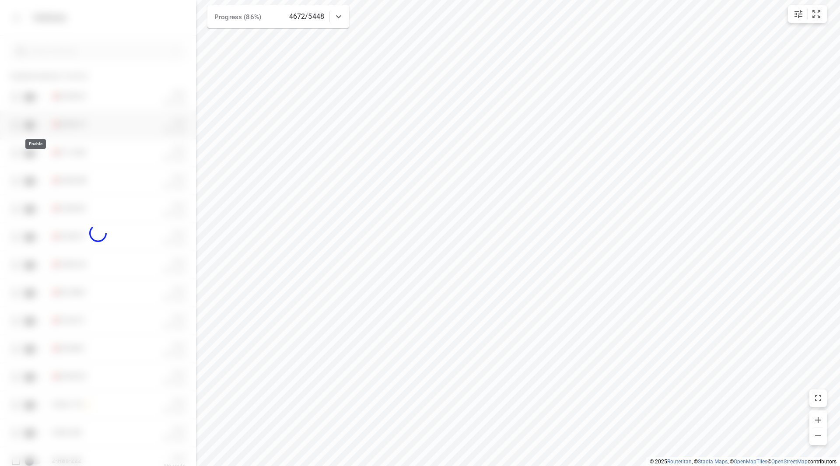
checkbox input "true"
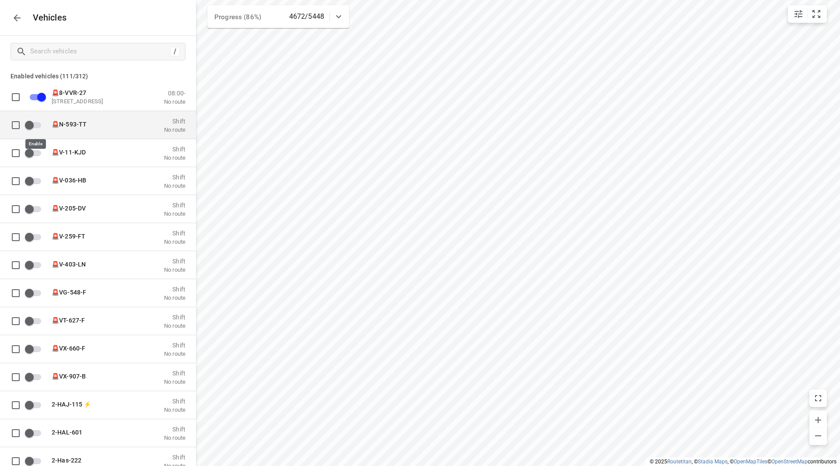
click at [39, 128] on input "grid" at bounding box center [29, 124] width 50 height 17
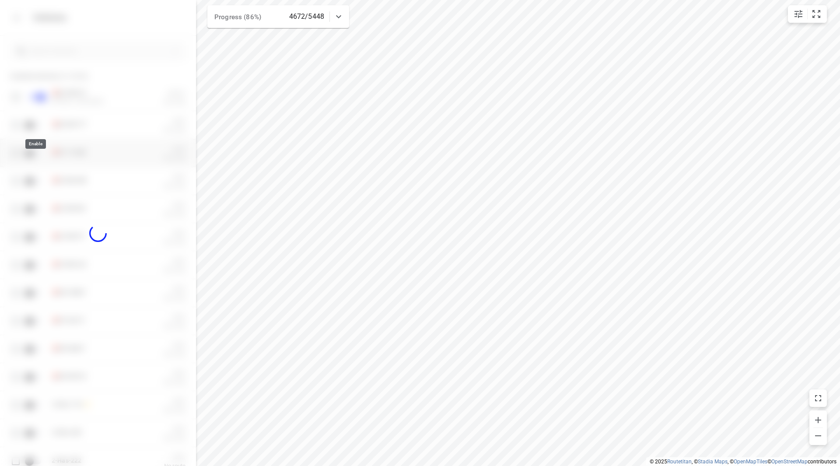
checkbox input "true"
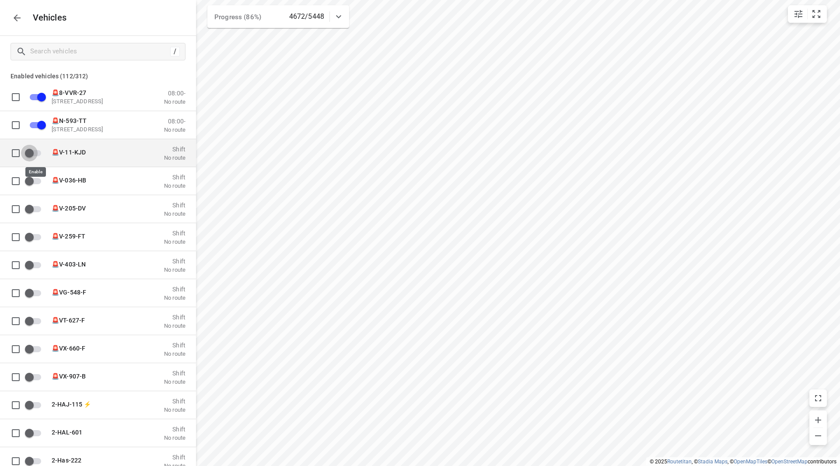
click at [36, 152] on input "grid" at bounding box center [29, 152] width 50 height 17
checkbox input "true"
click at [12, 20] on icon "button" at bounding box center [17, 18] width 11 height 11
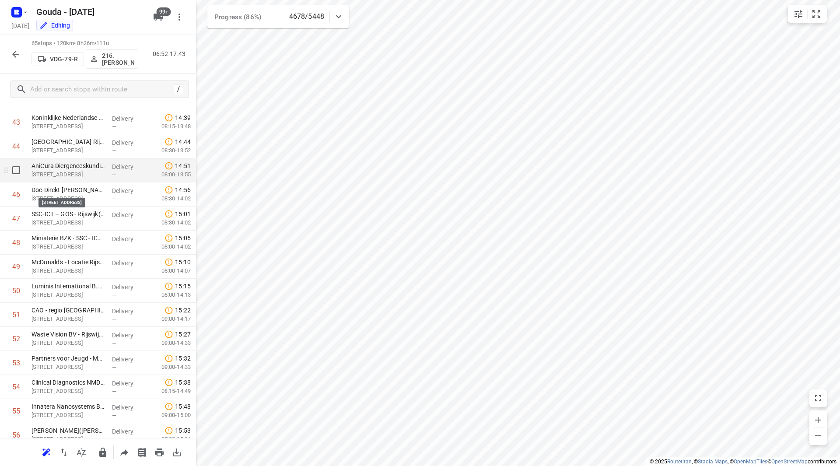
scroll to position [1036, 0]
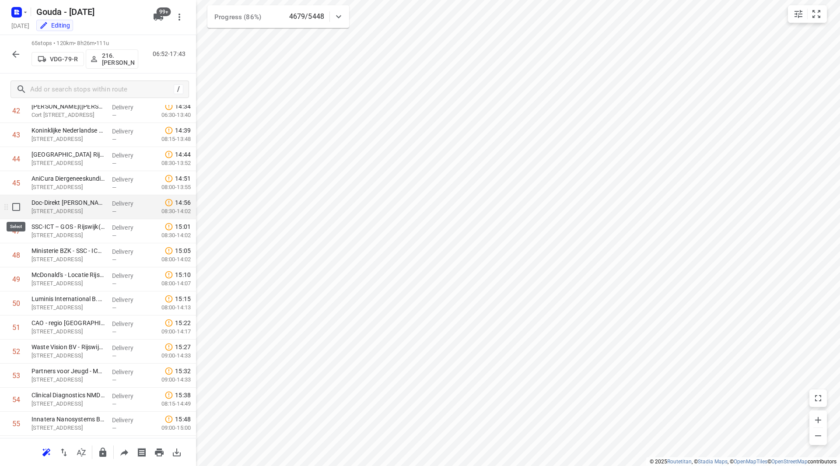
click at [16, 209] on input "checkbox" at bounding box center [16, 207] width 18 height 18
checkbox input "true"
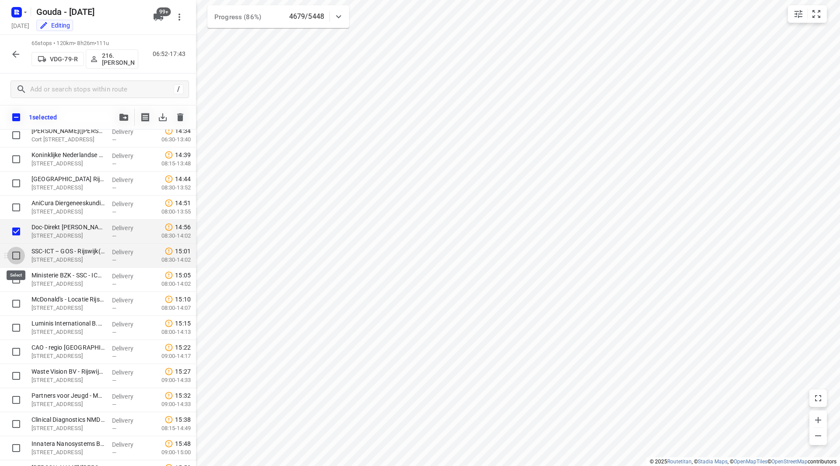
click at [17, 252] on input "checkbox" at bounding box center [16, 256] width 18 height 18
checkbox input "true"
click at [18, 279] on input "checkbox" at bounding box center [16, 280] width 18 height 18
checkbox input "true"
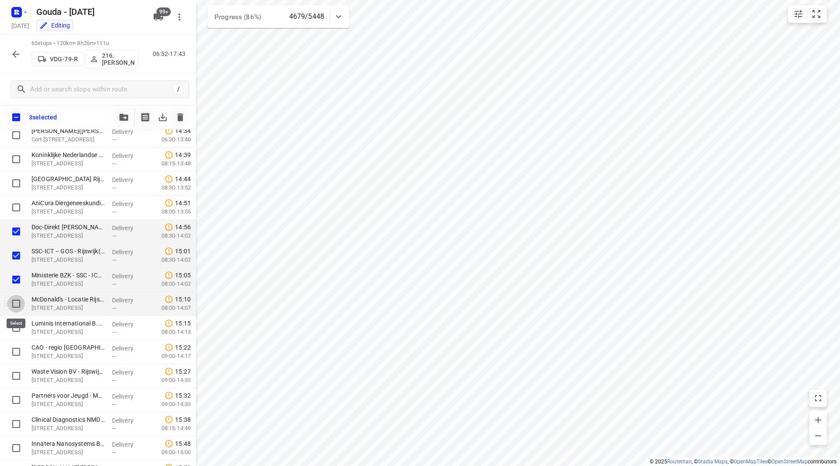
click at [14, 301] on input "checkbox" at bounding box center [16, 304] width 18 height 18
checkbox input "true"
click at [14, 332] on input "checkbox" at bounding box center [16, 328] width 18 height 18
checkbox input "true"
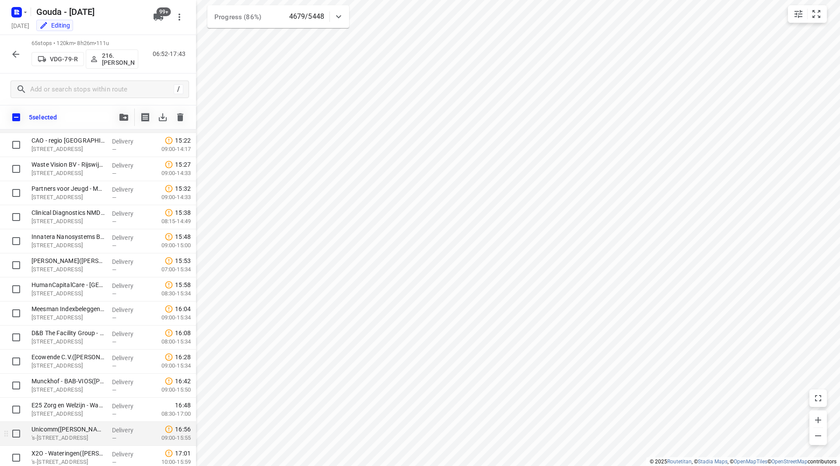
scroll to position [1295, 0]
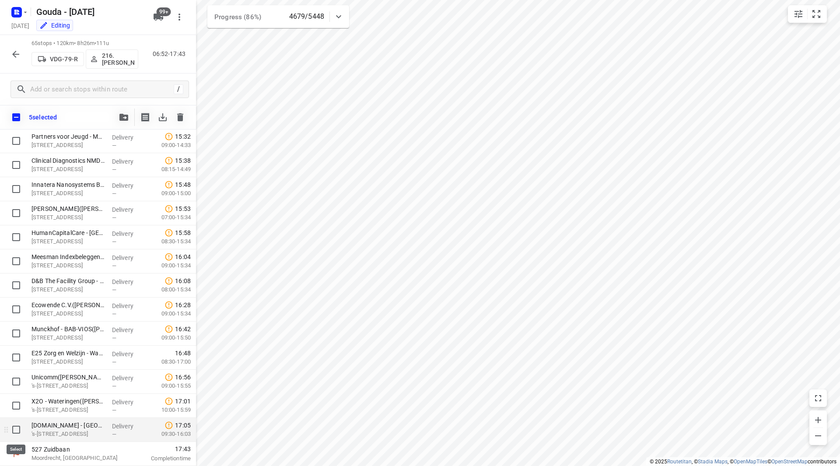
click at [12, 430] on input "checkbox" at bounding box center [16, 430] width 18 height 18
checkbox input "true"
drag, startPoint x: 13, startPoint y: 406, endPoint x: 13, endPoint y: 396, distance: 9.6
click at [14, 406] on input "checkbox" at bounding box center [16, 406] width 18 height 18
checkbox input "true"
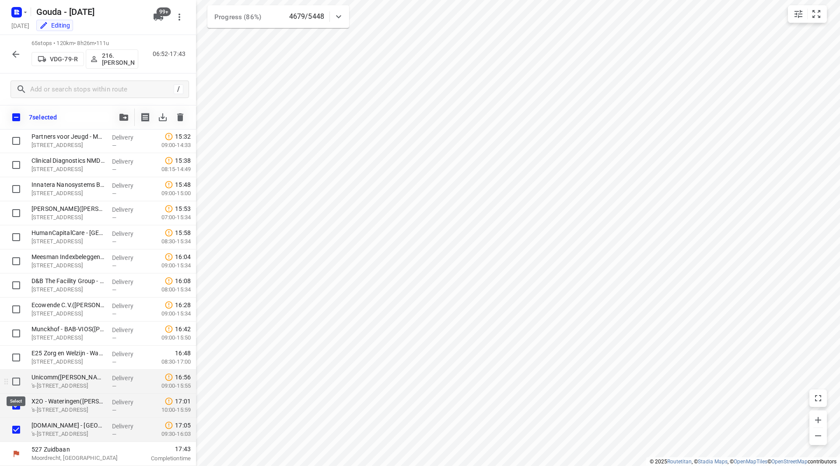
click at [18, 382] on input "checkbox" at bounding box center [16, 382] width 18 height 18
checkbox input "true"
click at [17, 359] on input "checkbox" at bounding box center [16, 358] width 18 height 18
checkbox input "true"
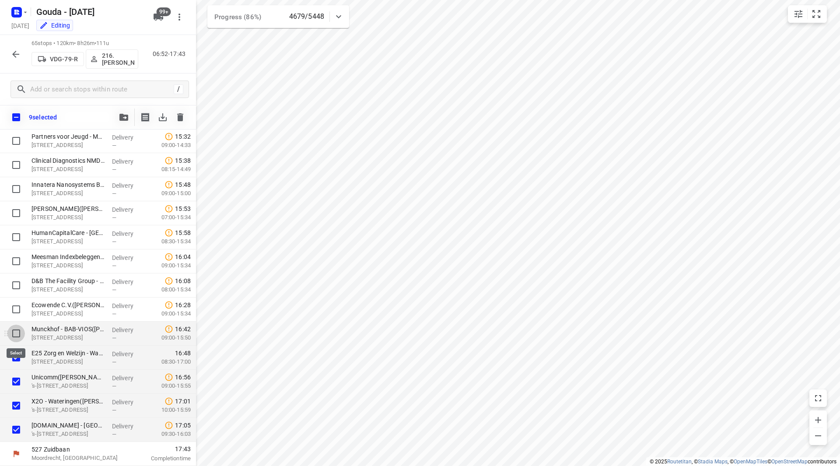
click at [14, 333] on input "checkbox" at bounding box center [16, 334] width 18 height 18
checkbox input "true"
click at [120, 111] on button "button" at bounding box center [124, 118] width 18 height 18
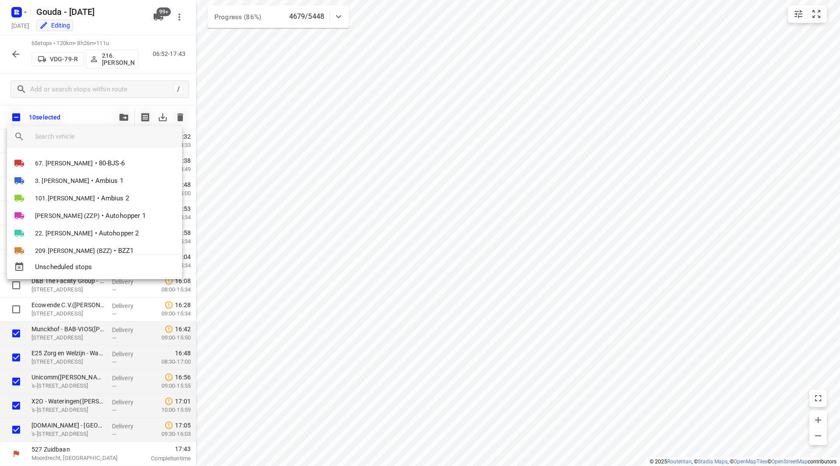
click at [85, 140] on input "search vehicle" at bounding box center [105, 136] width 140 height 13
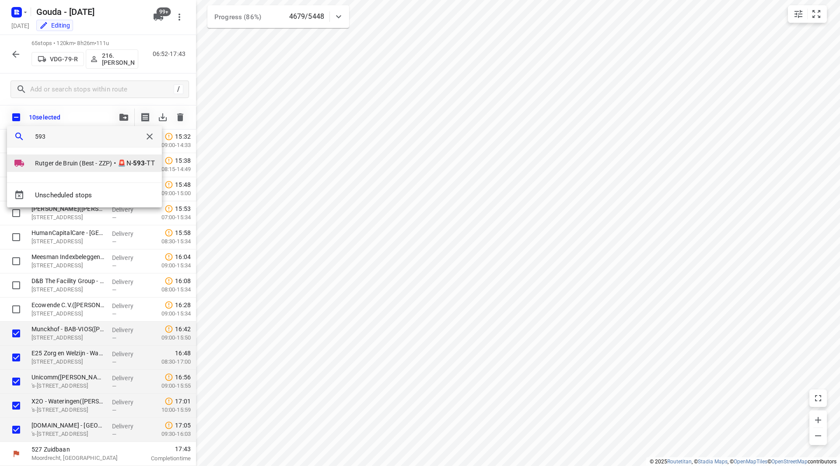
type input "593"
click at [98, 161] on span "Rutger de Bruin (Best - ZZP)" at bounding box center [73, 163] width 77 height 9
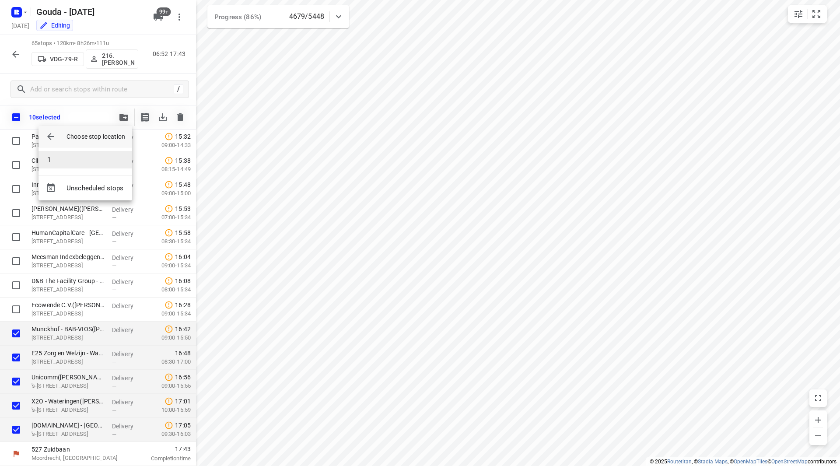
click at [76, 158] on li "1" at bounding box center [86, 160] width 94 height 18
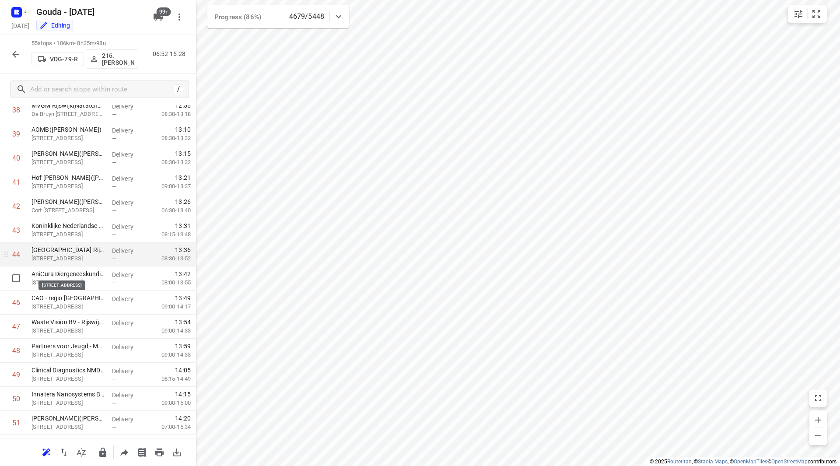
scroll to position [927, 0]
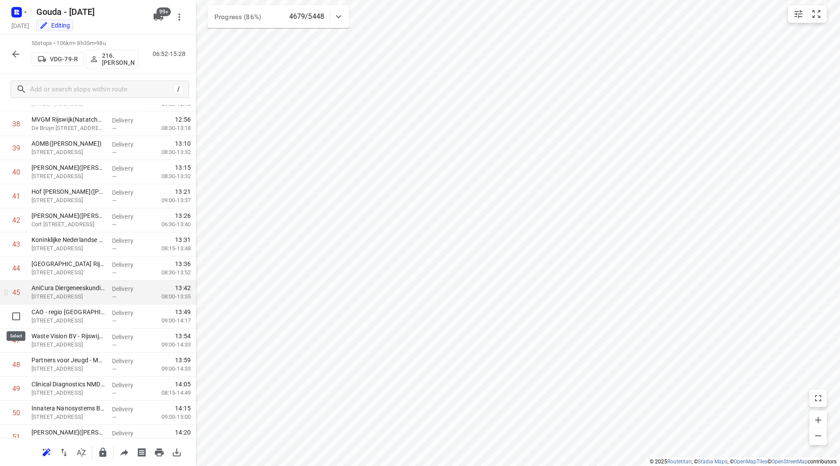
drag, startPoint x: 18, startPoint y: 315, endPoint x: 17, endPoint y: 327, distance: 12.3
click at [18, 315] on input "checkbox" at bounding box center [16, 317] width 18 height 18
checkbox input "true"
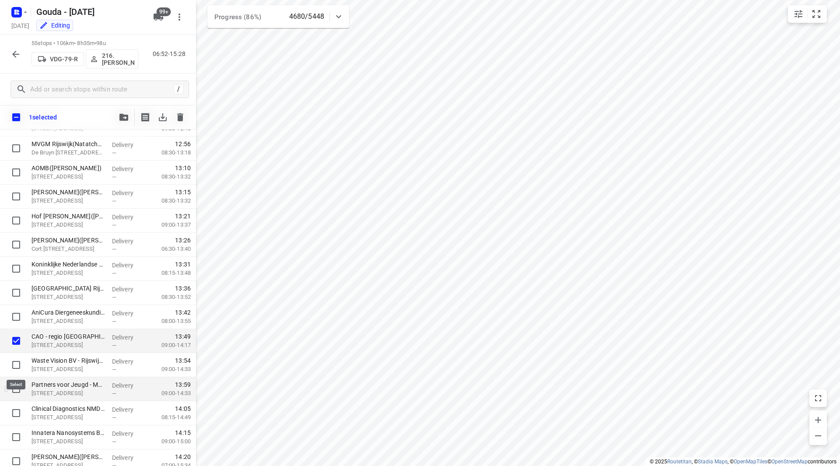
click at [15, 365] on input "checkbox" at bounding box center [16, 365] width 18 height 18
checkbox input "true"
click at [15, 389] on input "checkbox" at bounding box center [16, 389] width 18 height 18
checkbox input "true"
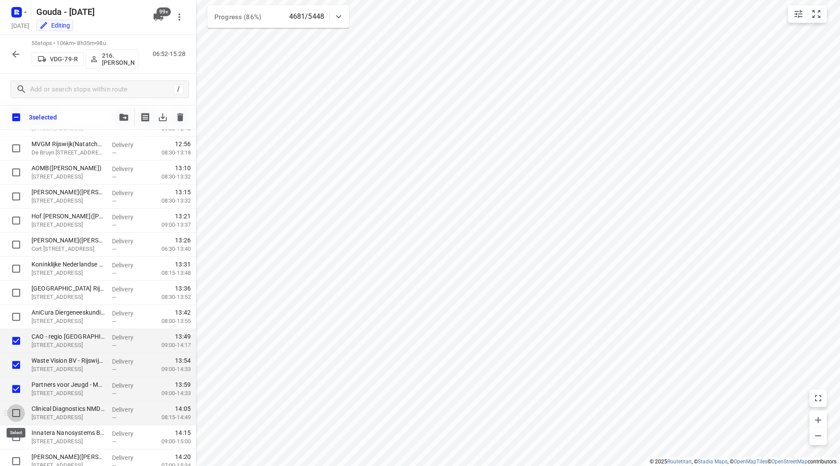
click at [13, 412] on input "checkbox" at bounding box center [16, 413] width 18 height 18
checkbox input "true"
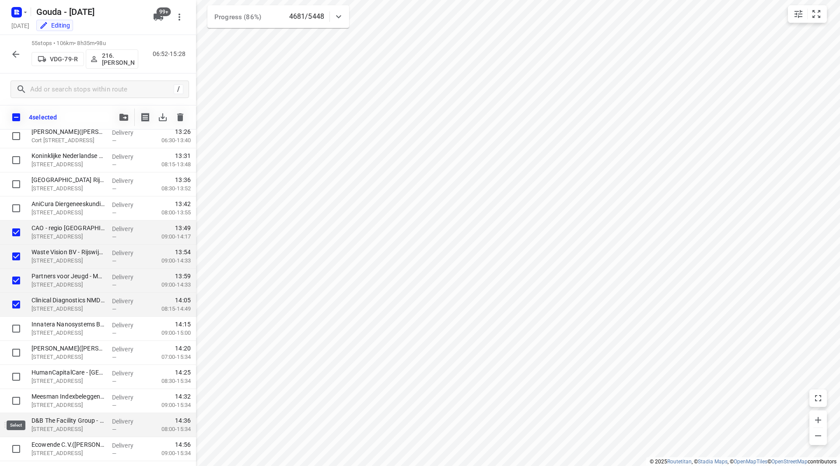
scroll to position [1055, 0]
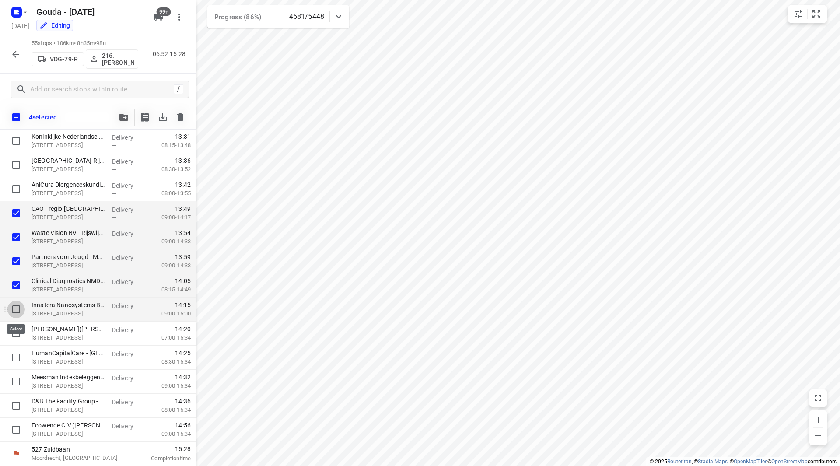
click at [19, 308] on input "checkbox" at bounding box center [16, 310] width 18 height 18
checkbox input "true"
drag, startPoint x: 22, startPoint y: 338, endPoint x: 12, endPoint y: 360, distance: 23.5
click at [21, 338] on input "checkbox" at bounding box center [16, 334] width 18 height 18
checkbox input "true"
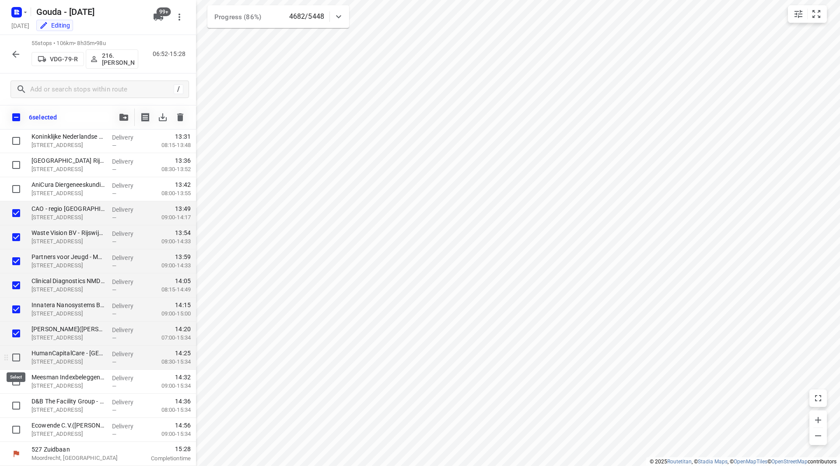
click at [11, 363] on input "checkbox" at bounding box center [16, 358] width 18 height 18
checkbox input "true"
click at [15, 387] on input "checkbox" at bounding box center [16, 382] width 18 height 18
checkbox input "true"
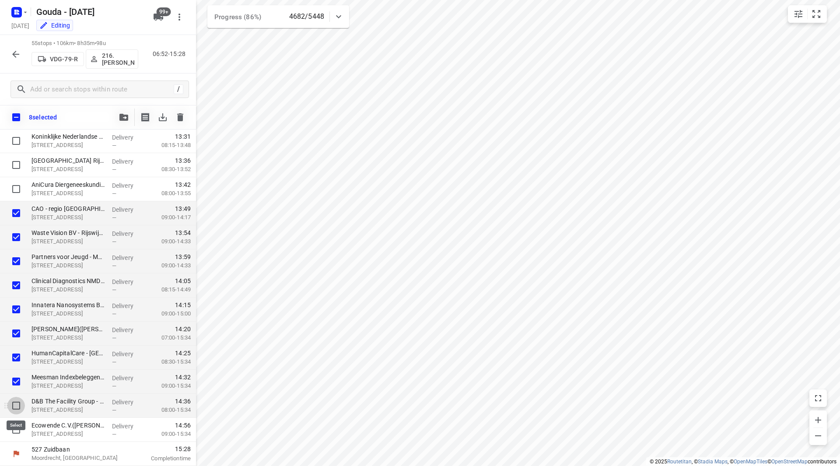
click at [15, 404] on input "checkbox" at bounding box center [16, 406] width 18 height 18
checkbox input "true"
click at [16, 426] on input "checkbox" at bounding box center [16, 430] width 18 height 18
checkbox input "true"
click at [125, 112] on button "button" at bounding box center [124, 118] width 18 height 18
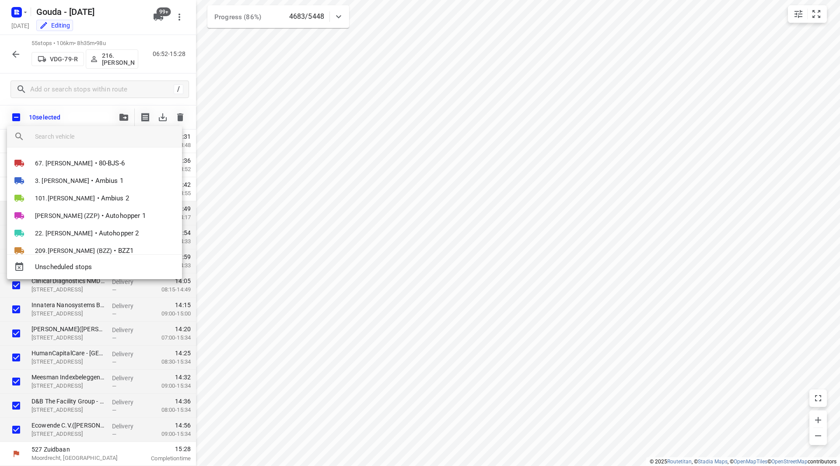
drag, startPoint x: 83, startPoint y: 128, endPoint x: 80, endPoint y: 132, distance: 5.1
click at [81, 130] on div at bounding box center [108, 136] width 147 height 21
click at [80, 132] on input "search vehicle" at bounding box center [105, 136] width 140 height 13
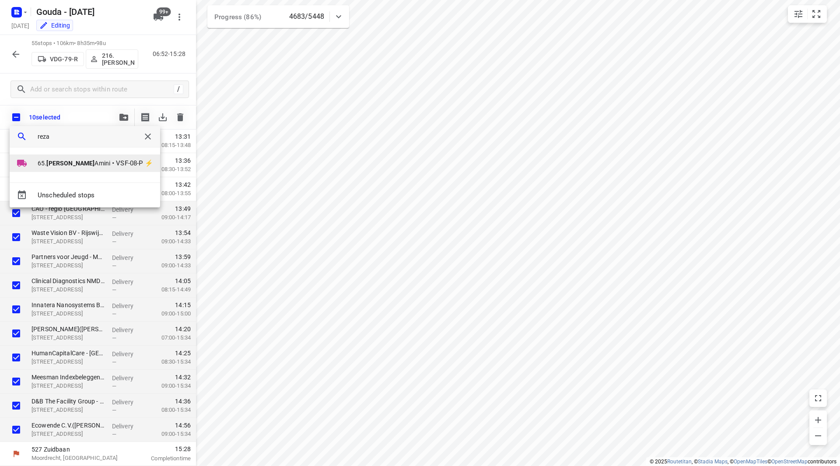
type input "reza"
click at [74, 160] on span "65. Reza Amini" at bounding box center [74, 163] width 73 height 9
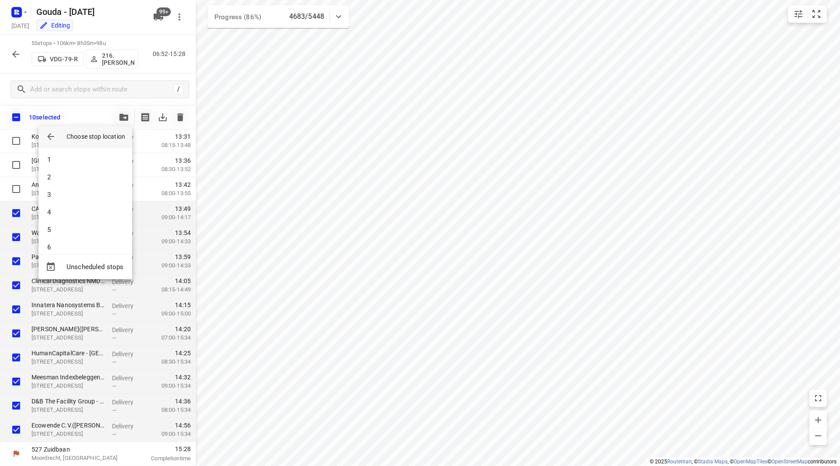
click at [79, 120] on div at bounding box center [420, 233] width 840 height 466
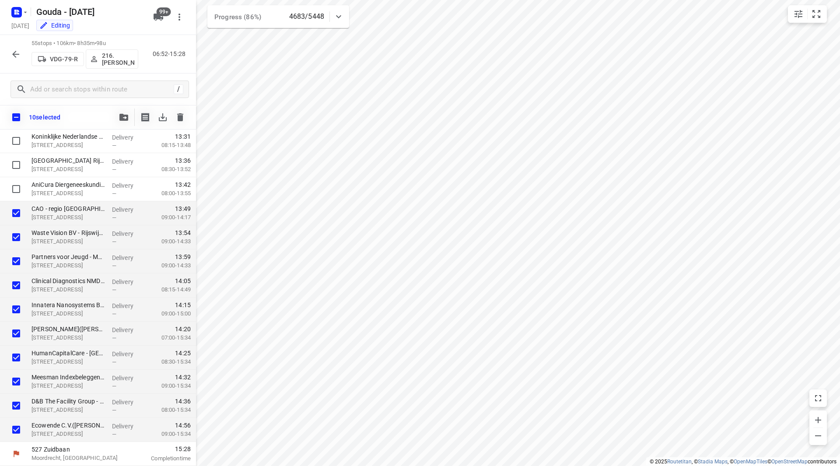
click at [123, 116] on icon "button" at bounding box center [123, 117] width 9 height 7
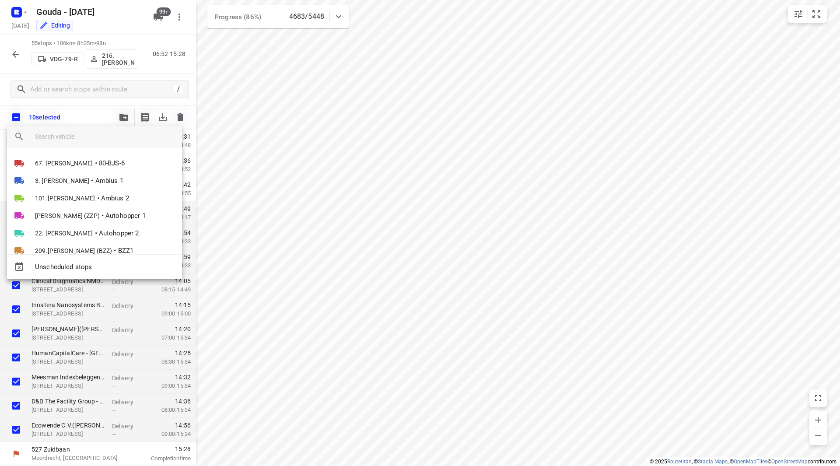
click at [57, 137] on input "search vehicle" at bounding box center [105, 136] width 140 height 13
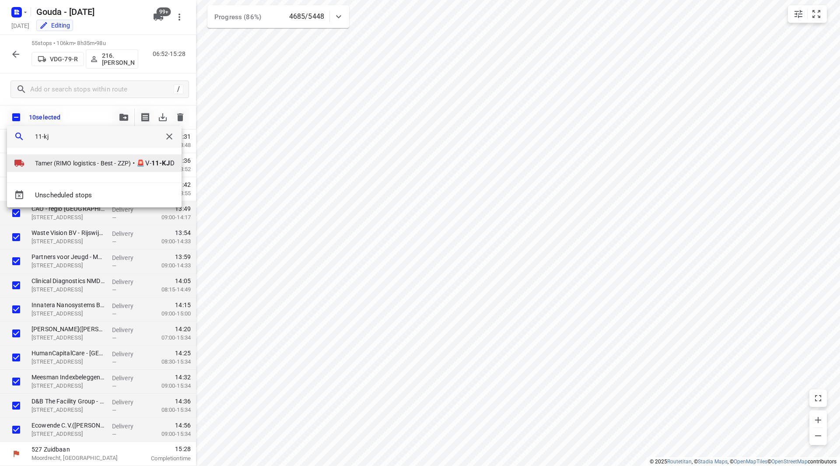
type input "11-kj"
click at [69, 162] on span "Tamer (RIMO logistics - Best - ZZP)" at bounding box center [83, 163] width 96 height 9
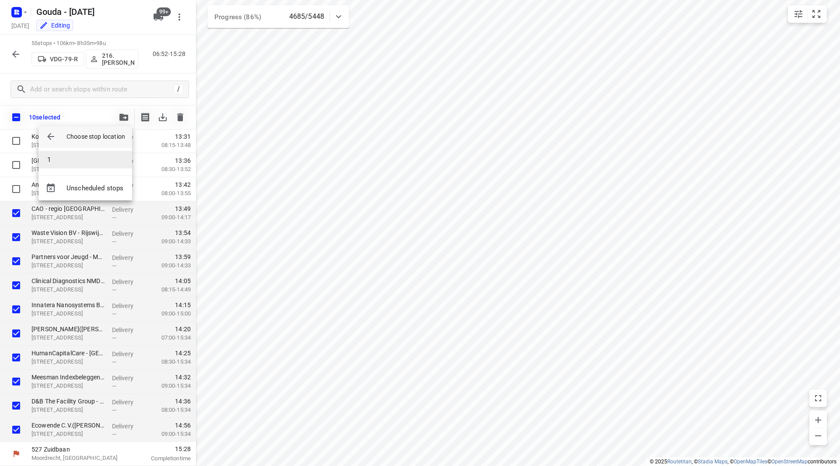
click at [64, 158] on li "1" at bounding box center [86, 160] width 94 height 18
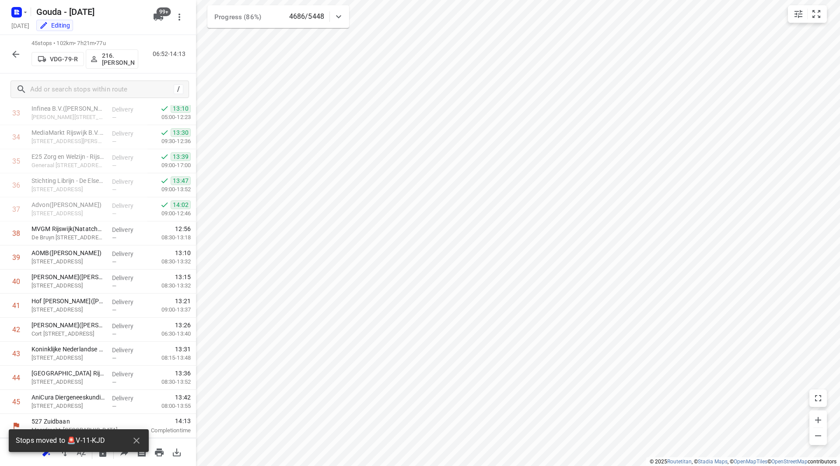
scroll to position [818, 0]
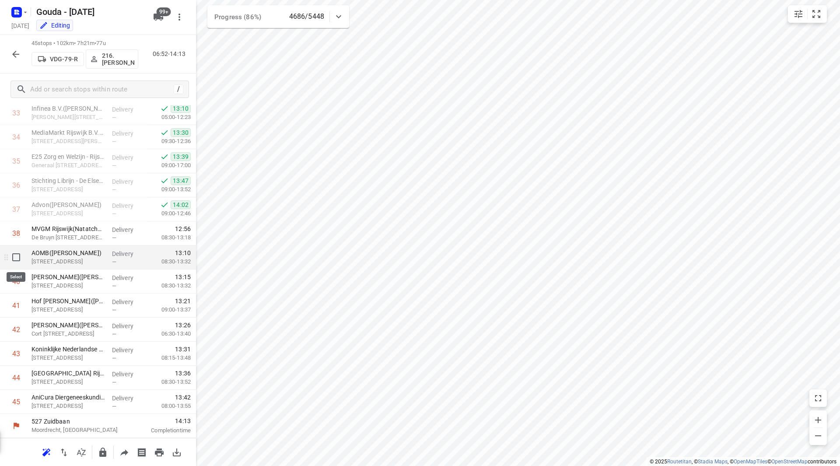
click at [21, 253] on input "checkbox" at bounding box center [16, 258] width 18 height 18
checkbox input "true"
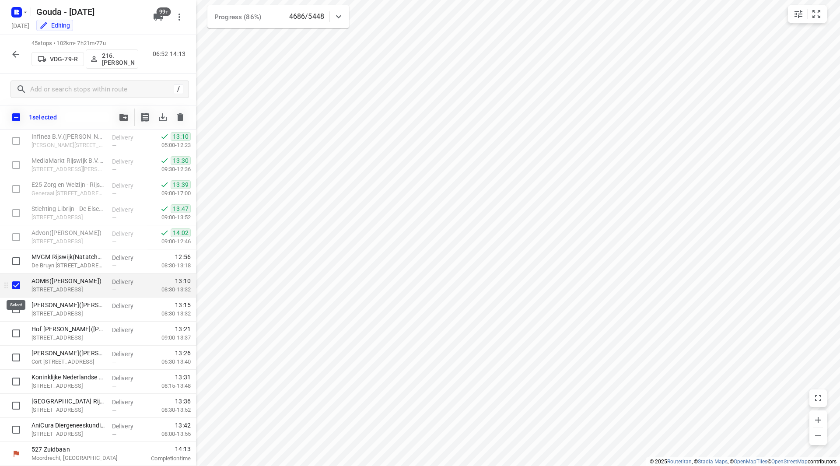
scroll to position [814, 0]
click at [15, 314] on input "checkbox" at bounding box center [16, 310] width 18 height 18
checkbox input "true"
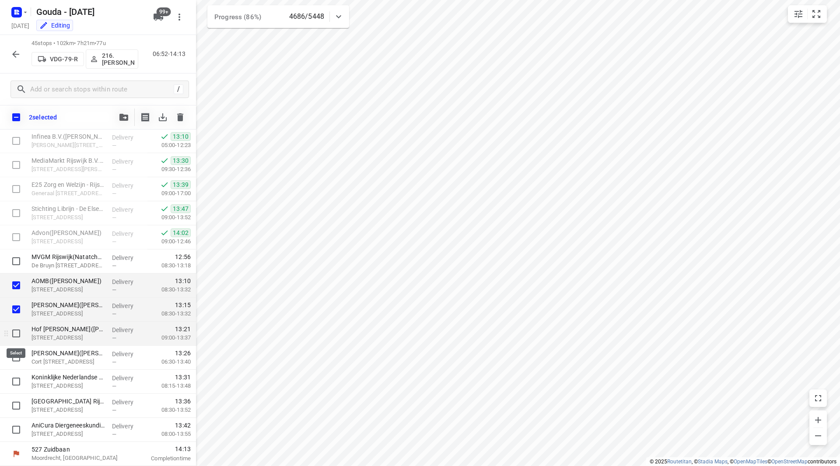
click at [17, 338] on input "checkbox" at bounding box center [16, 334] width 18 height 18
checkbox input "true"
drag, startPoint x: 18, startPoint y: 356, endPoint x: 18, endPoint y: 369, distance: 13.1
click at [18, 356] on input "checkbox" at bounding box center [16, 358] width 18 height 18
checkbox input "true"
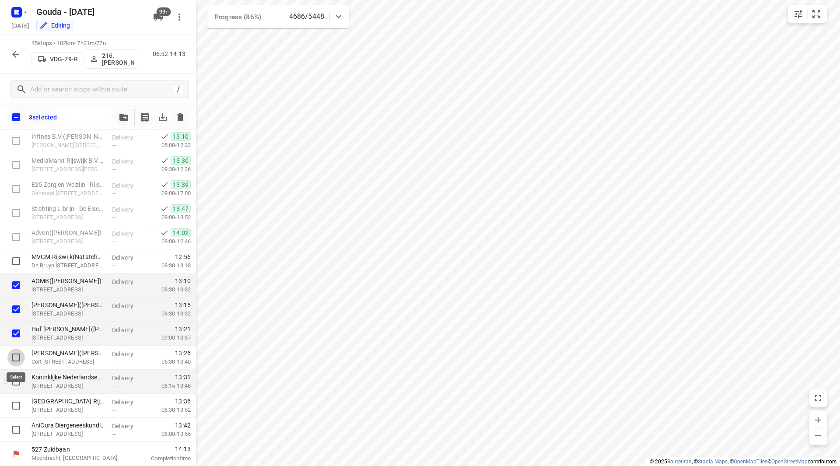
click at [16, 375] on input "checkbox" at bounding box center [16, 382] width 18 height 18
checkbox input "true"
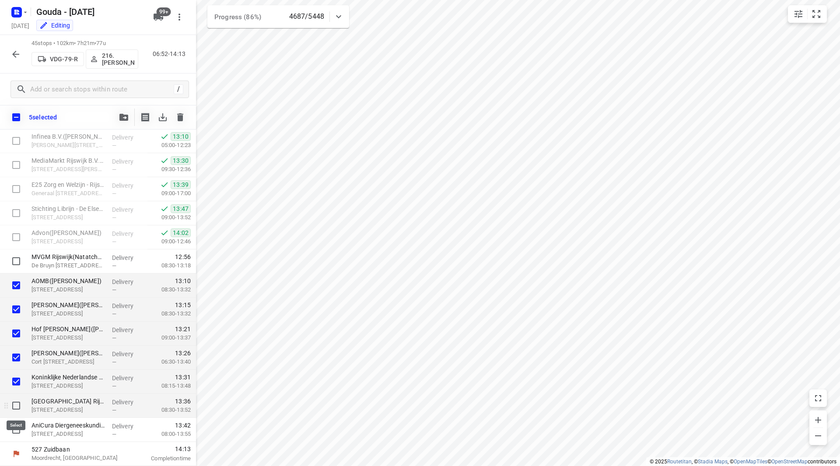
click at [15, 408] on input "checkbox" at bounding box center [16, 406] width 18 height 18
checkbox input "true"
click at [14, 430] on input "checkbox" at bounding box center [16, 430] width 18 height 18
checkbox input "true"
click at [125, 116] on icon "button" at bounding box center [123, 117] width 9 height 7
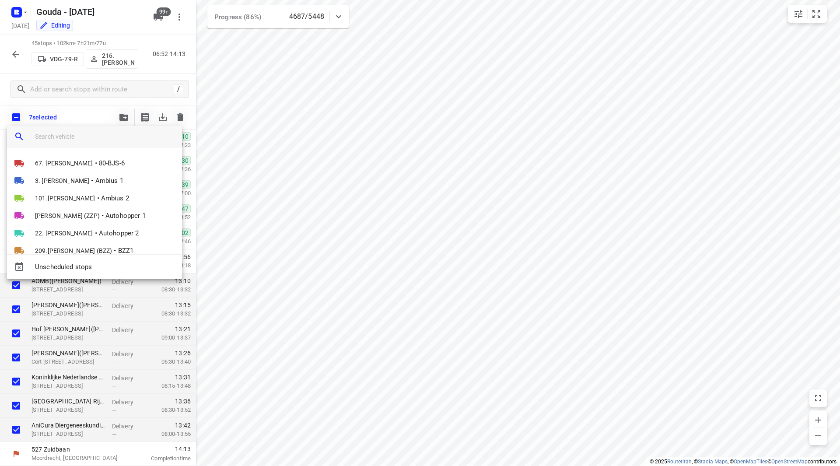
click at [84, 133] on input "search vehicle" at bounding box center [105, 136] width 140 height 13
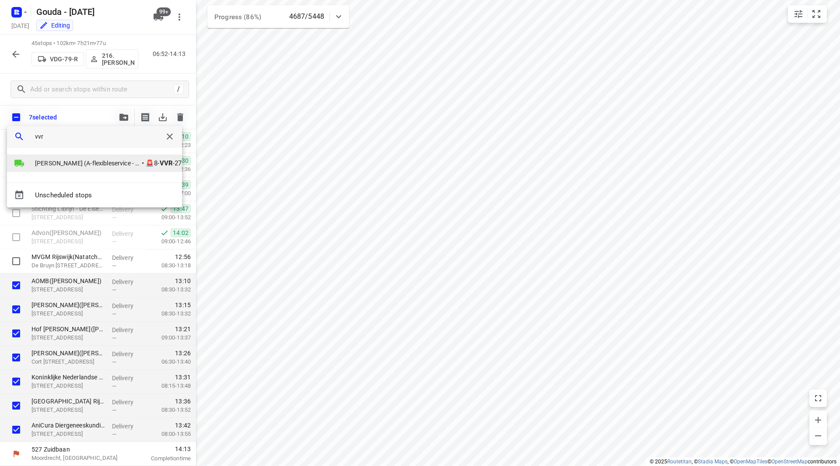
type input "vvr"
click at [79, 159] on span "[PERSON_NAME] (A-flexibleservice - Best- ZZP)" at bounding box center [87, 163] width 105 height 9
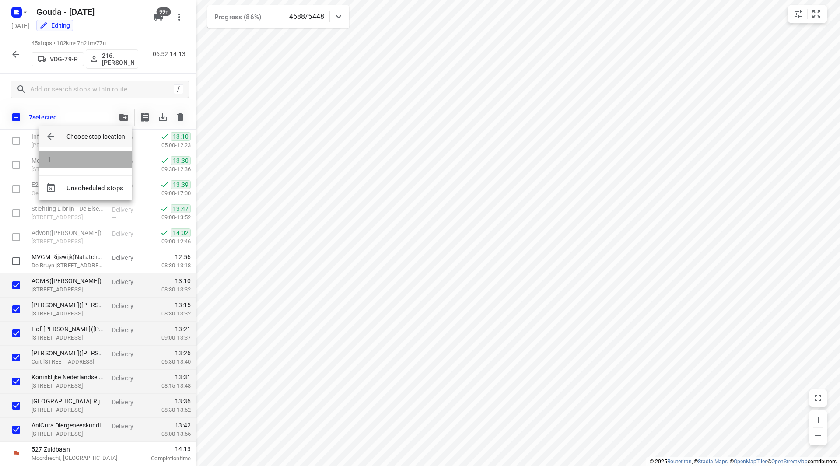
click at [74, 156] on li "1" at bounding box center [86, 160] width 94 height 18
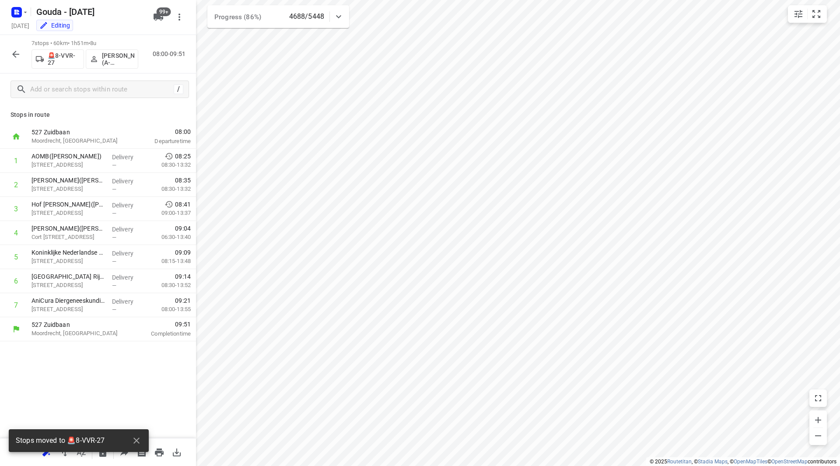
scroll to position [0, 0]
click at [114, 57] on p "[PERSON_NAME] (A-flexibleservice - Best- ZZP)" at bounding box center [118, 59] width 32 height 14
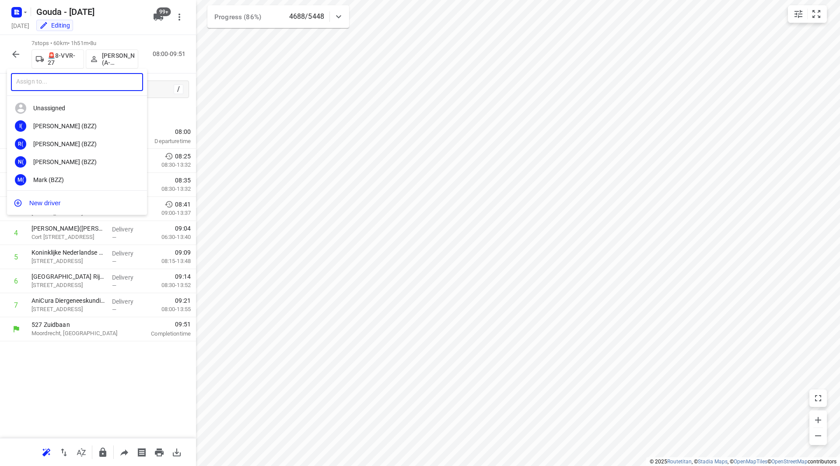
click at [63, 85] on input "text" at bounding box center [77, 82] width 132 height 18
type input "joyc"
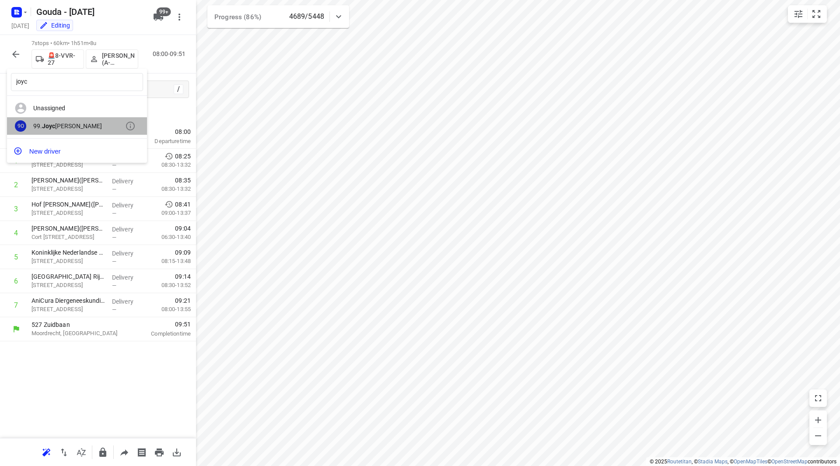
click at [86, 128] on div "99. Joyc e Offermans" at bounding box center [79, 126] width 92 height 7
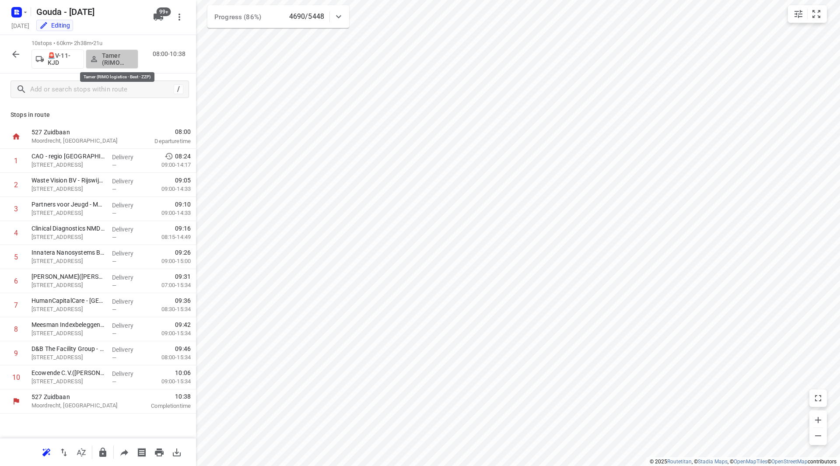
click at [113, 57] on p "Tamer (RIMO logistics - Best - ZZP)" at bounding box center [118, 59] width 32 height 14
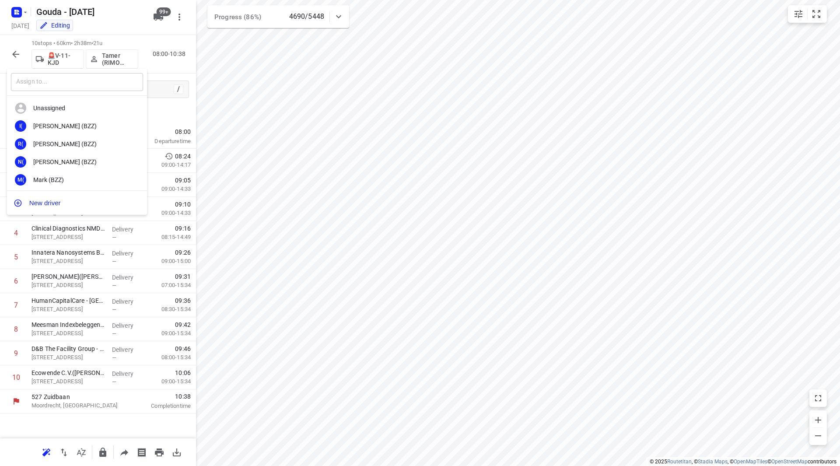
click at [75, 87] on input "text" at bounding box center [77, 82] width 132 height 18
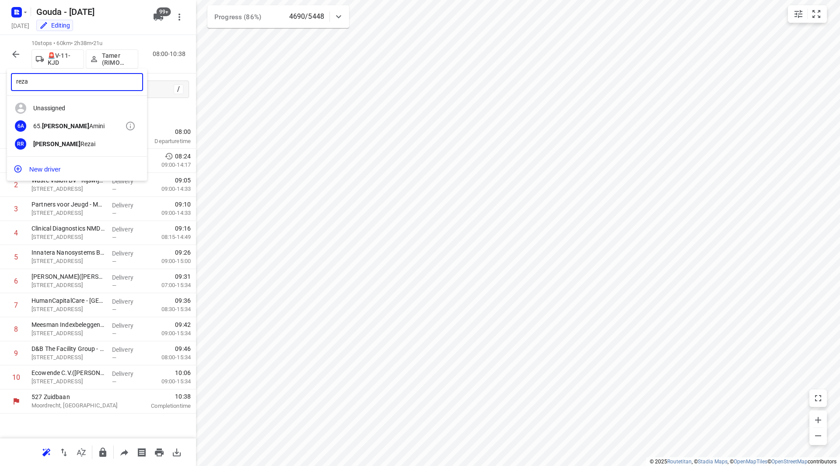
type input "reza"
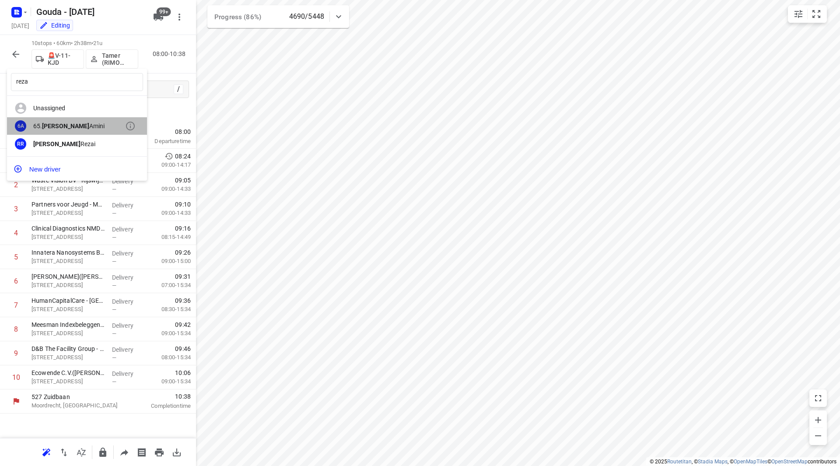
click at [70, 123] on div "65. Reza Amini" at bounding box center [79, 126] width 92 height 7
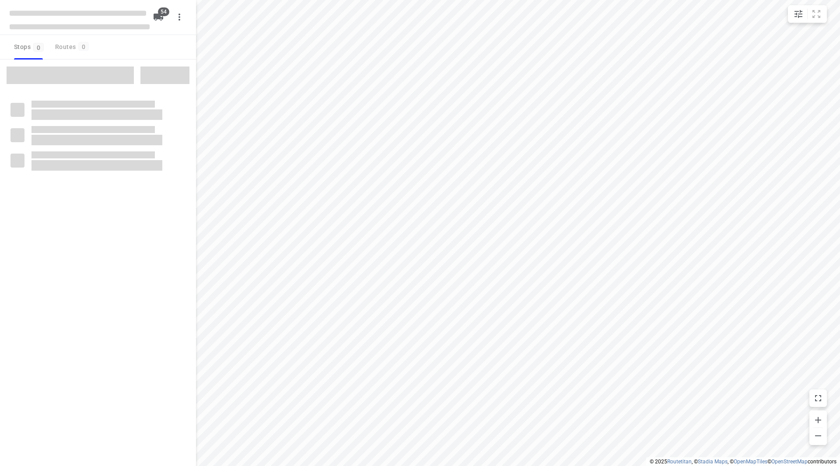
checkbox input "true"
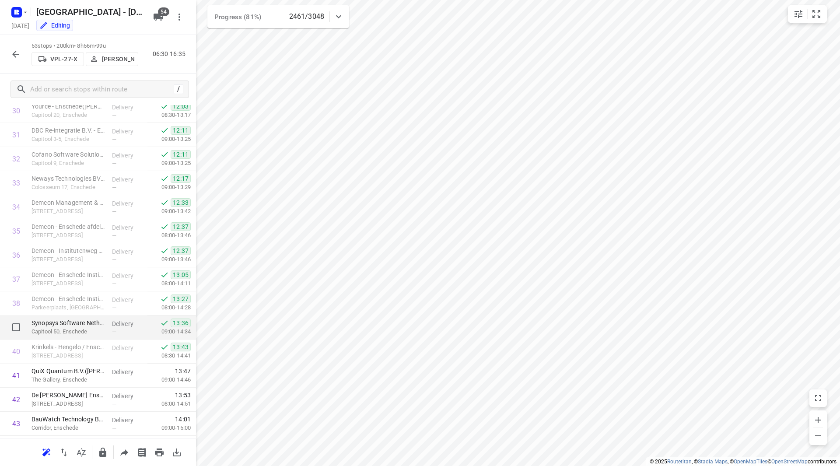
scroll to position [879, 0]
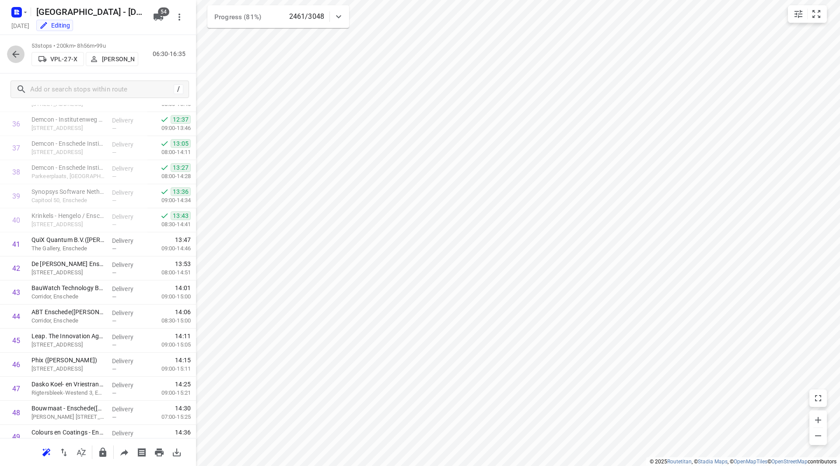
click at [17, 50] on icon "button" at bounding box center [16, 54] width 11 height 11
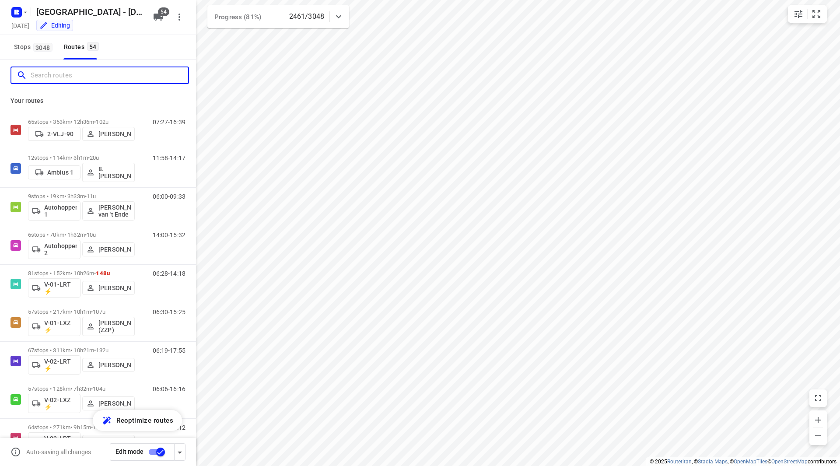
click at [56, 81] on input "Search routes" at bounding box center [110, 76] width 158 height 14
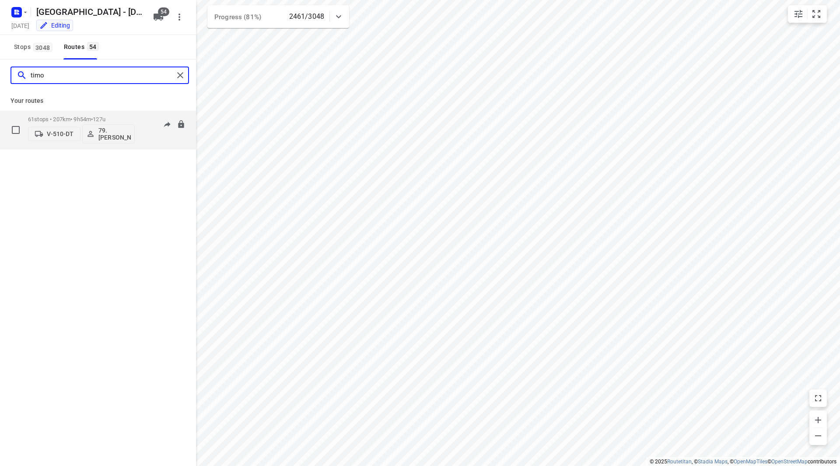
type input "timo"
click at [133, 115] on div "61 stops • 207km • 9h54m • 127u V-510-DT 79. [PERSON_NAME]" at bounding box center [81, 130] width 107 height 36
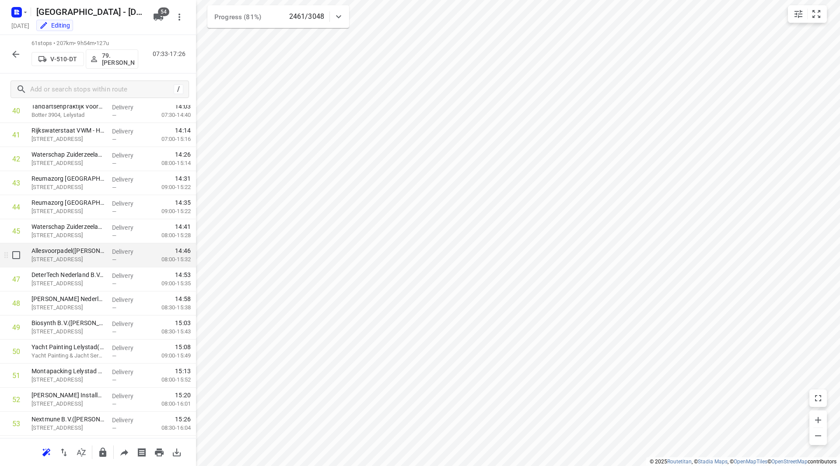
scroll to position [984, 0]
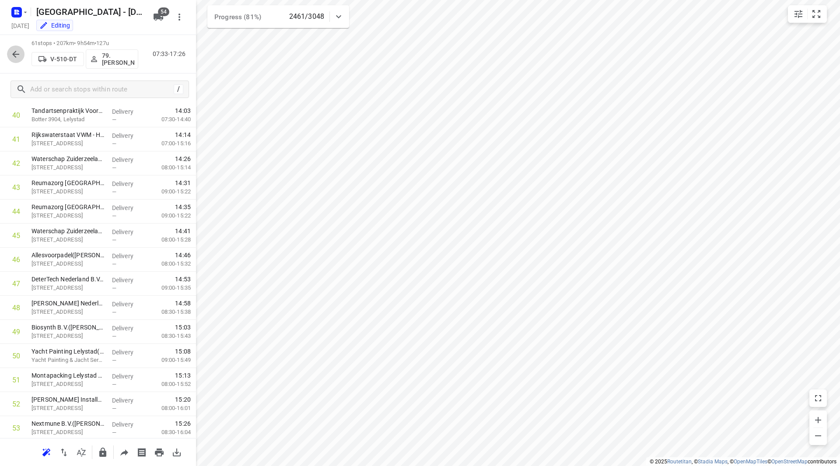
click at [18, 52] on icon "button" at bounding box center [16, 54] width 11 height 11
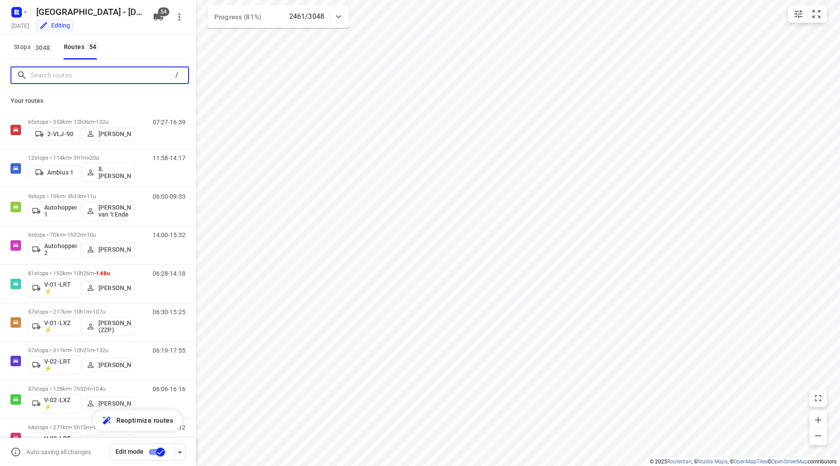
click at [63, 71] on input "Search routes" at bounding box center [101, 76] width 140 height 14
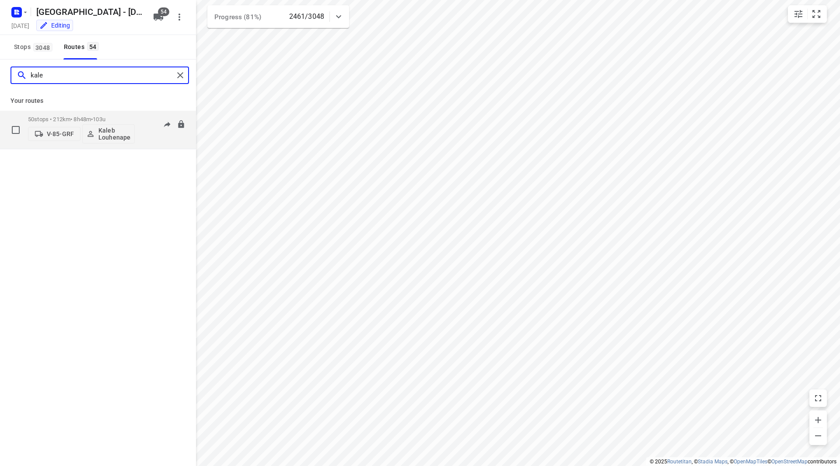
type input "kale"
click at [110, 123] on div "V-85-GRF Kaleb Louhenapessy" at bounding box center [81, 133] width 107 height 21
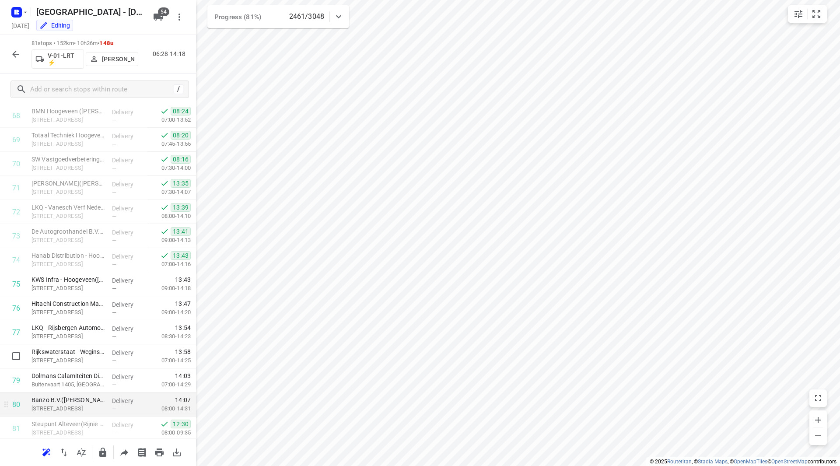
scroll to position [1684, 0]
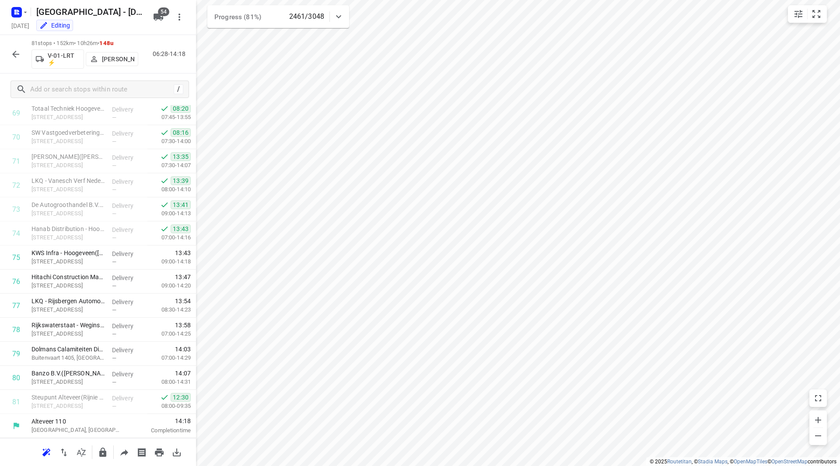
click at [15, 55] on icon "button" at bounding box center [16, 54] width 11 height 11
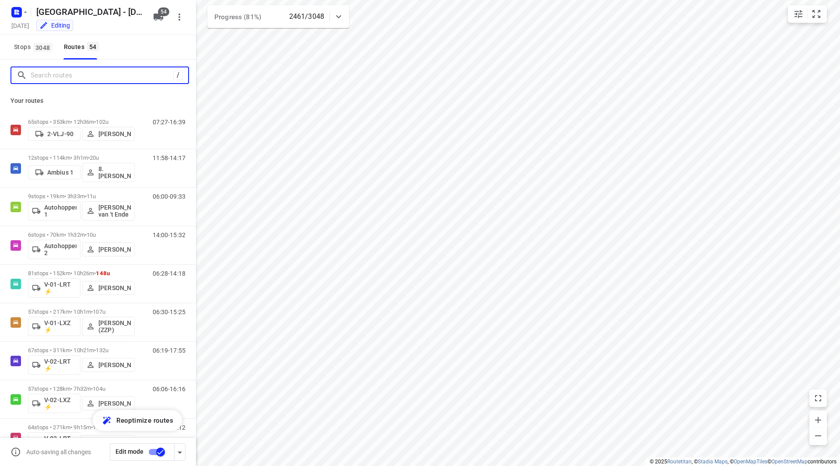
click at [68, 77] on input "Search routes" at bounding box center [102, 76] width 143 height 14
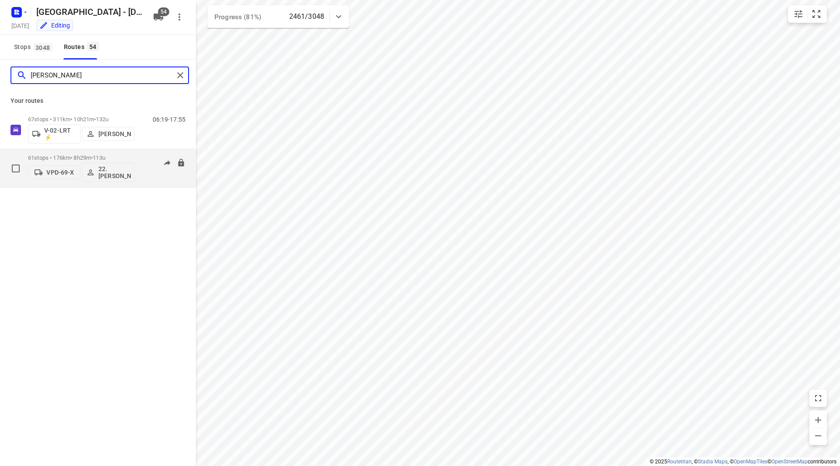
type input "frank"
click at [116, 152] on div "61 stops • 176km • 8h29m • 113u VPD-69-X 22. Franky Tahamata" at bounding box center [81, 168] width 107 height 36
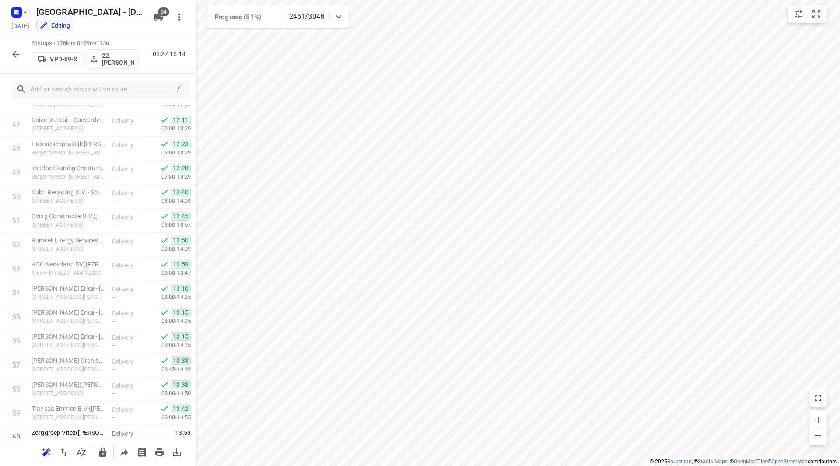
scroll to position [1203, 0]
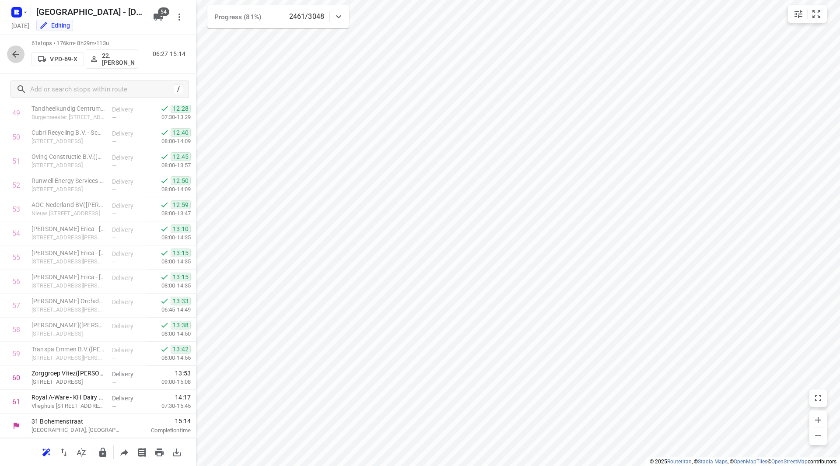
click at [17, 51] on icon "button" at bounding box center [16, 54] width 11 height 11
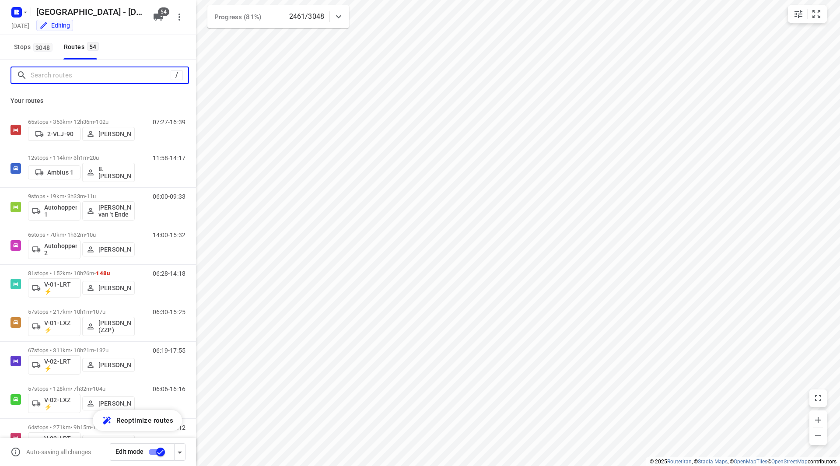
click at [57, 76] on input "Search routes" at bounding box center [101, 76] width 140 height 14
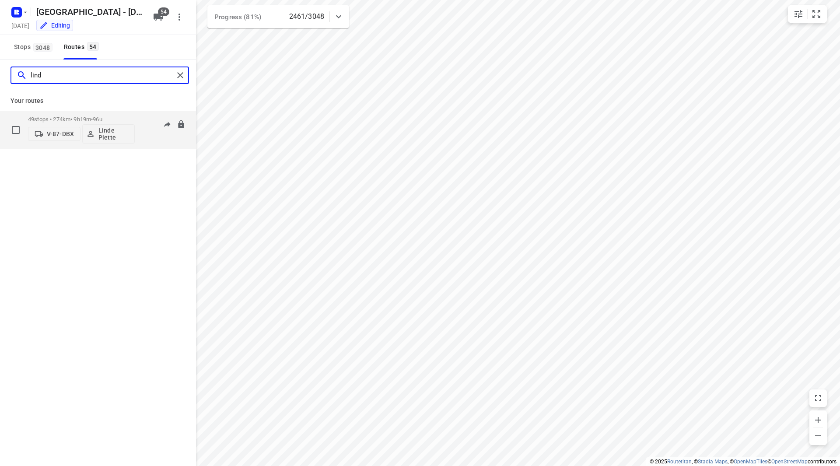
type input "lind"
click at [116, 119] on p "49 stops • 274km • 9h19m • 96u" at bounding box center [81, 119] width 107 height 7
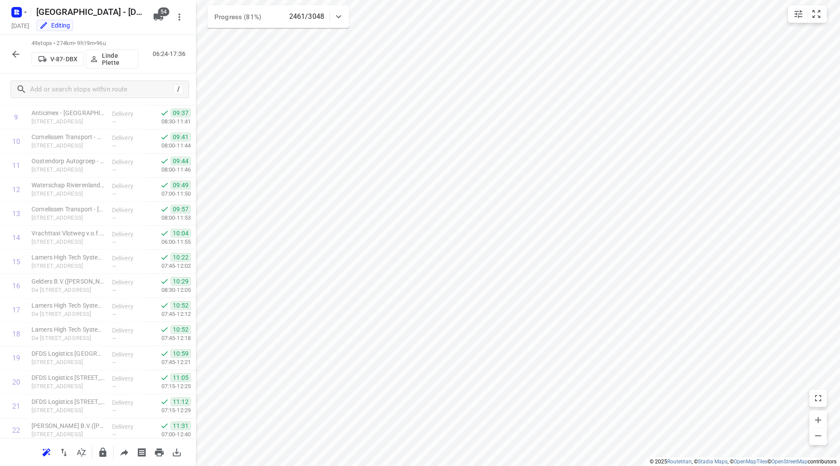
scroll to position [914, 0]
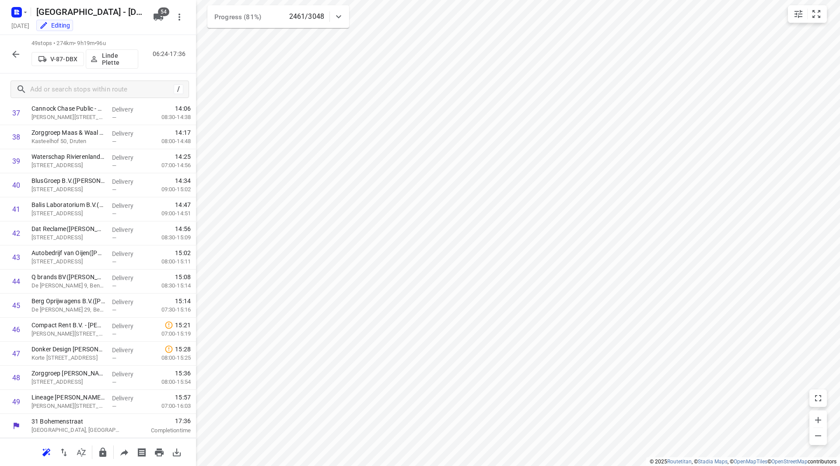
click at [11, 52] on icon "button" at bounding box center [16, 54] width 11 height 11
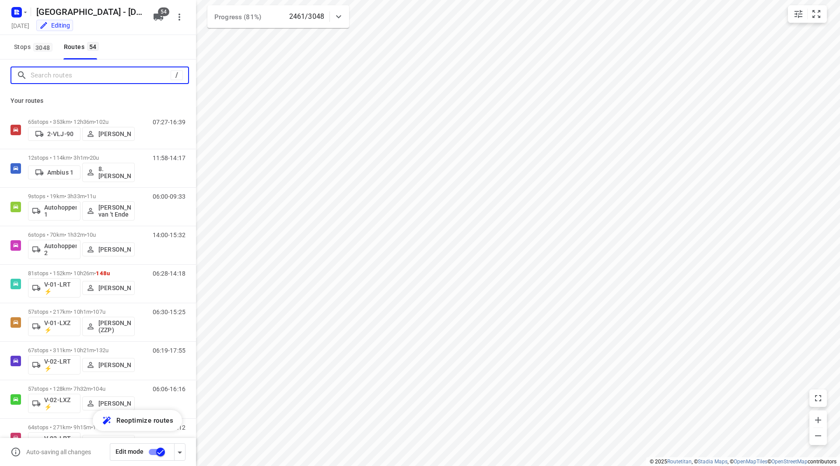
click at [51, 77] on input "Search routes" at bounding box center [101, 76] width 140 height 14
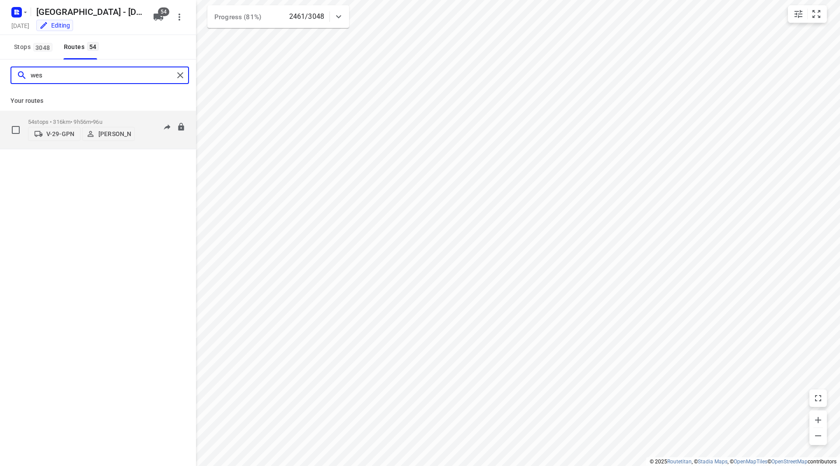
type input "wes"
click at [122, 119] on p "54 stops • 316km • 9h56m • 96u" at bounding box center [81, 122] width 107 height 7
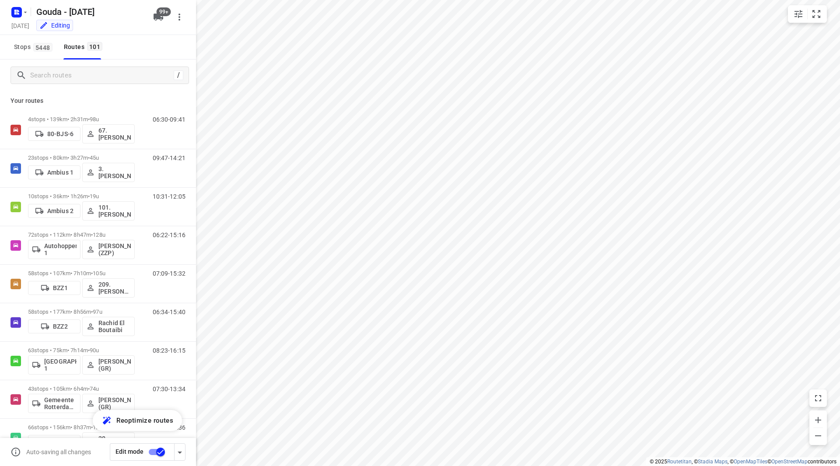
checkbox input "true"
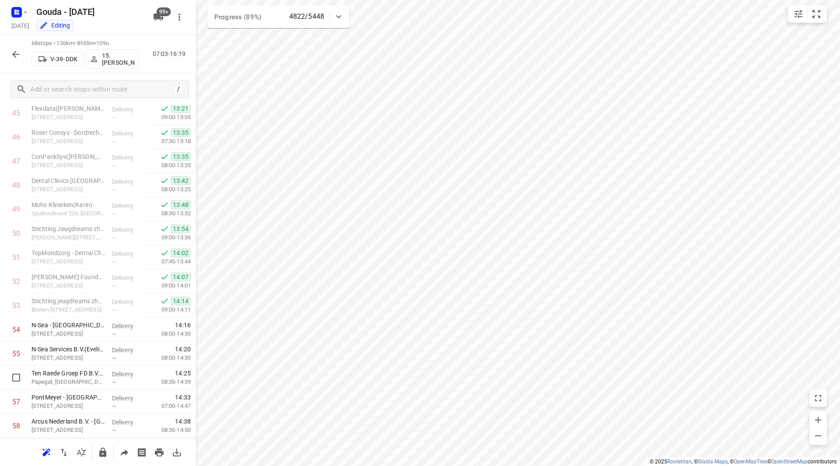
scroll to position [1371, 0]
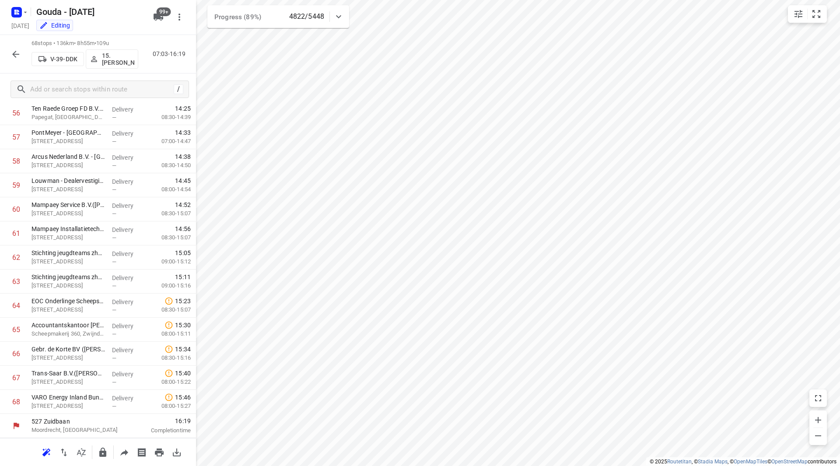
click at [21, 57] on icon "button" at bounding box center [16, 54] width 11 height 11
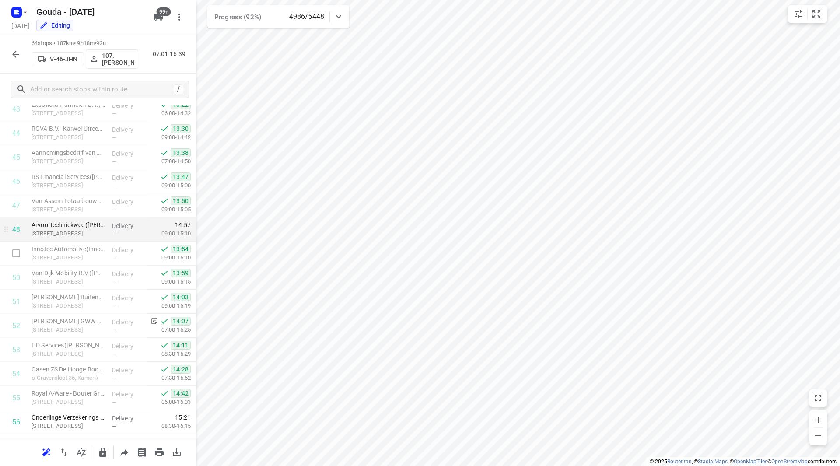
scroll to position [1056, 0]
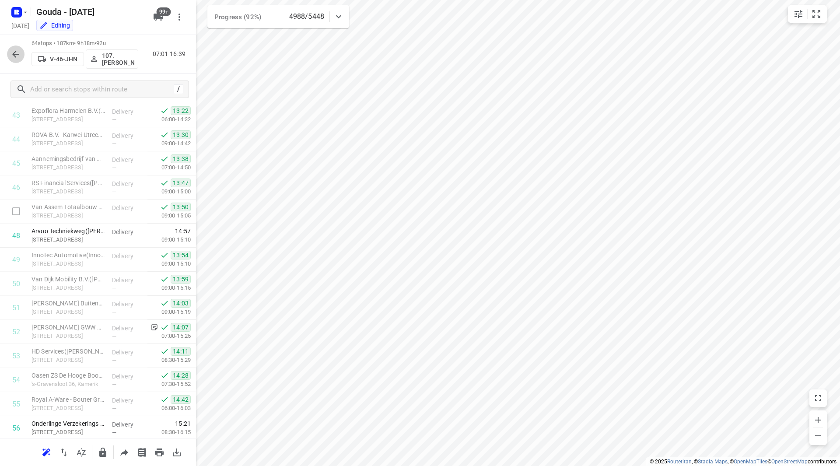
click at [16, 54] on icon "button" at bounding box center [15, 54] width 7 height 7
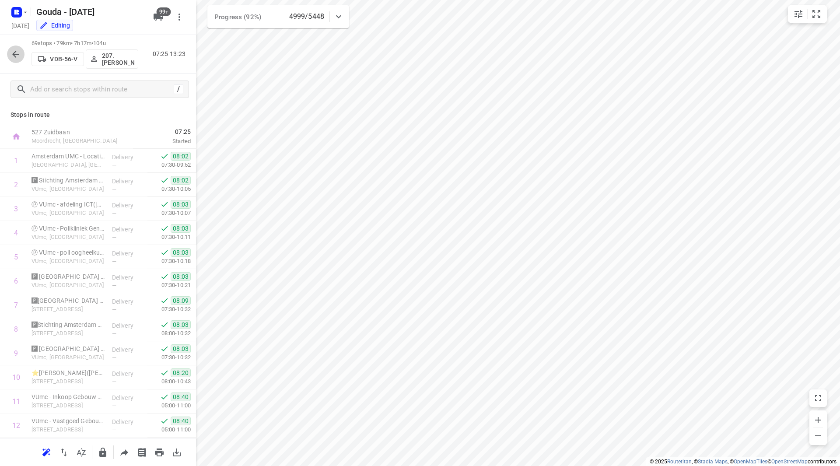
click at [18, 52] on icon "button" at bounding box center [16, 54] width 11 height 11
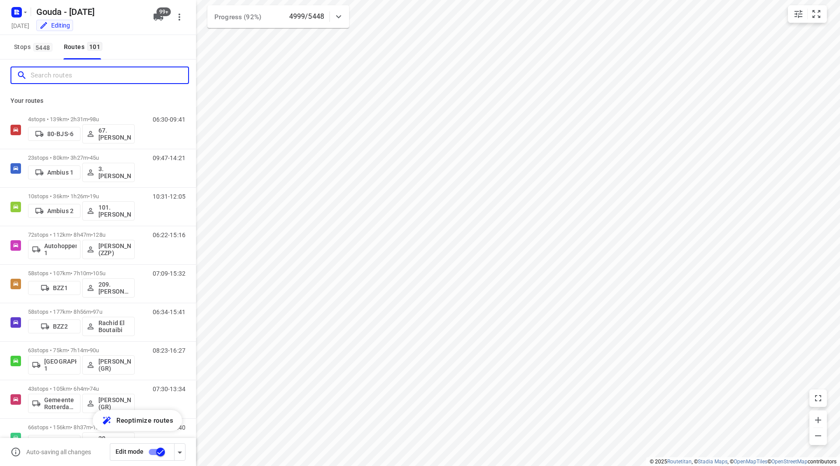
click at [81, 71] on input "Search routes" at bounding box center [110, 76] width 158 height 14
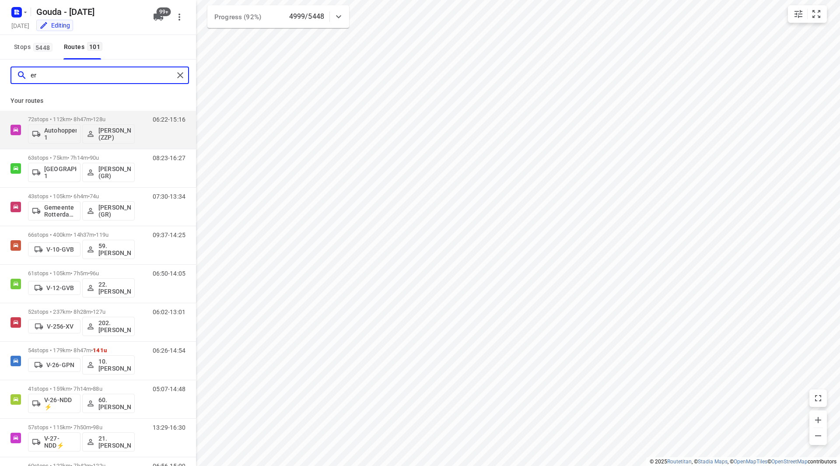
type input "erh"
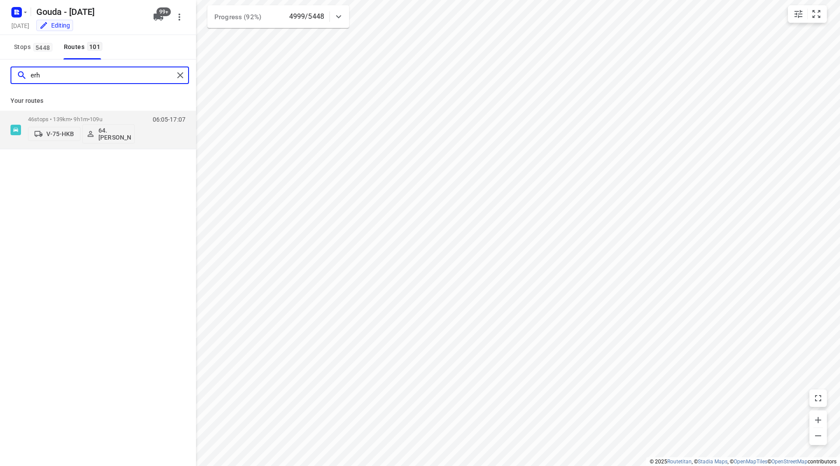
drag, startPoint x: 53, startPoint y: 74, endPoint x: 11, endPoint y: 77, distance: 42.1
click at [11, 77] on div "erh" at bounding box center [92, 76] width 162 height 14
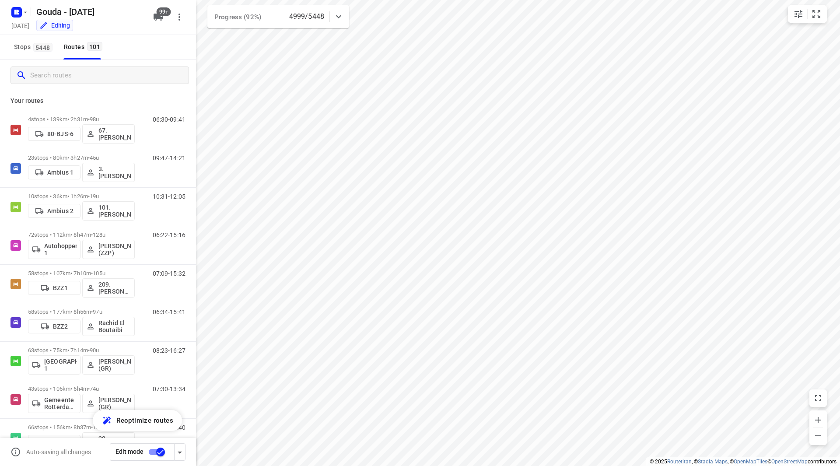
click at [25, 46] on span "Stops 5448" at bounding box center [34, 47] width 41 height 11
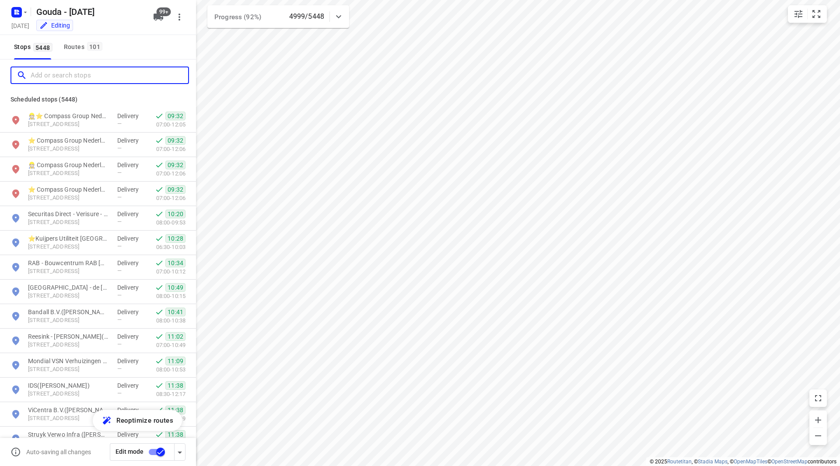
click at [59, 75] on input "Add or search stops" at bounding box center [110, 76] width 158 height 14
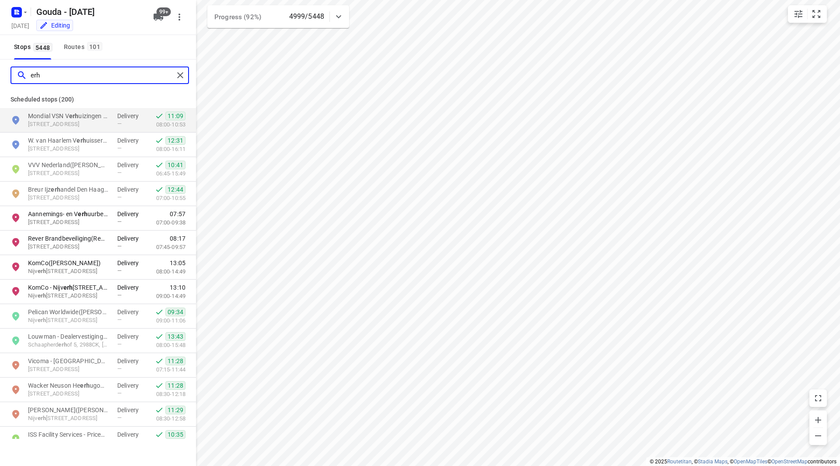
type input "erh"
click at [89, 64] on div "erh Import" at bounding box center [98, 76] width 196 height 32
click at [87, 51] on div "Routes 101" at bounding box center [85, 47] width 42 height 11
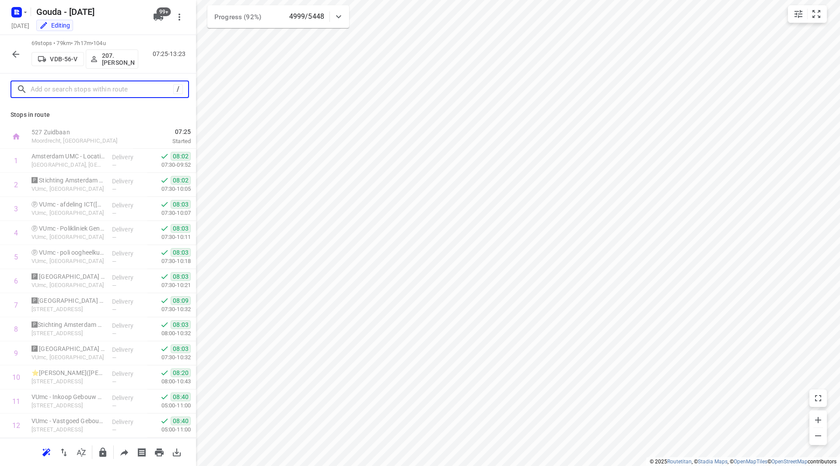
click at [56, 91] on input "text" at bounding box center [102, 90] width 143 height 14
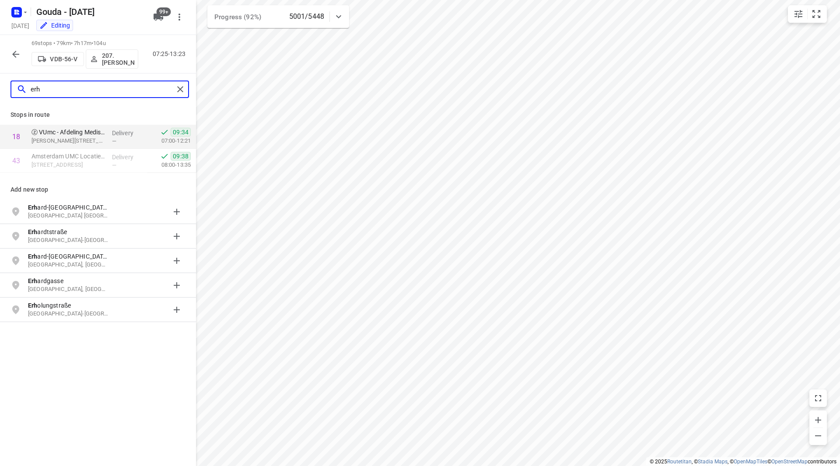
type input "erh"
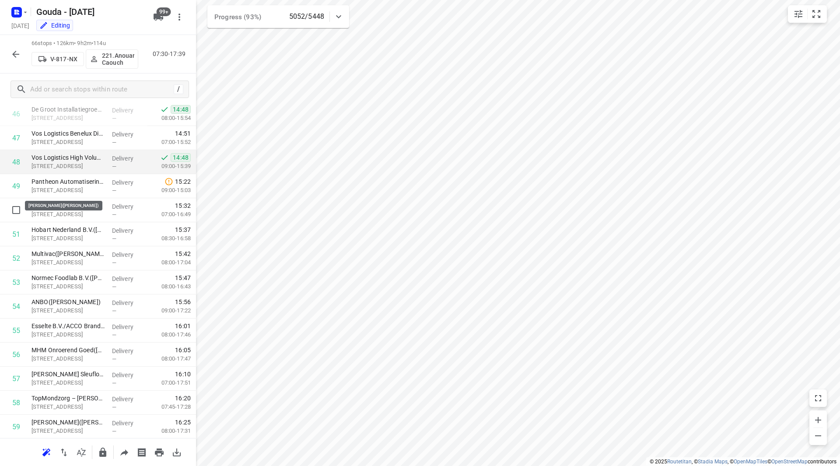
scroll to position [1104, 0]
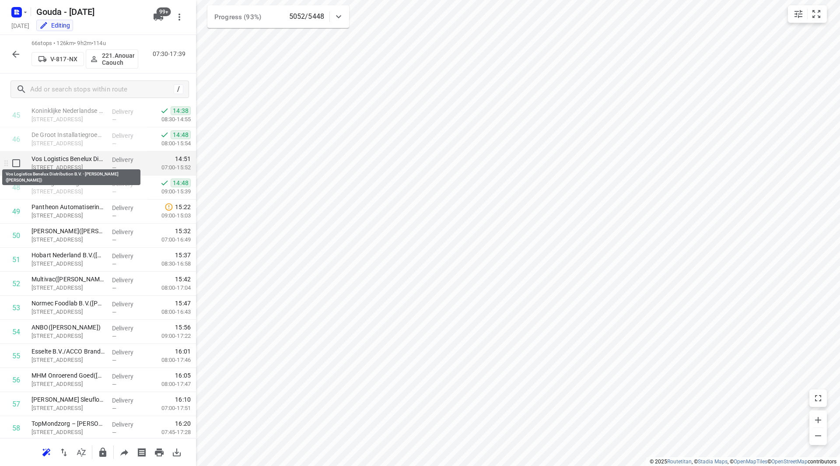
click at [74, 162] on p "Vos Logistics Benelux Distribution B.V. - Woerden(Connie Helsloot)" at bounding box center [69, 158] width 74 height 9
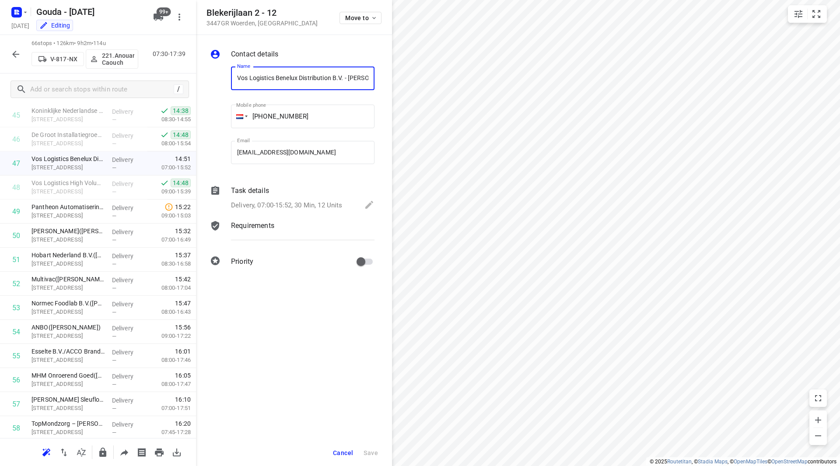
scroll to position [0, 54]
click at [68, 212] on p "Pompmolenlaan 10, Woerden" at bounding box center [69, 215] width 74 height 9
drag, startPoint x: 282, startPoint y: 14, endPoint x: 207, endPoint y: 13, distance: 75.7
click at [207, 13] on h5 "Pompmolenlaan 10" at bounding box center [262, 13] width 111 height 10
copy h5 "Pompmolenlaan 10"
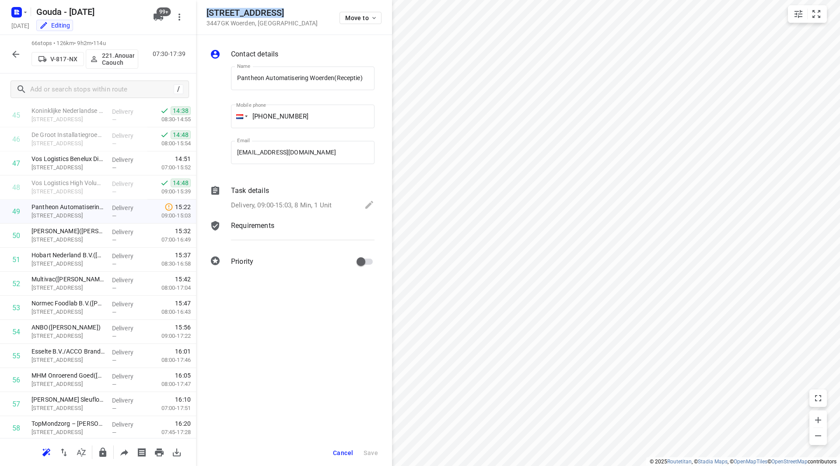
click at [348, 456] on button "Cancel" at bounding box center [342, 453] width 27 height 16
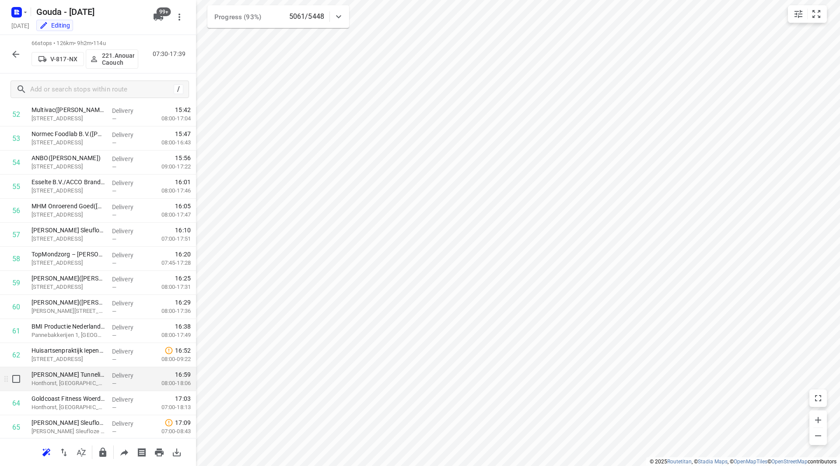
scroll to position [1279, 0]
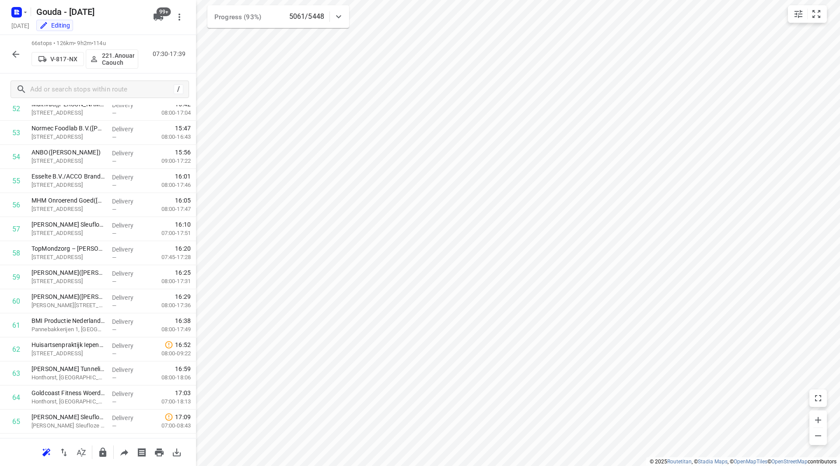
click at [158, 16] on icon "button" at bounding box center [159, 17] width 10 height 7
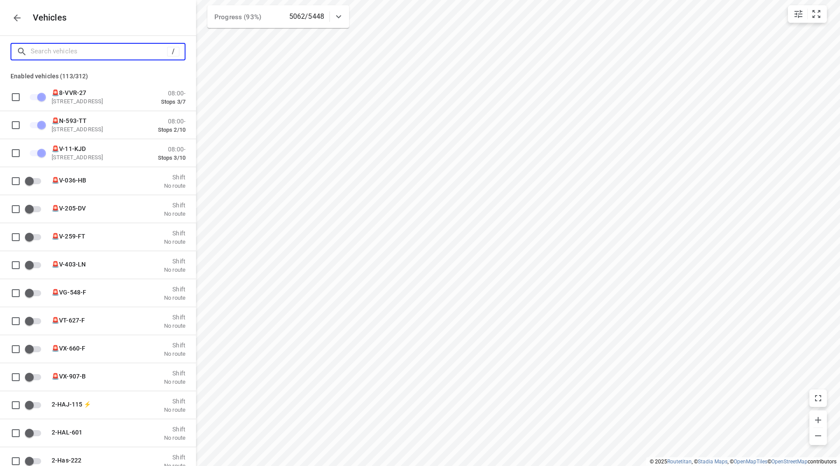
click at [131, 46] on input "Search vehicles" at bounding box center [99, 52] width 137 height 14
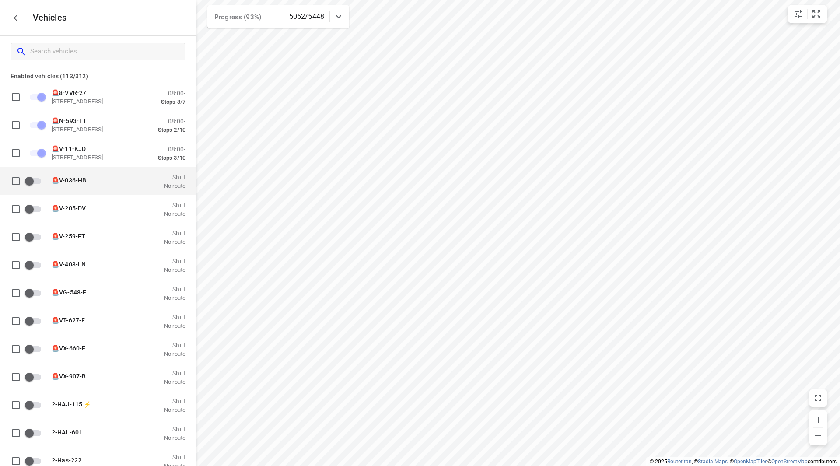
click at [37, 179] on input "grid" at bounding box center [29, 180] width 50 height 17
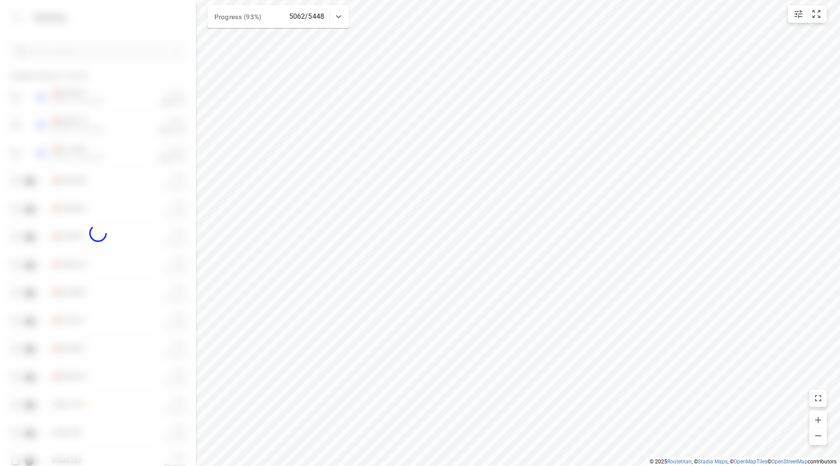
checkbox input "true"
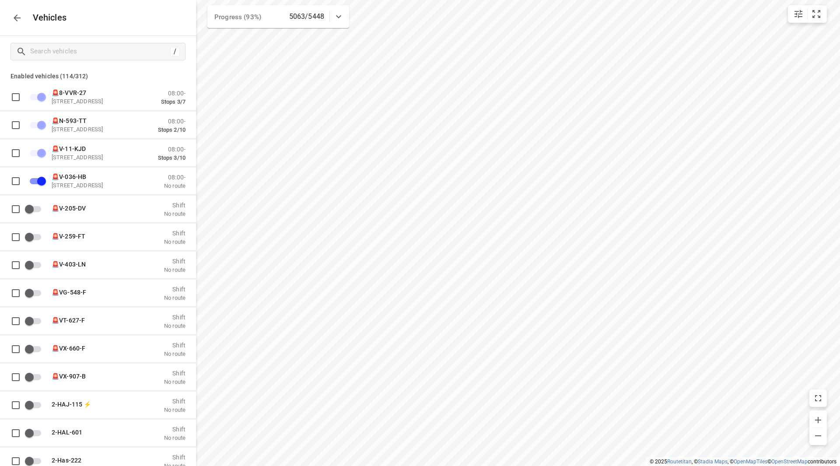
click at [13, 18] on icon "button" at bounding box center [17, 18] width 11 height 11
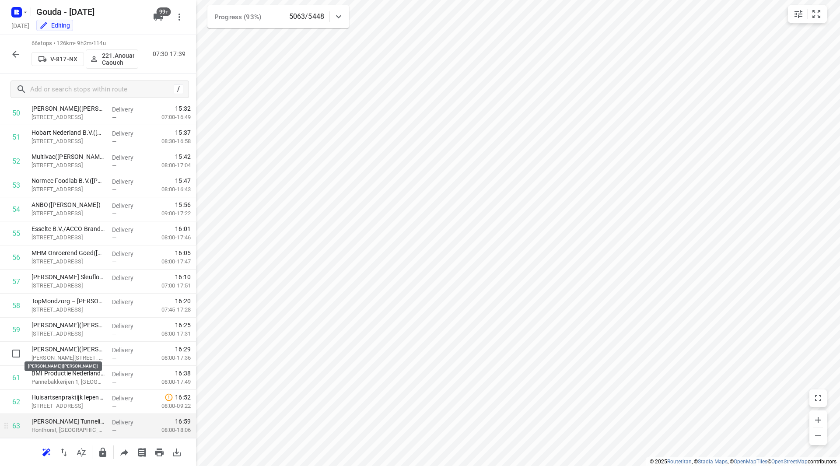
scroll to position [1313, 0]
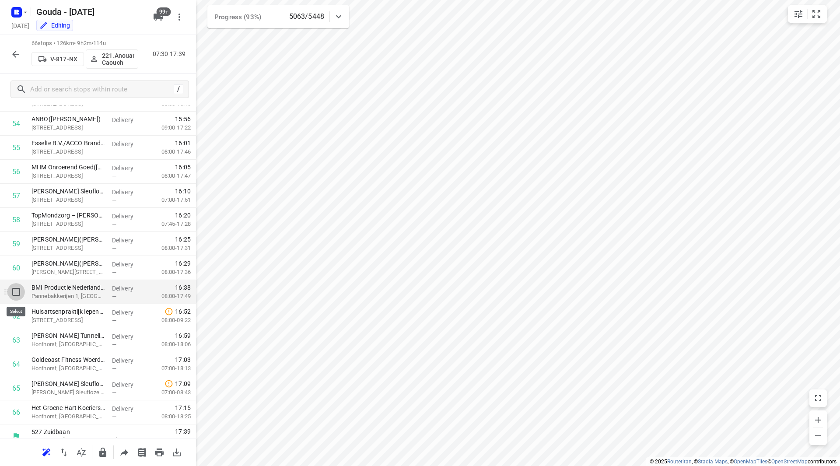
click at [17, 291] on input "checkbox" at bounding box center [16, 292] width 18 height 18
checkbox input "true"
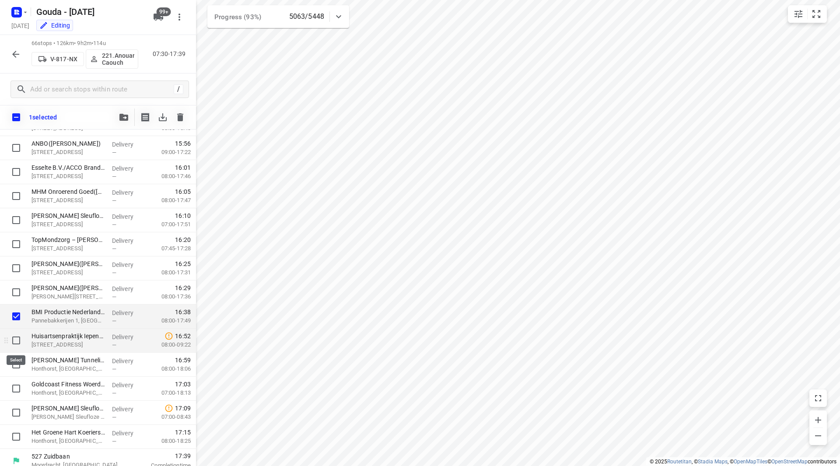
click at [16, 344] on input "checkbox" at bounding box center [16, 341] width 18 height 18
checkbox input "true"
drag, startPoint x: 17, startPoint y: 367, endPoint x: 18, endPoint y: 372, distance: 5.7
click at [18, 367] on input "checkbox" at bounding box center [16, 365] width 18 height 18
checkbox input "true"
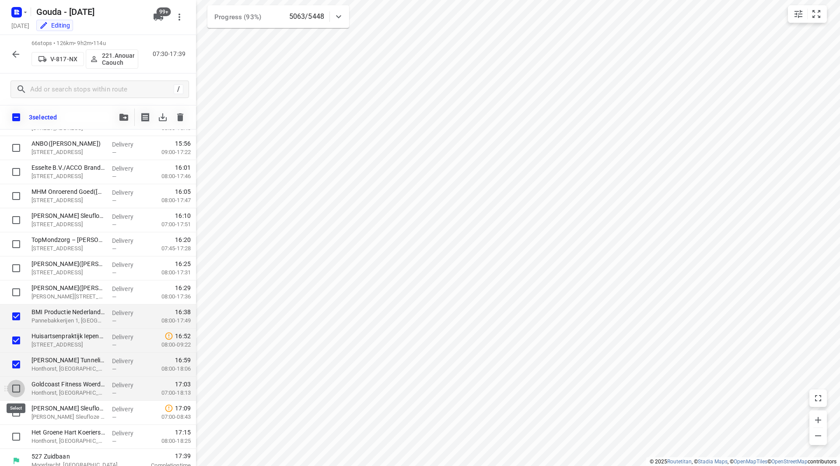
click at [14, 389] on input "checkbox" at bounding box center [16, 389] width 18 height 18
checkbox input "true"
click at [14, 414] on input "checkbox" at bounding box center [16, 413] width 18 height 18
checkbox input "true"
click at [16, 437] on input "checkbox" at bounding box center [16, 437] width 18 height 18
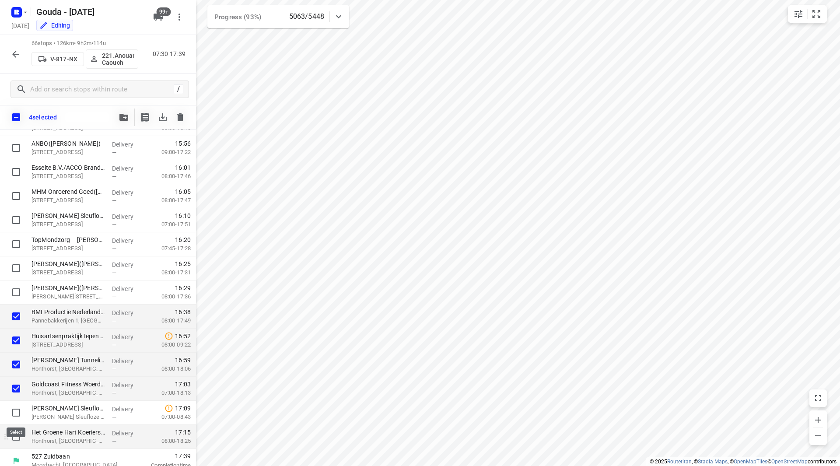
checkbox input "true"
click at [121, 117] on icon "button" at bounding box center [123, 117] width 9 height 7
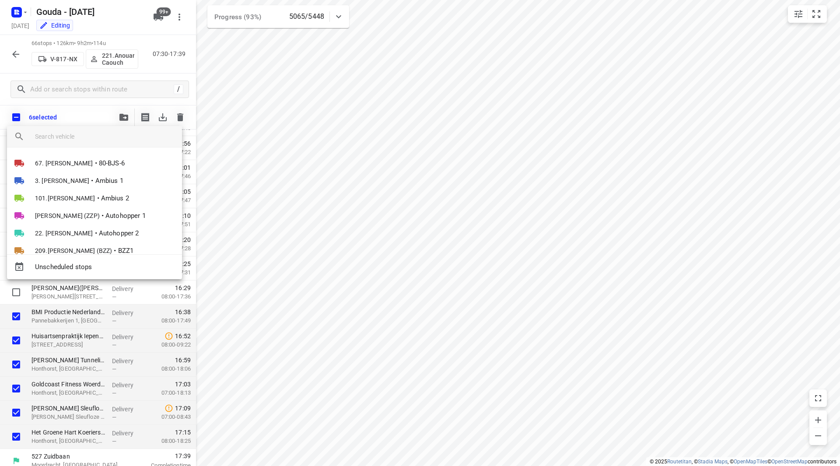
click at [81, 113] on div at bounding box center [420, 233] width 840 height 466
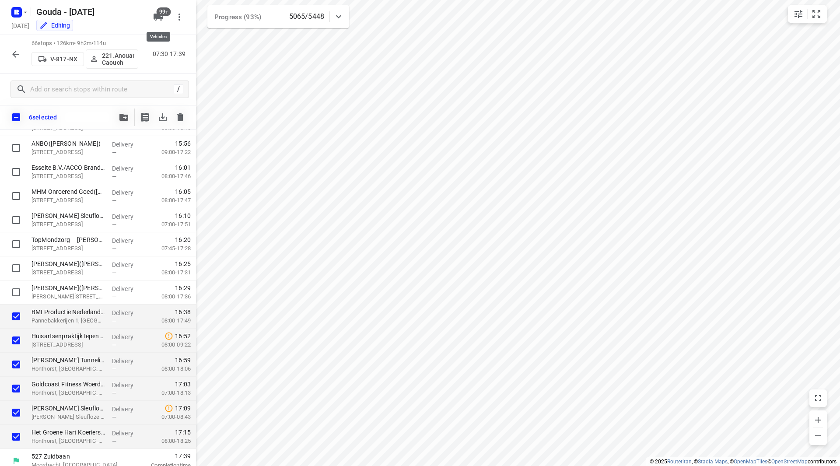
click at [158, 12] on span "99+" at bounding box center [164, 11] width 14 height 9
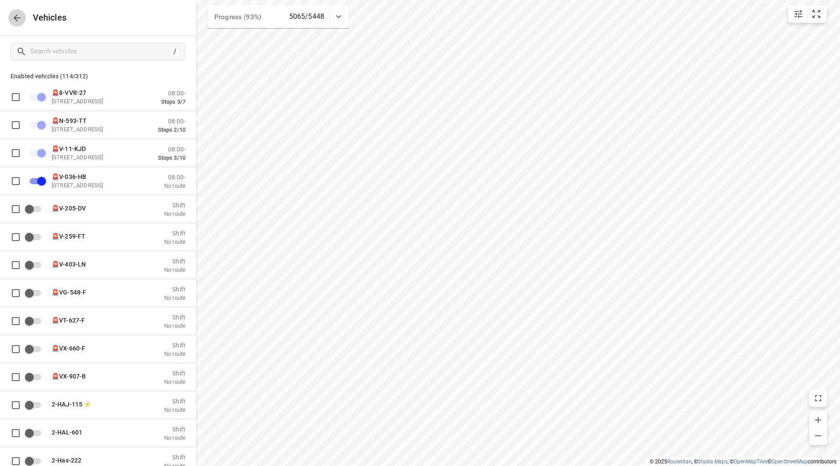
click at [19, 20] on icon "button" at bounding box center [17, 18] width 11 height 11
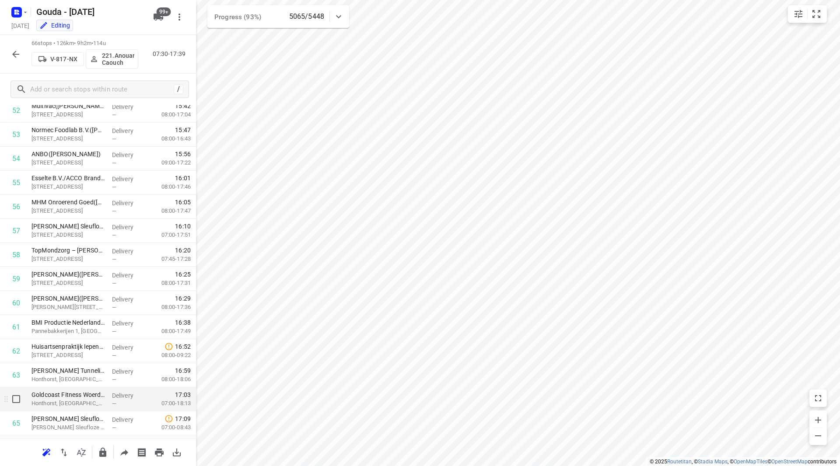
scroll to position [1323, 0]
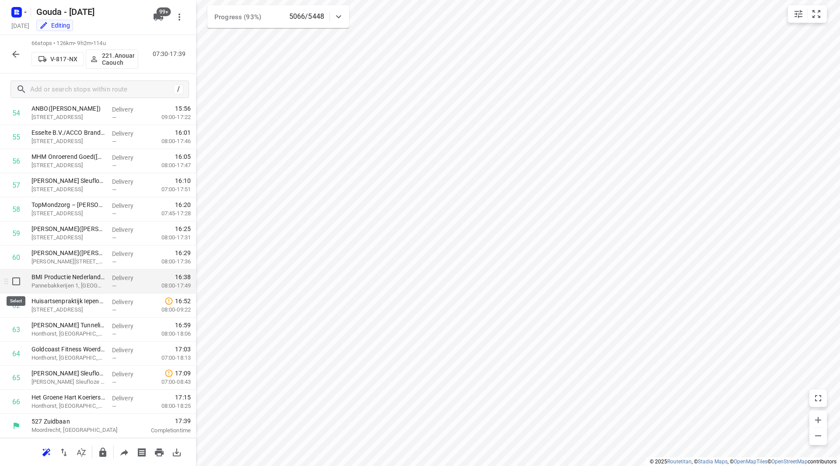
click at [20, 281] on input "checkbox" at bounding box center [16, 282] width 18 height 18
checkbox input "true"
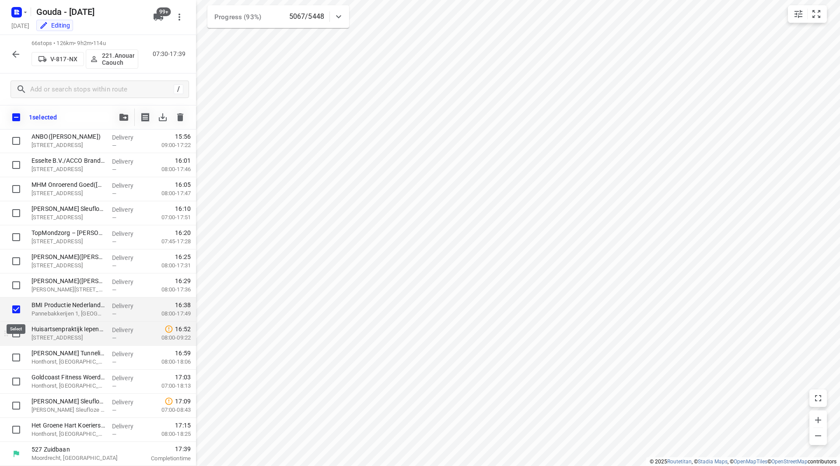
scroll to position [1320, 0]
click at [20, 333] on input "checkbox" at bounding box center [16, 334] width 18 height 18
checkbox input "true"
click at [17, 356] on input "checkbox" at bounding box center [16, 358] width 18 height 18
checkbox input "true"
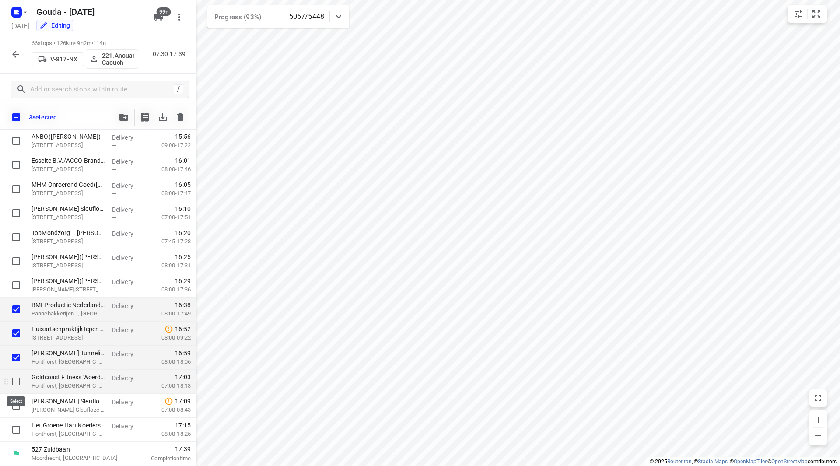
click at [18, 379] on input "checkbox" at bounding box center [16, 382] width 18 height 18
checkbox input "true"
click at [17, 403] on input "checkbox" at bounding box center [16, 406] width 18 height 18
checkbox input "true"
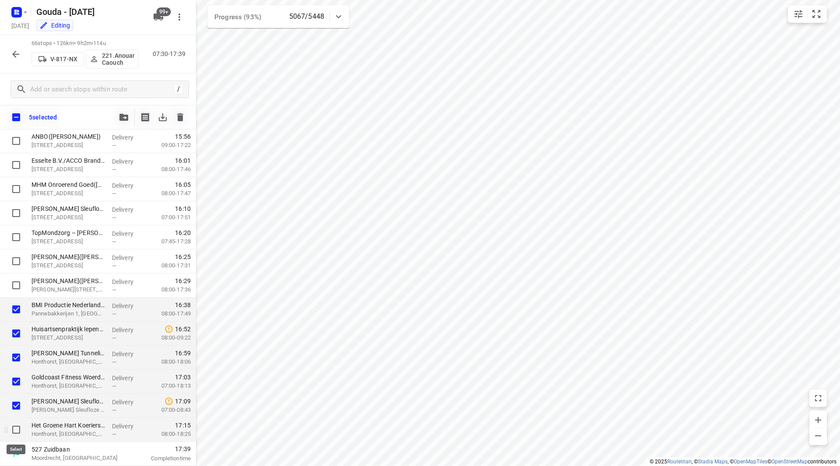
click at [17, 424] on input "checkbox" at bounding box center [16, 430] width 18 height 18
checkbox input "true"
click at [124, 116] on icon "button" at bounding box center [123, 117] width 9 height 7
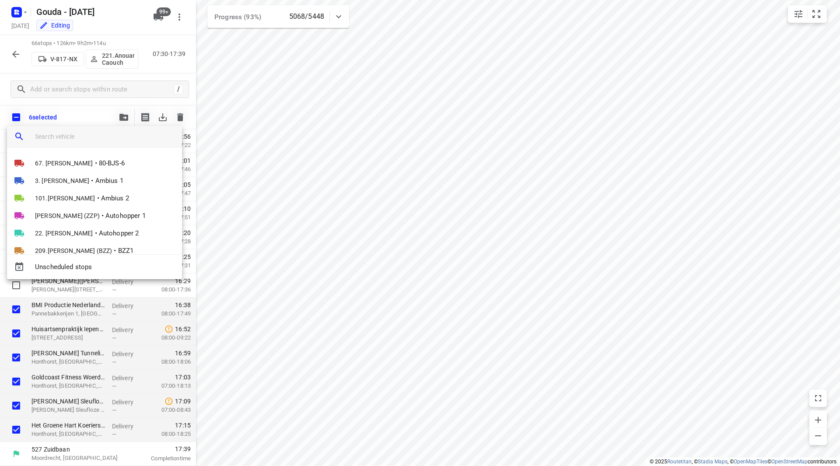
click at [64, 137] on input "search vehicle" at bounding box center [105, 136] width 140 height 13
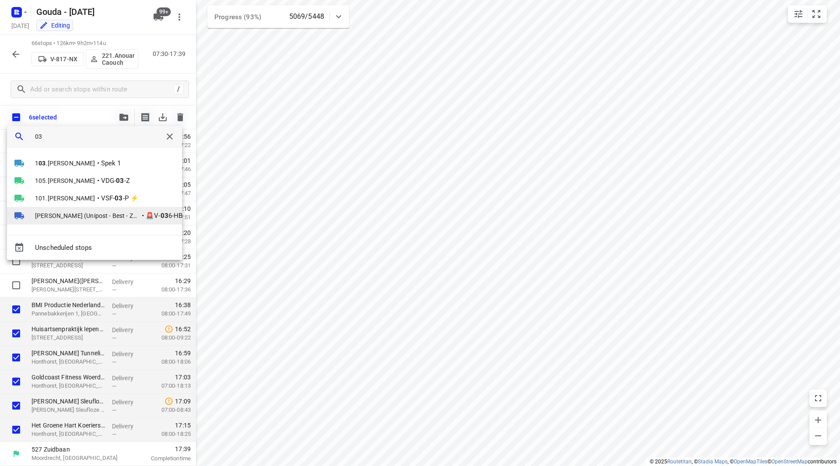
type input "03"
click at [91, 214] on span "[PERSON_NAME] (Unipost - Best - ZZP)" at bounding box center [87, 215] width 105 height 9
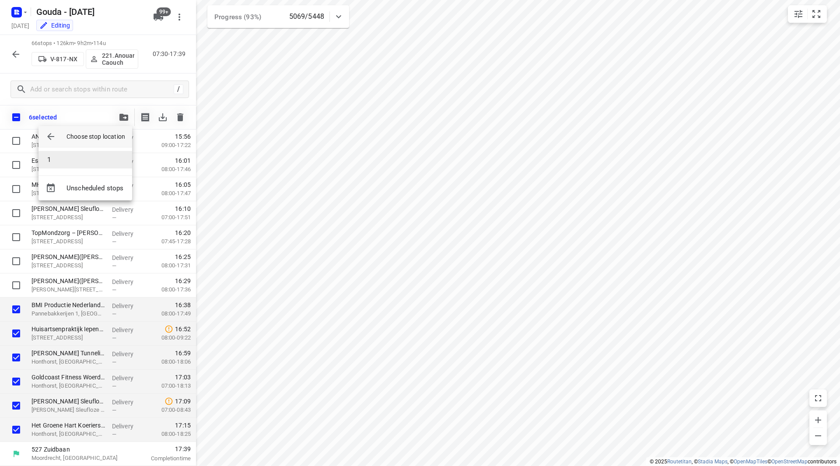
click at [68, 160] on li "1" at bounding box center [86, 160] width 94 height 18
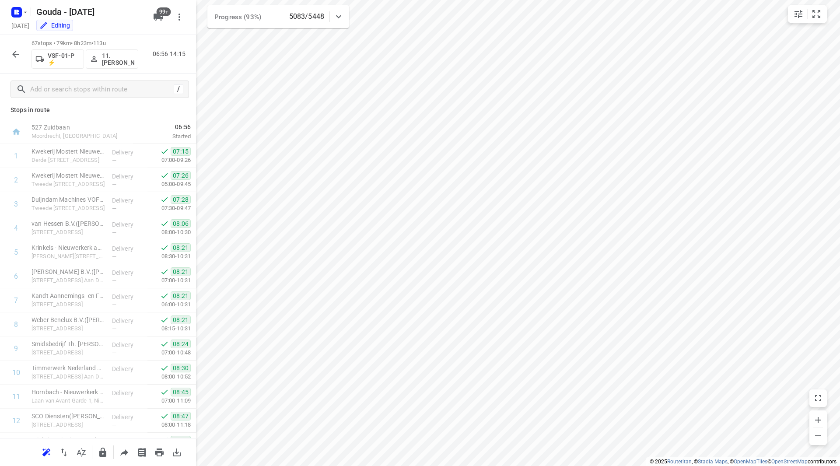
scroll to position [0, 0]
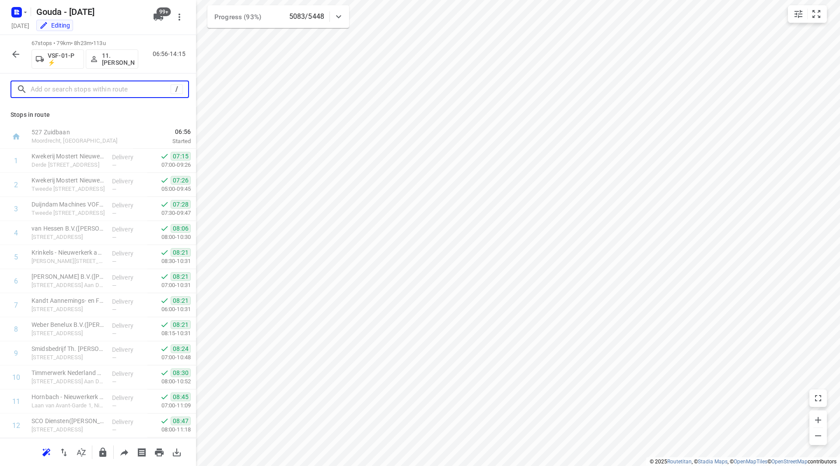
click at [111, 89] on input "text" at bounding box center [101, 90] width 140 height 14
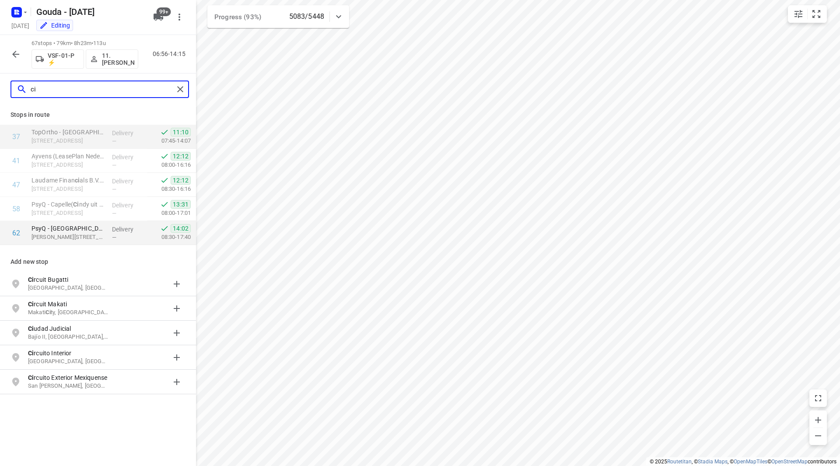
type input "ci"
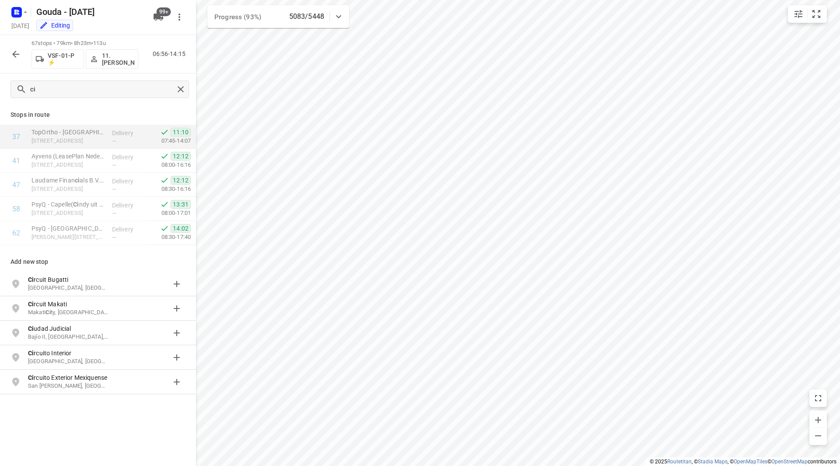
click at [18, 54] on icon "button" at bounding box center [15, 54] width 7 height 7
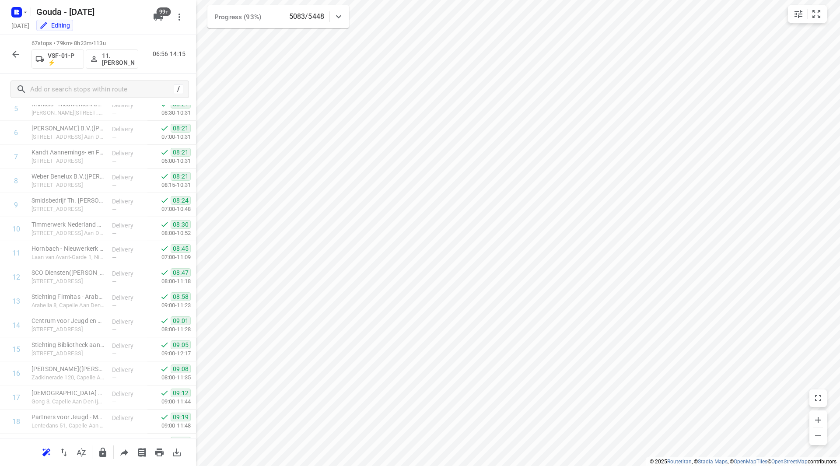
scroll to position [234, 0]
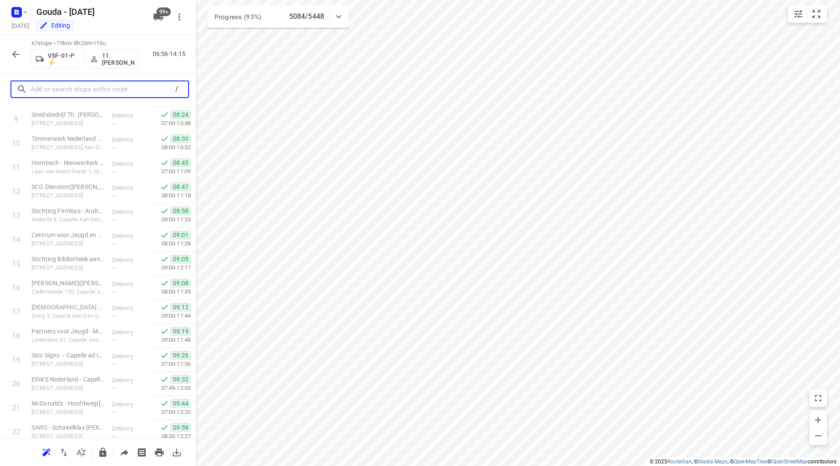
click at [103, 86] on input "text" at bounding box center [101, 90] width 140 height 14
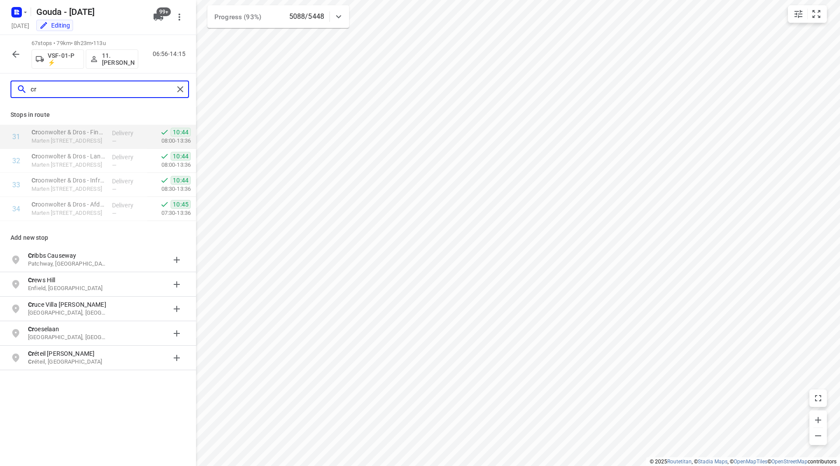
drag, startPoint x: 44, startPoint y: 88, endPoint x: 26, endPoint y: 90, distance: 18.0
click at [26, 90] on div "cr" at bounding box center [95, 90] width 157 height 14
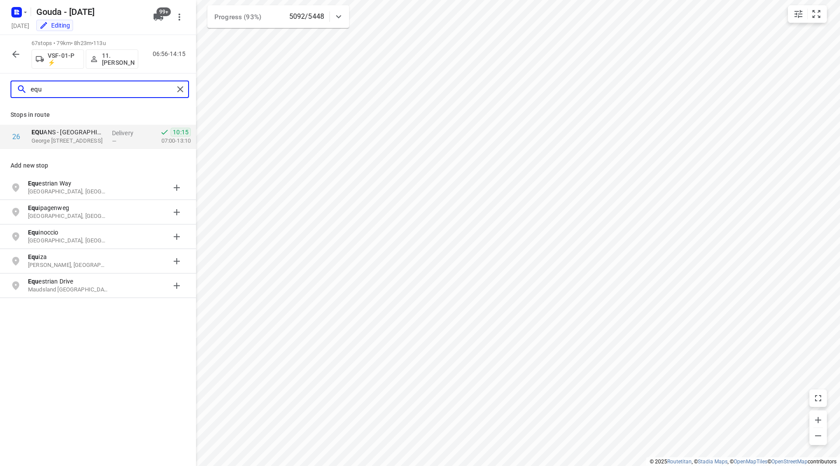
type input "equ"
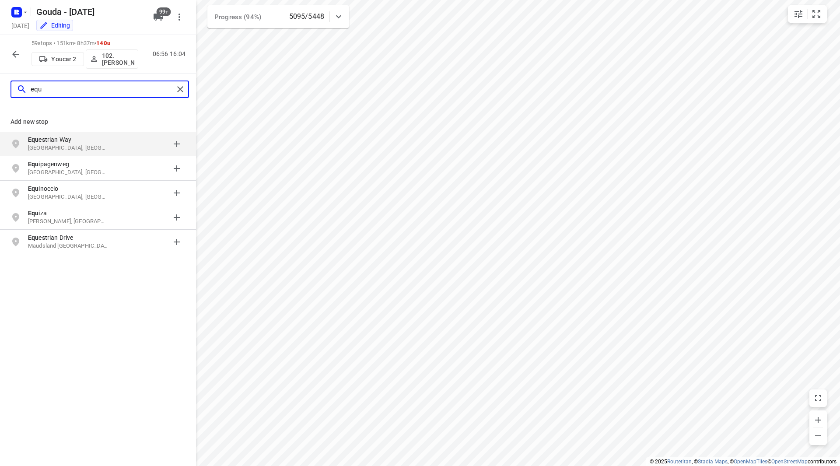
click at [65, 94] on input "equ" at bounding box center [102, 90] width 143 height 14
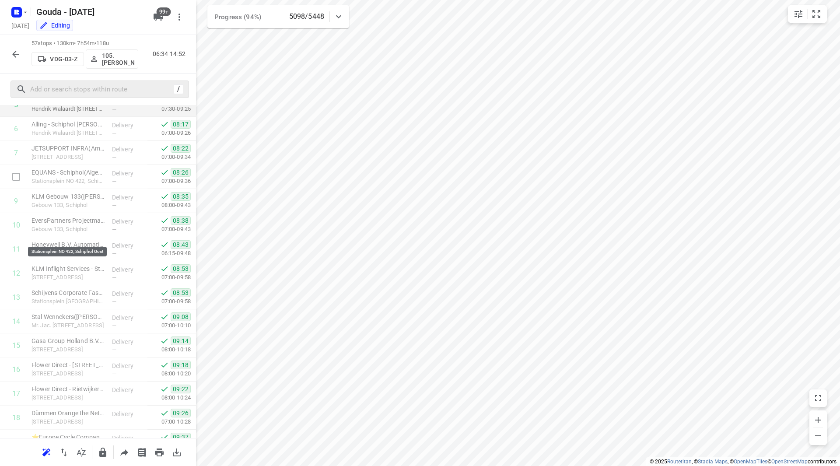
scroll to position [88, 0]
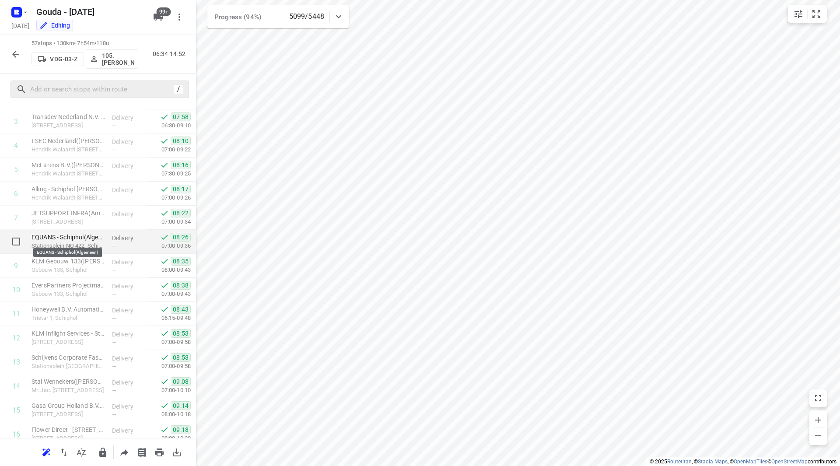
click at [87, 236] on p "EQUANS - Schiphol(Algemeen)" at bounding box center [69, 237] width 74 height 9
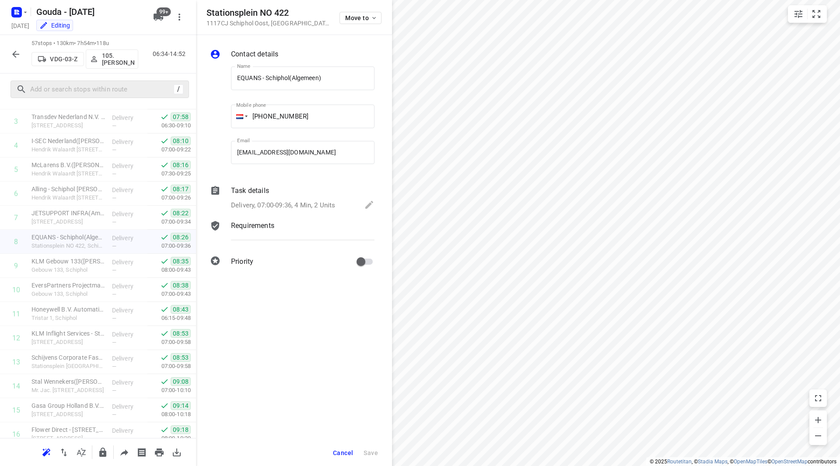
click at [268, 206] on p "Delivery, 07:00-09:36, 4 Min, 2 Units" at bounding box center [283, 205] width 104 height 10
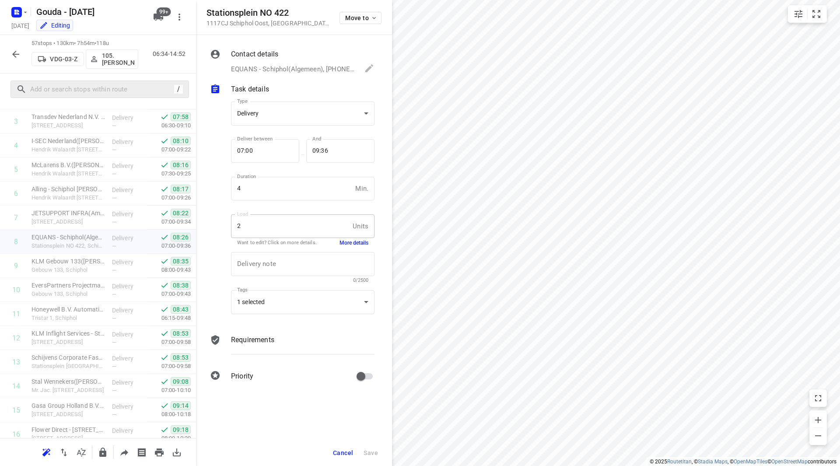
click at [354, 239] on button "More details" at bounding box center [354, 242] width 29 height 7
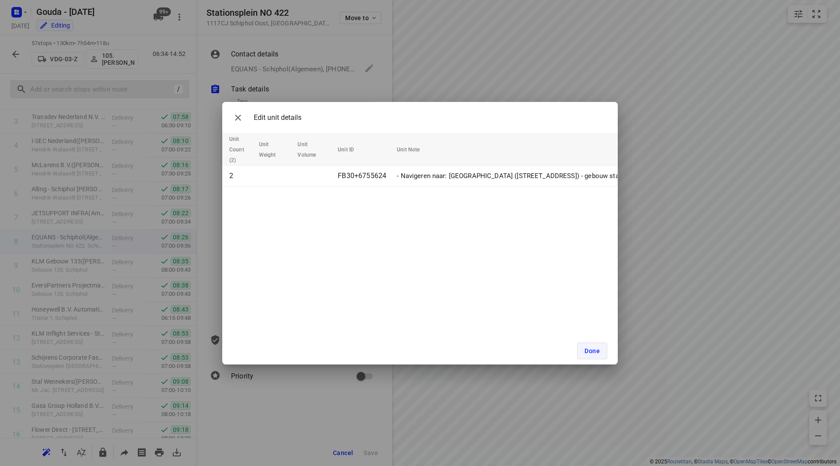
click at [589, 352] on span "Done" at bounding box center [592, 350] width 15 height 7
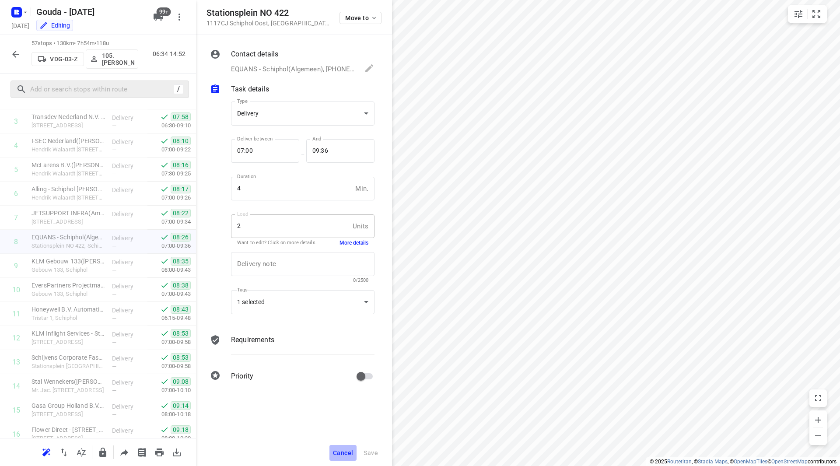
click at [343, 454] on span "Cancel" at bounding box center [343, 452] width 20 height 7
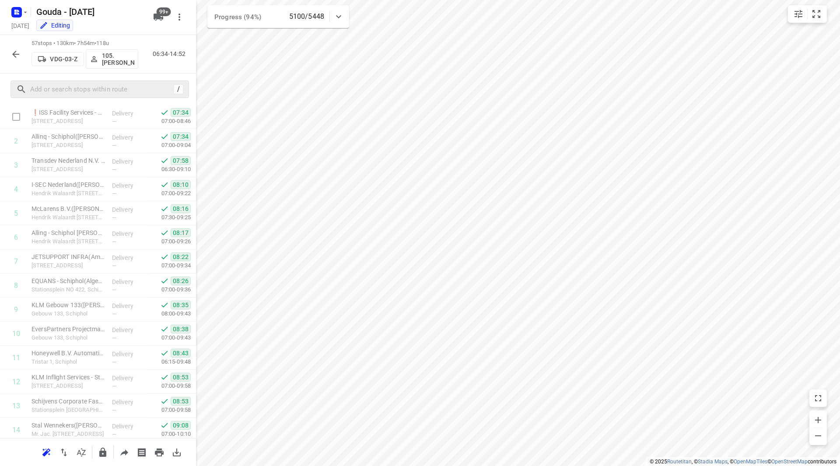
scroll to position [0, 0]
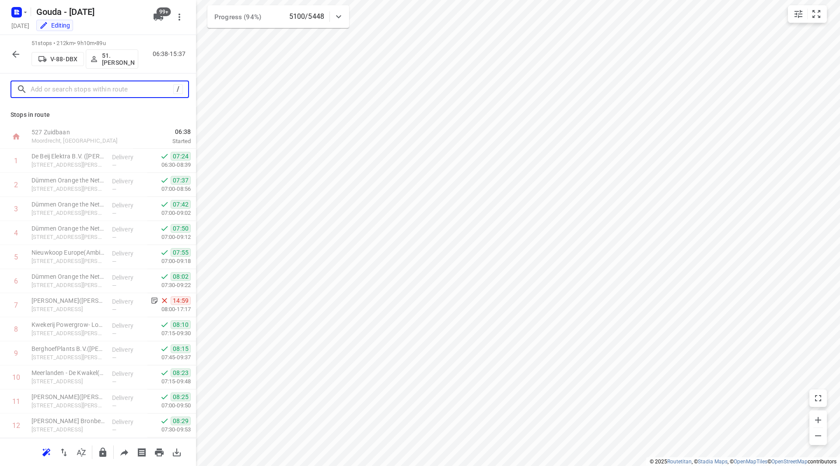
click at [60, 94] on input "text" at bounding box center [102, 90] width 143 height 14
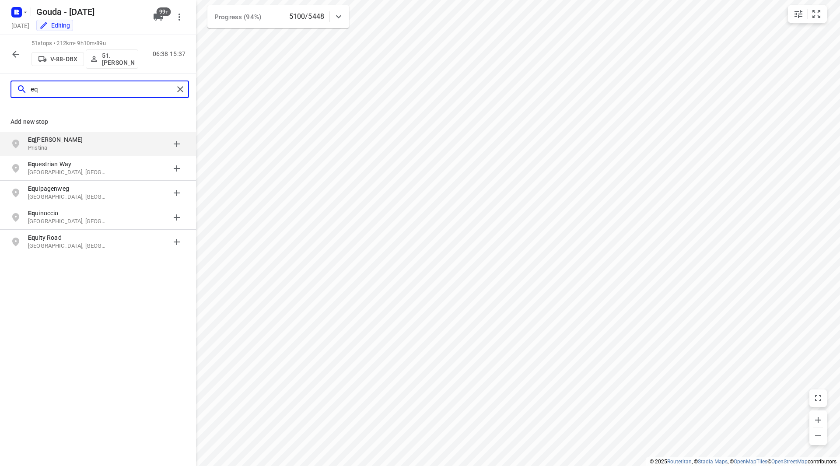
type input "eq"
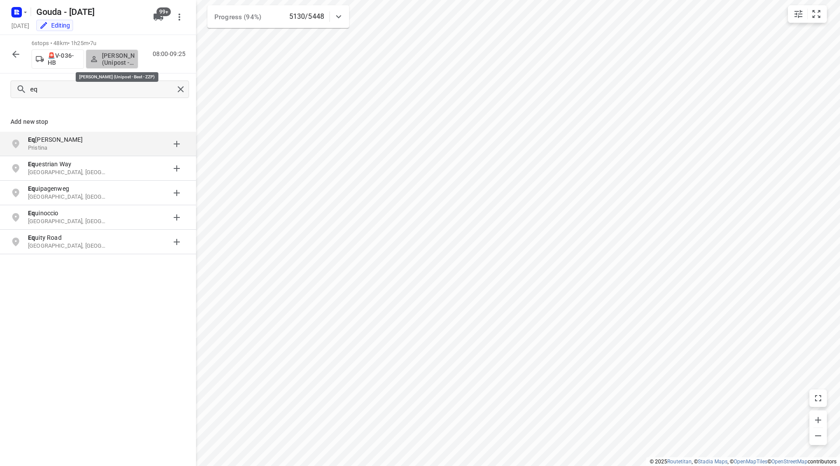
click at [122, 60] on p "[PERSON_NAME] (Unipost - Best - ZZP)" at bounding box center [118, 59] width 32 height 14
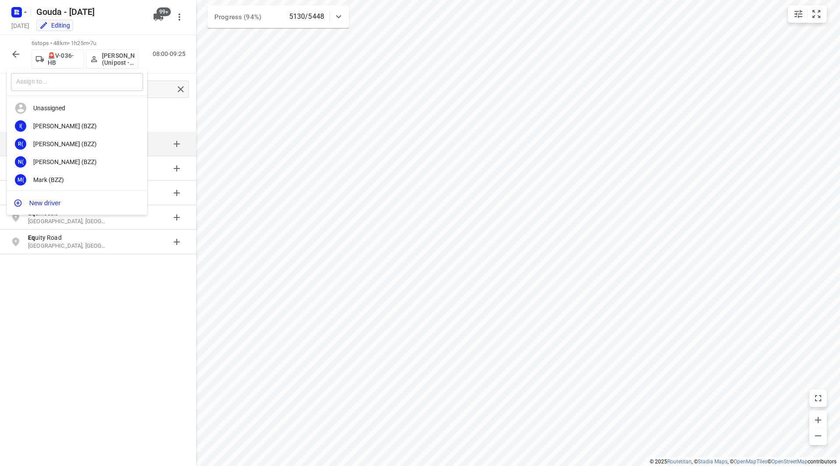
click at [53, 83] on input "text" at bounding box center [77, 82] width 132 height 18
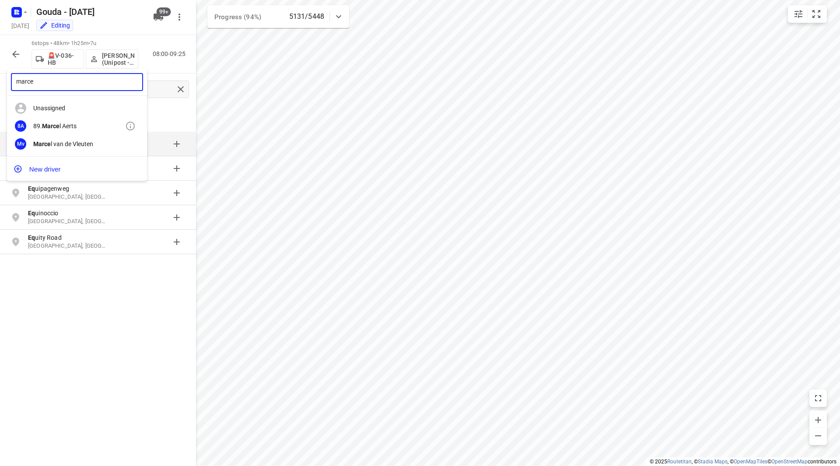
type input "marce"
click at [79, 126] on div "89. Marce l Aerts" at bounding box center [79, 126] width 92 height 7
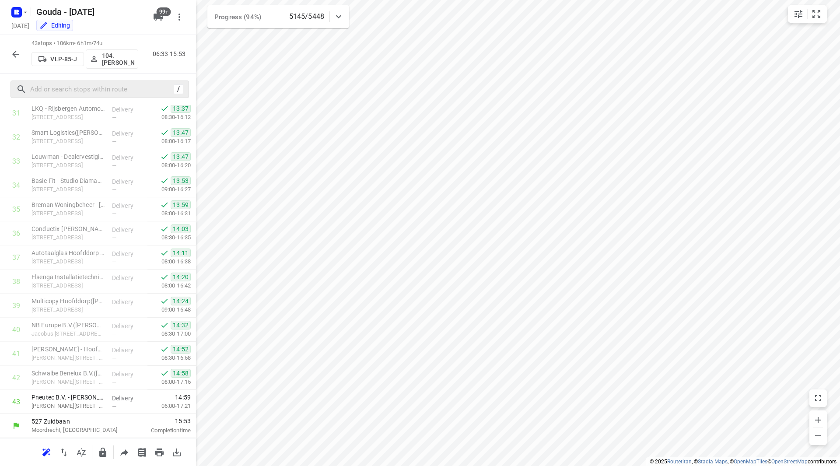
scroll to position [770, 0]
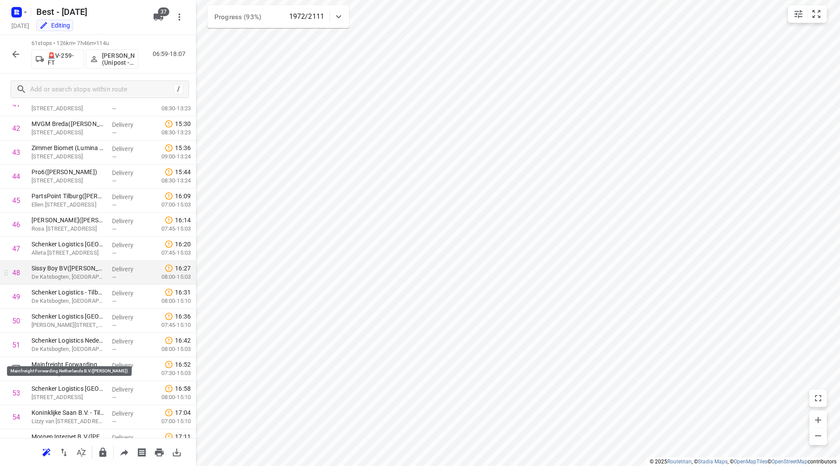
scroll to position [940, 0]
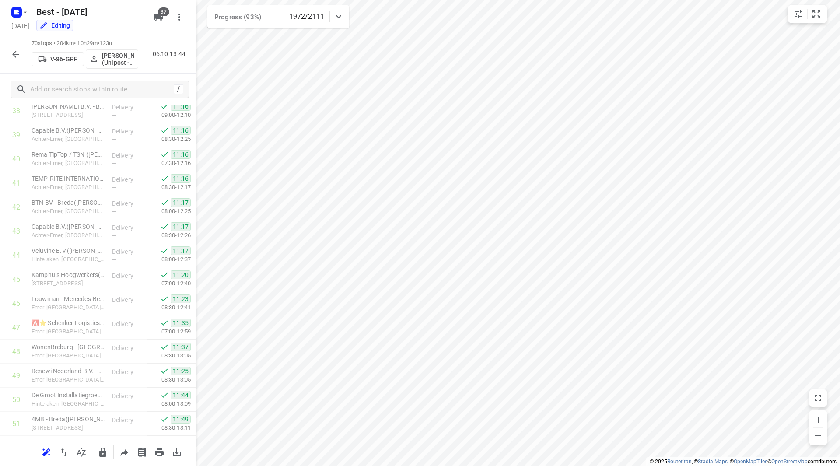
click at [20, 56] on icon "button" at bounding box center [16, 54] width 11 height 11
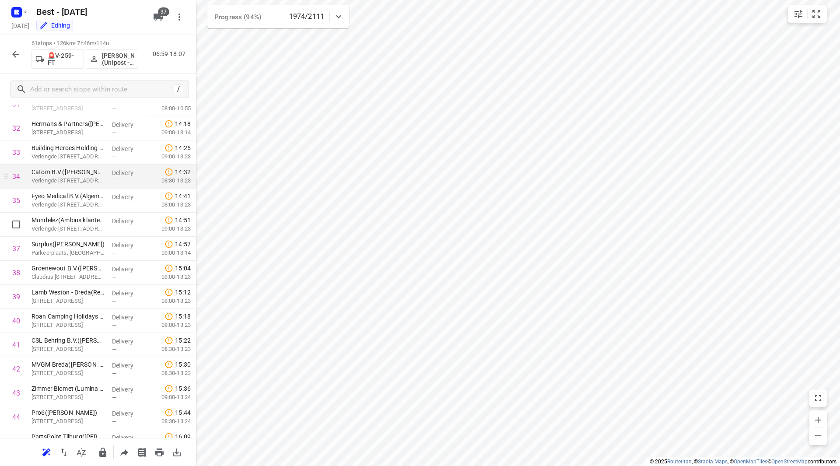
scroll to position [765, 0]
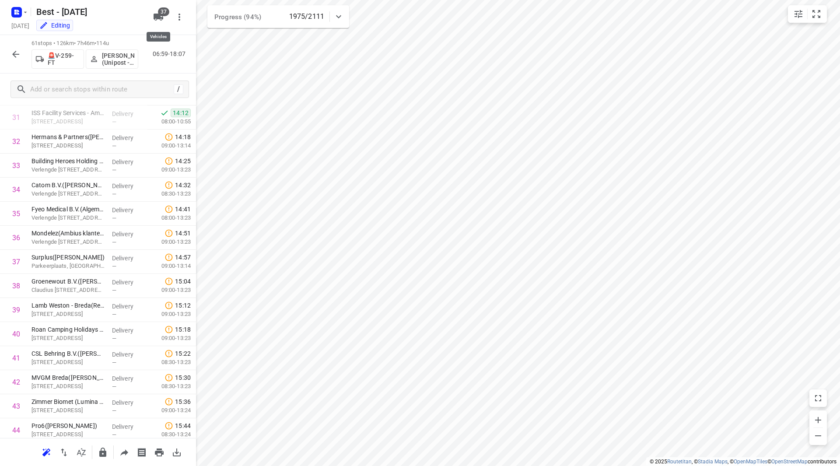
click at [160, 16] on span "37" at bounding box center [163, 11] width 11 height 9
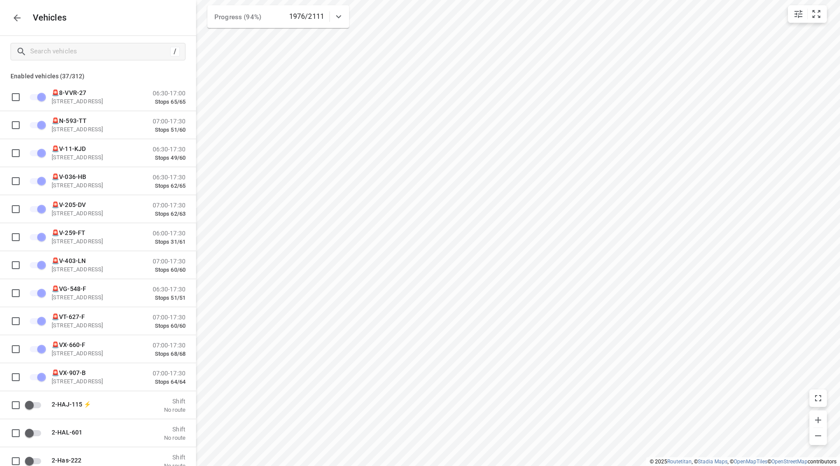
click at [21, 18] on icon "button" at bounding box center [17, 18] width 11 height 11
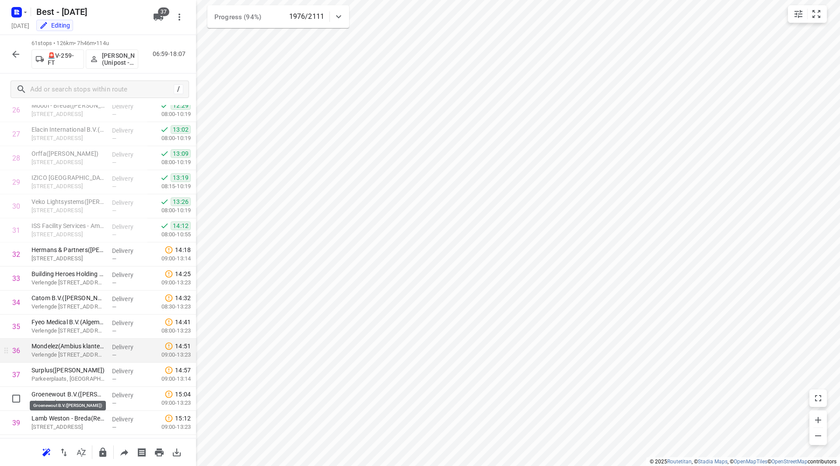
scroll to position [656, 0]
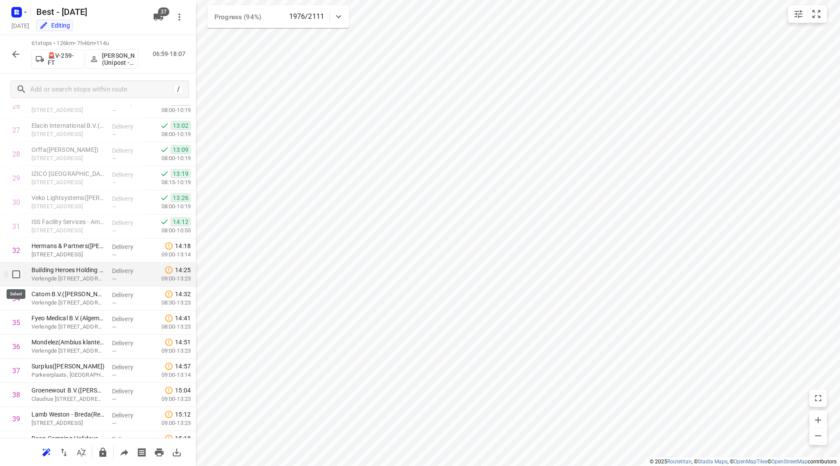
click at [17, 275] on input "checkbox" at bounding box center [16, 275] width 18 height 18
checkbox input "true"
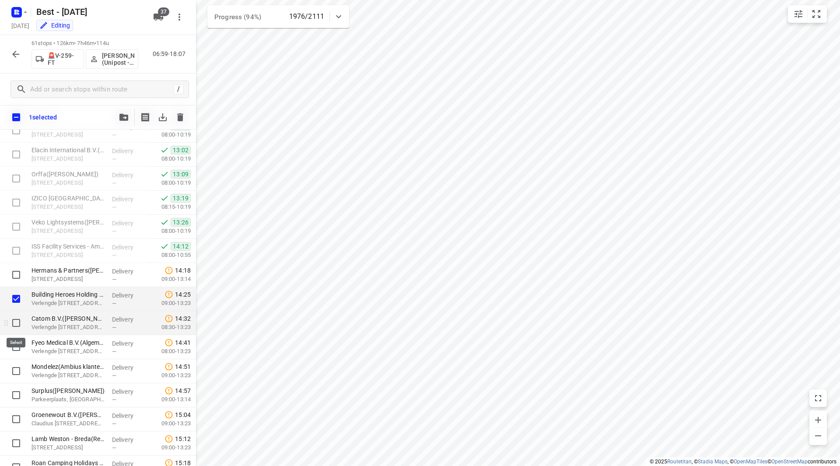
click at [17, 323] on input "checkbox" at bounding box center [16, 323] width 18 height 18
checkbox input "true"
click at [19, 347] on input "checkbox" at bounding box center [16, 347] width 18 height 18
checkbox input "true"
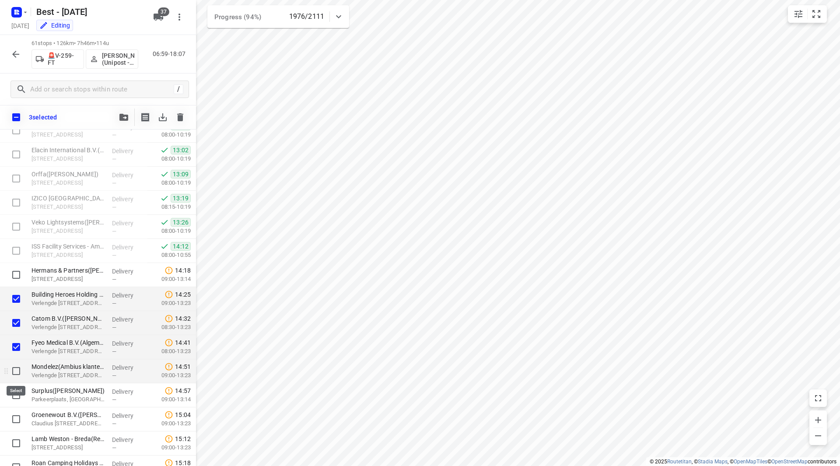
click at [19, 370] on input "checkbox" at bounding box center [16, 371] width 18 height 18
checkbox input "true"
click at [18, 389] on input "checkbox" at bounding box center [16, 395] width 18 height 18
checkbox input "true"
click at [119, 117] on button "button" at bounding box center [124, 118] width 18 height 18
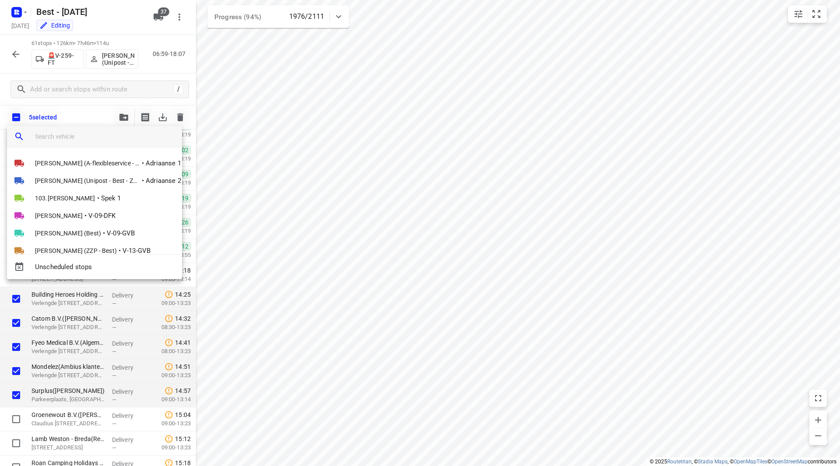
click at [81, 134] on input "search vehicle" at bounding box center [105, 136] width 140 height 13
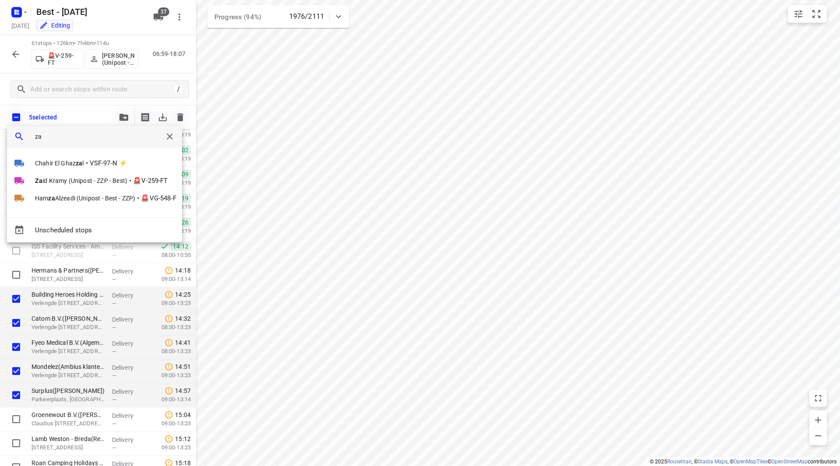
type input "z"
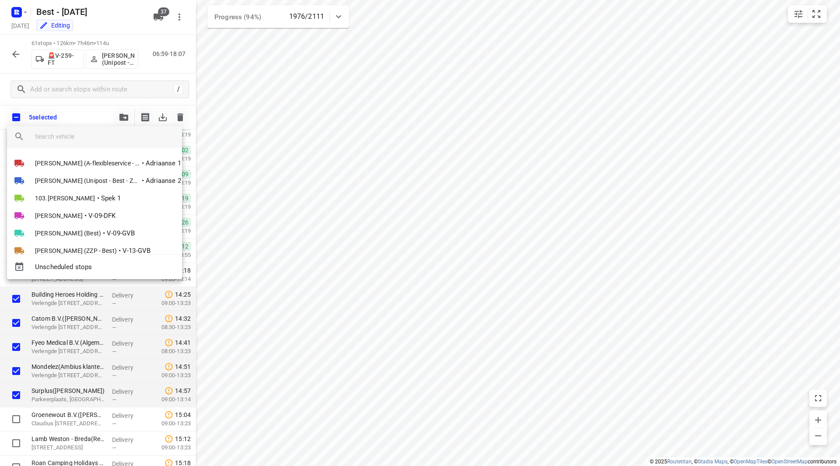
click at [154, 75] on div at bounding box center [420, 233] width 840 height 466
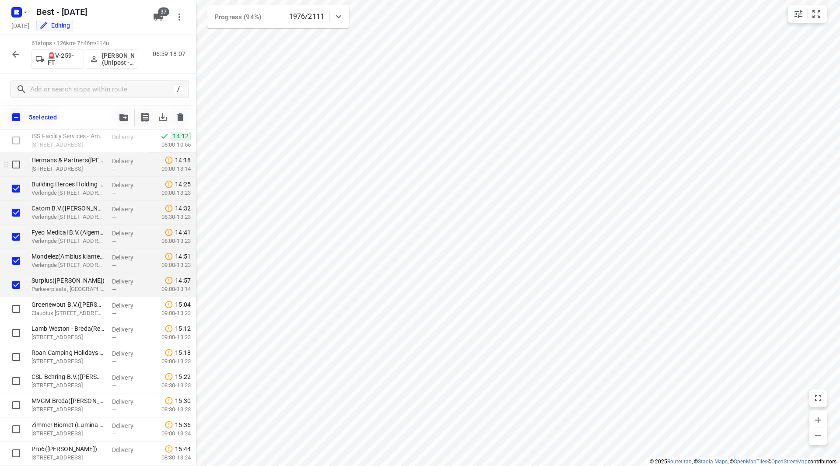
scroll to position [762, 0]
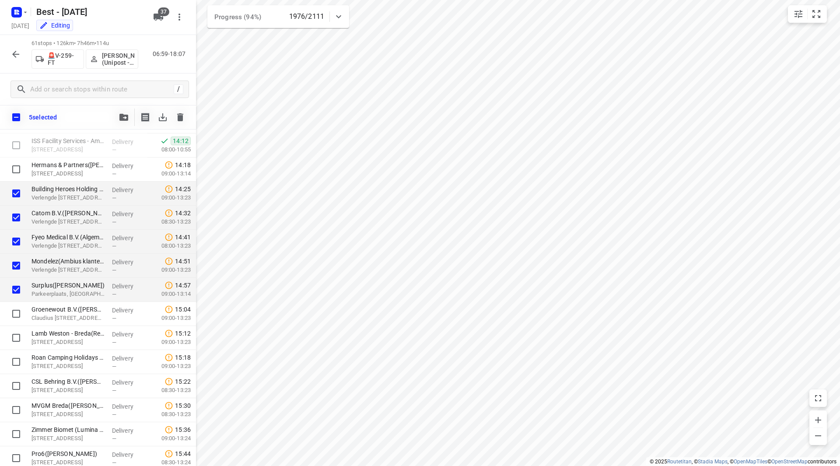
click at [119, 115] on icon "button" at bounding box center [123, 117] width 9 height 7
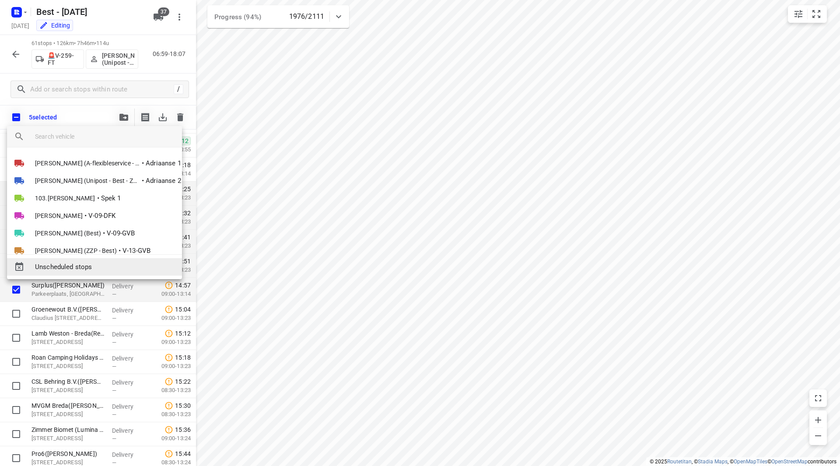
click at [70, 270] on span "Unscheduled stops" at bounding box center [105, 267] width 140 height 10
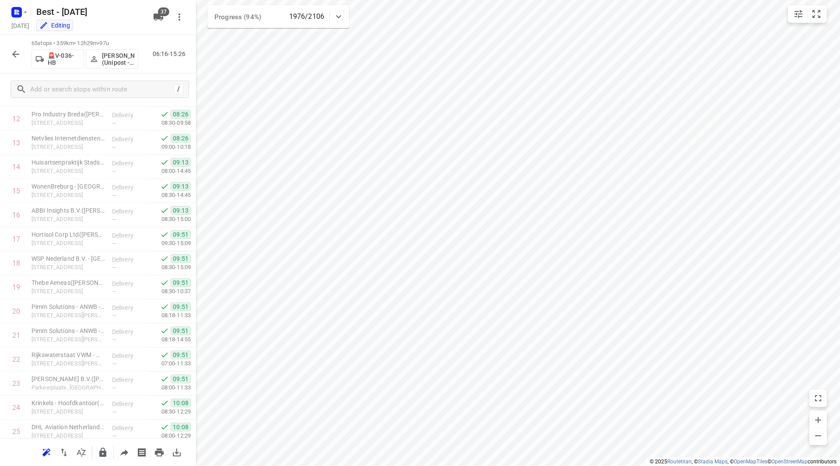
scroll to position [0, 0]
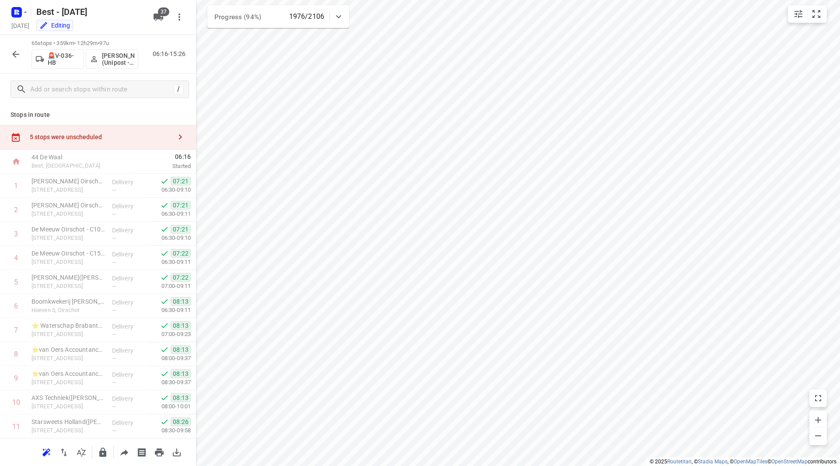
click at [141, 138] on div "5 stops were unscheduled" at bounding box center [101, 136] width 142 height 7
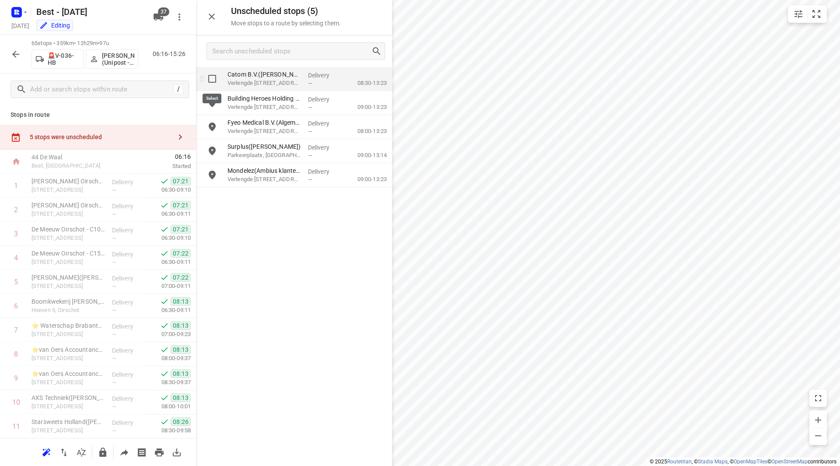
click at [214, 79] on input "grid" at bounding box center [212, 79] width 18 height 18
checkbox input "true"
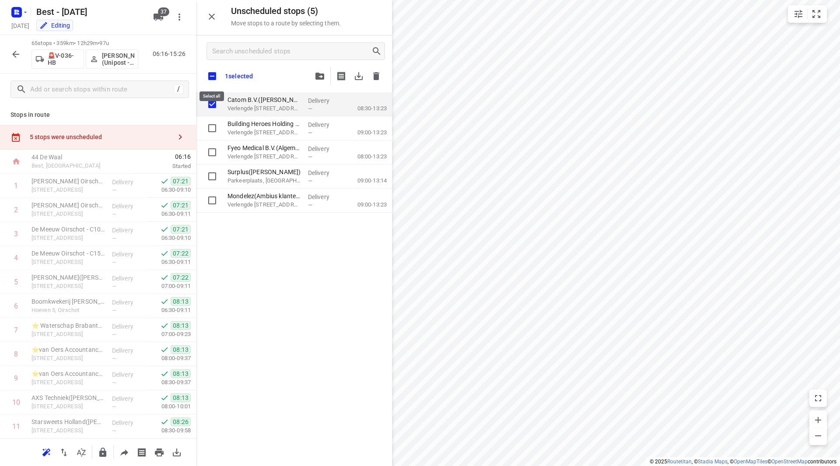
click at [211, 72] on input "checkbox" at bounding box center [212, 76] width 18 height 18
checkbox input "true"
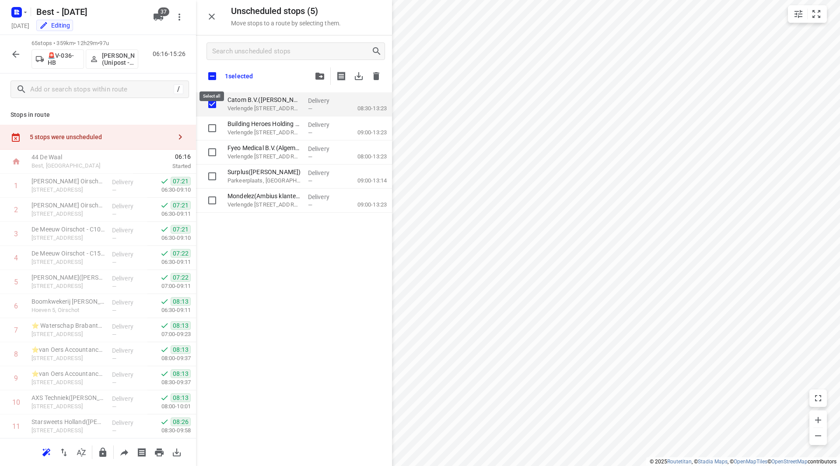
checkbox input "true"
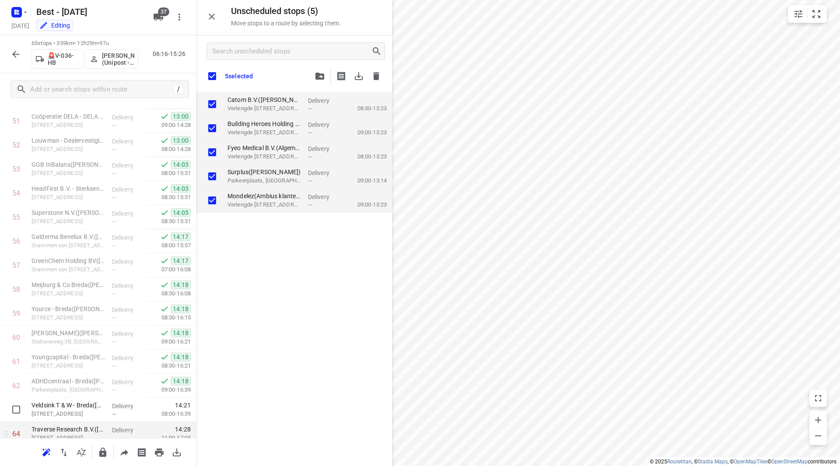
scroll to position [1324, 0]
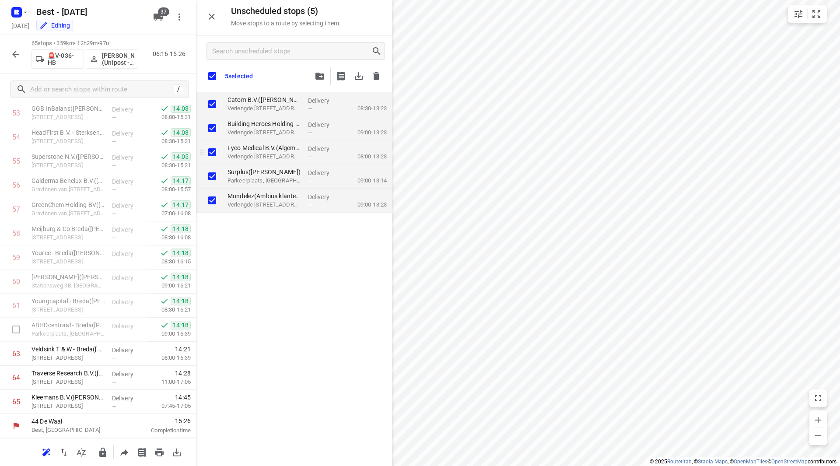
checkbox input "true"
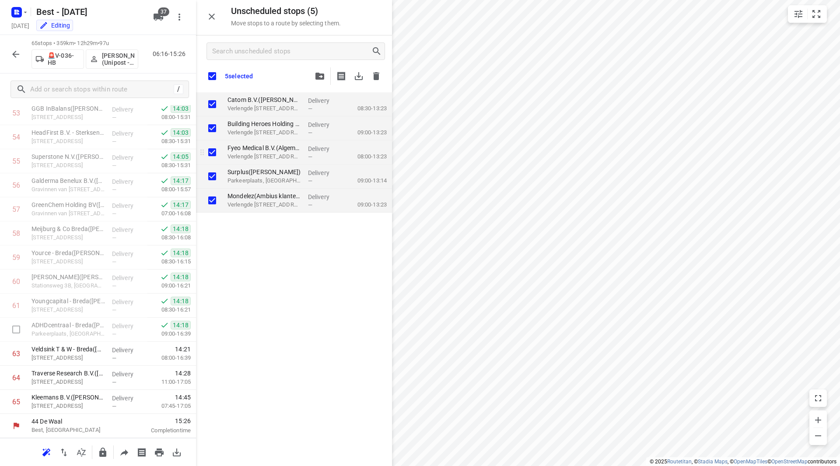
checkbox input "true"
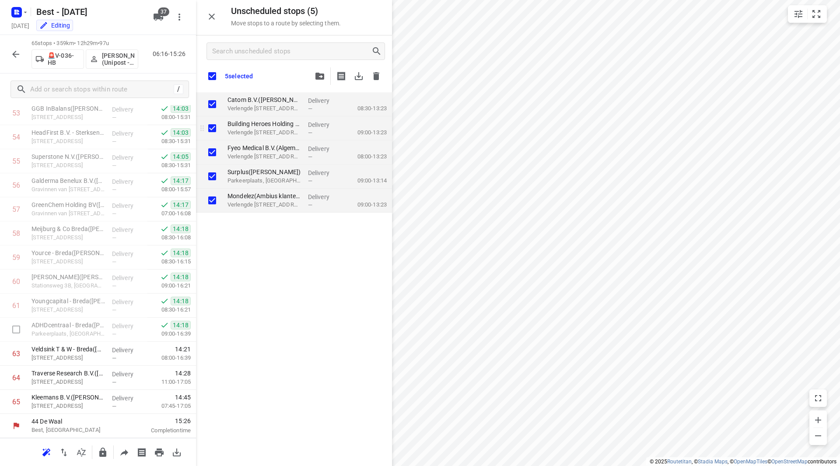
checkbox input "true"
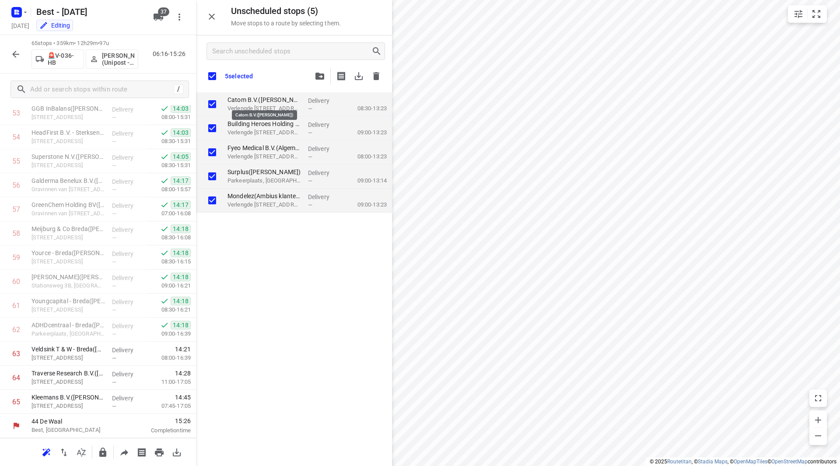
checkbox input "true"
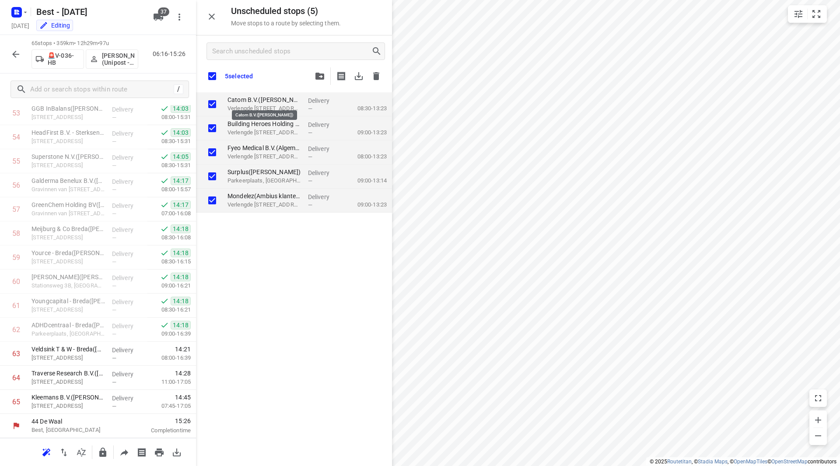
checkbox input "true"
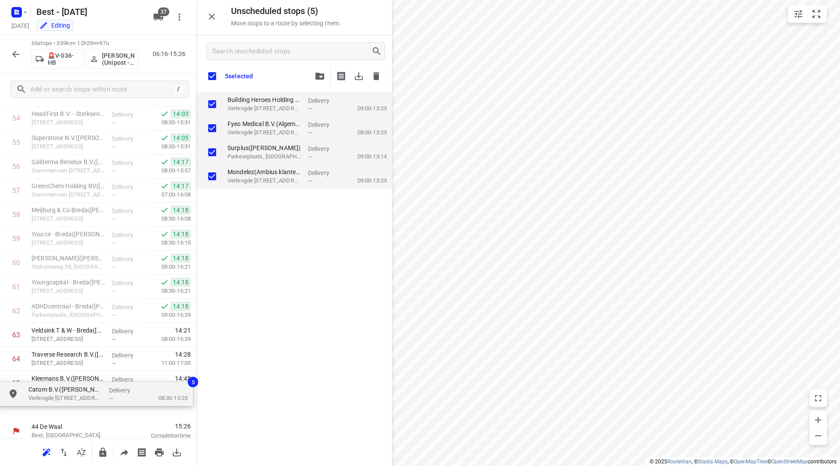
scroll to position [1351, 0]
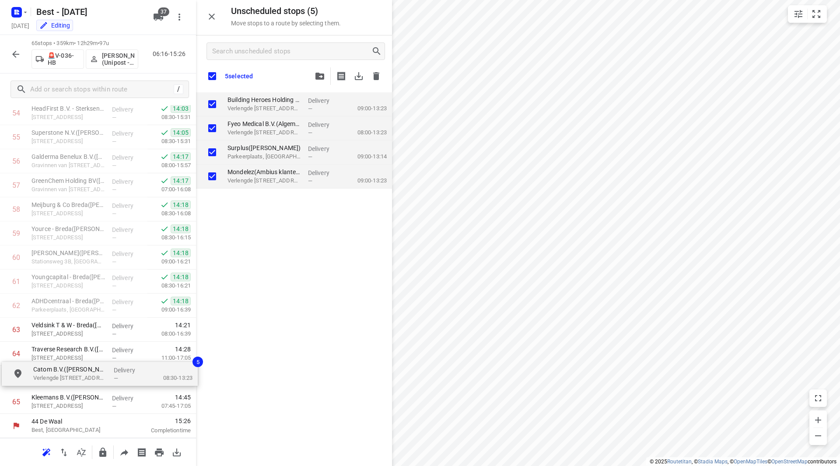
drag, startPoint x: 257, startPoint y: 102, endPoint x: 60, endPoint y: 373, distance: 335.1
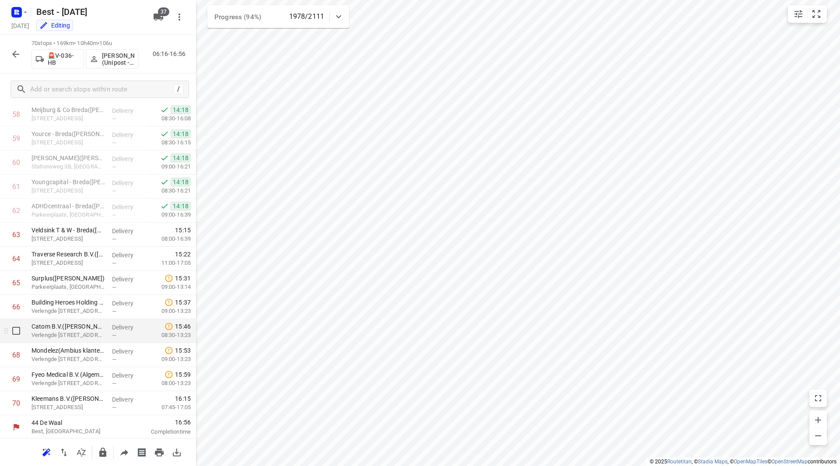
scroll to position [1419, 0]
drag, startPoint x: 60, startPoint y: 319, endPoint x: 60, endPoint y: 379, distance: 59.9
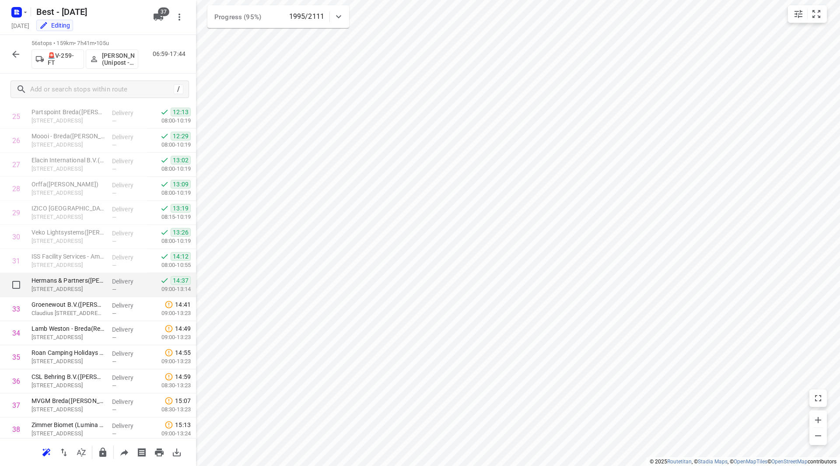
scroll to position [635, 0]
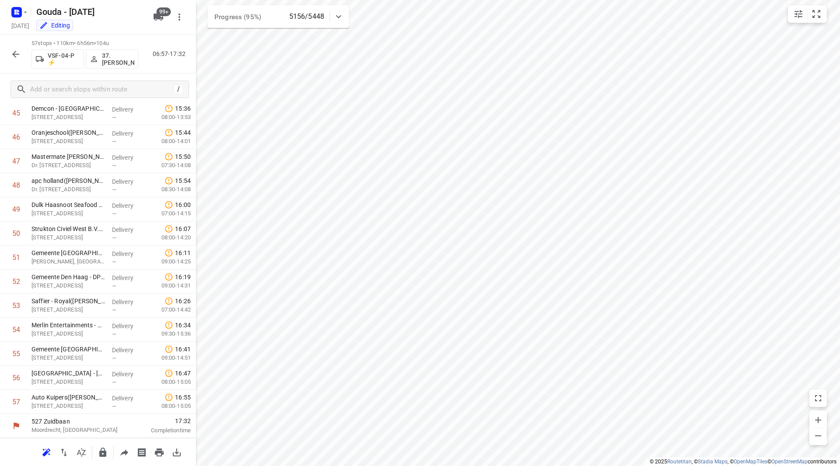
scroll to position [1106, 0]
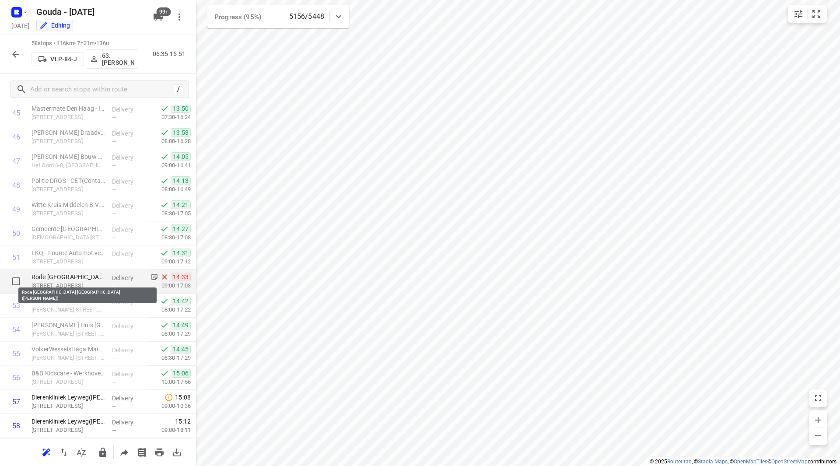
click at [76, 277] on p "Rode [GEOGRAPHIC_DATA] [GEOGRAPHIC_DATA]([PERSON_NAME])" at bounding box center [69, 277] width 74 height 9
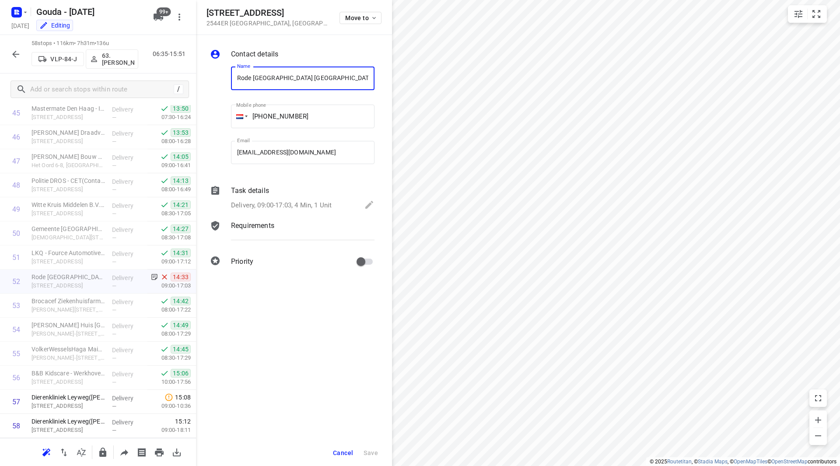
click at [276, 196] on div "Task details" at bounding box center [303, 191] width 144 height 11
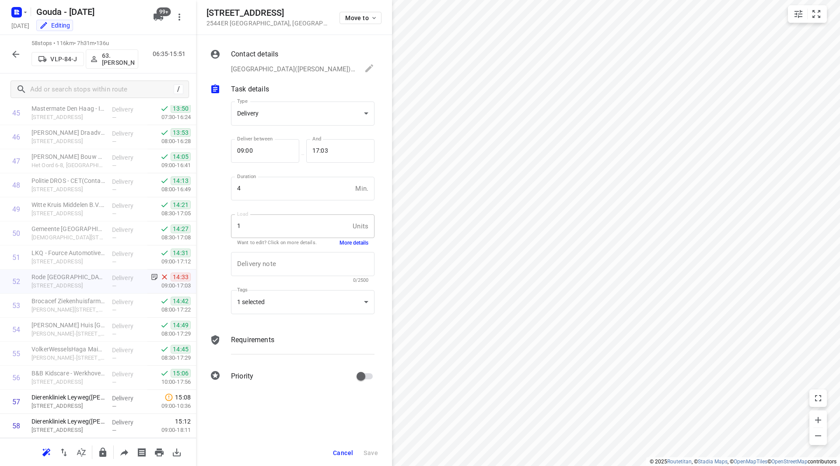
click at [358, 240] on button "More details" at bounding box center [354, 242] width 29 height 7
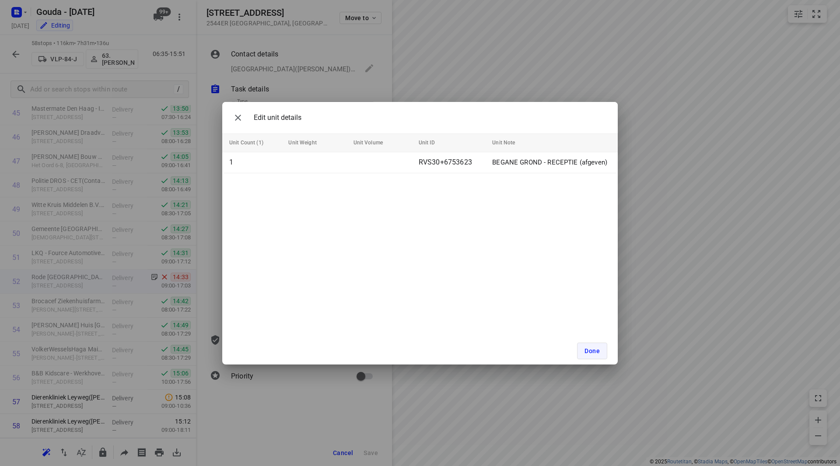
click at [590, 352] on span "Done" at bounding box center [592, 350] width 15 height 7
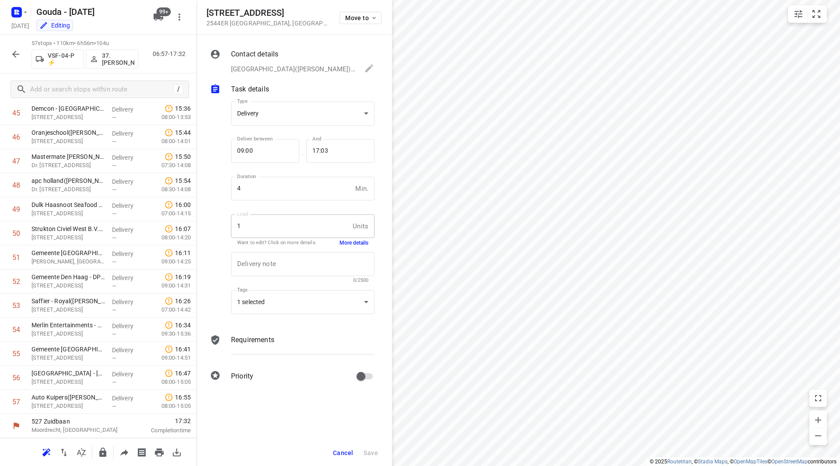
click at [339, 452] on span "Cancel" at bounding box center [343, 452] width 20 height 7
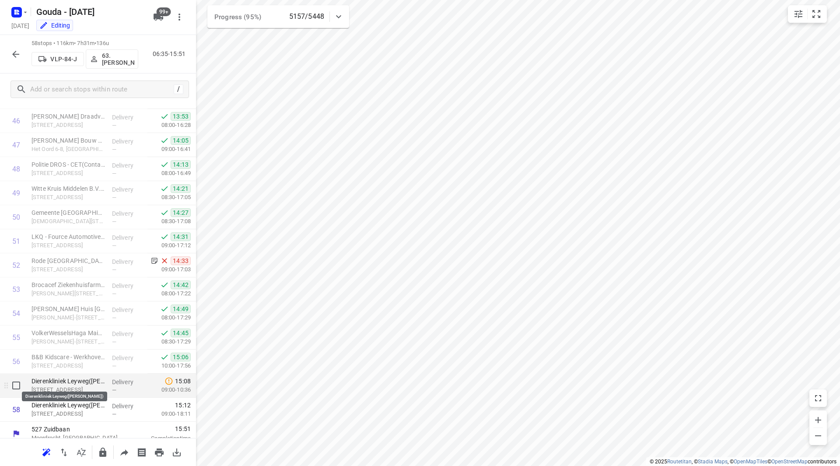
scroll to position [1131, 0]
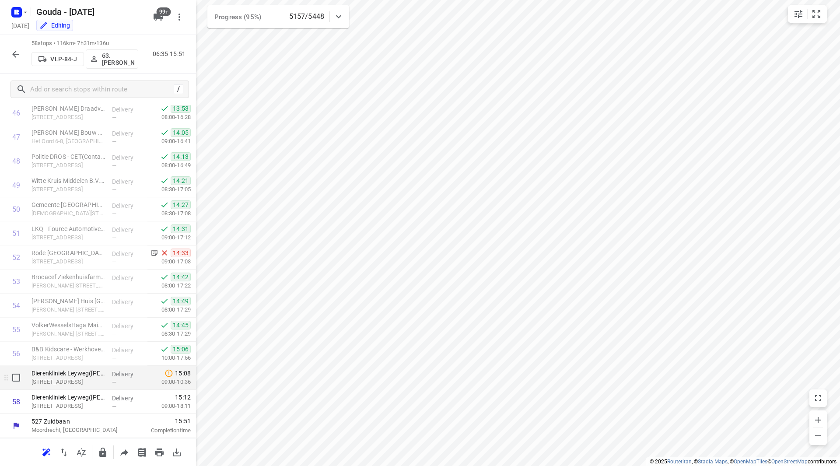
click at [76, 380] on p "[STREET_ADDRESS]" at bounding box center [69, 382] width 74 height 9
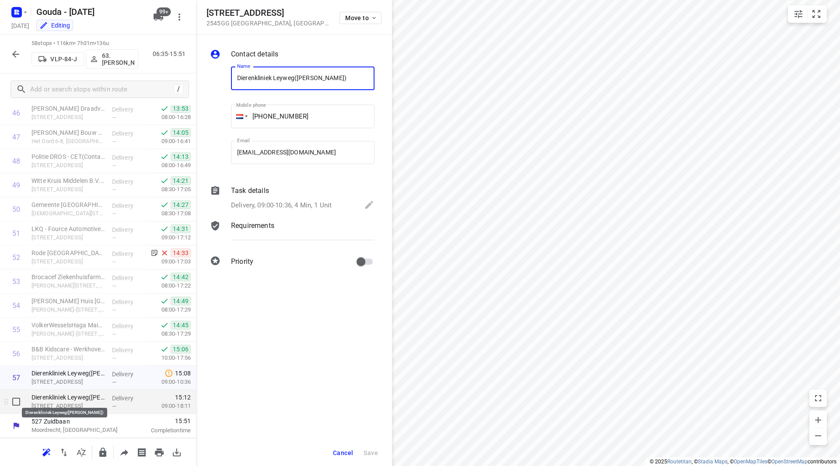
click at [77, 400] on p "Dierenkliniek Leyweg([PERSON_NAME])" at bounding box center [69, 397] width 74 height 9
click at [349, 454] on span "Cancel" at bounding box center [343, 452] width 20 height 7
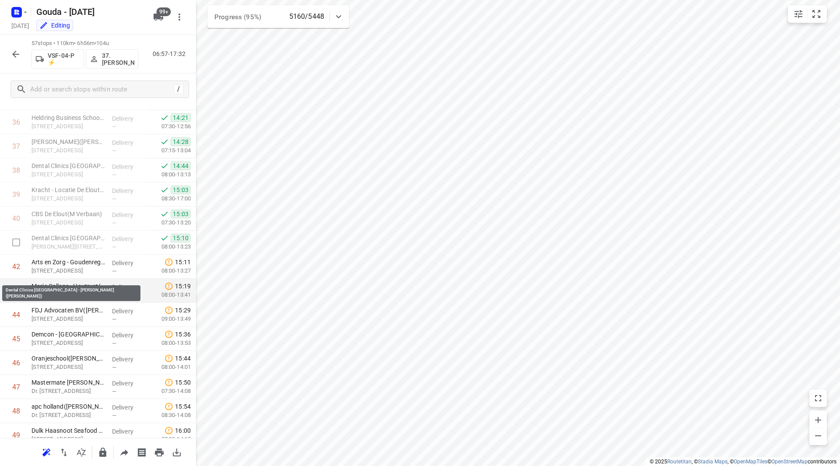
scroll to position [844, 0]
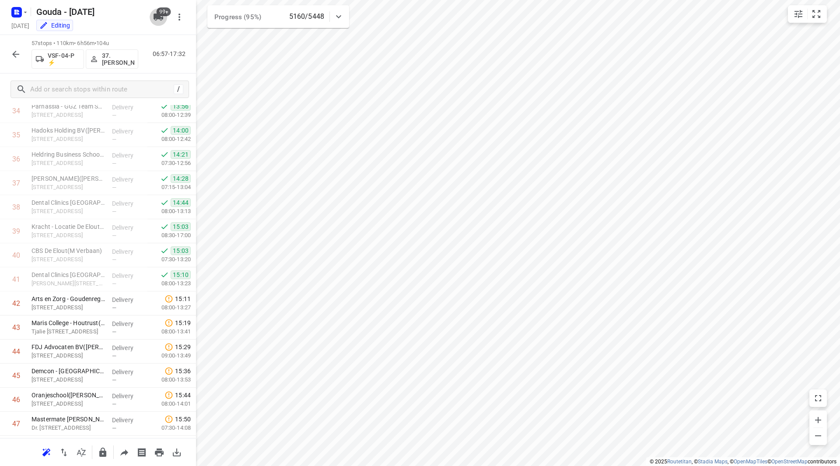
click at [157, 21] on icon "button" at bounding box center [158, 17] width 11 height 11
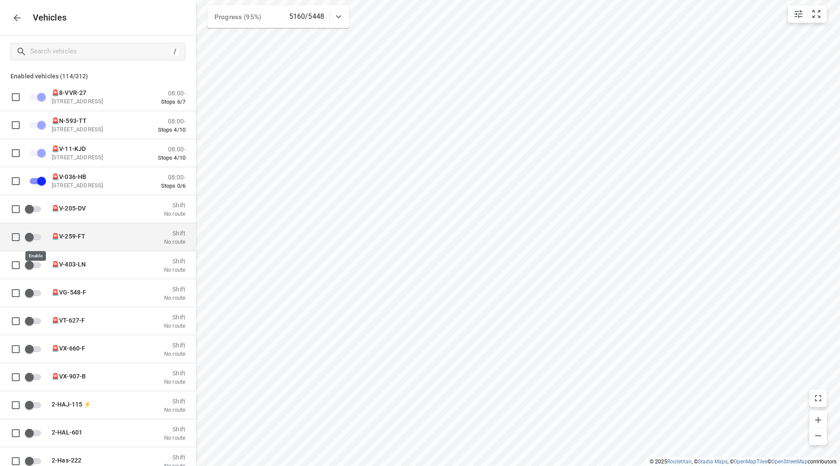
click at [34, 236] on input "grid" at bounding box center [29, 236] width 50 height 17
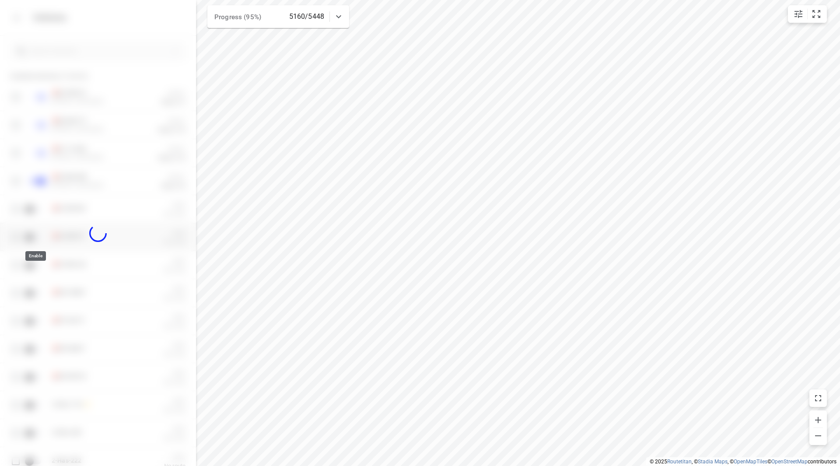
checkbox input "true"
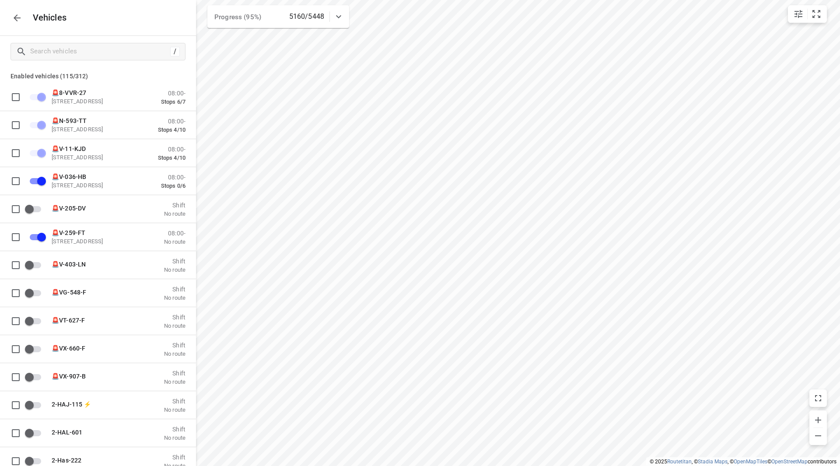
click at [12, 17] on icon "button" at bounding box center [17, 18] width 11 height 11
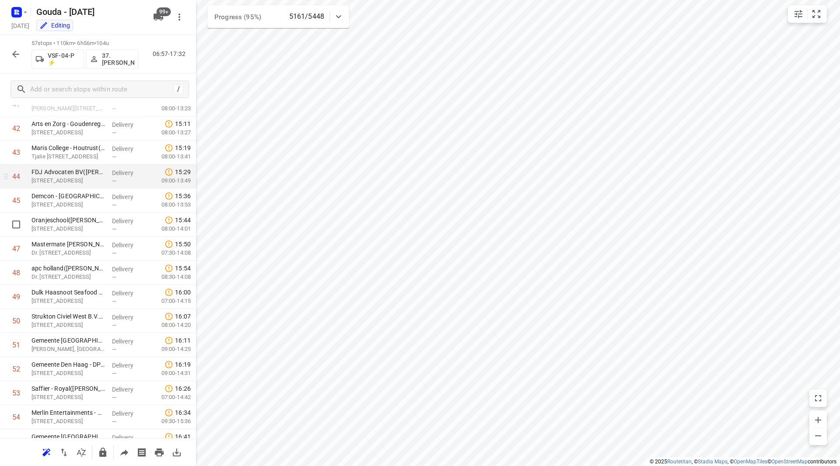
scroll to position [975, 0]
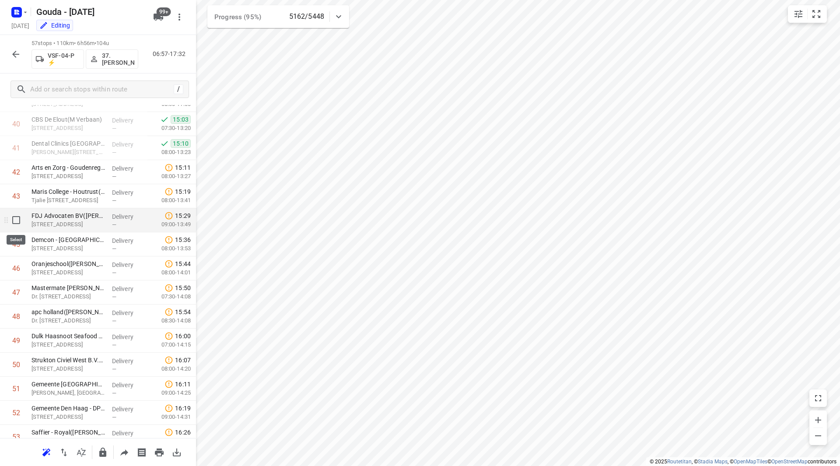
click at [14, 221] on input "checkbox" at bounding box center [16, 220] width 18 height 18
checkbox input "true"
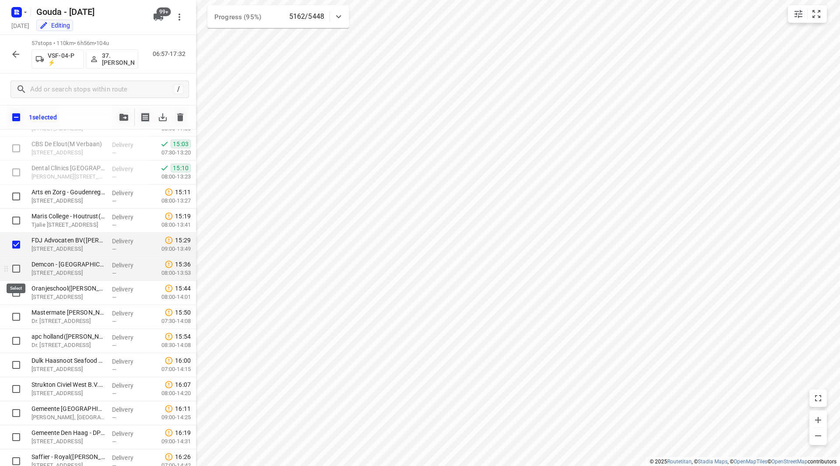
click at [18, 268] on input "checkbox" at bounding box center [16, 269] width 18 height 18
checkbox input "true"
click at [16, 295] on input "checkbox" at bounding box center [16, 293] width 18 height 18
checkbox input "true"
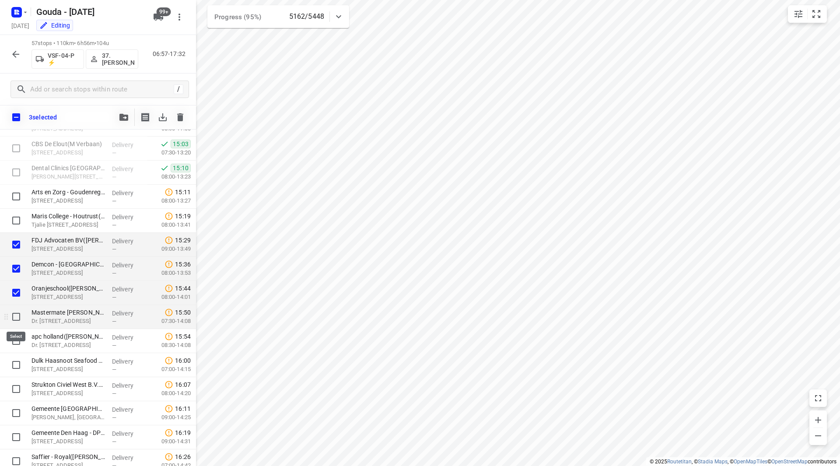
click at [19, 318] on input "checkbox" at bounding box center [16, 317] width 18 height 18
checkbox input "true"
click at [17, 336] on input "checkbox" at bounding box center [16, 341] width 18 height 18
checkbox input "true"
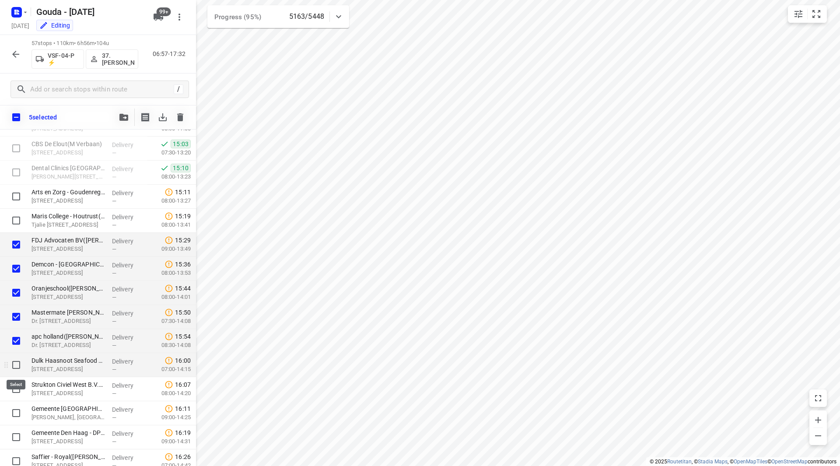
click at [17, 364] on input "checkbox" at bounding box center [16, 365] width 18 height 18
checkbox input "true"
drag, startPoint x: 18, startPoint y: 385, endPoint x: 14, endPoint y: 410, distance: 25.6
click at [17, 385] on input "checkbox" at bounding box center [16, 389] width 18 height 18
checkbox input "true"
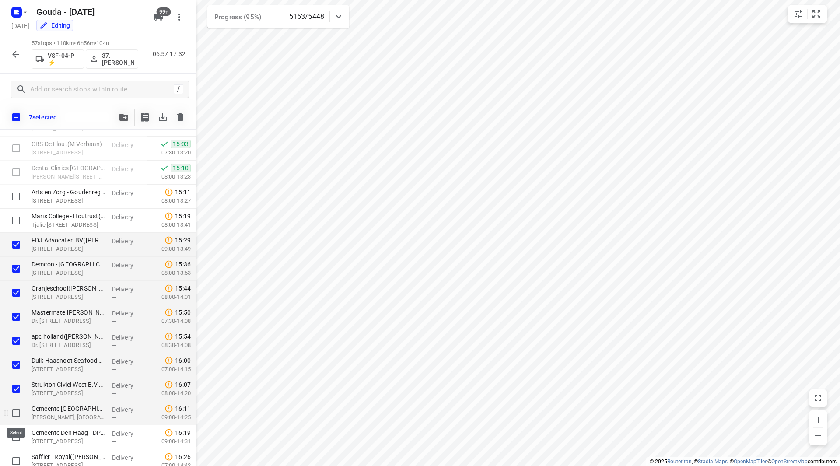
click at [14, 410] on input "checkbox" at bounding box center [16, 413] width 18 height 18
checkbox input "true"
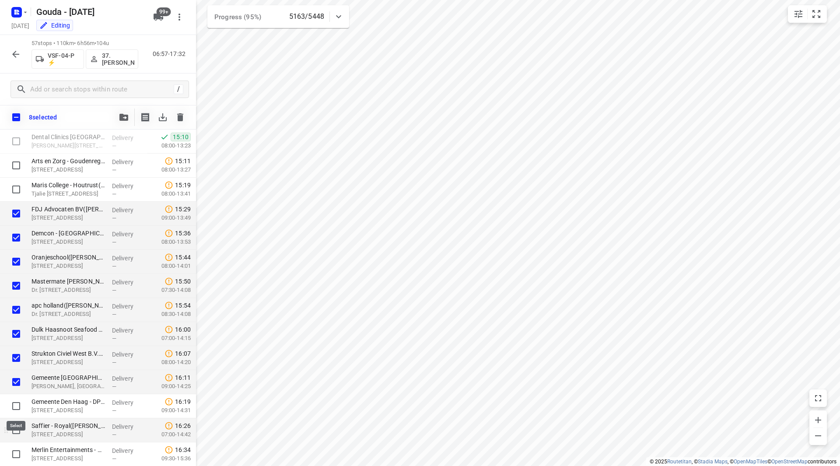
scroll to position [1019, 0]
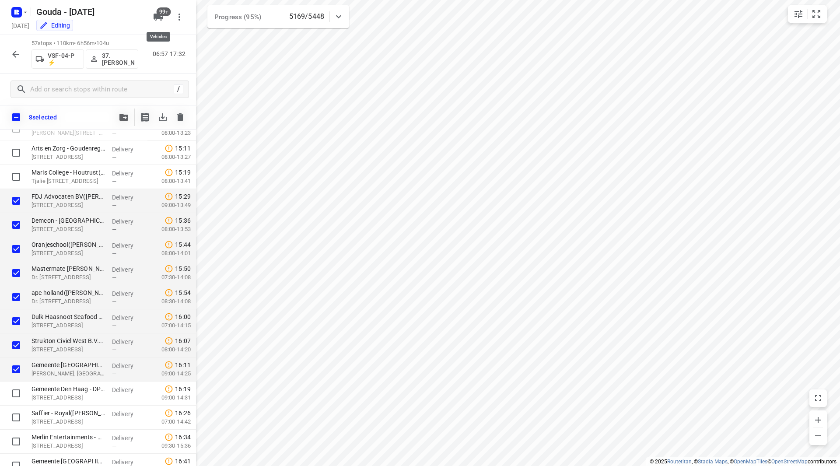
click at [159, 14] on span "99+" at bounding box center [164, 11] width 14 height 9
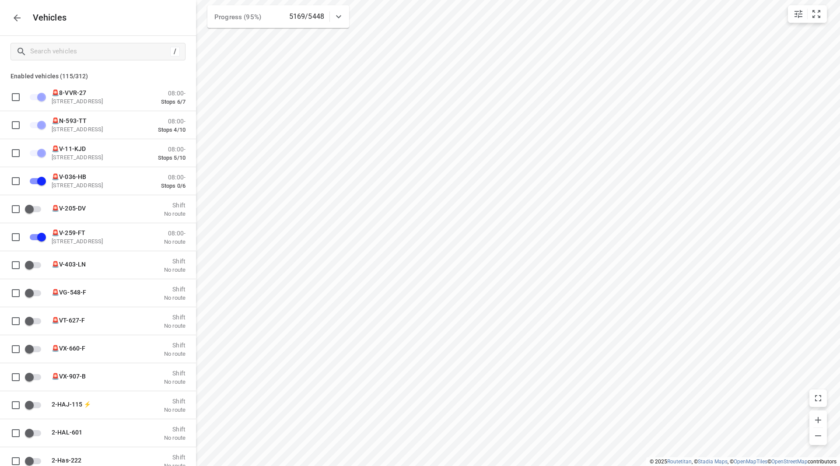
click at [18, 16] on icon "button" at bounding box center [17, 18] width 11 height 11
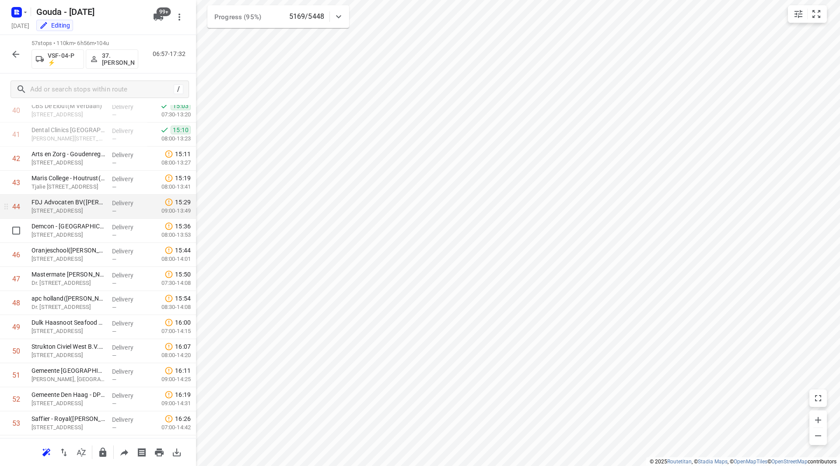
scroll to position [975, 0]
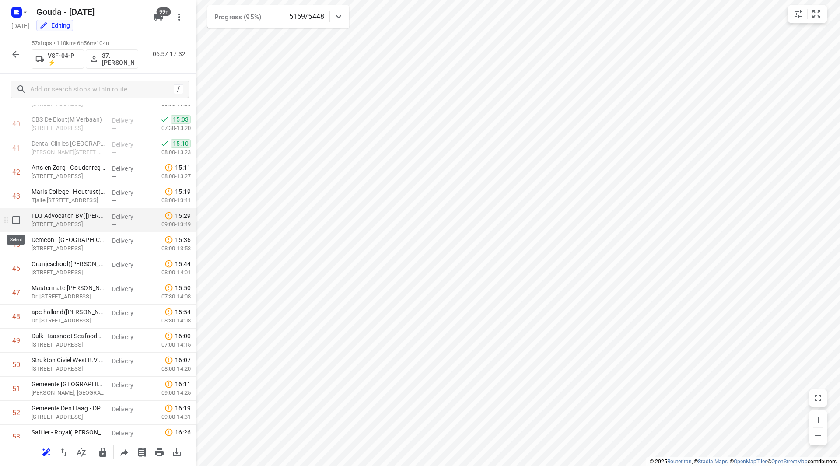
click at [18, 223] on input "checkbox" at bounding box center [16, 220] width 18 height 18
checkbox input "true"
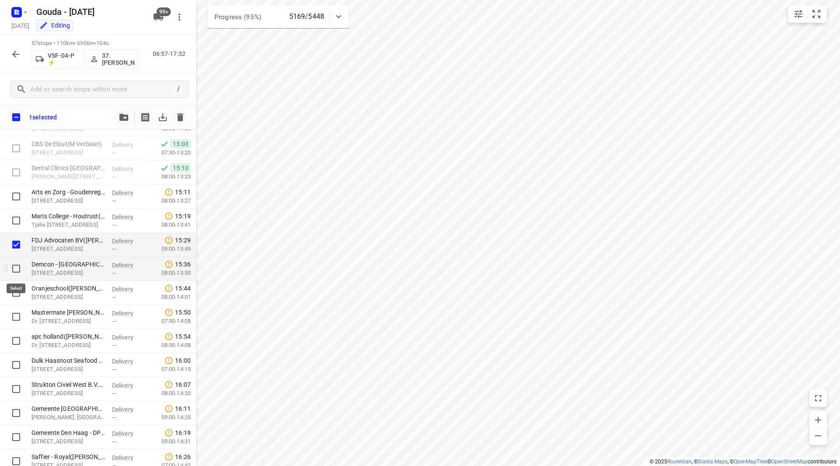
click at [18, 267] on input "checkbox" at bounding box center [16, 269] width 18 height 18
checkbox input "true"
click at [18, 293] on input "checkbox" at bounding box center [16, 293] width 18 height 18
checkbox input "true"
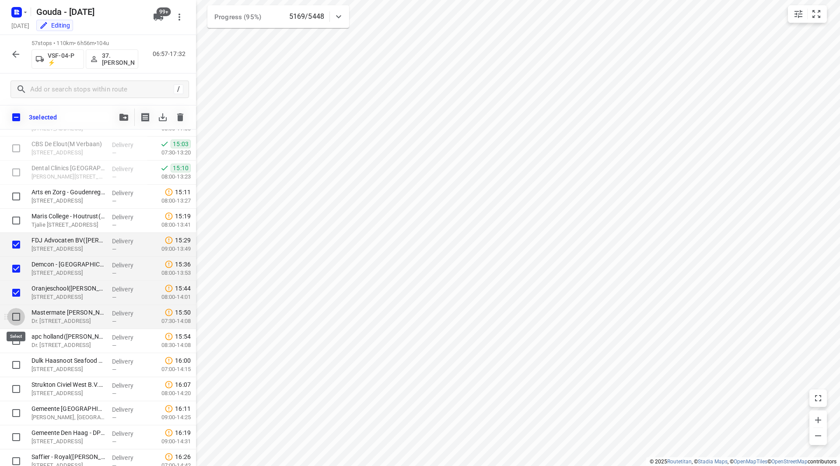
click at [18, 314] on input "checkbox" at bounding box center [16, 317] width 18 height 18
checkbox input "true"
click at [17, 336] on input "checkbox" at bounding box center [16, 341] width 18 height 18
checkbox input "true"
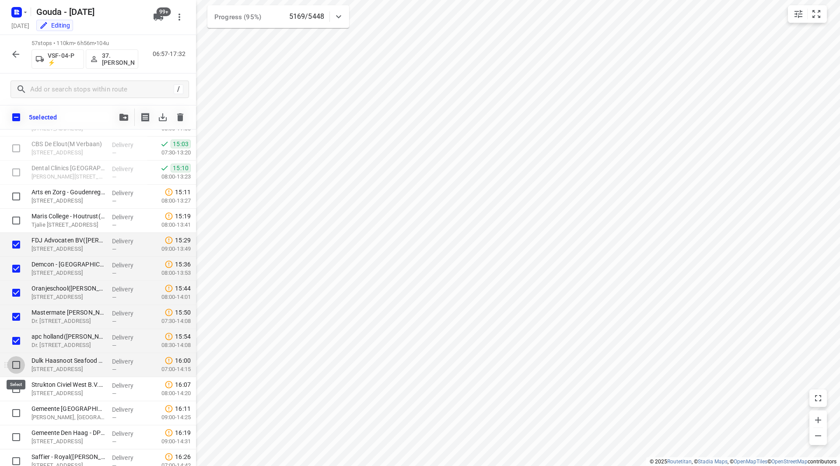
click at [13, 370] on input "checkbox" at bounding box center [16, 365] width 18 height 18
checkbox input "true"
drag, startPoint x: 13, startPoint y: 383, endPoint x: 14, endPoint y: 395, distance: 12.3
click at [13, 383] on input "checkbox" at bounding box center [16, 389] width 18 height 18
checkbox input "true"
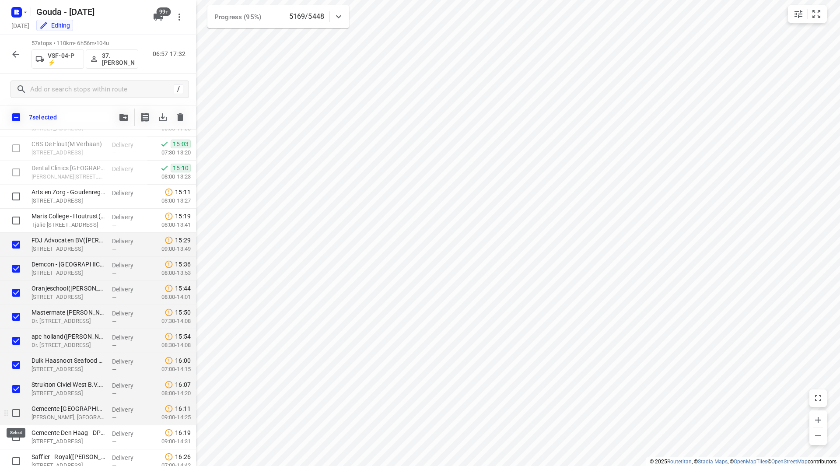
click at [17, 409] on input "checkbox" at bounding box center [16, 413] width 18 height 18
checkbox input "true"
click at [119, 114] on span "button" at bounding box center [124, 117] width 11 height 7
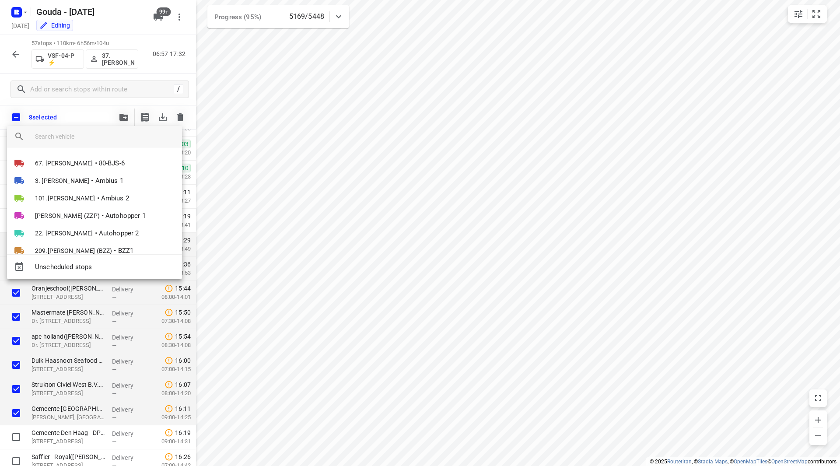
click at [96, 133] on input "search vehicle" at bounding box center [105, 136] width 140 height 13
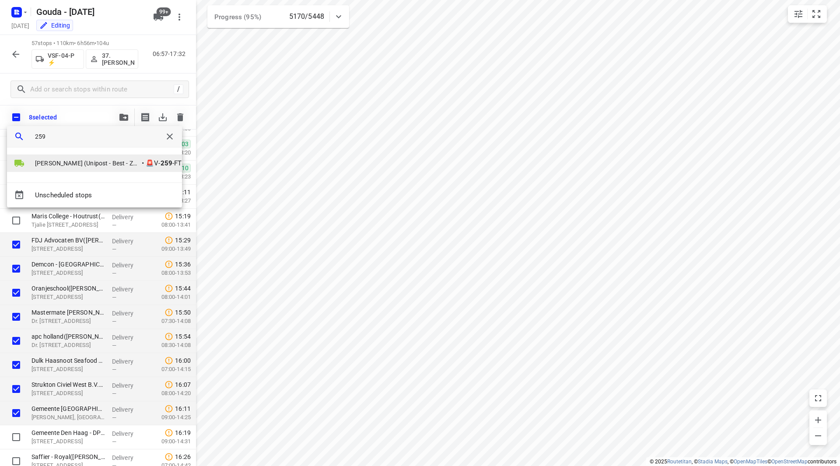
type input "259"
click at [131, 164] on span "[PERSON_NAME] (Unipost - Best - ZZP)" at bounding box center [87, 163] width 105 height 9
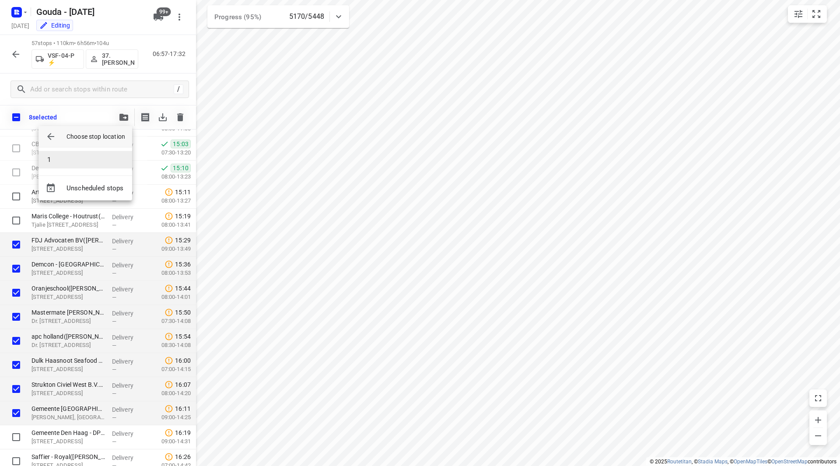
click at [102, 154] on li "1" at bounding box center [86, 160] width 94 height 18
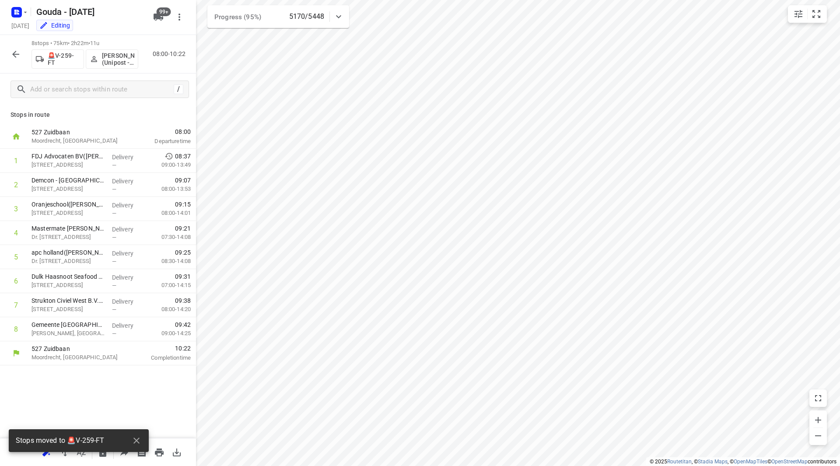
scroll to position [0, 0]
click at [106, 57] on p "[PERSON_NAME] (Unipost - Best - ZZP)" at bounding box center [118, 59] width 32 height 14
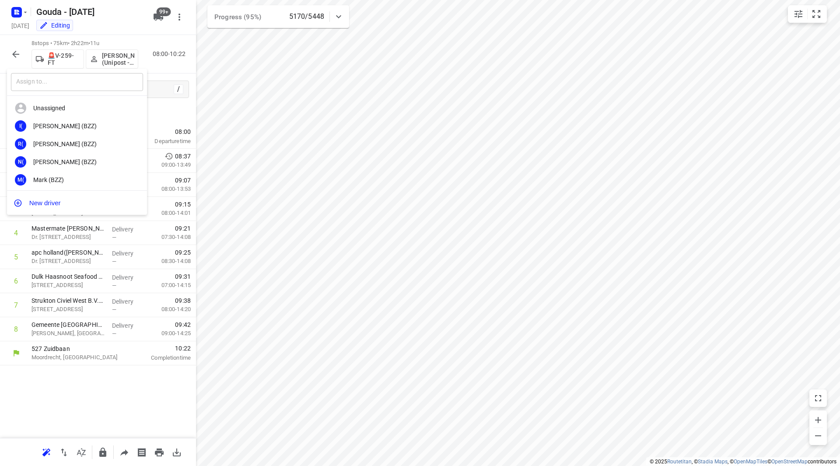
click at [79, 89] on input "text" at bounding box center [77, 82] width 132 height 18
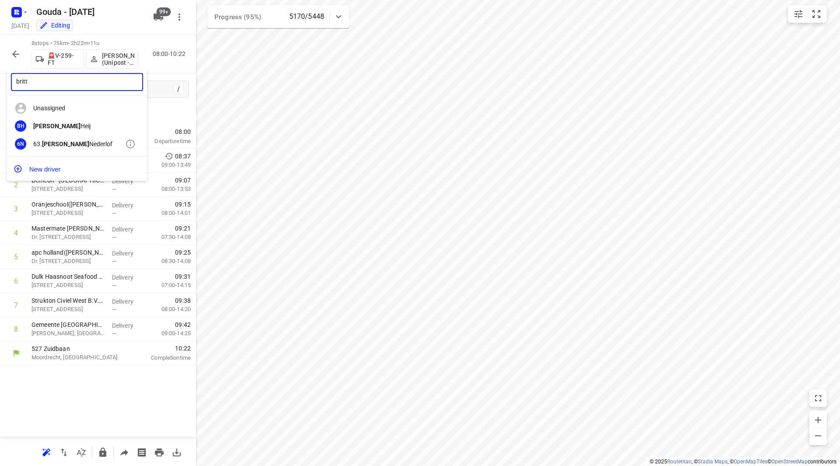
type input "britt"
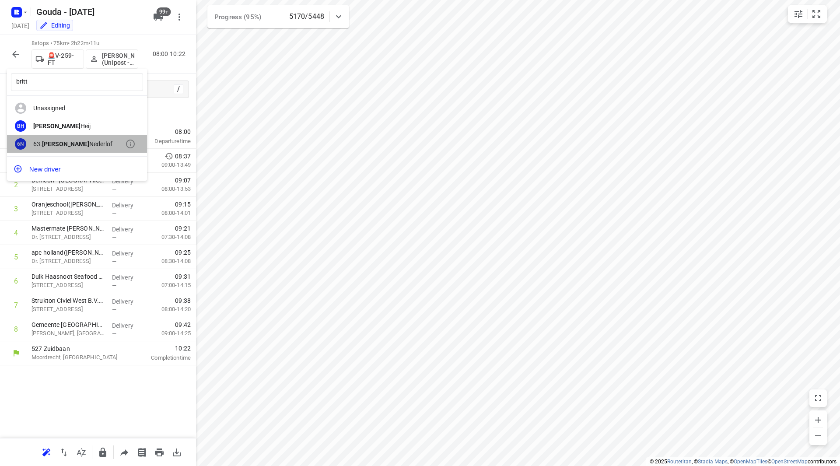
click at [89, 142] on div "63. Britt Nederlof" at bounding box center [79, 143] width 92 height 7
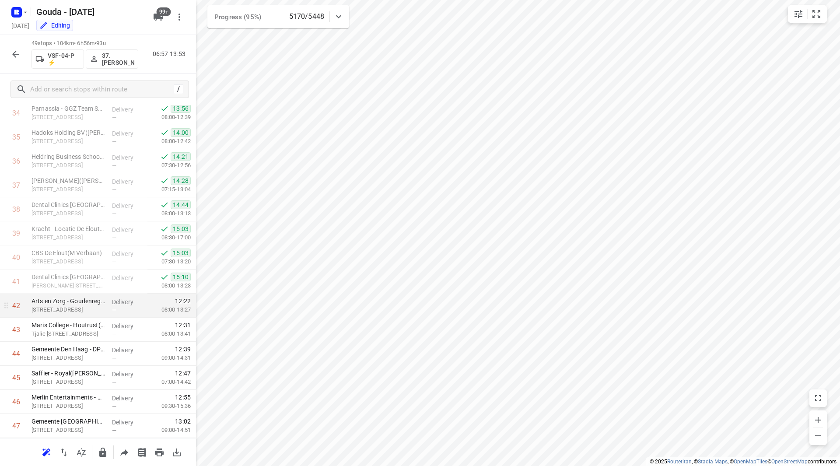
scroll to position [844, 0]
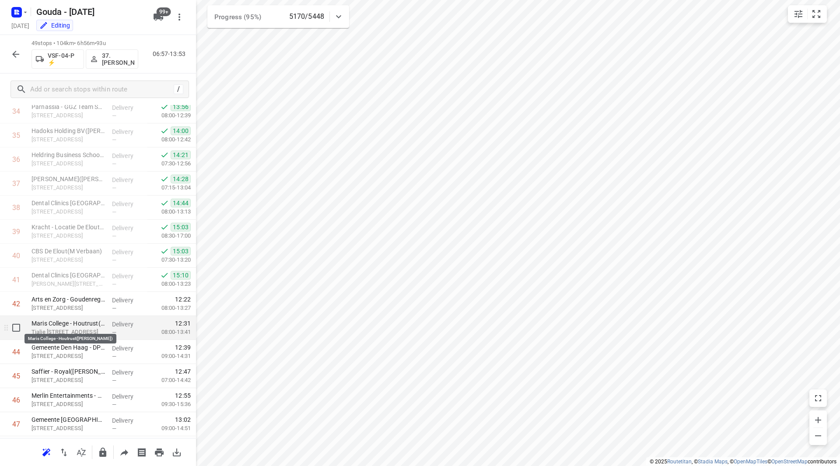
click at [48, 324] on p "Maris College - Houtrust(Maurice Vonk)" at bounding box center [69, 323] width 74 height 9
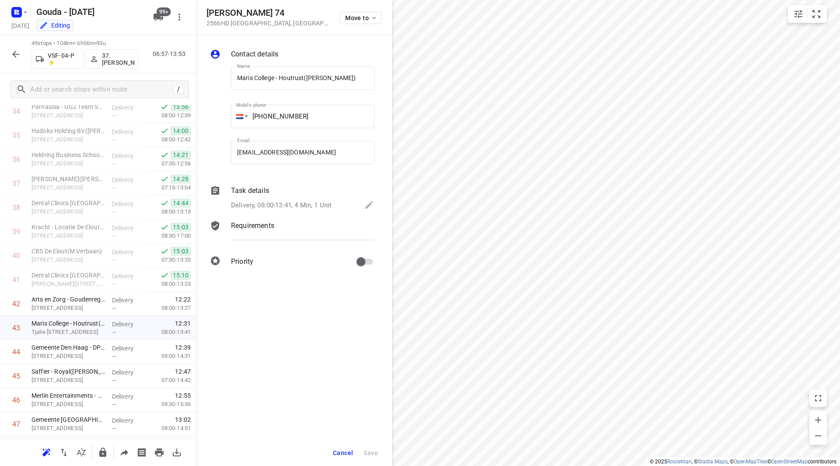
drag, startPoint x: 294, startPoint y: 12, endPoint x: 207, endPoint y: 12, distance: 87.9
click at [207, 12] on div "Tjalie Robinsonduin 74 2566HD Den Haag , Netherlands Move to" at bounding box center [294, 17] width 175 height 19
copy h5 "Tjalie Robinsonduin 74"
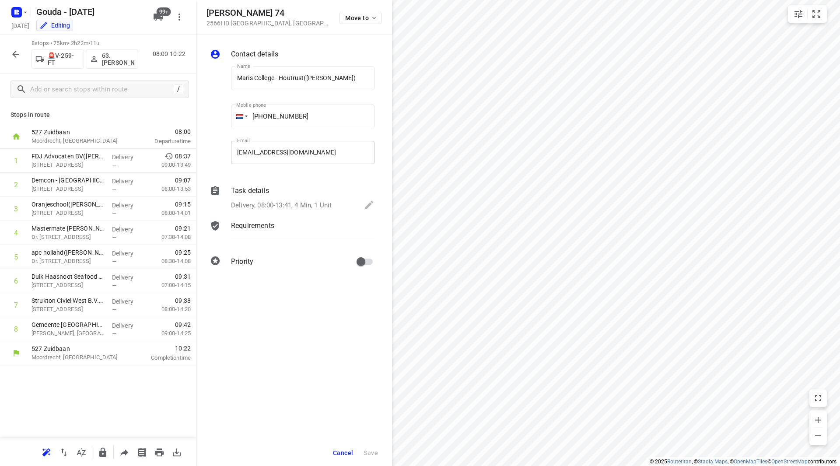
scroll to position [0, 0]
drag, startPoint x: 345, startPoint y: 452, endPoint x: 351, endPoint y: 446, distance: 8.4
click at [345, 452] on span "Cancel" at bounding box center [343, 452] width 20 height 7
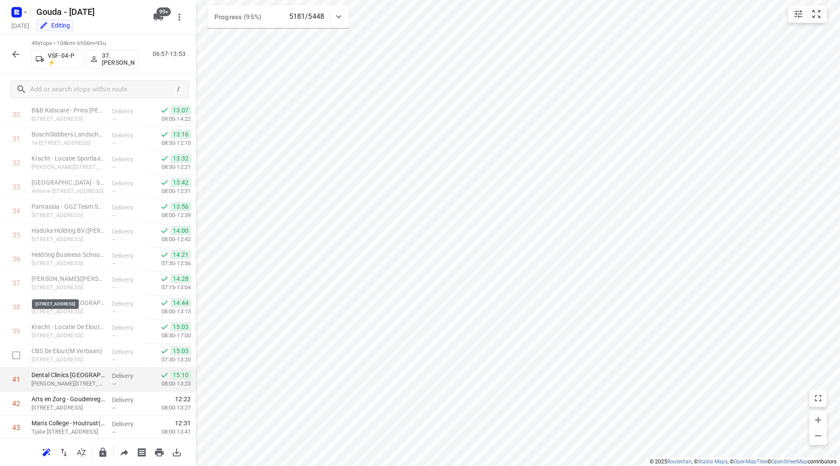
scroll to position [831, 0]
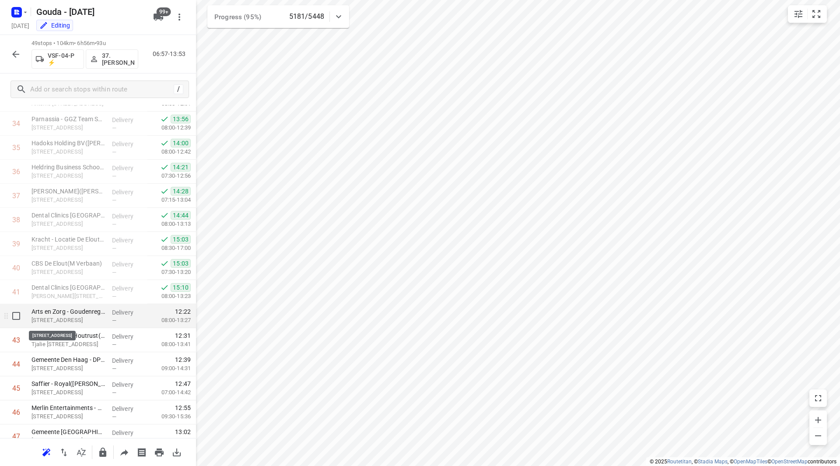
click at [62, 319] on p "Goudenregenstraat 32 C, Den Haag" at bounding box center [69, 320] width 74 height 9
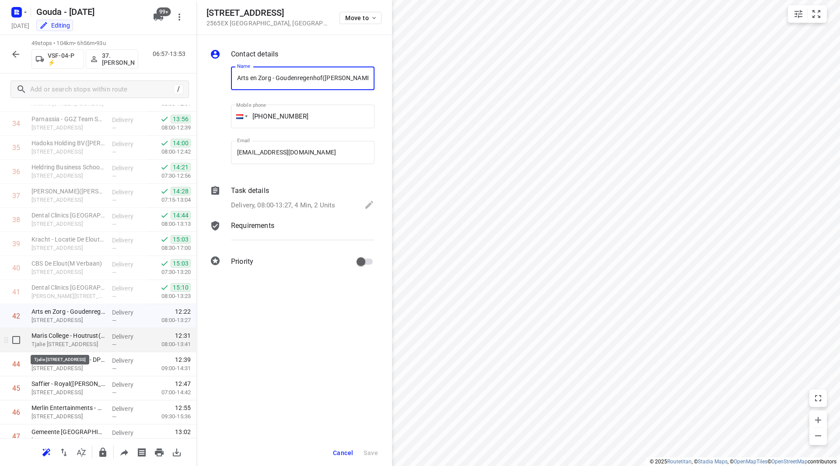
click at [63, 343] on p "Tjalie Robinsonduin 74, Den Haag" at bounding box center [69, 344] width 74 height 9
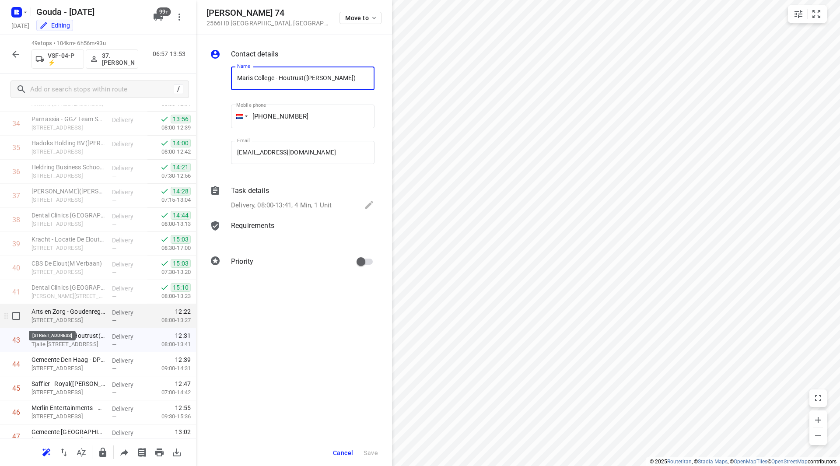
click at [61, 316] on p "Goudenregenstraat 32 C, Den Haag" at bounding box center [69, 320] width 74 height 9
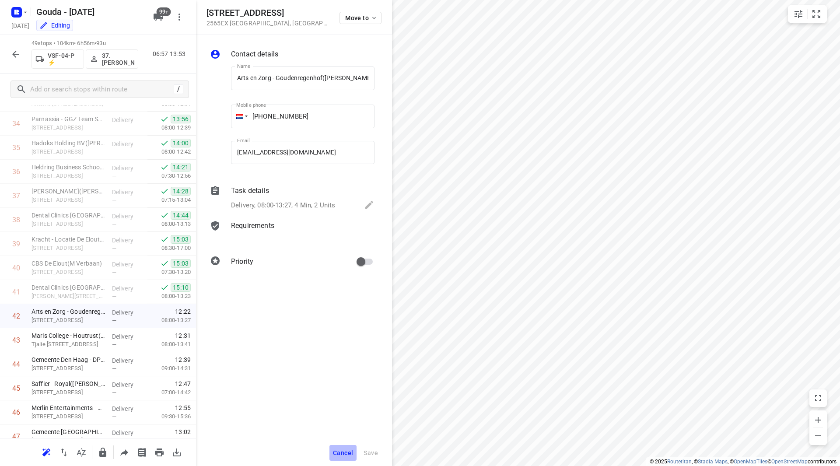
click at [335, 451] on span "Cancel" at bounding box center [343, 452] width 20 height 7
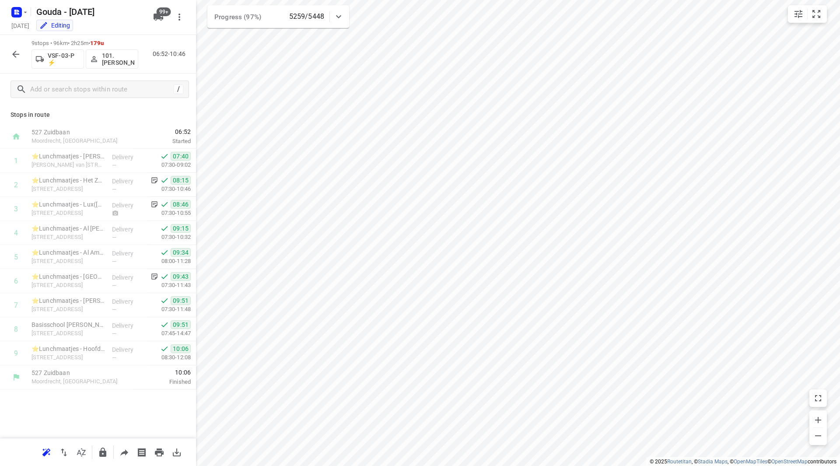
scroll to position [0, 0]
click at [18, 54] on icon "button" at bounding box center [15, 54] width 7 height 7
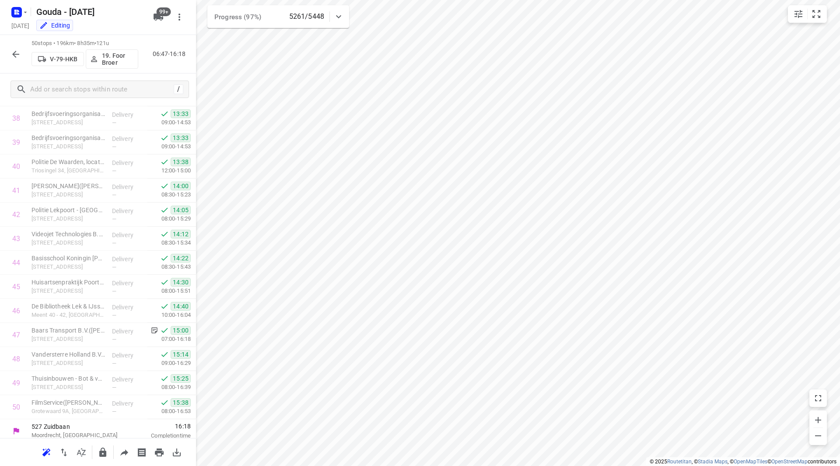
scroll to position [938, 0]
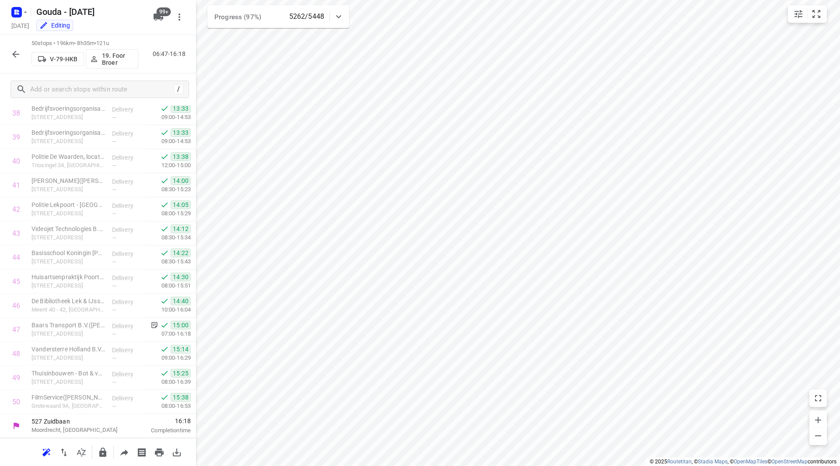
click at [19, 55] on icon "button" at bounding box center [16, 54] width 11 height 11
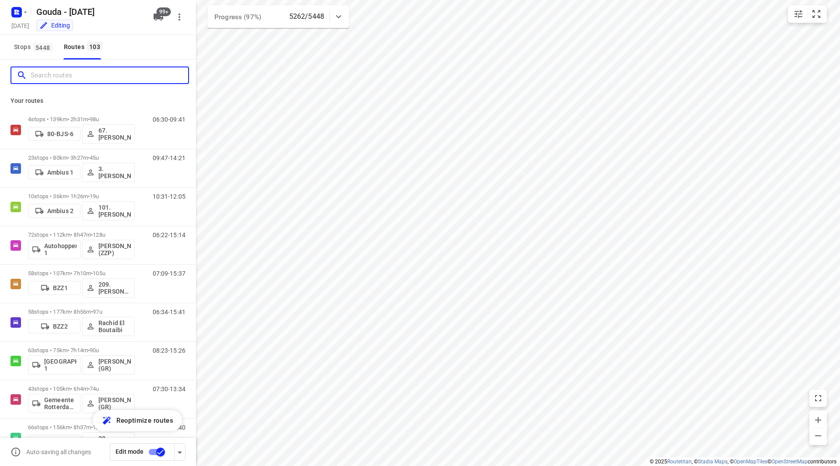
drag, startPoint x: 54, startPoint y: 71, endPoint x: 54, endPoint y: 78, distance: 7.4
click at [54, 74] on input "Search routes" at bounding box center [110, 76] width 158 height 14
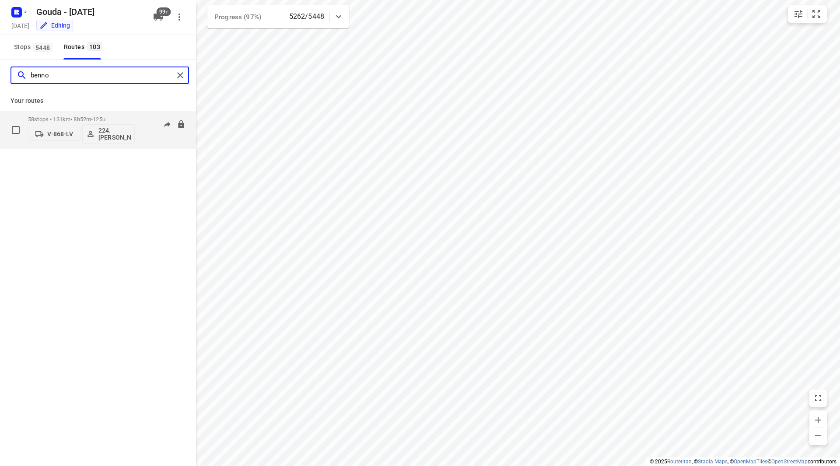
type input "benno"
click at [93, 116] on span "•" at bounding box center [92, 119] width 2 height 7
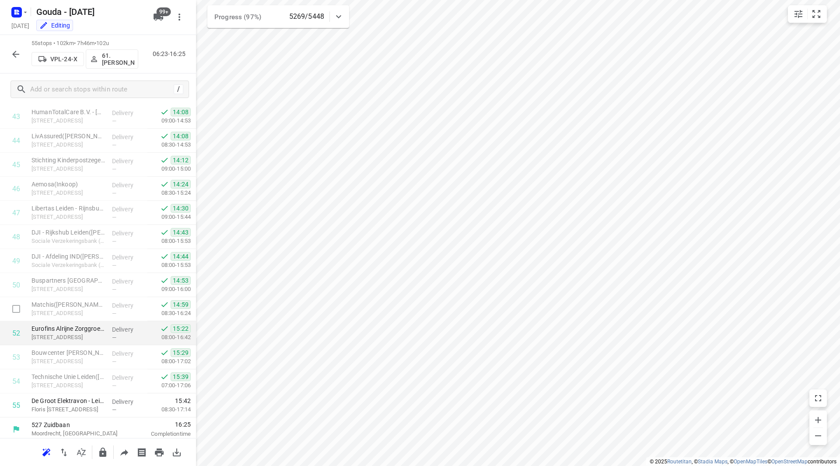
scroll to position [1058, 0]
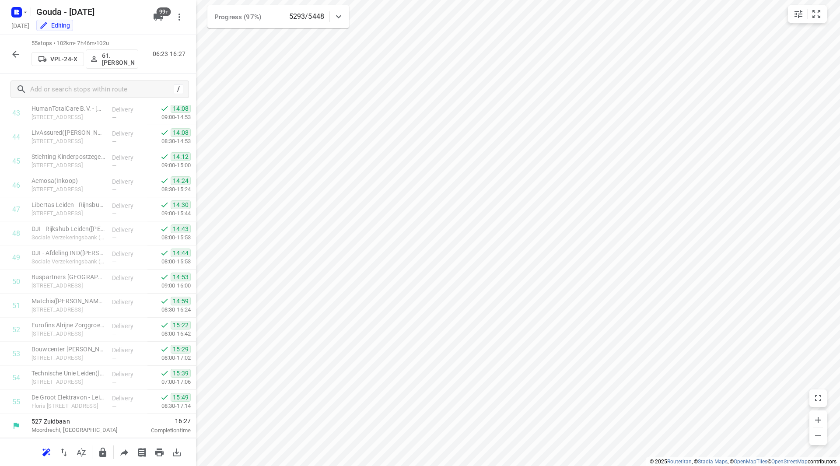
click at [25, 53] on div "55 stops • 102km • 7h46m • 102u VPL-24-X 61.Sander Bos 06:23-16:27" at bounding box center [98, 54] width 196 height 39
click at [9, 49] on button "button" at bounding box center [16, 55] width 18 height 18
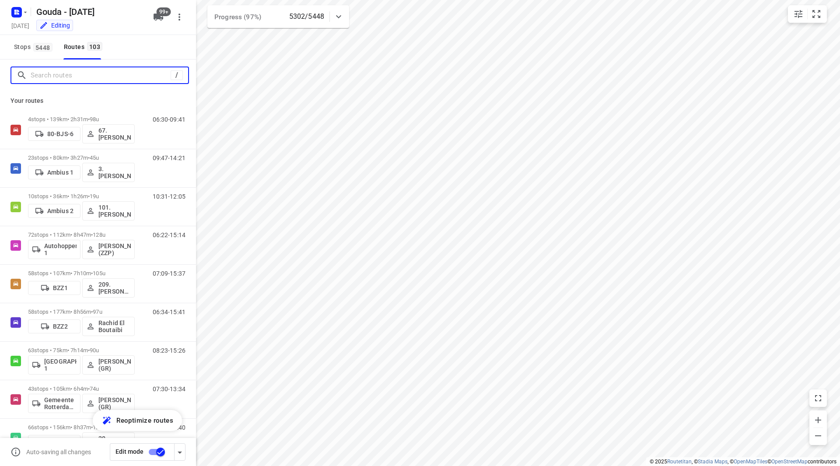
click at [45, 74] on input "Search routes" at bounding box center [101, 76] width 140 height 14
click at [118, 76] on input "Search routes" at bounding box center [110, 76] width 158 height 14
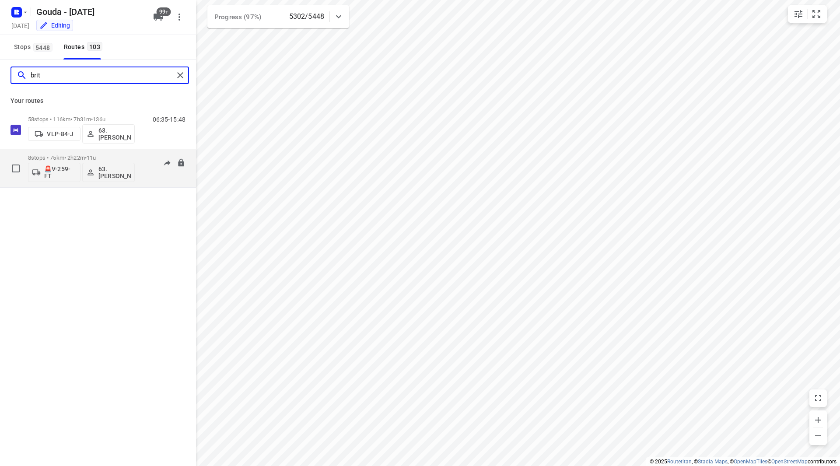
type input "brit"
click at [118, 157] on p "8 stops • 75km • 2h22m • 11u" at bounding box center [81, 157] width 107 height 7
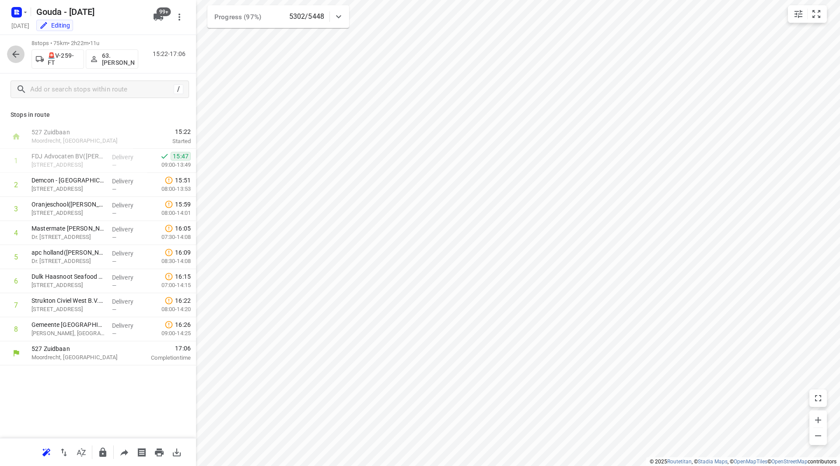
click at [18, 53] on icon "button" at bounding box center [16, 54] width 11 height 11
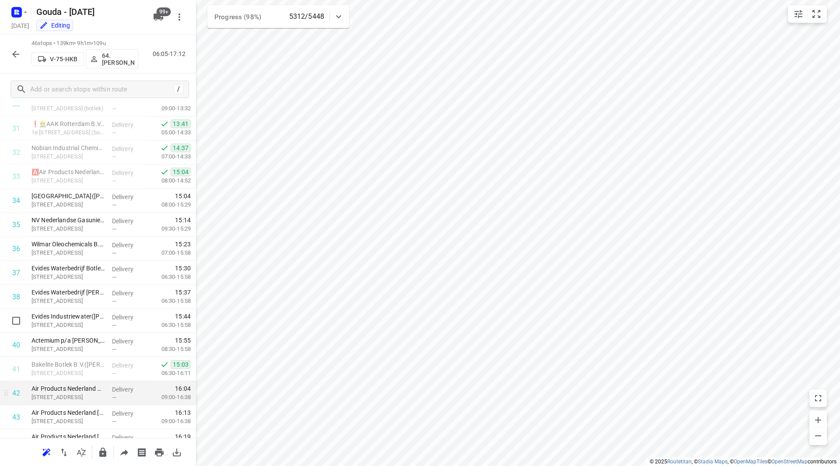
scroll to position [842, 0]
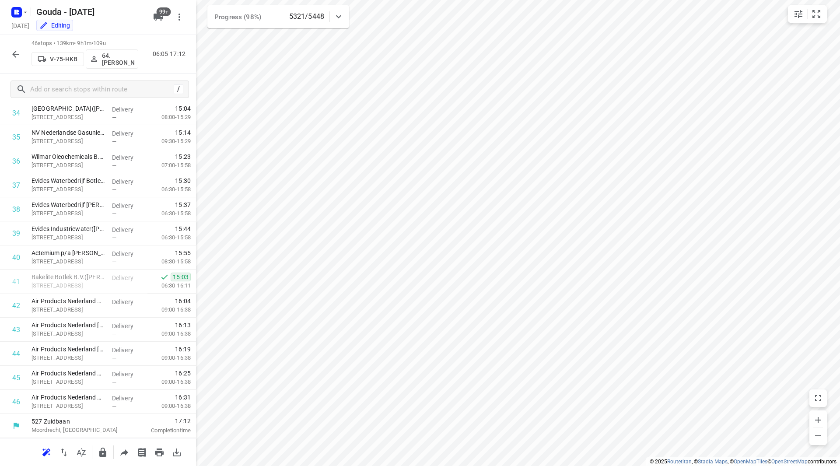
click at [17, 50] on icon "button" at bounding box center [16, 54] width 11 height 11
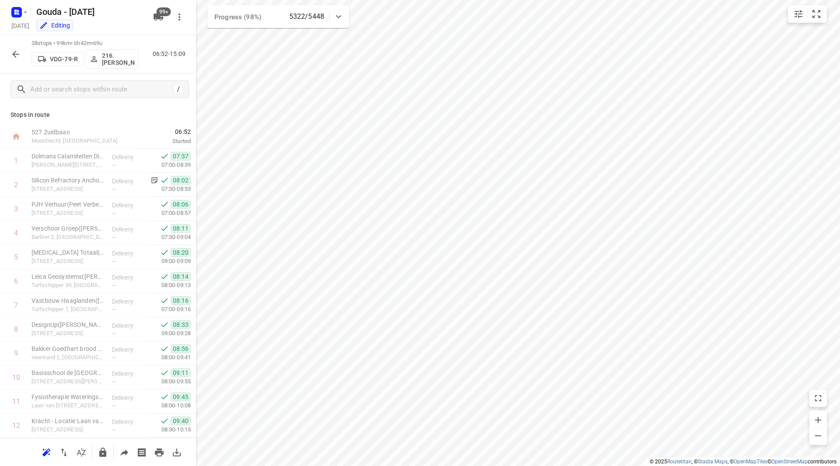
click at [18, 52] on icon "button" at bounding box center [16, 54] width 11 height 11
click at [12, 53] on icon "button" at bounding box center [16, 54] width 11 height 11
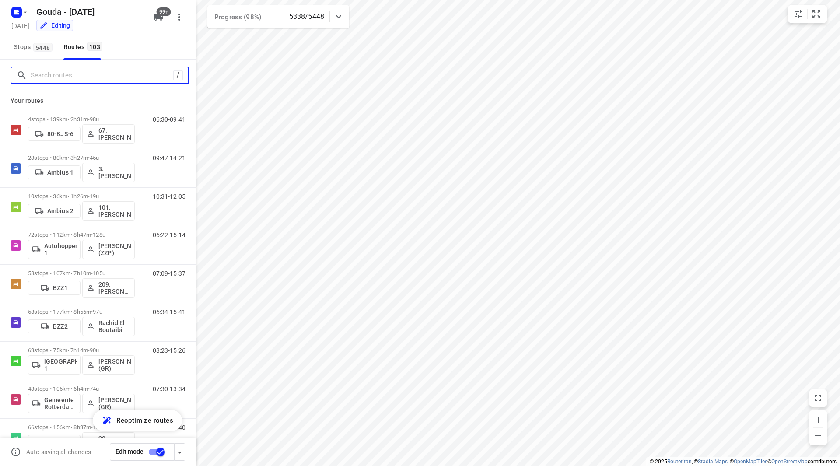
click at [72, 79] on input "Search routes" at bounding box center [102, 76] width 143 height 14
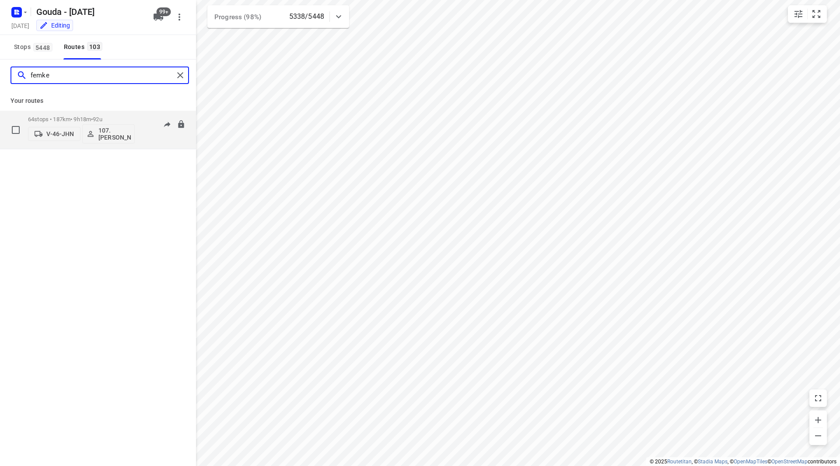
type input "femke"
click at [112, 120] on p "64 stops • 187km • 9h18m • 92u" at bounding box center [81, 119] width 107 height 7
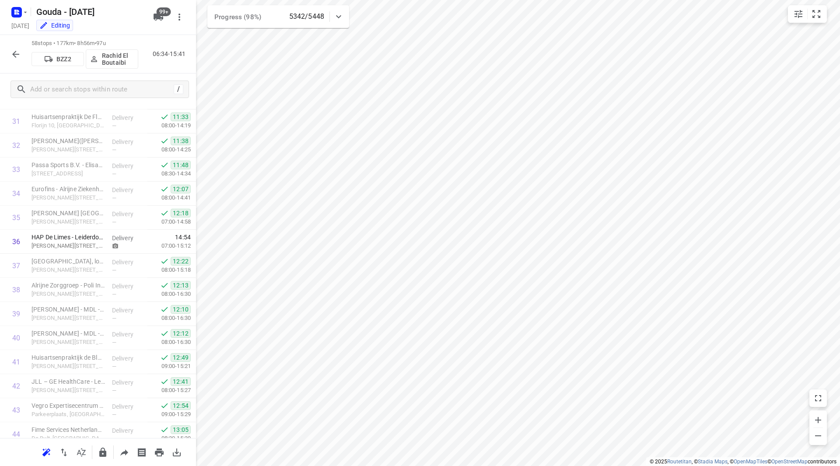
scroll to position [1131, 0]
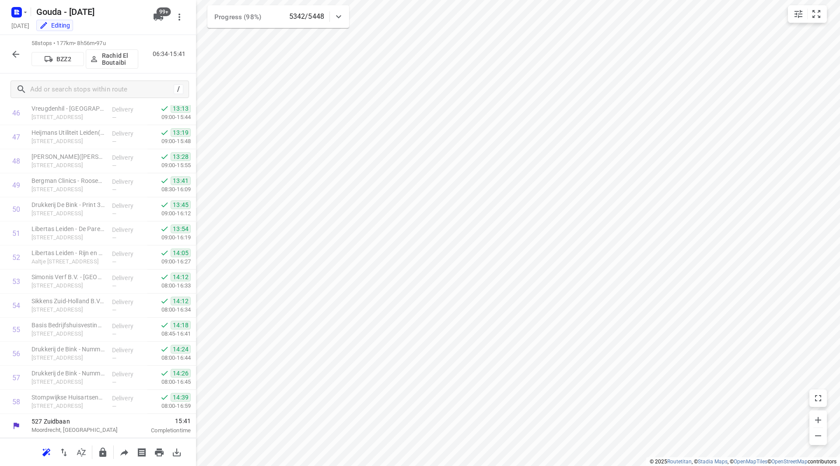
click at [23, 51] on button "button" at bounding box center [16, 55] width 18 height 18
click at [21, 51] on icon "button" at bounding box center [16, 54] width 11 height 11
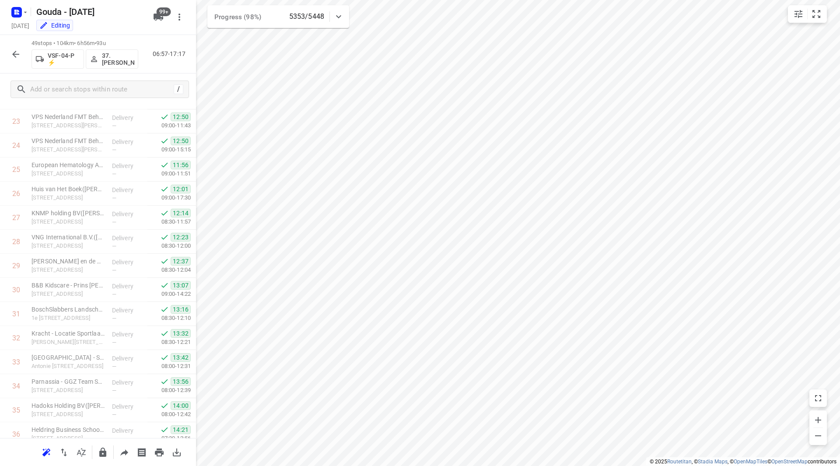
scroll to position [914, 0]
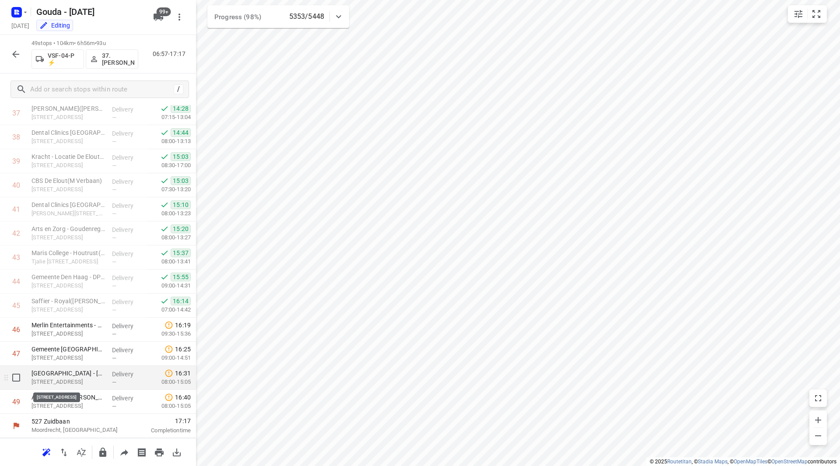
click at [76, 380] on p "Nieuwe Duinweg 10, Den Haag" at bounding box center [69, 382] width 74 height 9
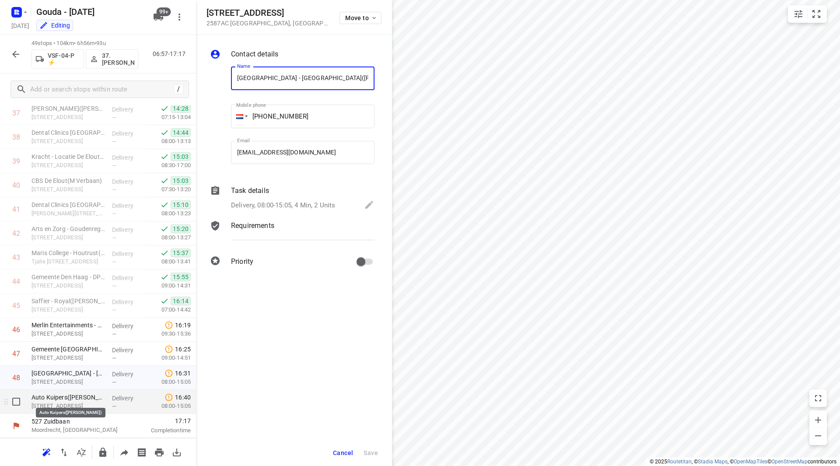
click at [73, 399] on p "Auto Kuipers(Jordy Kuipers)" at bounding box center [69, 397] width 74 height 9
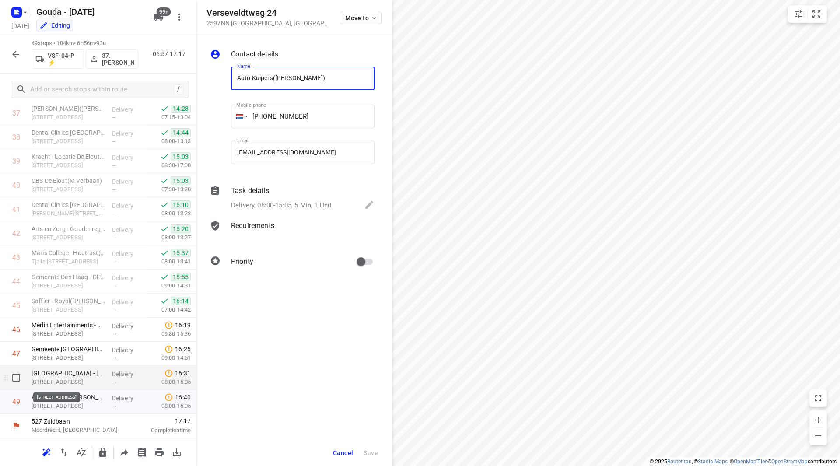
click at [71, 374] on p "Maris College - Belgisch Park(Kees Vogel)" at bounding box center [69, 373] width 74 height 9
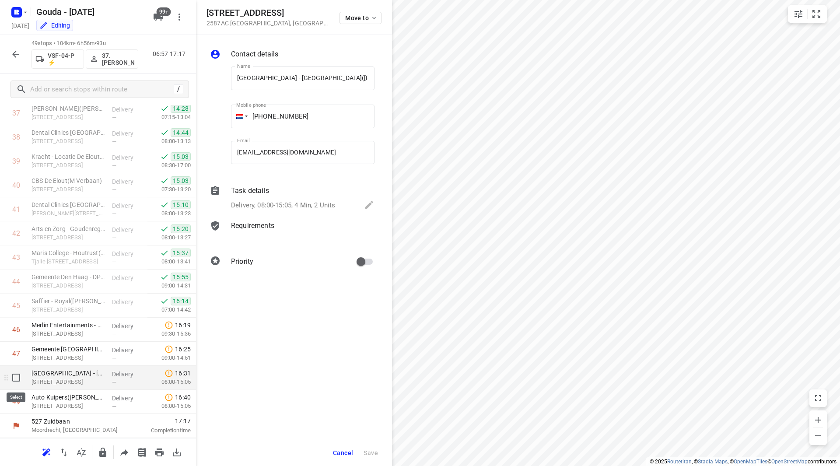
click at [16, 381] on input "checkbox" at bounding box center [16, 378] width 18 height 18
checkbox input "true"
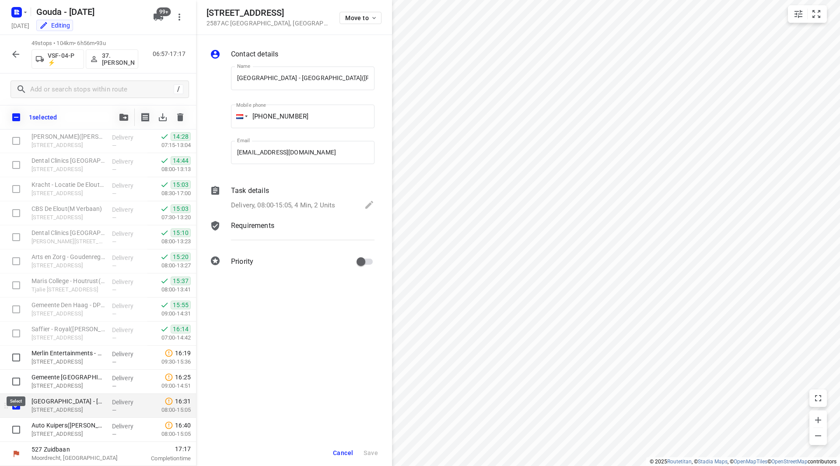
scroll to position [910, 0]
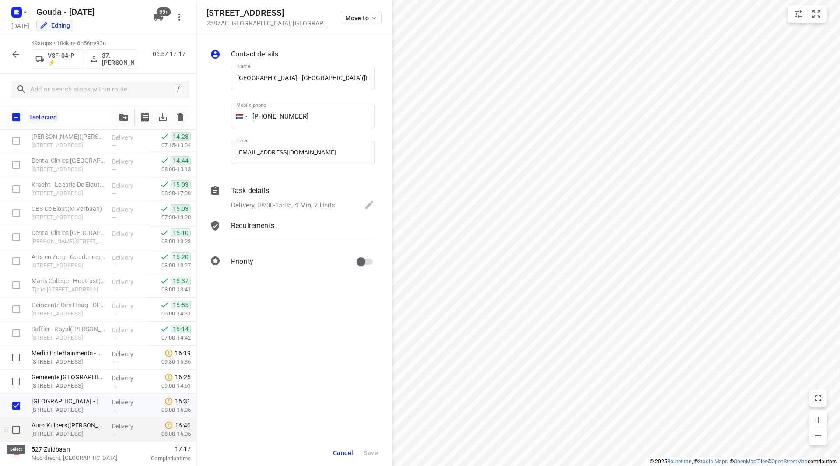
click at [14, 429] on input "checkbox" at bounding box center [16, 430] width 18 height 18
checkbox input "true"
click at [122, 109] on button "button" at bounding box center [124, 118] width 18 height 18
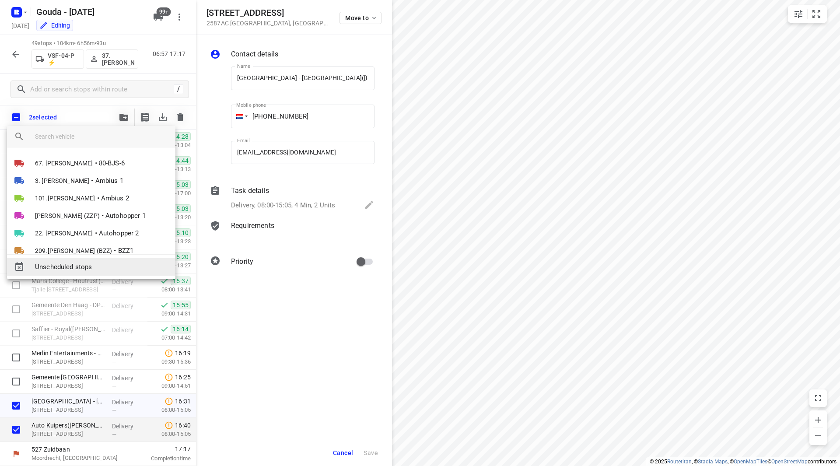
click at [84, 268] on span "Unscheduled stops" at bounding box center [101, 267] width 133 height 10
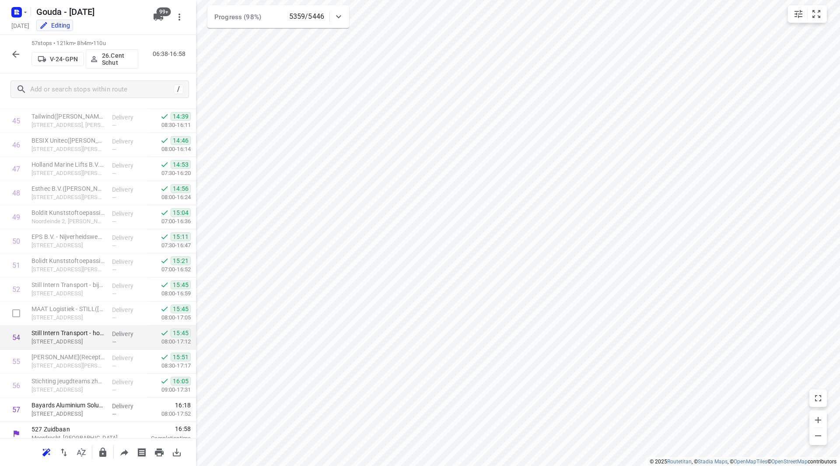
scroll to position [1131, 0]
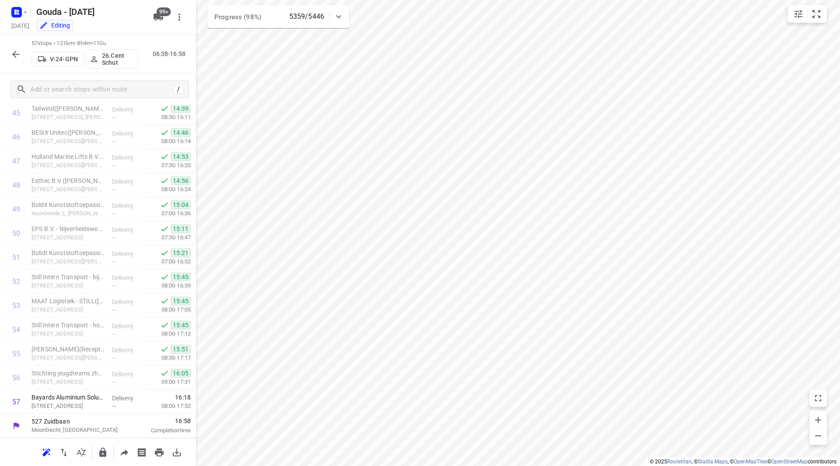
click at [15, 51] on icon "button" at bounding box center [16, 54] width 11 height 11
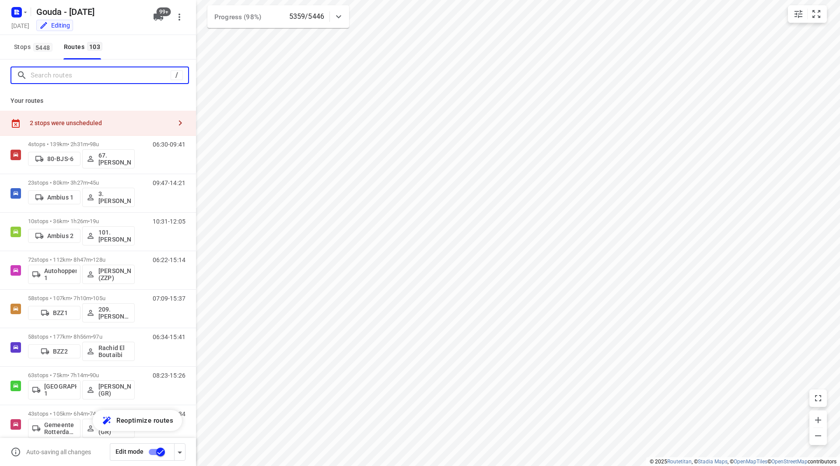
click at [60, 81] on input "Search routes" at bounding box center [101, 76] width 140 height 14
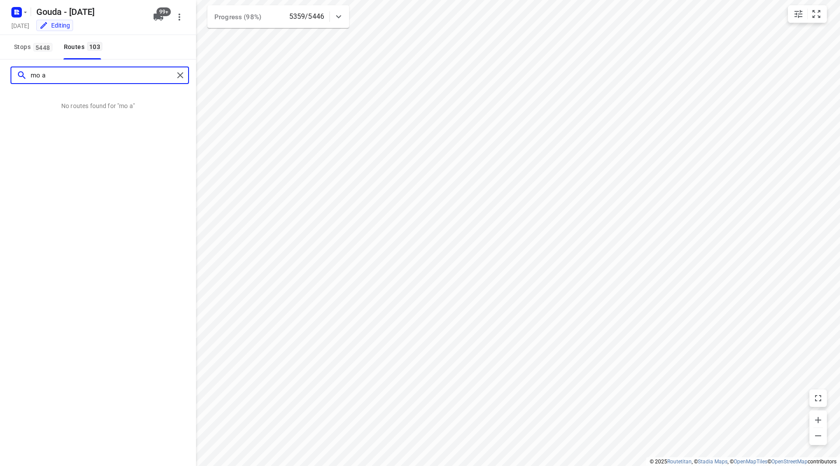
type input "mo"
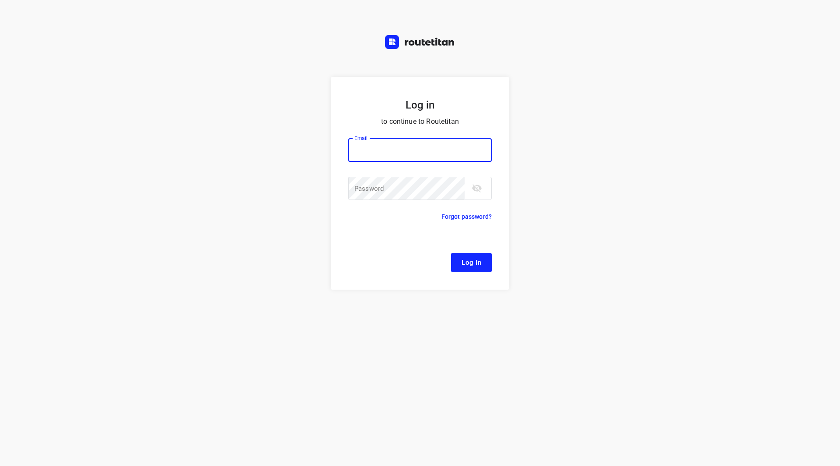
click at [377, 141] on input "email" at bounding box center [420, 150] width 144 height 24
drag, startPoint x: 420, startPoint y: 150, endPoint x: 263, endPoint y: 142, distance: 157.3
click at [254, 138] on div "Log in to continue to Routetitan Email [EMAIL_ADDRESS][DOMAIN_NAME] Email ​ Pas…" at bounding box center [420, 271] width 840 height 389
type input "[EMAIL_ADDRESS][DOMAIN_NAME]"
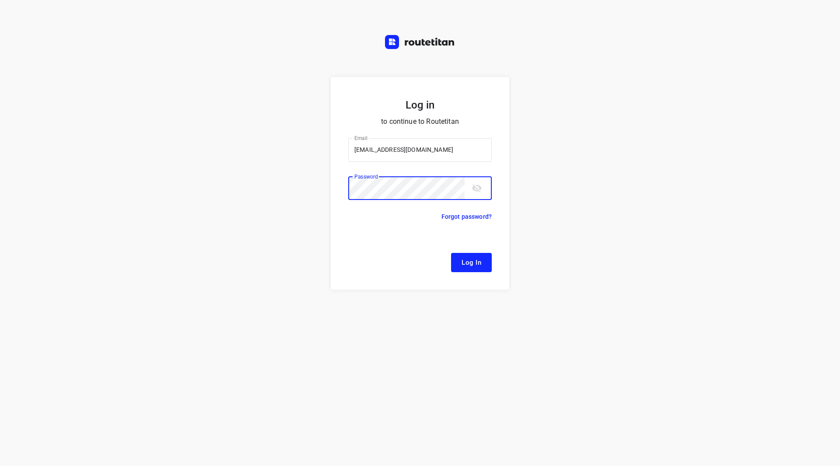
click at [451, 253] on button "Log In" at bounding box center [471, 262] width 41 height 19
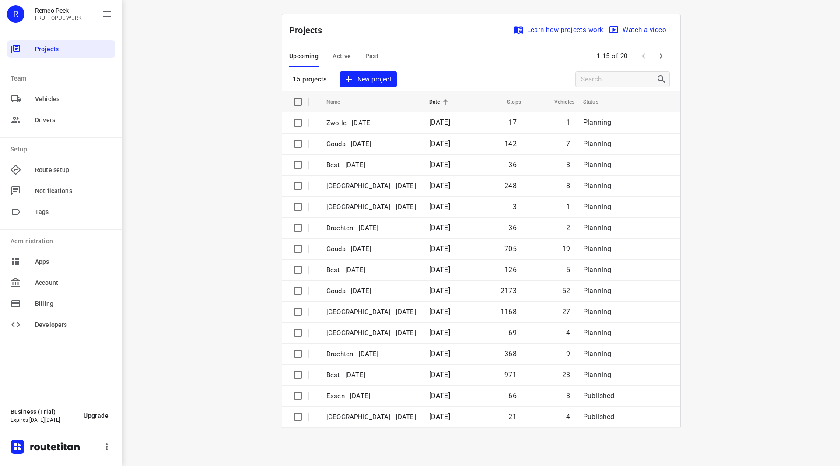
click at [334, 54] on span "Active" at bounding box center [342, 56] width 18 height 11
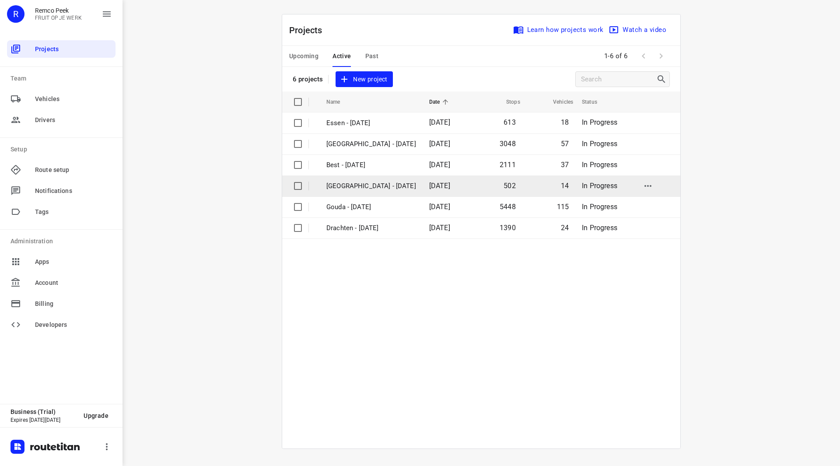
click at [364, 187] on p "[GEOGRAPHIC_DATA] - [DATE]" at bounding box center [371, 186] width 90 height 10
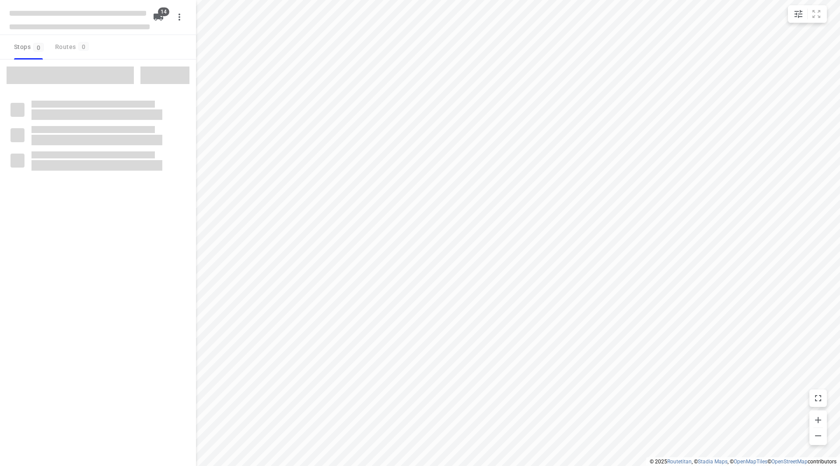
checkbox input "true"
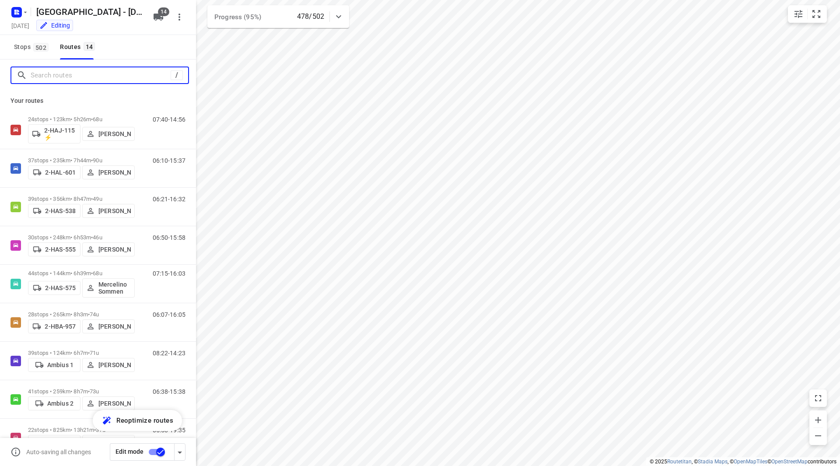
click at [102, 72] on input "Search routes" at bounding box center [101, 76] width 140 height 14
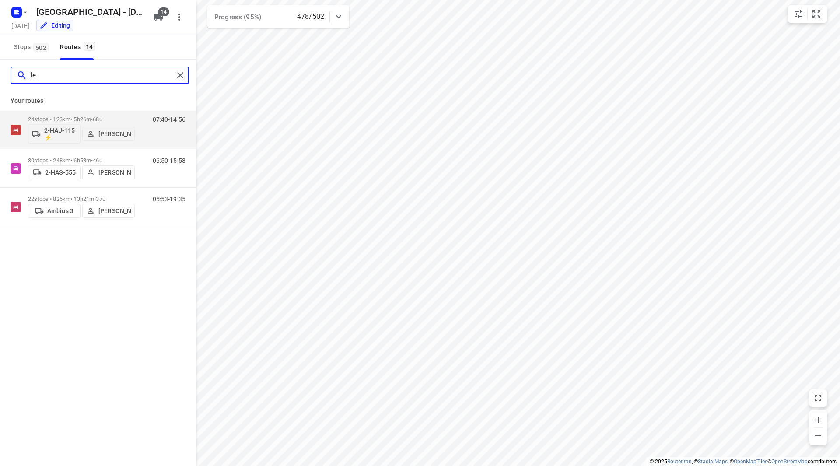
type input "l"
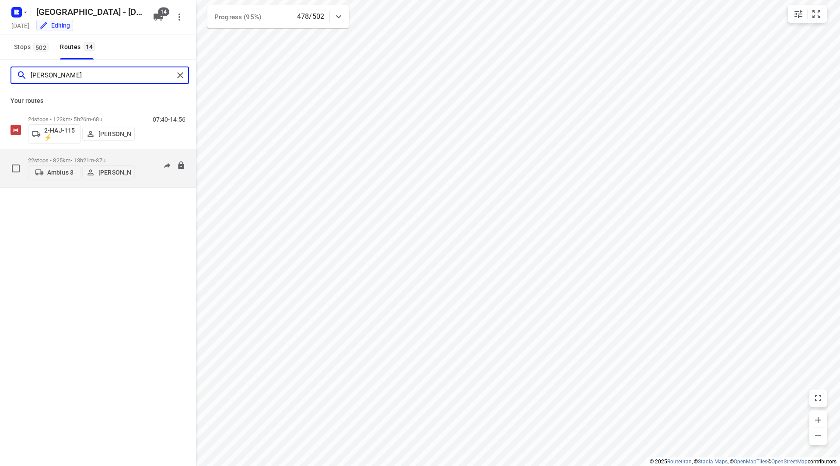
type input "[PERSON_NAME]"
click at [116, 157] on p "22 stops • 825km • 13h21m • 37u" at bounding box center [81, 160] width 107 height 7
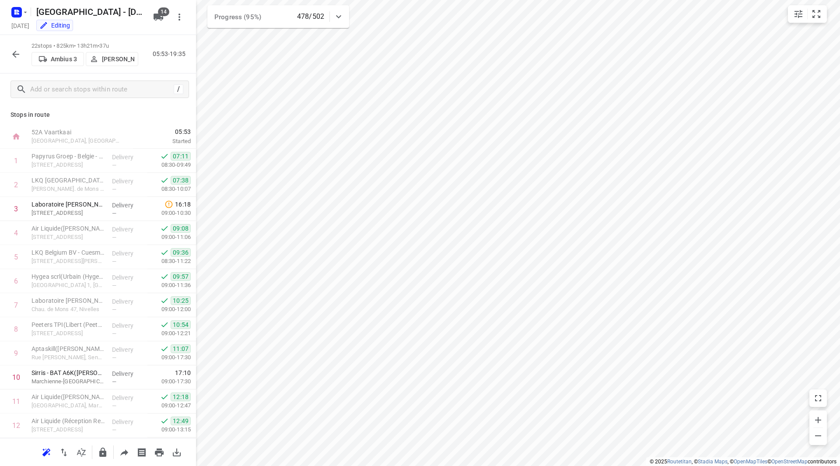
click at [22, 53] on button "button" at bounding box center [16, 55] width 18 height 18
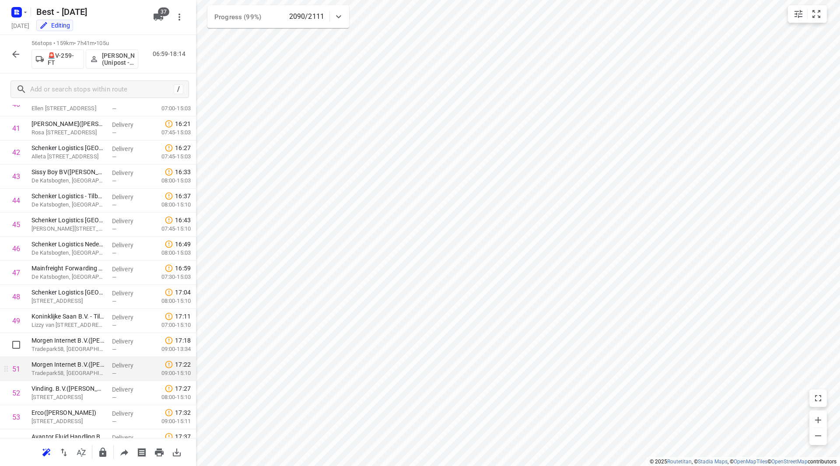
scroll to position [1039, 0]
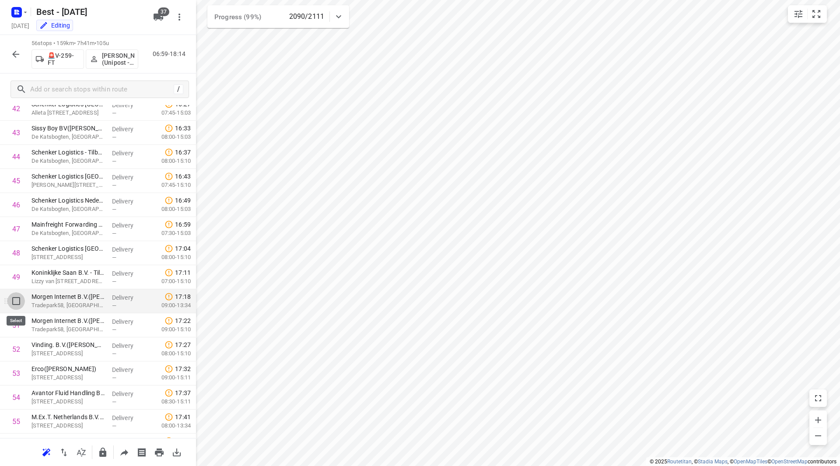
click at [14, 303] on input "checkbox" at bounding box center [16, 301] width 18 height 18
checkbox input "true"
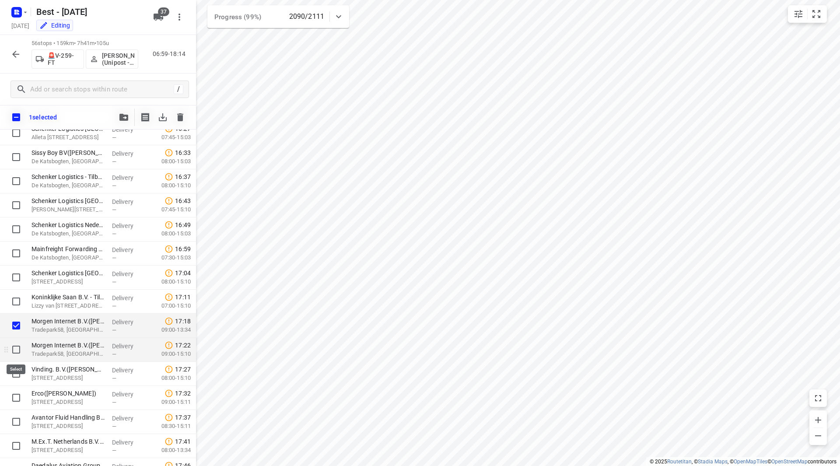
click at [14, 350] on input "checkbox" at bounding box center [16, 350] width 18 height 18
checkbox input "true"
click at [15, 371] on input "checkbox" at bounding box center [16, 374] width 18 height 18
checkbox input "true"
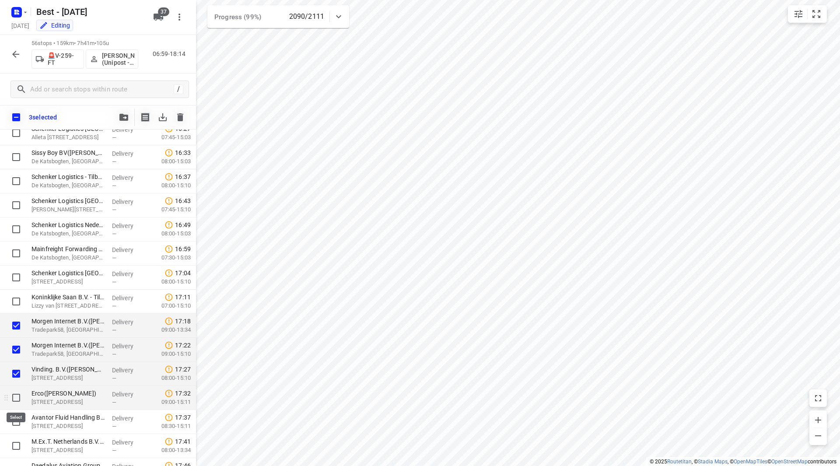
click at [18, 400] on input "checkbox" at bounding box center [16, 398] width 18 height 18
checkbox input "true"
click at [17, 417] on input "checkbox" at bounding box center [16, 422] width 18 height 18
checkbox input "true"
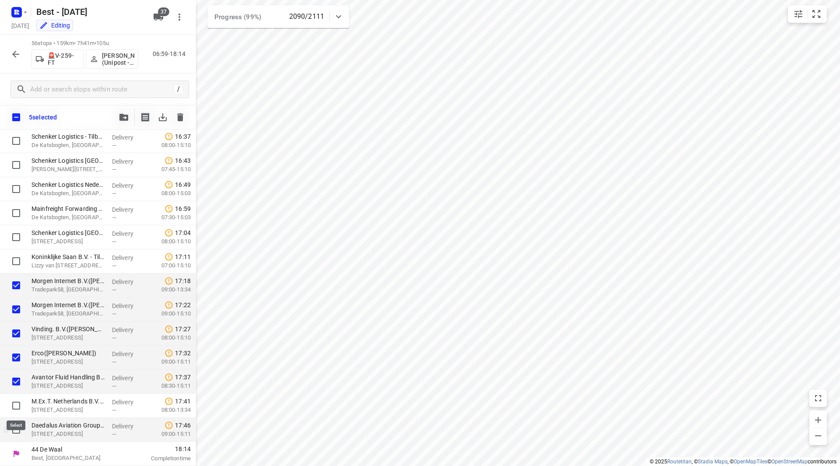
drag, startPoint x: 15, startPoint y: 407, endPoint x: 19, endPoint y: 424, distance: 16.8
click at [16, 407] on input "checkbox" at bounding box center [16, 406] width 18 height 18
checkbox input "true"
click at [20, 430] on input "checkbox" at bounding box center [16, 430] width 18 height 18
checkbox input "true"
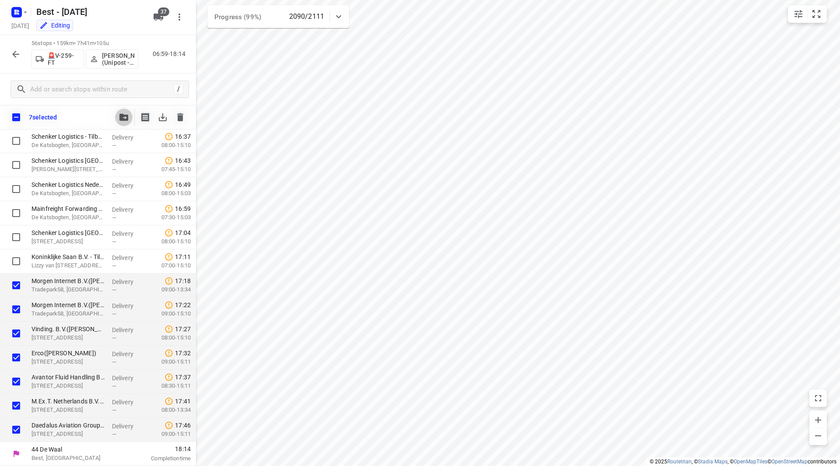
click at [125, 119] on icon "button" at bounding box center [123, 117] width 9 height 7
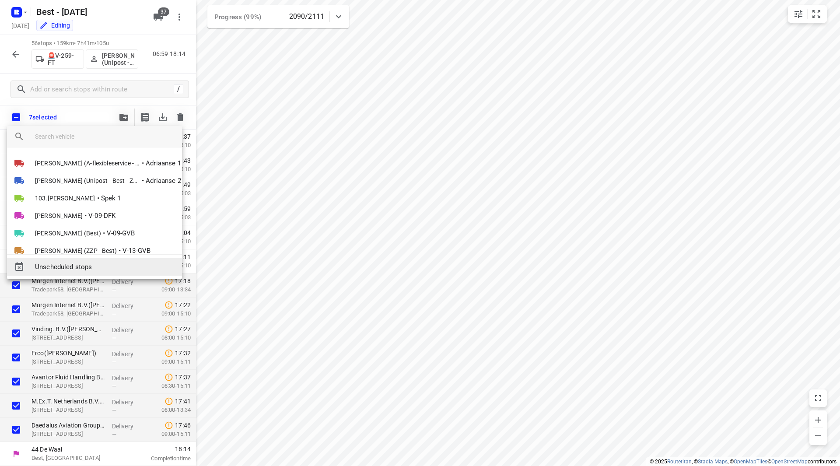
click at [89, 271] on span "Unscheduled stops" at bounding box center [105, 267] width 140 height 10
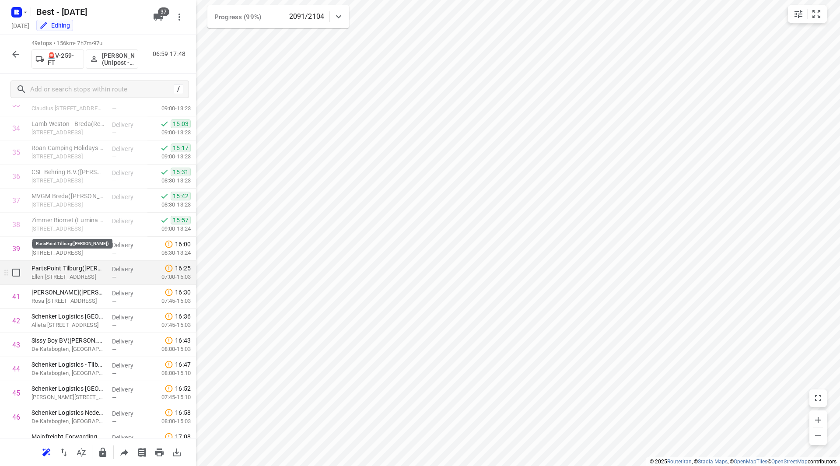
scroll to position [939, 0]
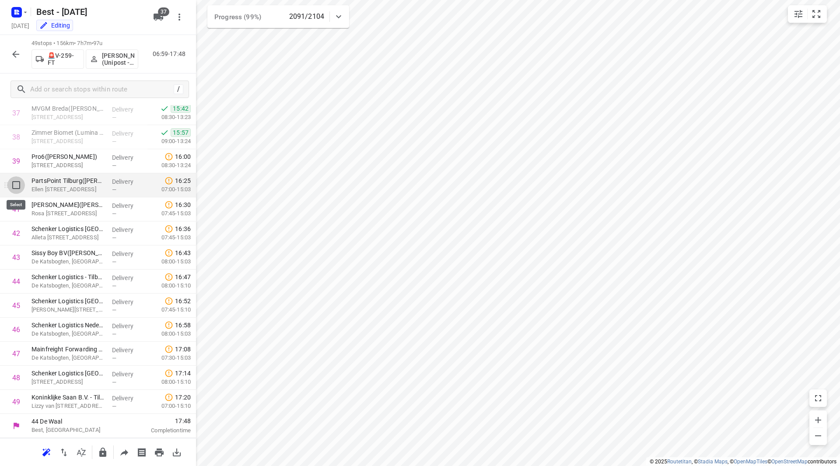
click at [14, 186] on input "checkbox" at bounding box center [16, 185] width 18 height 18
checkbox input "true"
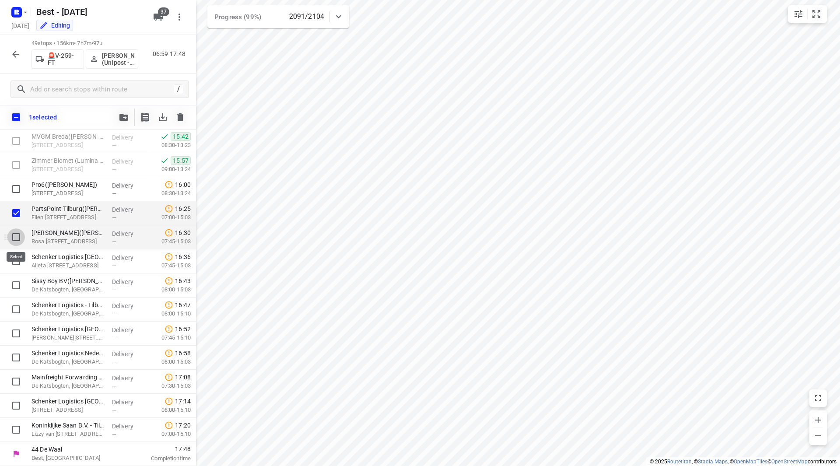
click at [15, 241] on input "checkbox" at bounding box center [16, 237] width 18 height 18
checkbox input "true"
click at [127, 114] on icon "button" at bounding box center [123, 117] width 9 height 7
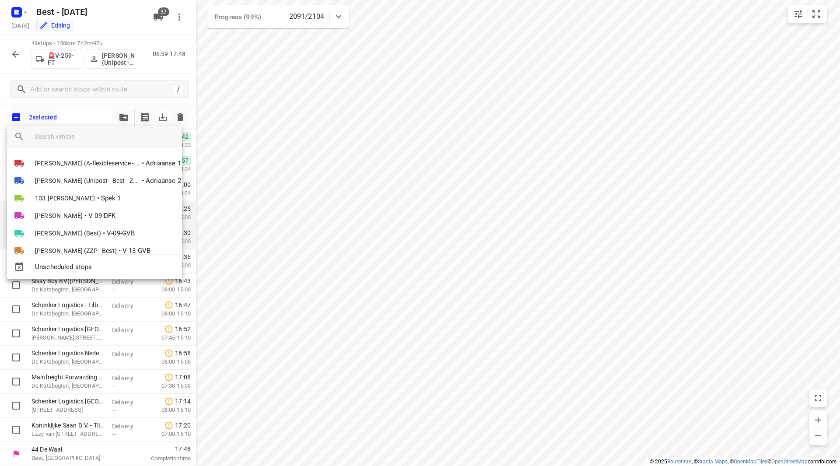
click at [101, 112] on div at bounding box center [420, 233] width 840 height 466
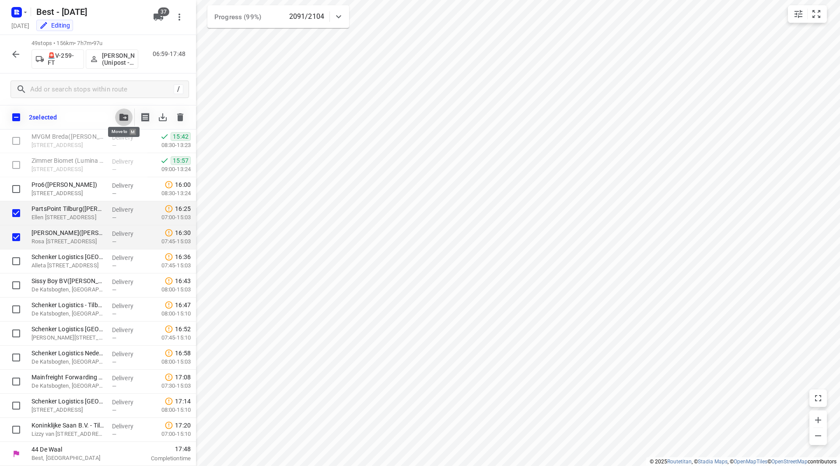
click at [125, 113] on button "button" at bounding box center [124, 118] width 18 height 18
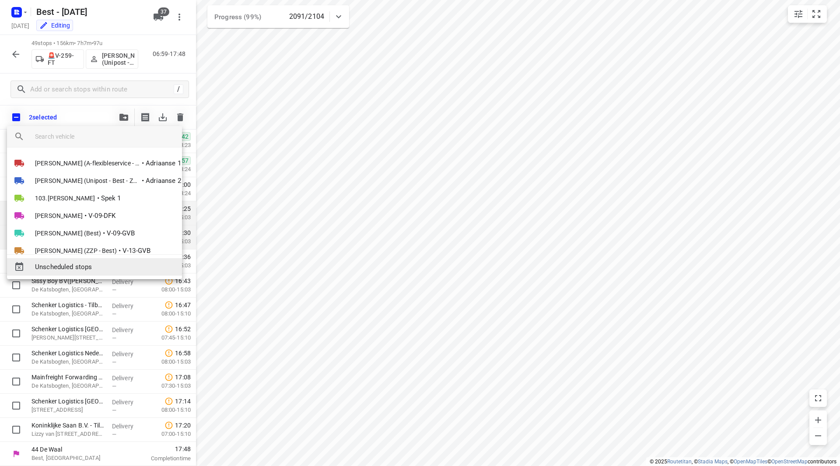
click at [64, 268] on span "Unscheduled stops" at bounding box center [105, 267] width 140 height 10
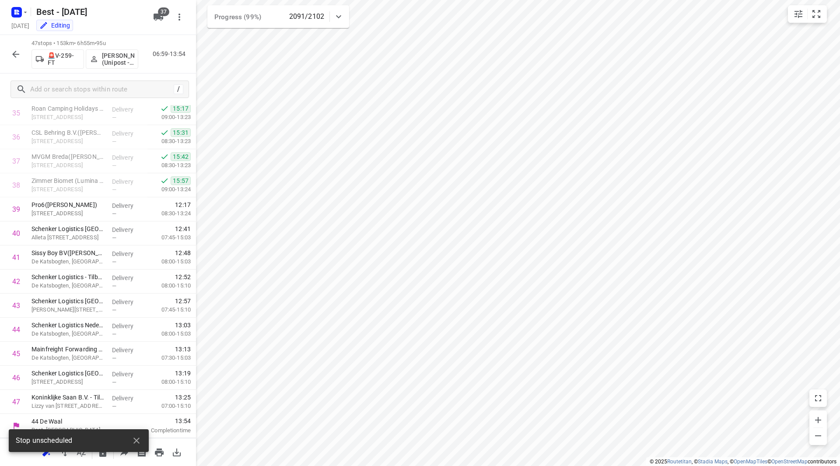
scroll to position [891, 0]
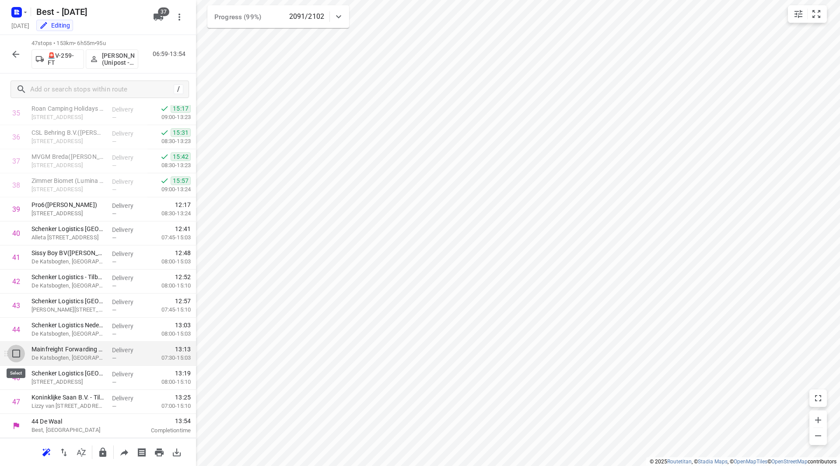
click at [19, 353] on input "checkbox" at bounding box center [16, 354] width 18 height 18
checkbox input "true"
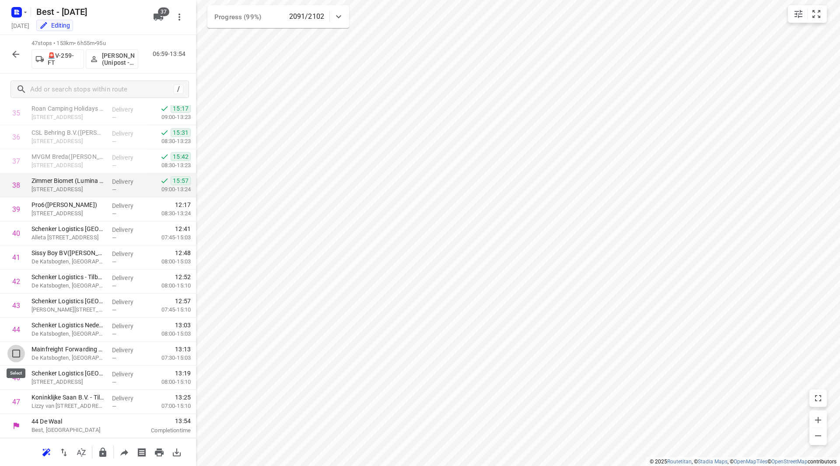
scroll to position [887, 0]
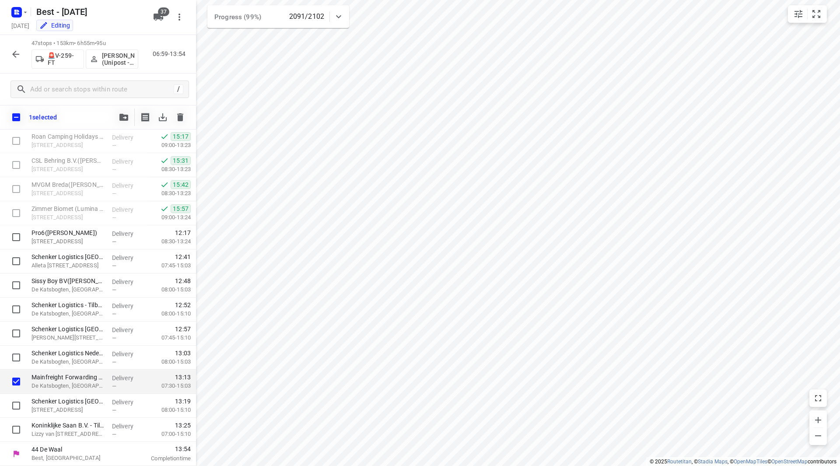
click at [123, 113] on button "button" at bounding box center [124, 118] width 18 height 18
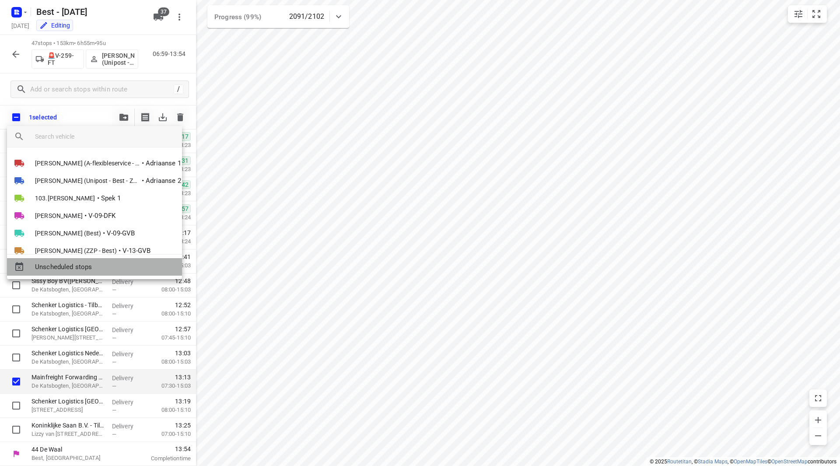
click at [66, 270] on span "Unscheduled stops" at bounding box center [105, 267] width 140 height 10
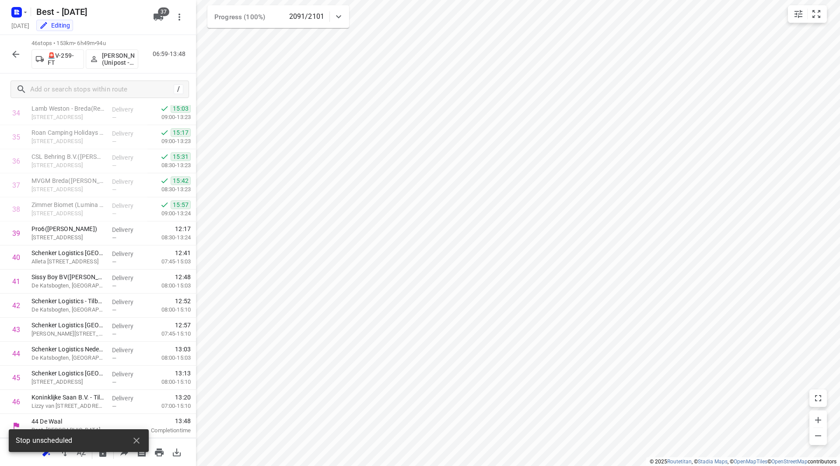
scroll to position [867, 0]
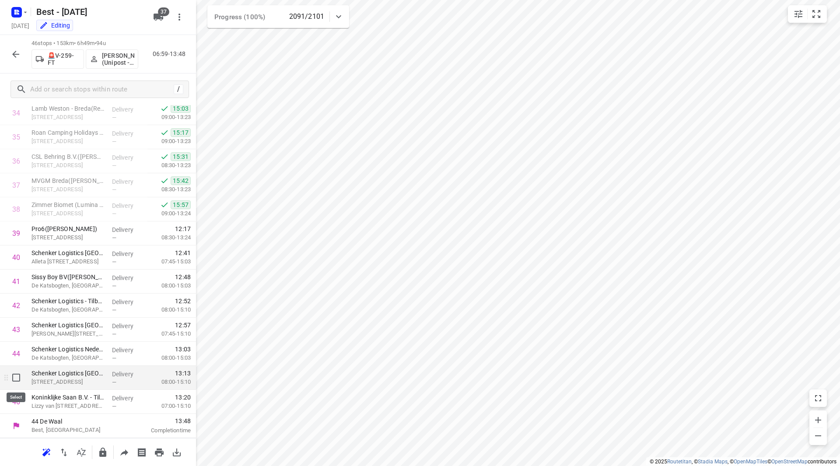
click at [19, 379] on input "checkbox" at bounding box center [16, 378] width 18 height 18
checkbox input "true"
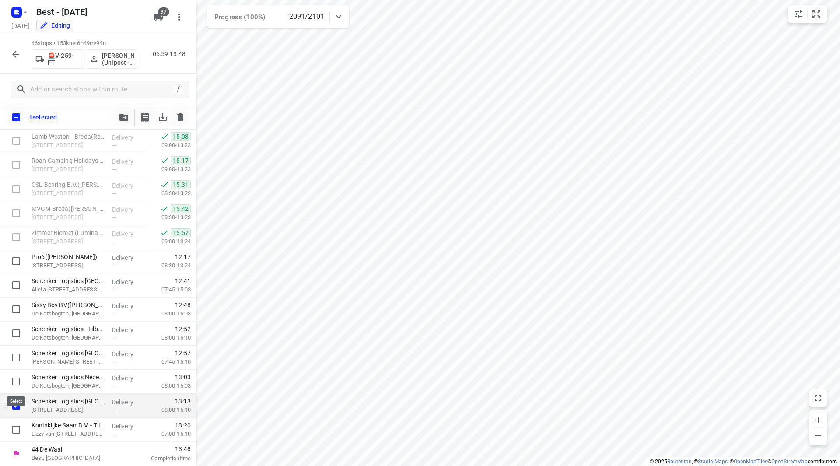
scroll to position [863, 0]
click at [18, 432] on input "checkbox" at bounding box center [16, 430] width 18 height 18
checkbox input "true"
click at [123, 112] on button "button" at bounding box center [124, 118] width 18 height 18
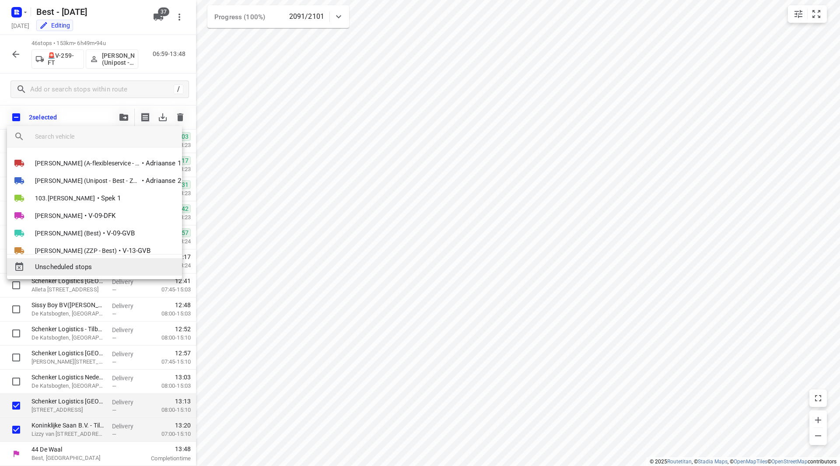
click at [82, 269] on span "Unscheduled stops" at bounding box center [105, 267] width 140 height 10
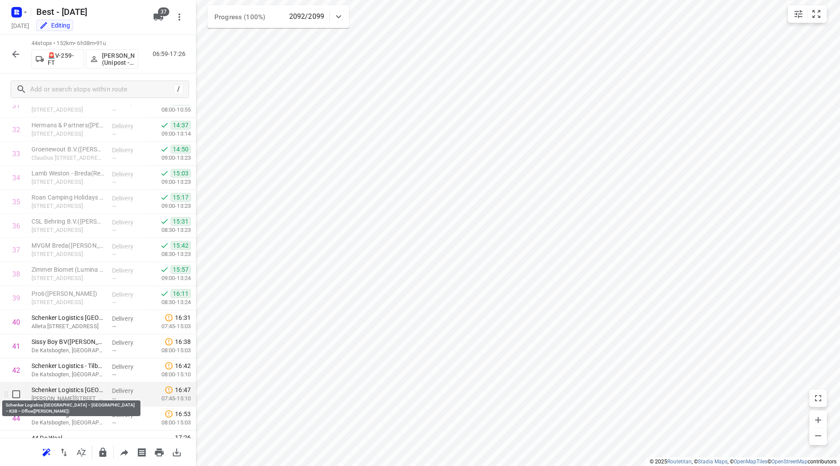
scroll to position [819, 0]
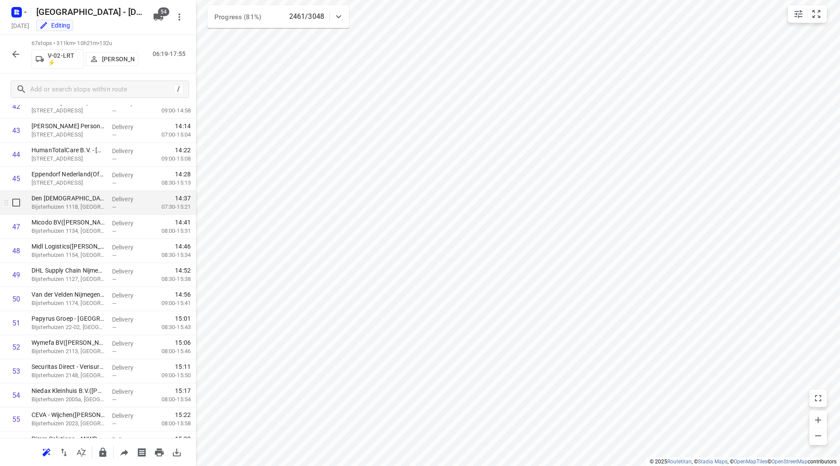
scroll to position [822, 0]
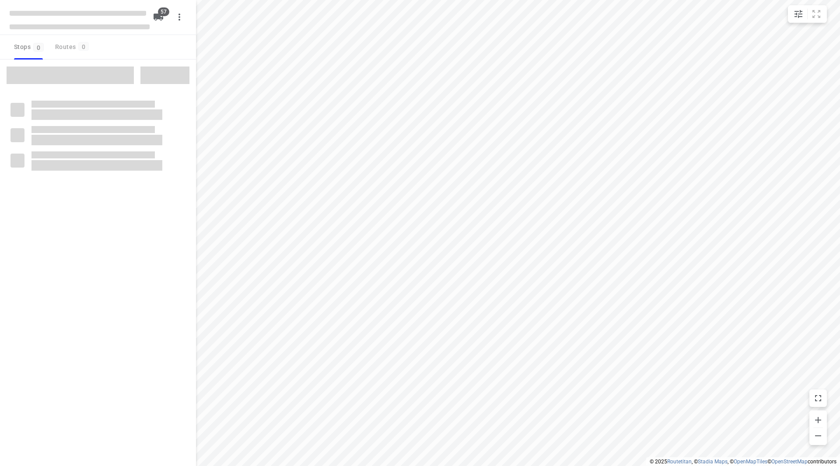
checkbox input "true"
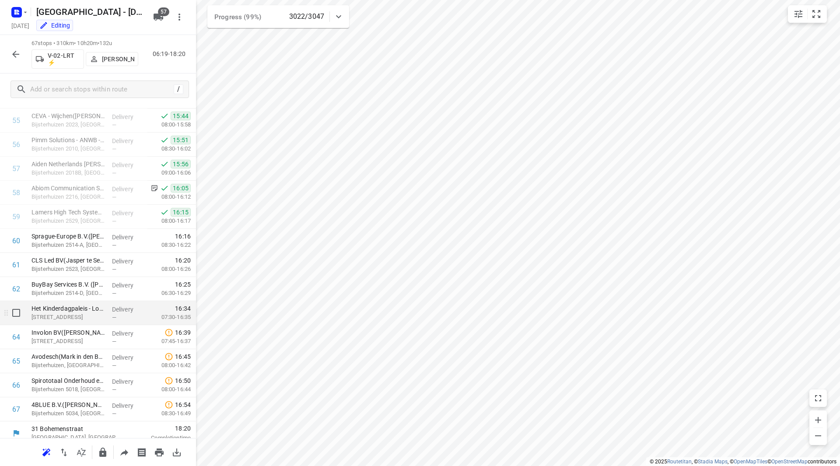
scroll to position [1372, 0]
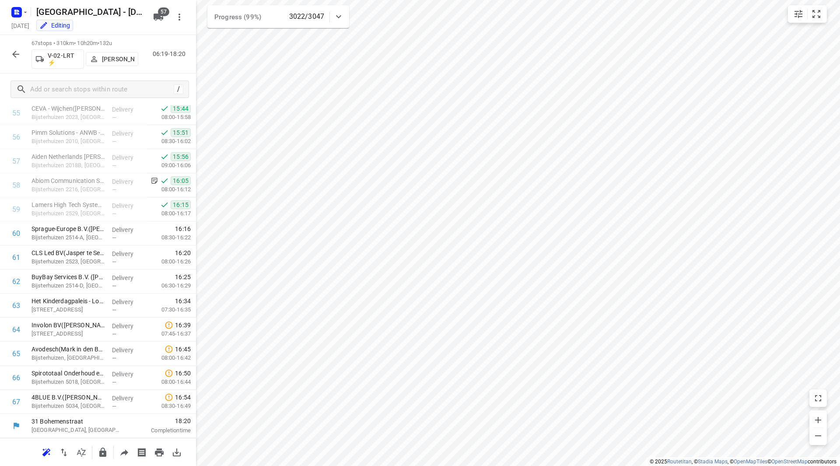
click at [17, 53] on icon "button" at bounding box center [16, 54] width 11 height 11
click at [11, 55] on icon "button" at bounding box center [16, 54] width 11 height 11
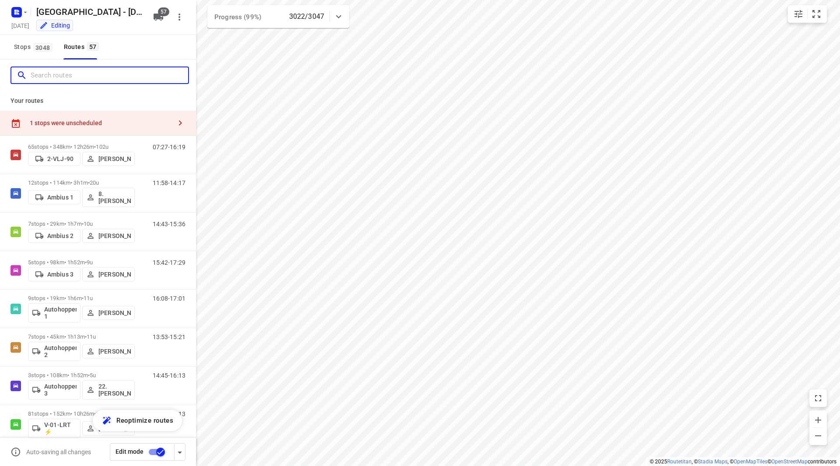
click at [53, 74] on input "Search routes" at bounding box center [110, 76] width 158 height 14
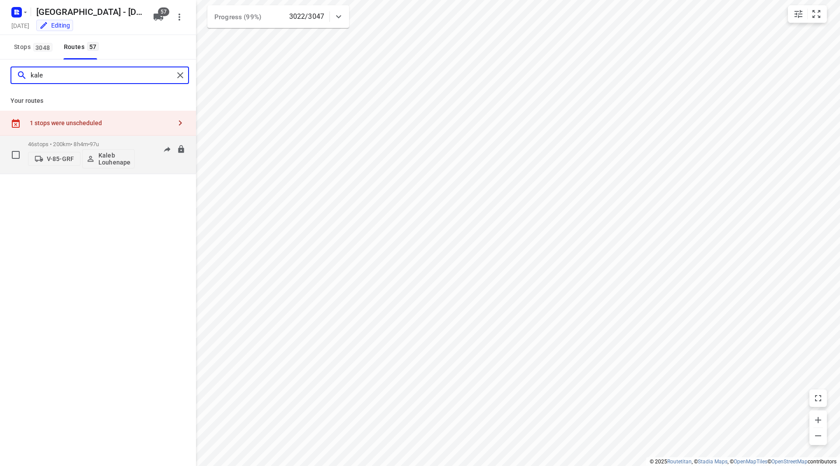
type input "kale"
click at [119, 136] on div "46 stops • 200km • 8h4m • 97u V-85-GRF [PERSON_NAME] 08:37-17:58" at bounding box center [98, 155] width 196 height 39
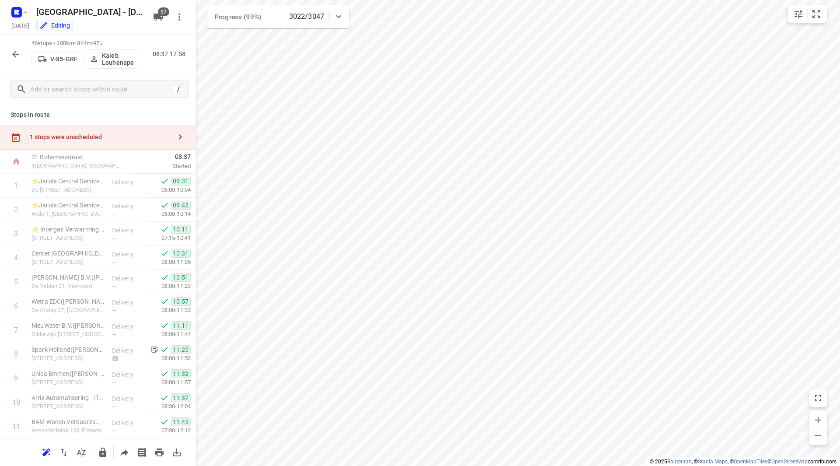
scroll to position [867, 0]
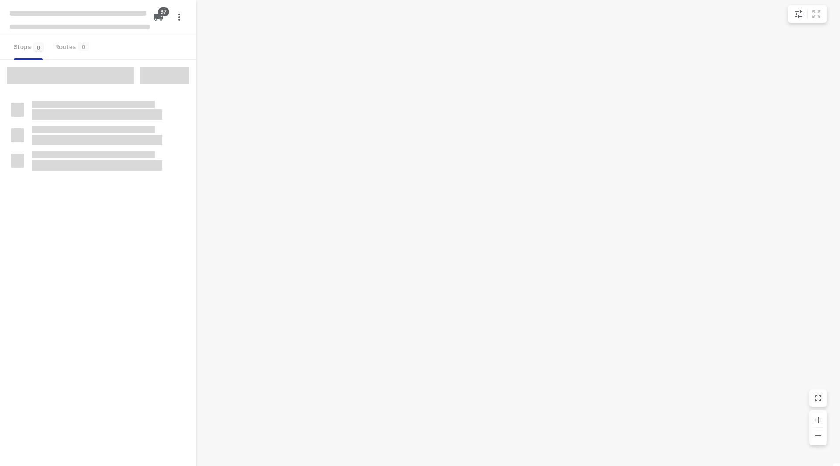
checkbox input "true"
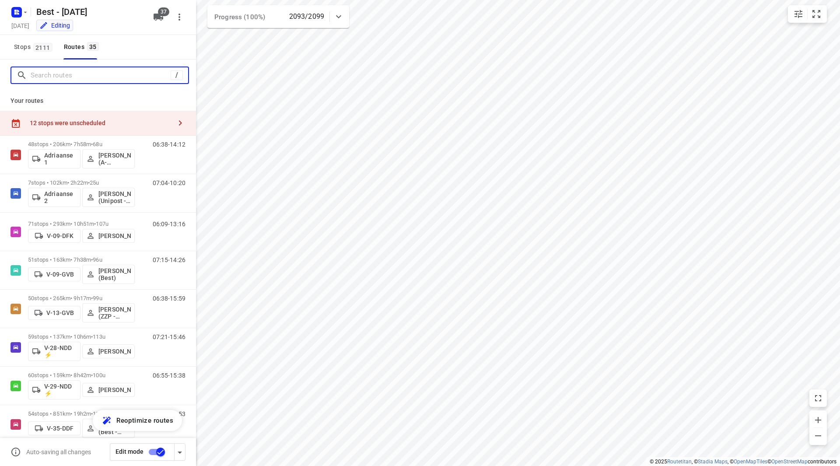
click at [55, 74] on input "Search routes" at bounding box center [101, 76] width 140 height 14
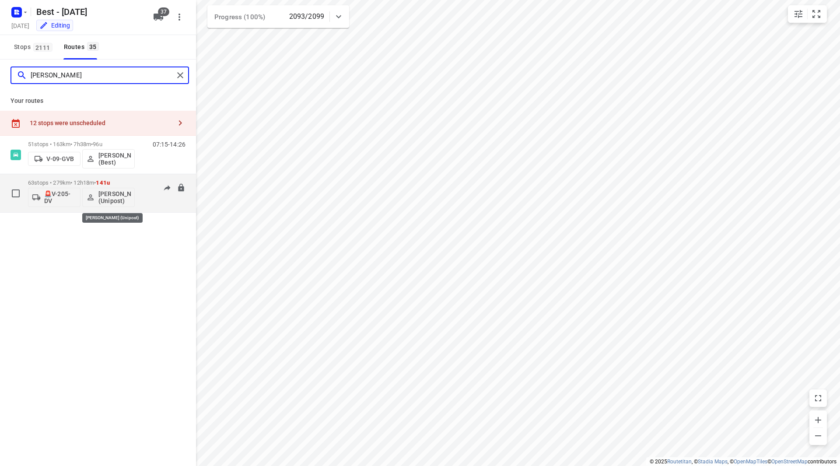
type input "[PERSON_NAME]"
click at [117, 186] on div "🚨V-205-DV [PERSON_NAME] (Unipost)" at bounding box center [81, 196] width 107 height 21
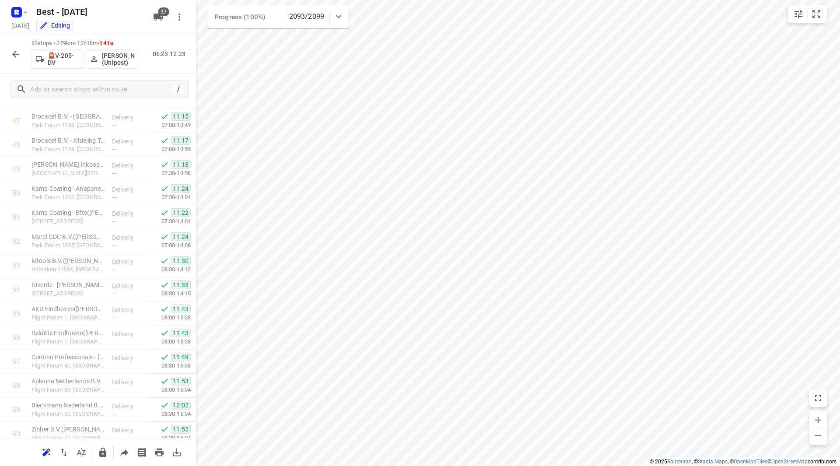
scroll to position [1276, 0]
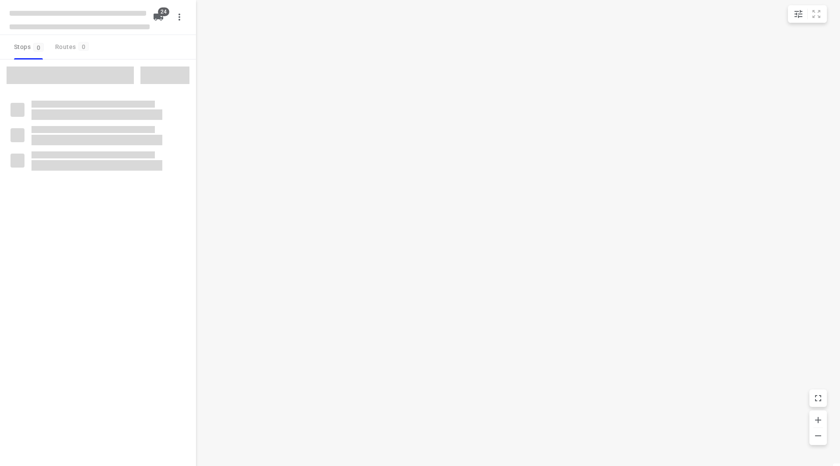
checkbox input "true"
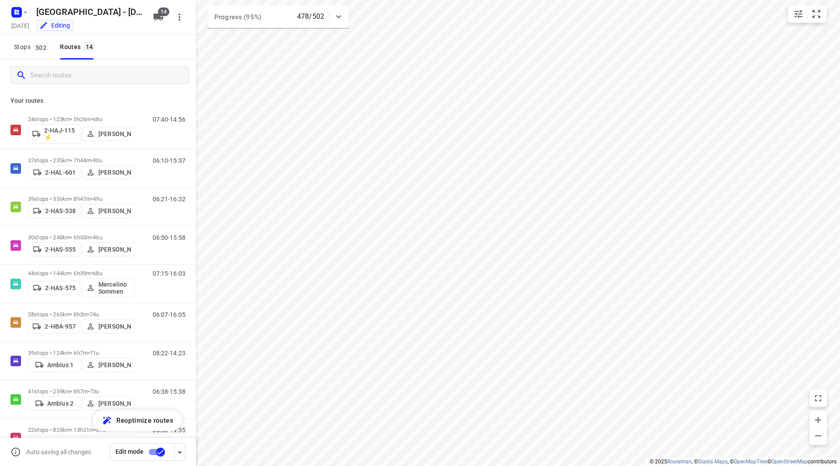
click at [101, 81] on input "Search routes" at bounding box center [109, 76] width 158 height 14
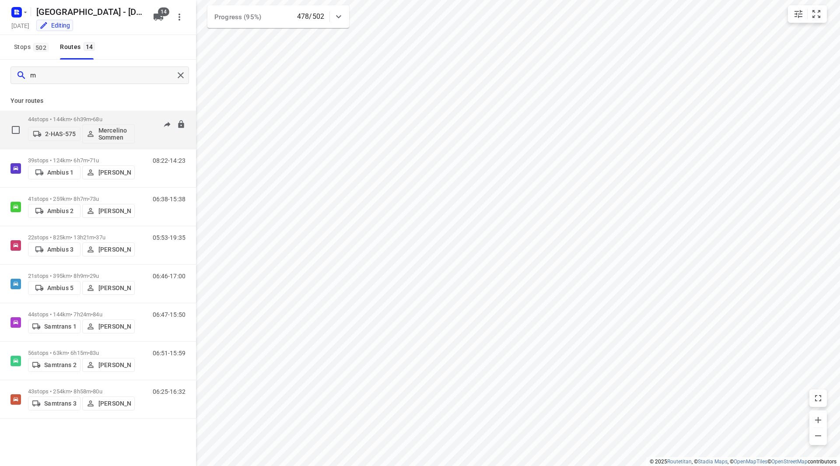
type input "m"
click at [118, 116] on div "44 stops • 144km • 6h39m • 68u 2-HAS-575 Mercelino Sommen" at bounding box center [81, 130] width 107 height 36
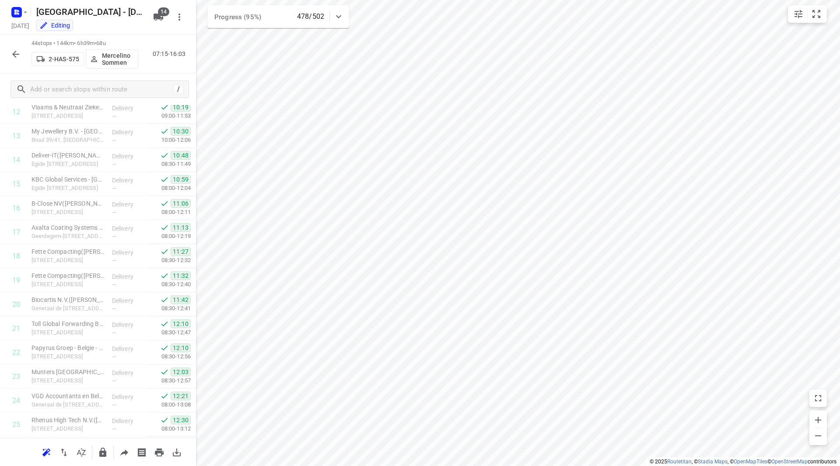
scroll to position [794, 0]
click at [22, 16] on icon "button" at bounding box center [17, 12] width 14 height 14
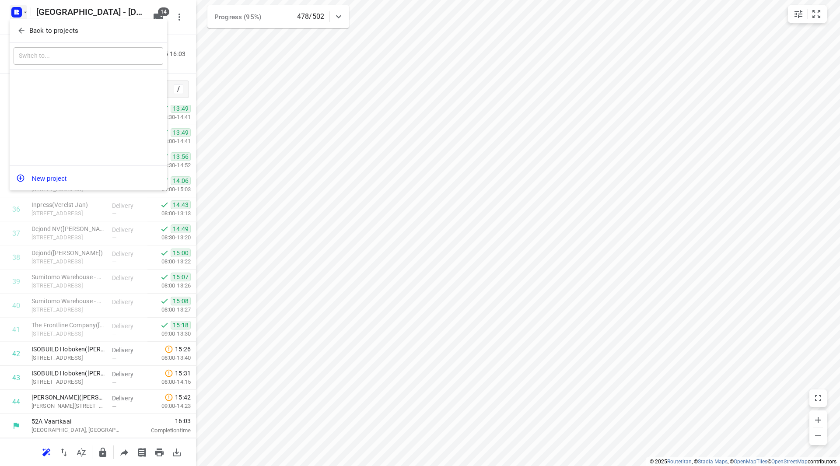
click at [37, 34] on p "Back to projects" at bounding box center [53, 31] width 49 height 10
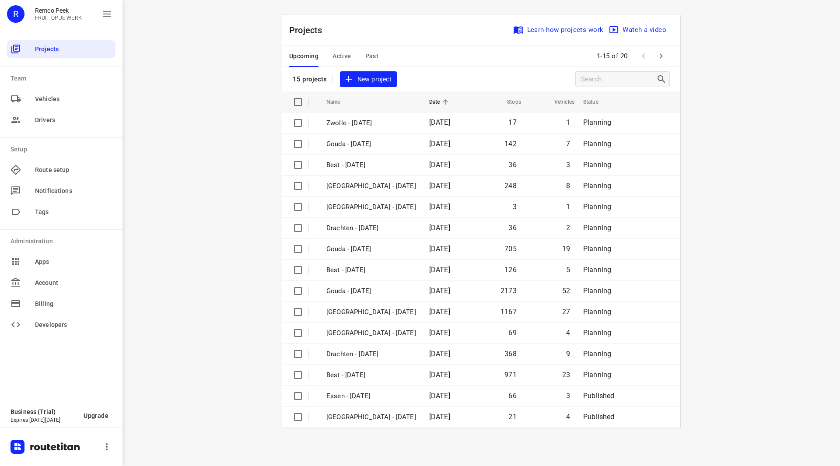
click at [671, 53] on div "Upcoming Active Past 1-15 of 20" at bounding box center [481, 56] width 398 height 21
click at [664, 54] on icon "button" at bounding box center [661, 56] width 11 height 11
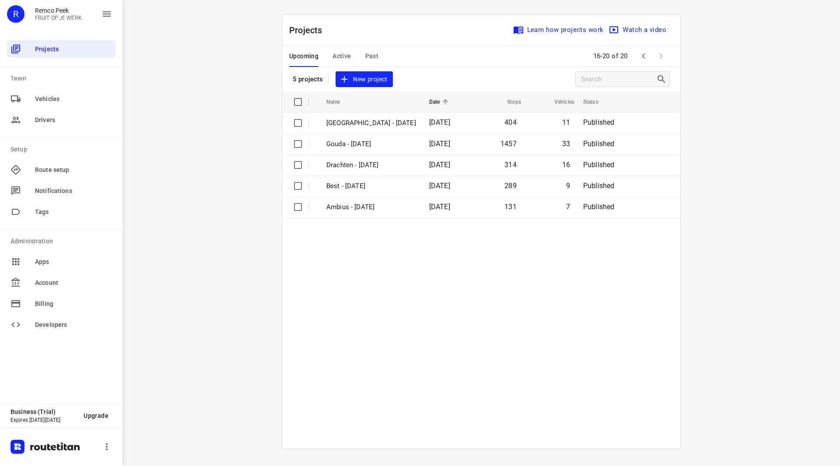
click at [343, 57] on span "Active" at bounding box center [342, 56] width 18 height 11
click at [303, 54] on span "Upcoming" at bounding box center [303, 56] width 29 height 11
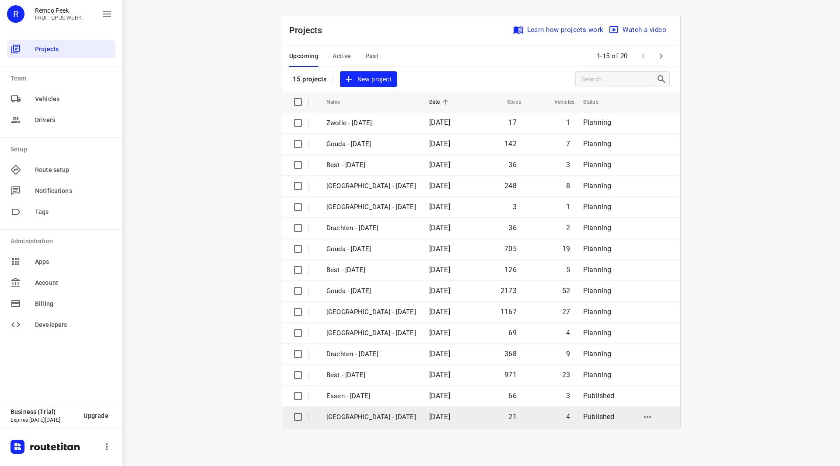
click at [351, 420] on p "[GEOGRAPHIC_DATA] - [DATE]" at bounding box center [371, 417] width 90 height 10
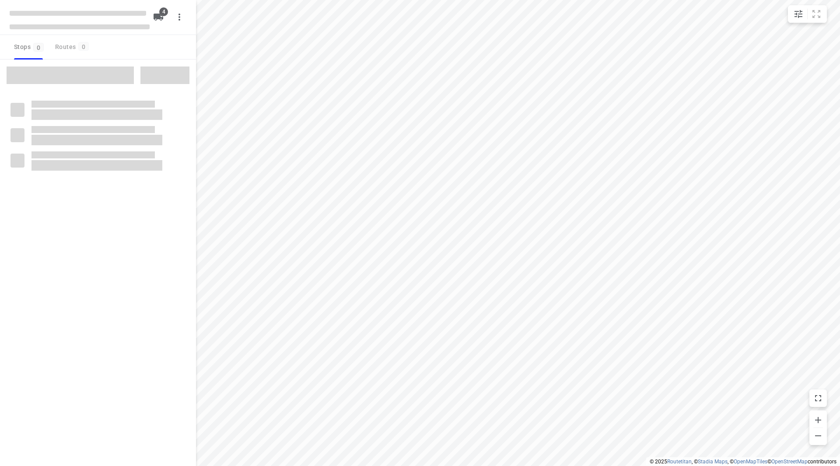
checkbox input "true"
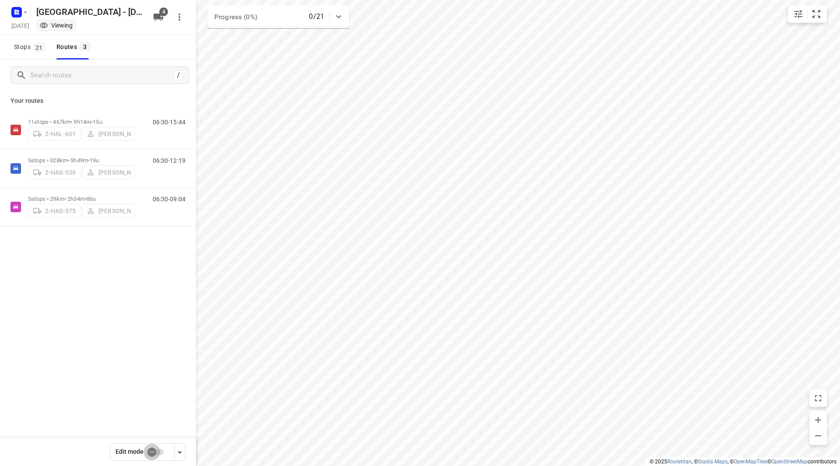
click at [159, 448] on input "checkbox" at bounding box center [152, 452] width 50 height 17
checkbox input "true"
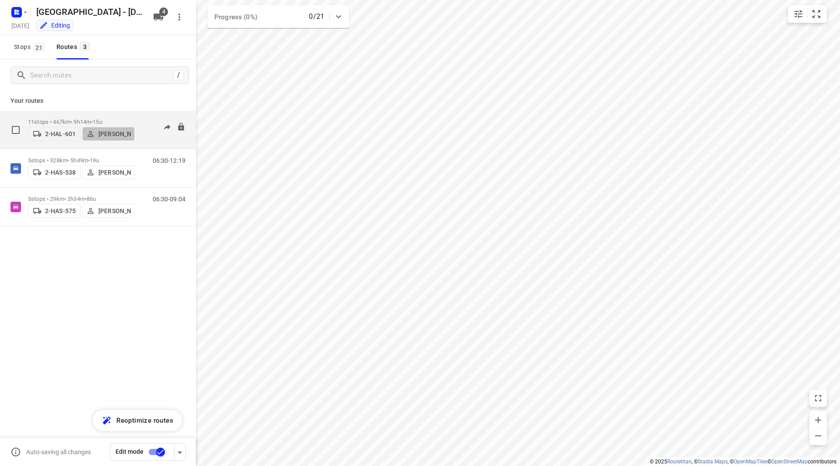
click at [111, 136] on p "[PERSON_NAME]" at bounding box center [114, 133] width 32 height 7
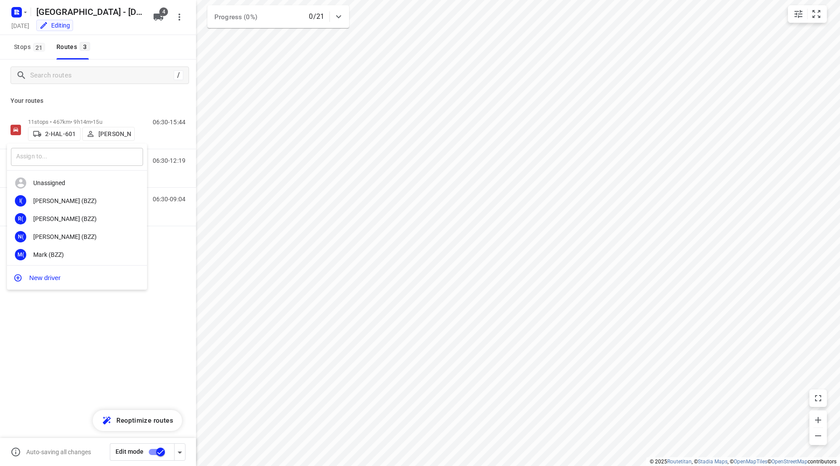
click at [79, 152] on input "text" at bounding box center [77, 157] width 132 height 18
type input "s"
click at [67, 82] on div at bounding box center [420, 233] width 840 height 466
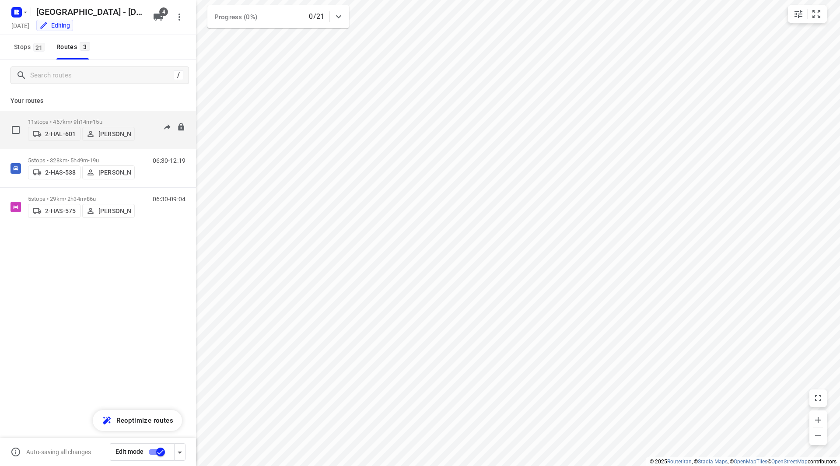
click at [109, 132] on p "Bart Denbeir" at bounding box center [114, 133] width 32 height 7
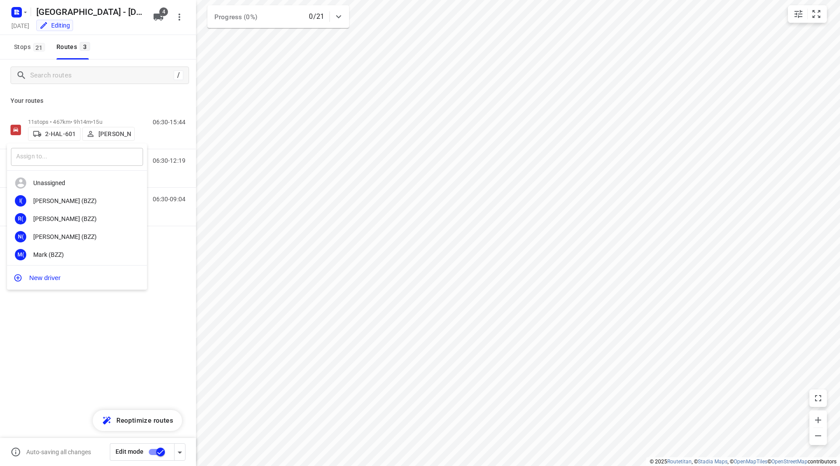
click at [64, 160] on input "text" at bounding box center [77, 157] width 132 height 18
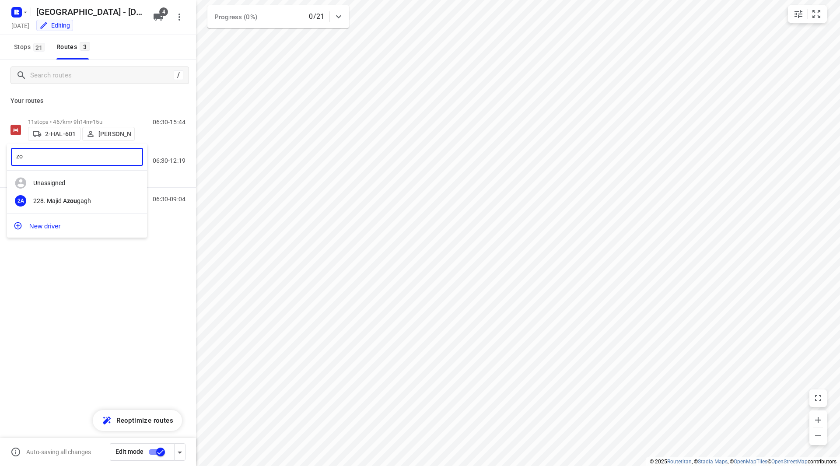
type input "z"
click at [311, 359] on div at bounding box center [420, 233] width 840 height 466
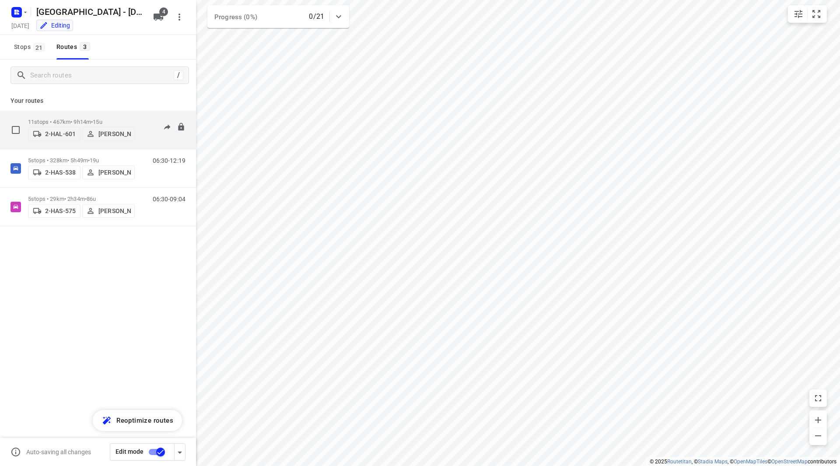
click at [114, 133] on p "Bart Denbeir" at bounding box center [114, 133] width 32 height 7
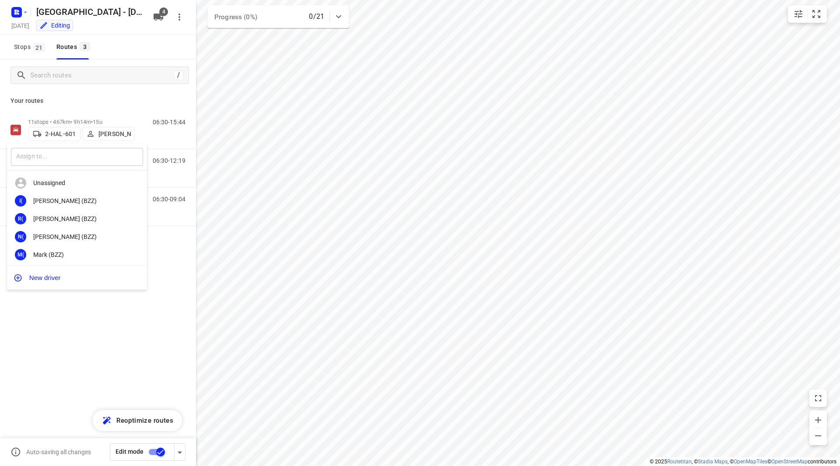
click at [82, 157] on input "text" at bounding box center [77, 157] width 132 height 18
type input "sabr"
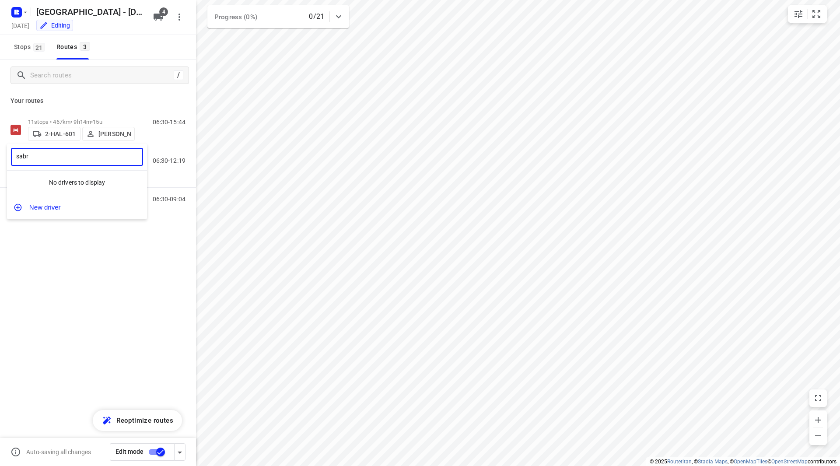
drag, startPoint x: 62, startPoint y: 164, endPoint x: 14, endPoint y: 164, distance: 48.6
click at [14, 164] on input "sabr" at bounding box center [77, 157] width 132 height 18
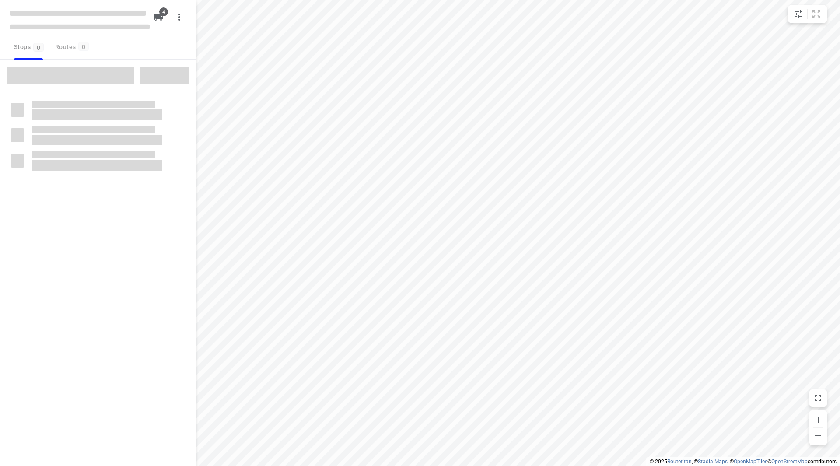
checkbox input "true"
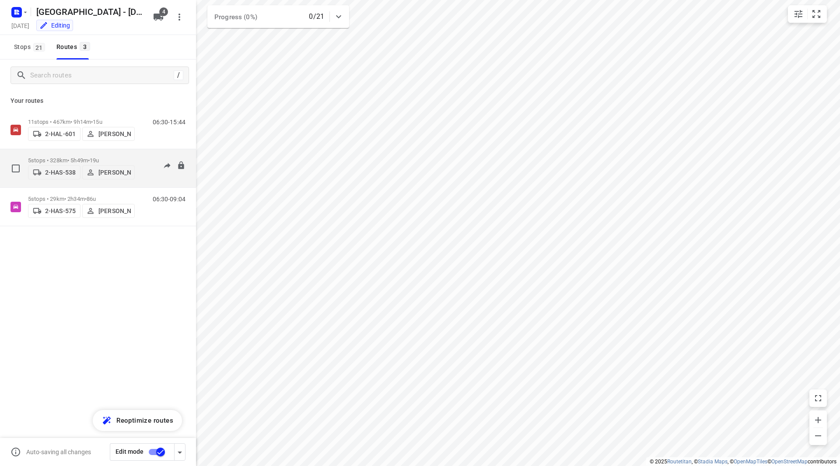
click at [112, 170] on p "[PERSON_NAME]" at bounding box center [114, 172] width 32 height 7
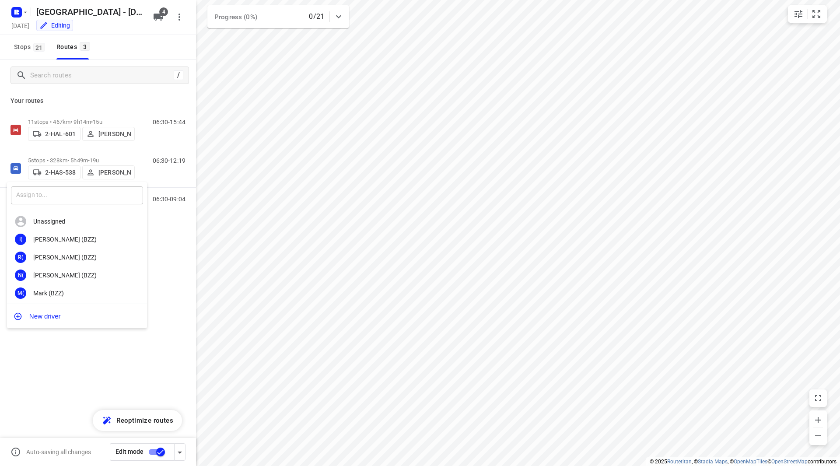
click at [80, 200] on input "text" at bounding box center [77, 195] width 132 height 18
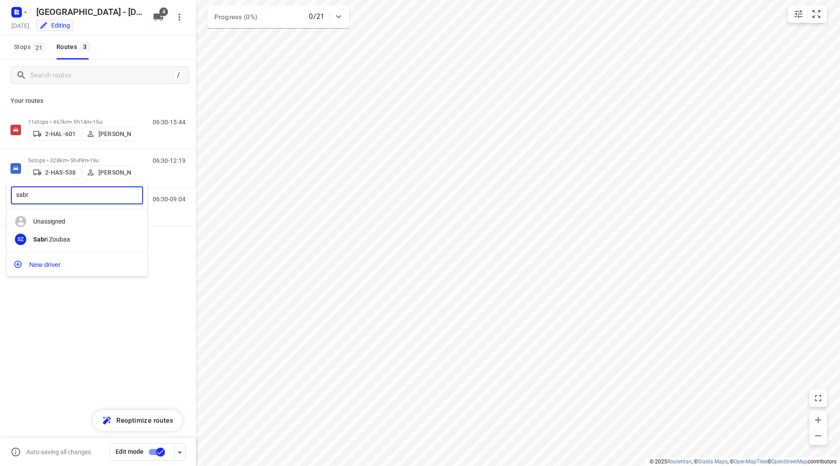
type input "sabr"
click at [287, 226] on div at bounding box center [420, 233] width 840 height 466
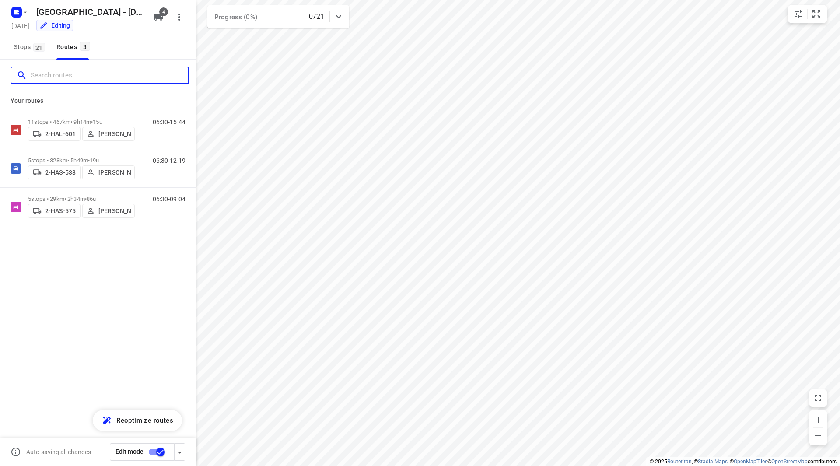
click at [72, 75] on input "Search routes" at bounding box center [110, 76] width 158 height 14
click at [23, 17] on icon "button" at bounding box center [17, 12] width 14 height 14
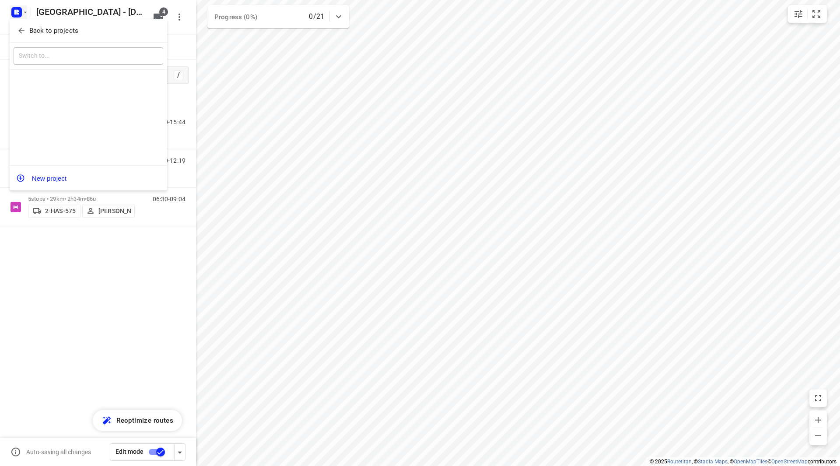
click at [29, 31] on p "Back to projects" at bounding box center [53, 31] width 49 height 10
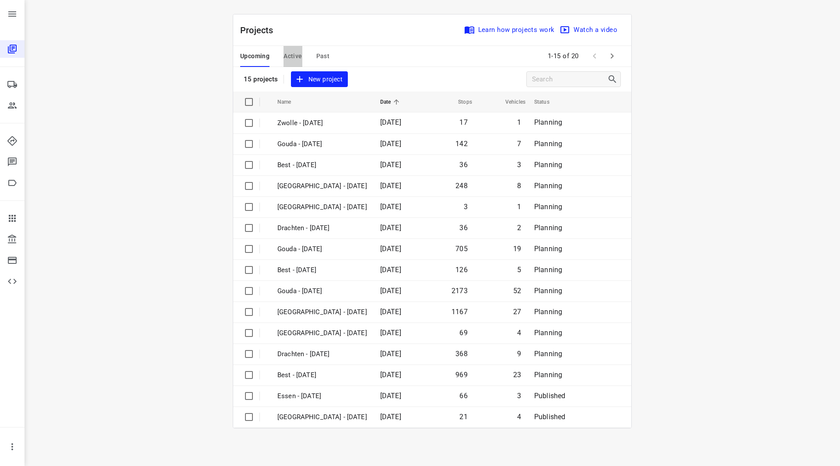
click at [291, 54] on span "Active" at bounding box center [293, 56] width 18 height 11
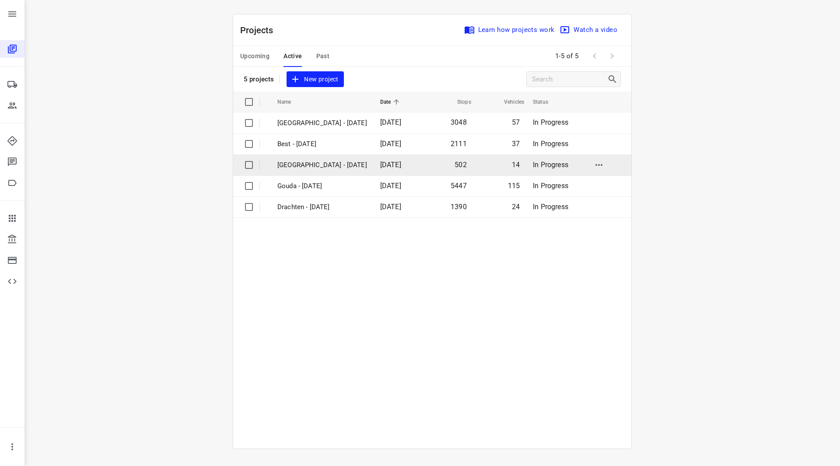
click at [306, 164] on p "Antwerpen - Monday" at bounding box center [322, 165] width 90 height 10
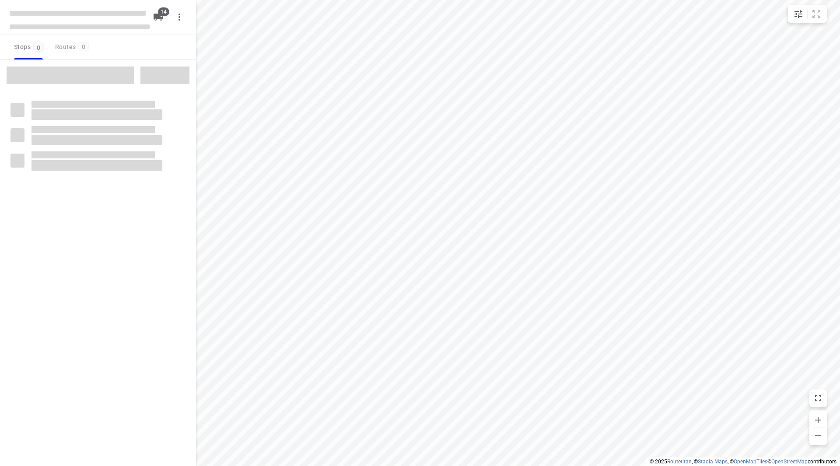
checkbox input "true"
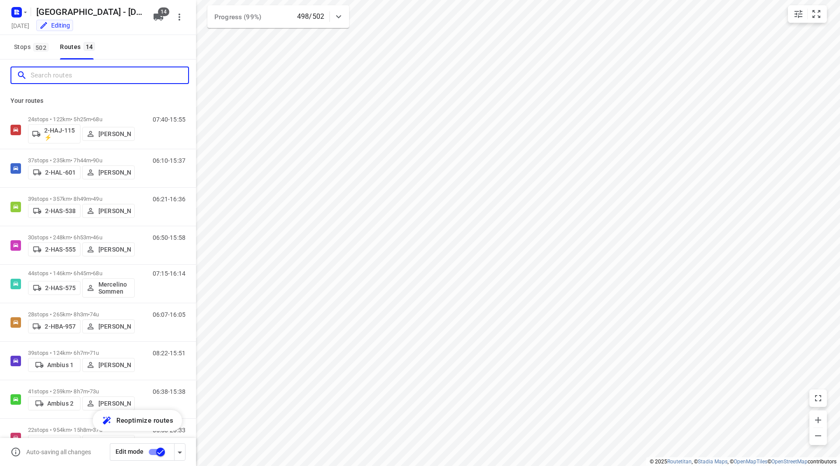
click at [135, 77] on input "Search routes" at bounding box center [110, 76] width 158 height 14
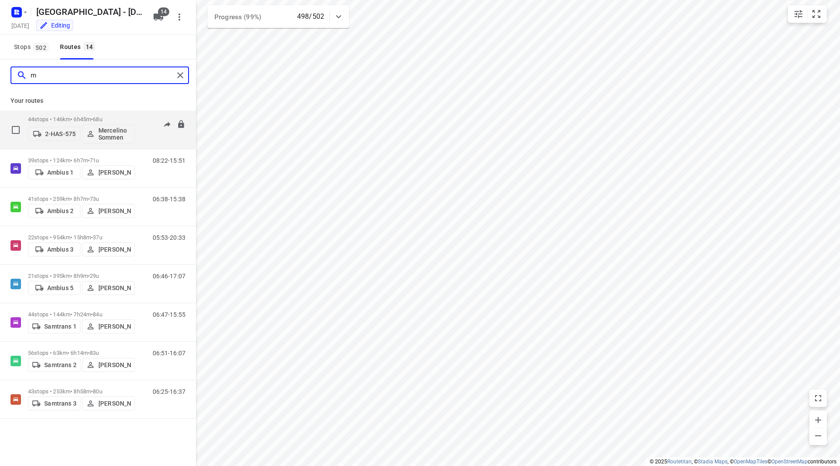
type input "m"
click at [135, 113] on div "44 stops • 146km • 6h45m • 68u 2-HAS-575 Mercelino Sommen 07:15-16:14" at bounding box center [112, 130] width 168 height 36
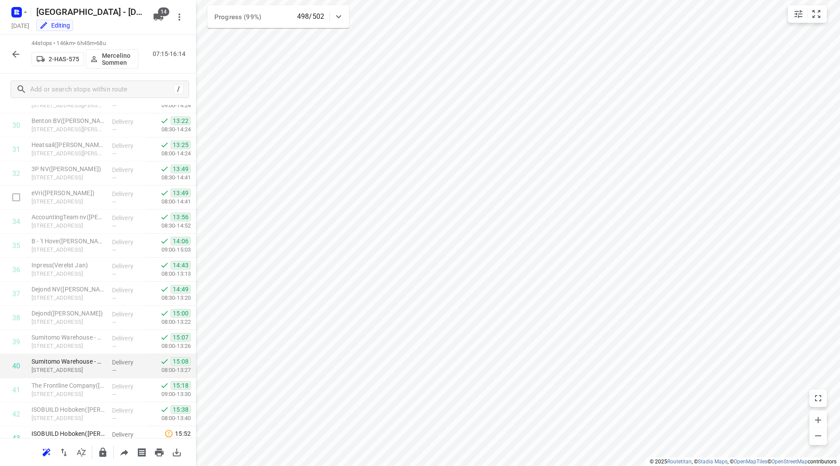
scroll to position [794, 0]
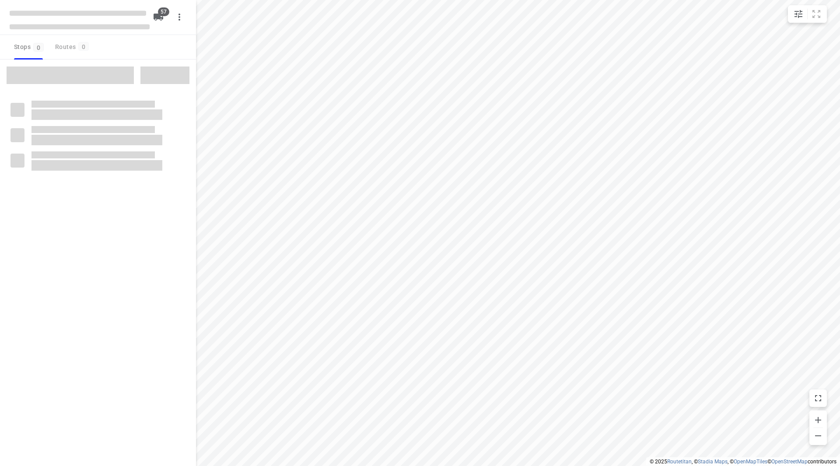
checkbox input "true"
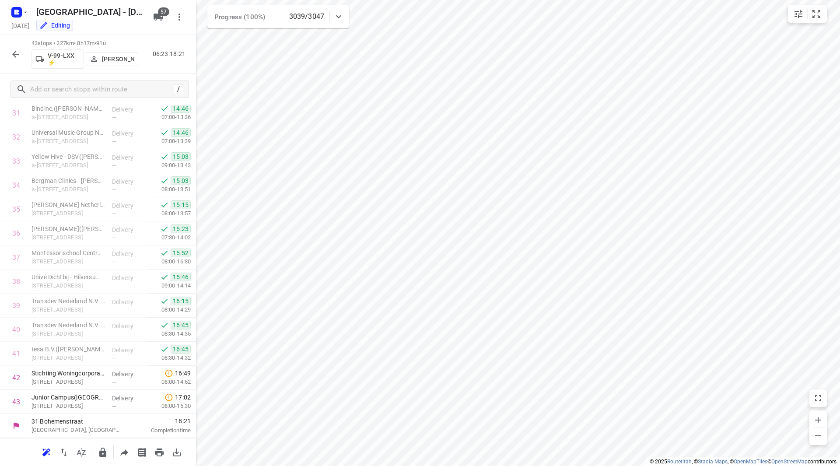
scroll to position [795, 0]
click at [15, 49] on icon "button" at bounding box center [16, 54] width 11 height 11
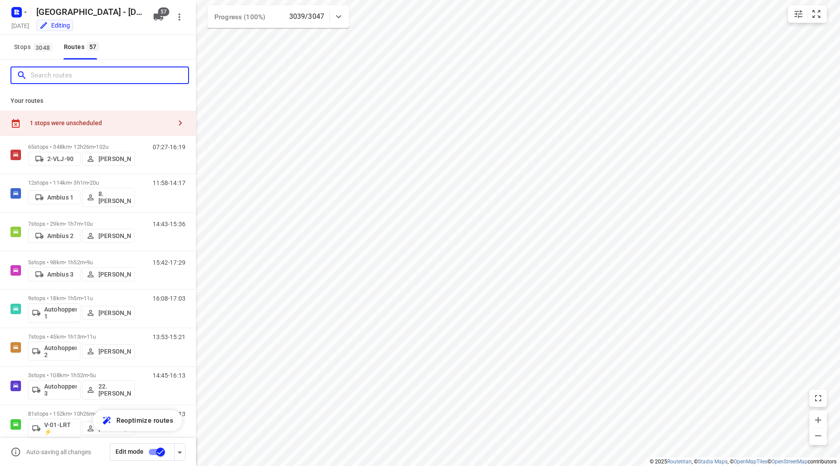
click at [55, 75] on input "Search routes" at bounding box center [110, 76] width 158 height 14
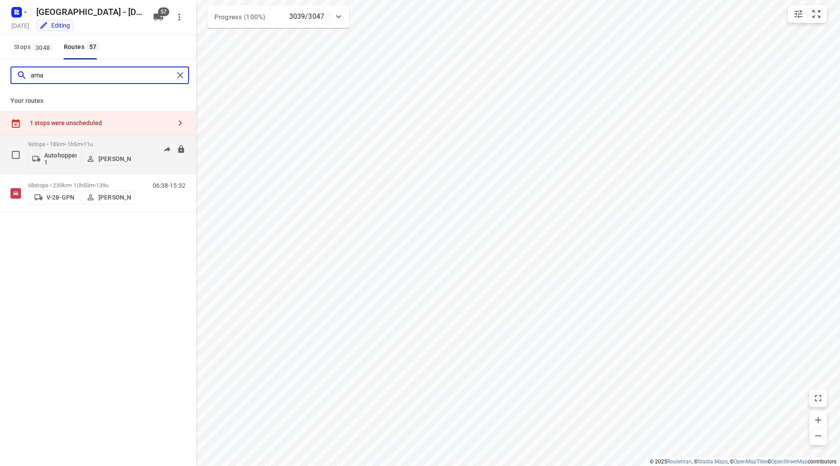
type input "arna"
click at [112, 142] on p "9 stops • 18km • 1h5m • 11u" at bounding box center [81, 144] width 107 height 7
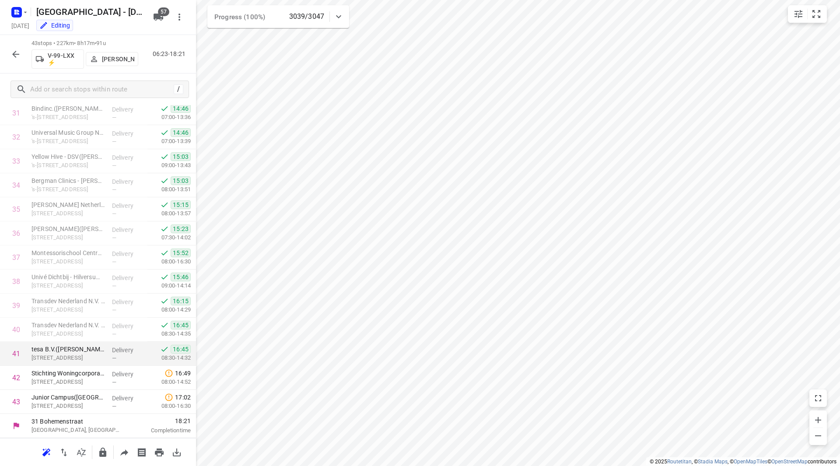
click at [119, 455] on icon "button" at bounding box center [124, 452] width 11 height 11
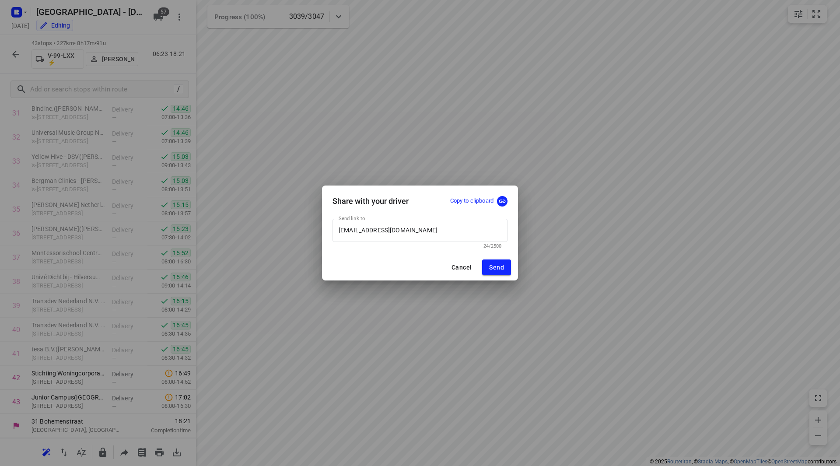
click at [479, 195] on div "Share with your driver Copy to clipboard" at bounding box center [420, 199] width 196 height 26
click at [479, 199] on p "Copy to clipboard" at bounding box center [471, 201] width 43 height 8
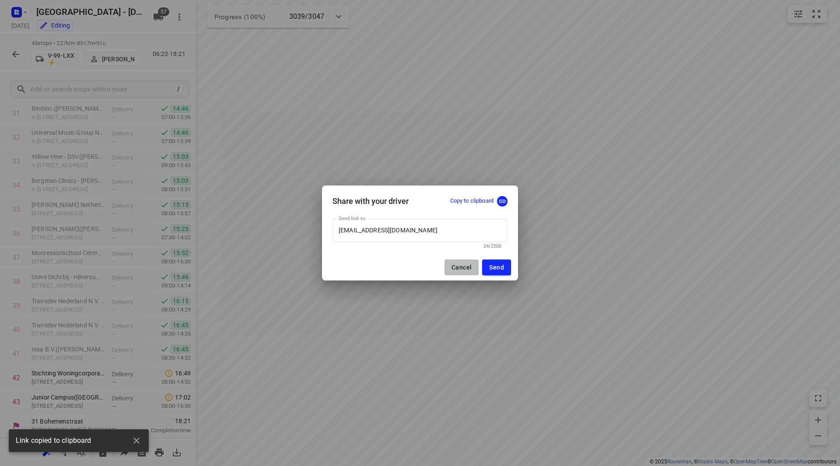
click at [449, 265] on button "Cancel" at bounding box center [462, 267] width 34 height 16
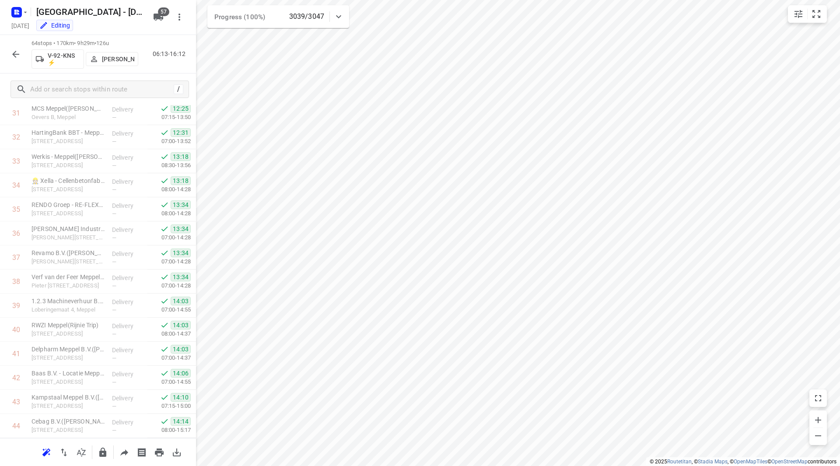
click at [14, 52] on icon "button" at bounding box center [16, 54] width 11 height 11
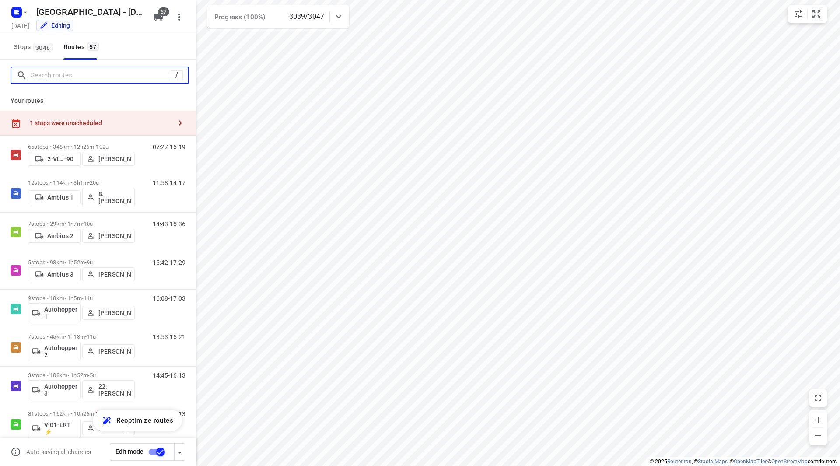
click at [59, 78] on input "Search routes" at bounding box center [101, 76] width 140 height 14
type input "h"
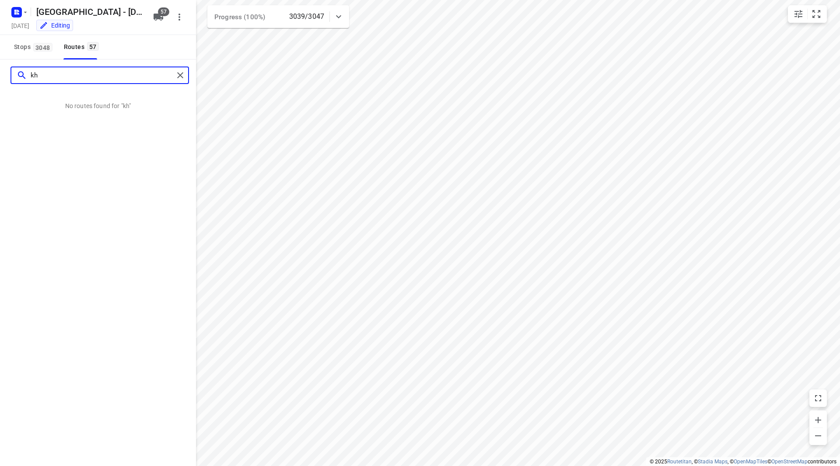
type input "k"
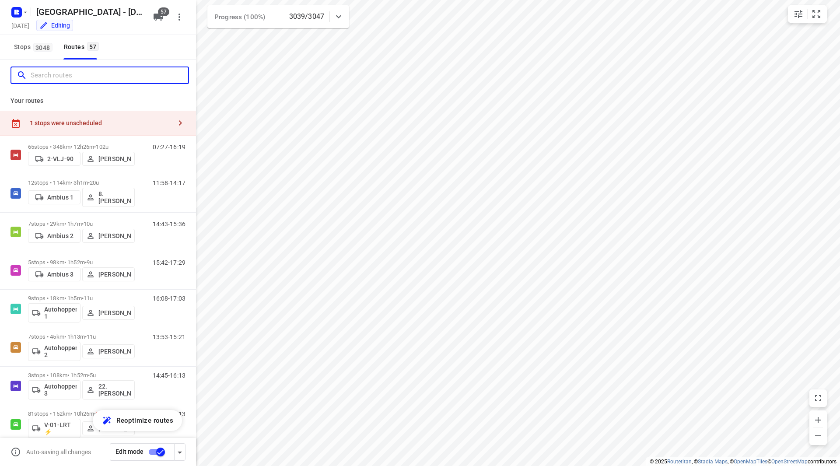
type input "a"
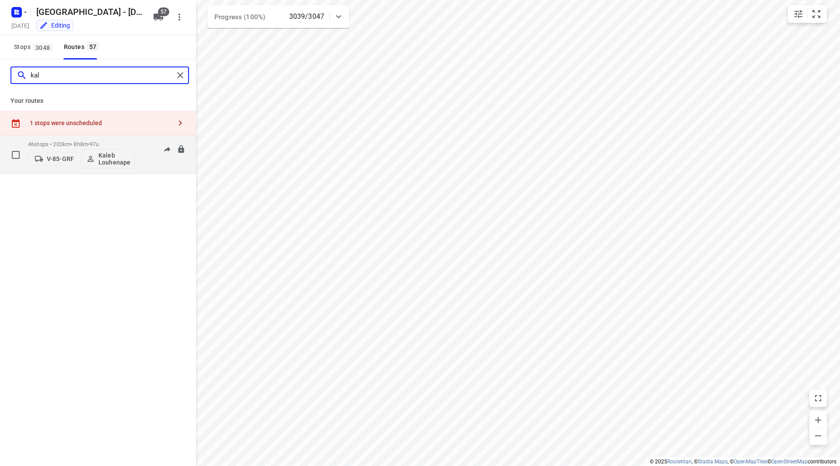
type input "kal"
click at [103, 140] on div "46 stops • 202km • 8h8m • 97u V-85-GRF Kaleb Louhenapessy" at bounding box center [81, 155] width 107 height 36
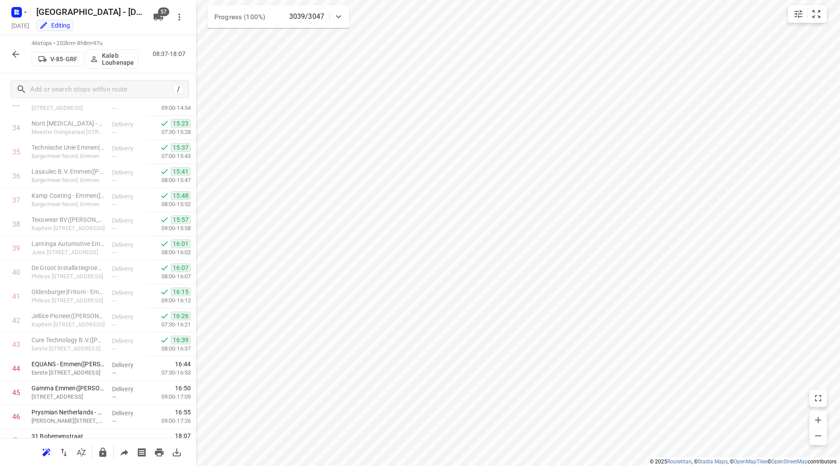
scroll to position [867, 0]
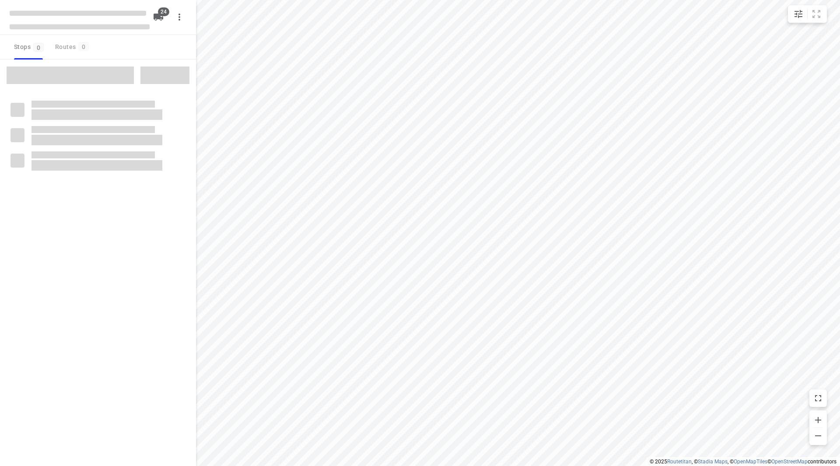
checkbox input "true"
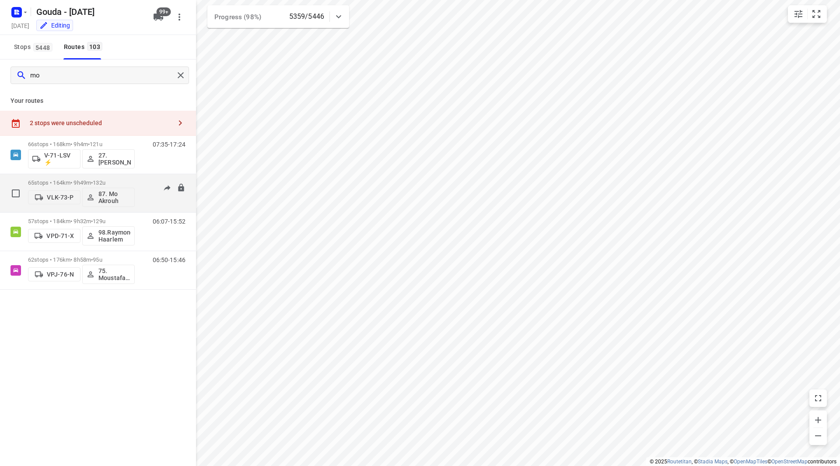
type input "mo"
click at [113, 176] on div "65 stops • 164km • 9h49m • 132u VLK-73-P 87. Mo Akrouh" at bounding box center [81, 193] width 107 height 36
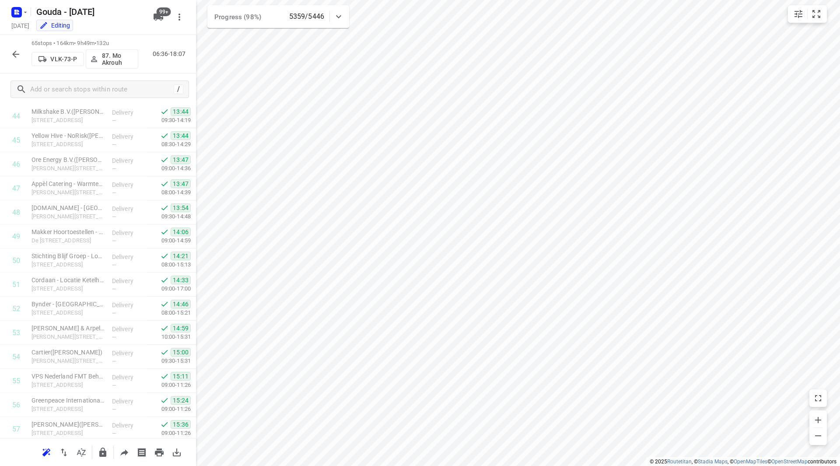
scroll to position [1324, 0]
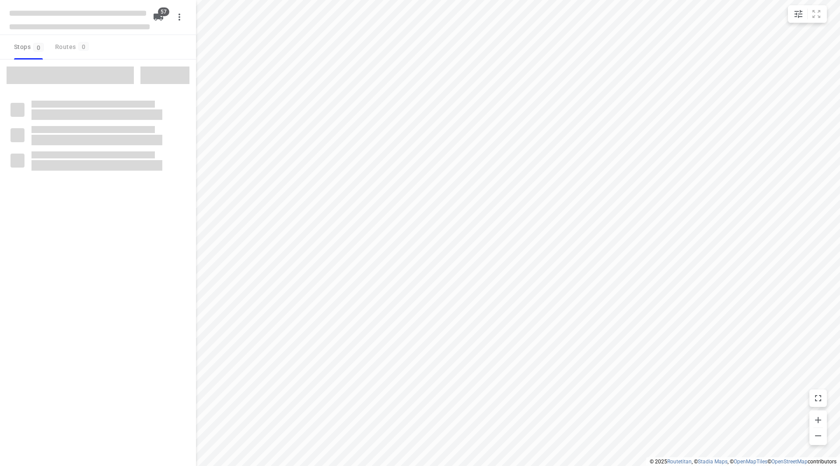
checkbox input "true"
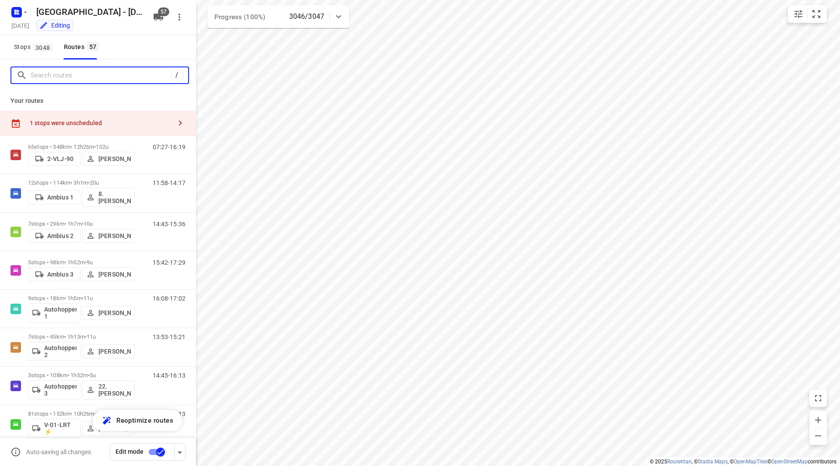
click at [76, 70] on input "Search routes" at bounding box center [101, 76] width 140 height 14
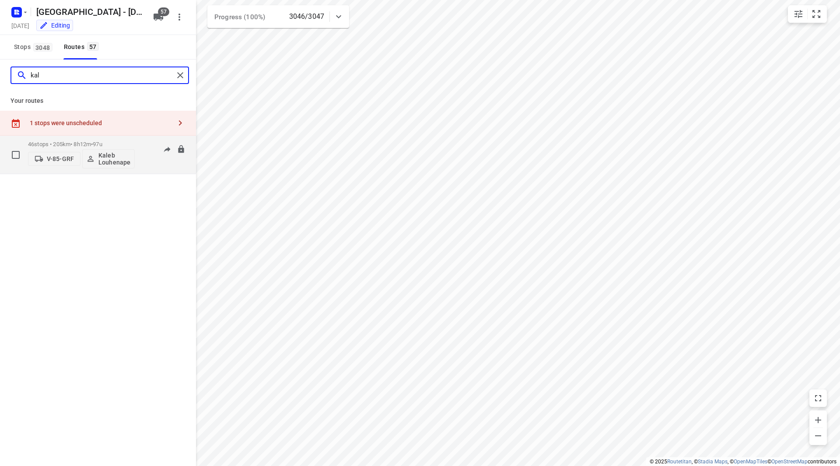
type input "kal"
click at [111, 140] on div "46 stops • 205km • 8h12m • 97u V-85-GRF [PERSON_NAME]" at bounding box center [81, 155] width 107 height 36
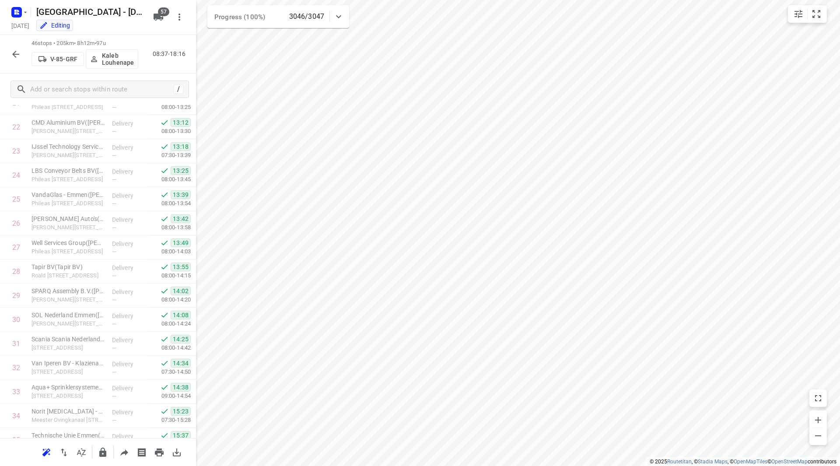
scroll to position [867, 0]
